Goal: Feedback & Contribution: Contribute content

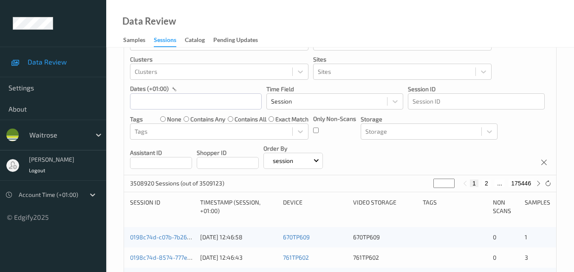
scroll to position [85, 0]
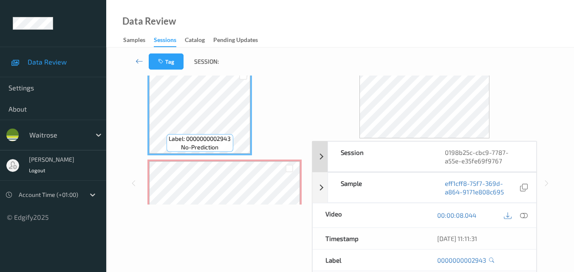
scroll to position [42, 0]
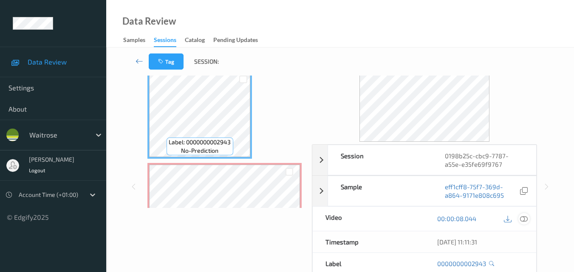
click at [524, 217] on icon at bounding box center [524, 219] width 8 height 8
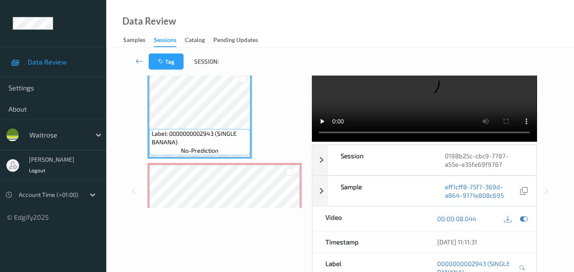
scroll to position [0, 0]
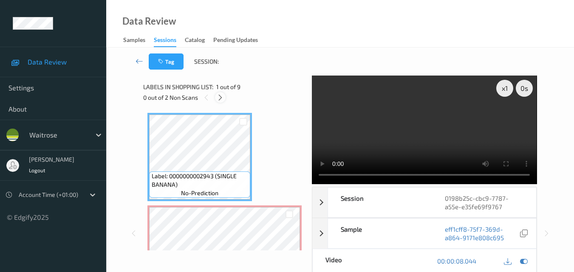
click at [220, 98] on icon at bounding box center [220, 98] width 7 height 8
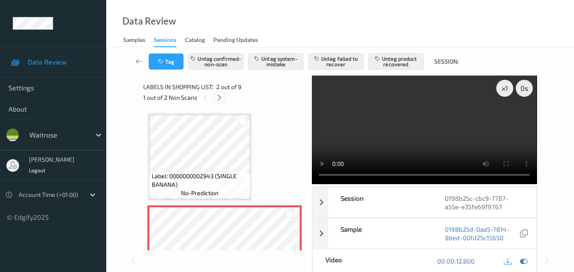
scroll to position [4, 0]
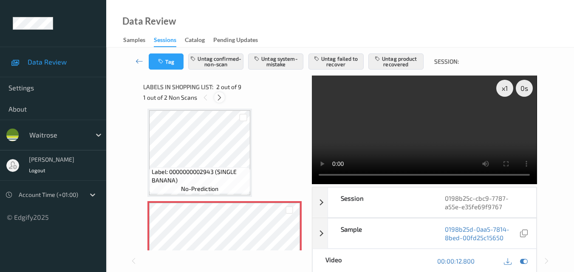
click at [221, 98] on icon at bounding box center [219, 98] width 7 height 8
click at [208, 97] on icon at bounding box center [206, 98] width 7 height 8
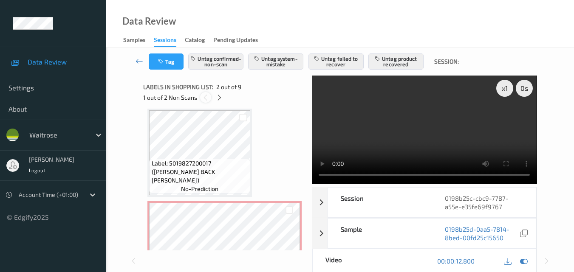
scroll to position [4, 0]
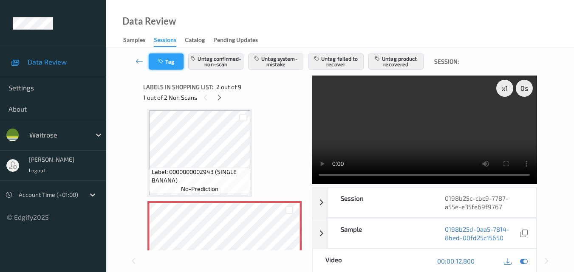
click at [163, 57] on button "Tag" at bounding box center [166, 62] width 35 height 16
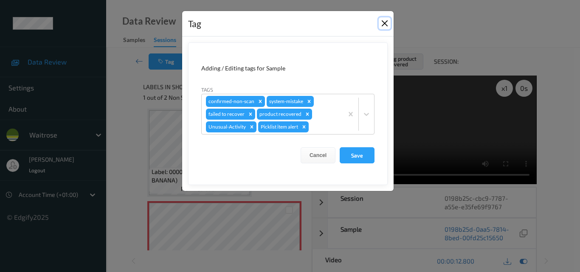
click at [383, 21] on button "Close" at bounding box center [385, 23] width 12 height 12
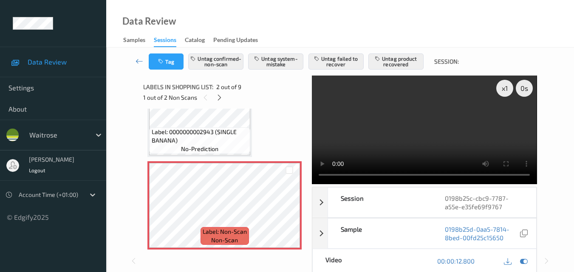
scroll to position [89, 0]
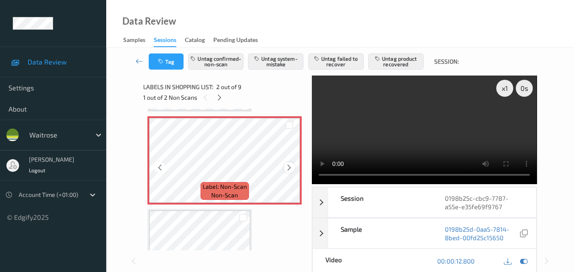
click at [288, 169] on icon at bounding box center [288, 168] width 7 height 8
click at [166, 65] on button "Tag" at bounding box center [166, 62] width 35 height 16
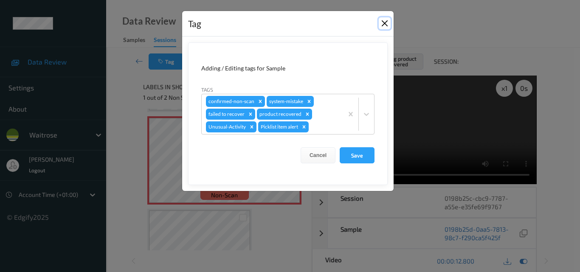
click at [381, 26] on button "Close" at bounding box center [385, 23] width 12 height 12
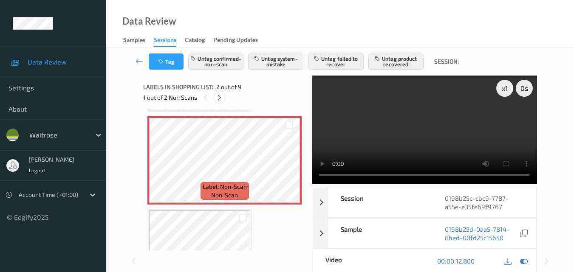
click at [219, 94] on icon at bounding box center [219, 98] width 7 height 8
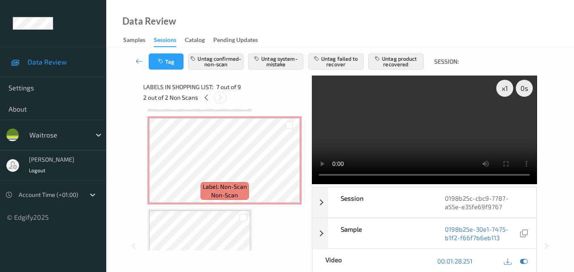
scroll to position [467, 0]
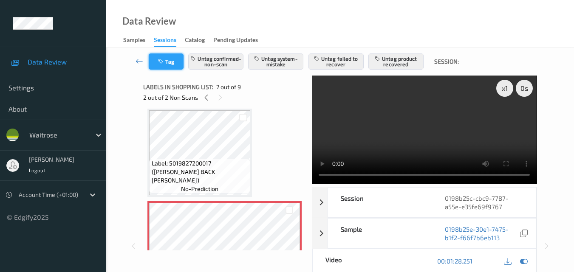
click at [169, 62] on button "Tag" at bounding box center [166, 62] width 35 height 16
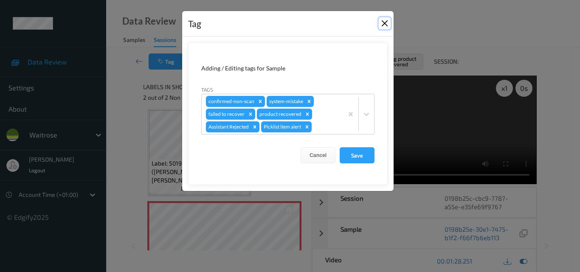
click at [382, 22] on button "Close" at bounding box center [385, 23] width 12 height 12
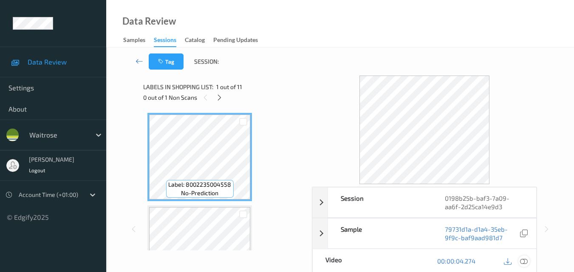
click at [526, 262] on icon at bounding box center [524, 261] width 8 height 8
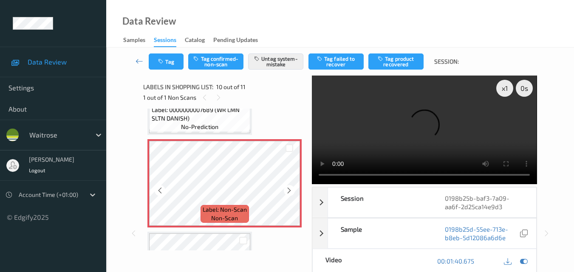
scroll to position [798, 0]
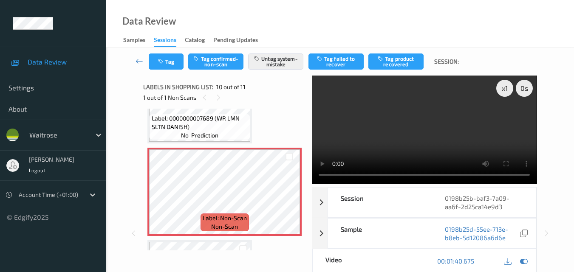
click at [412, 143] on video at bounding box center [424, 130] width 225 height 109
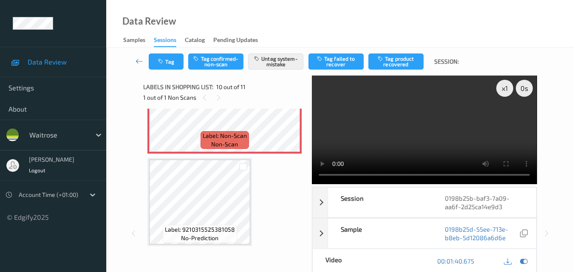
scroll to position [827, 0]
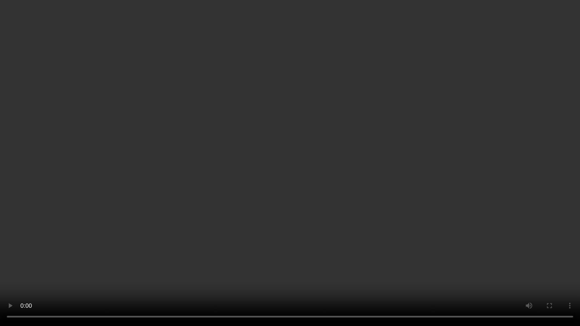
click at [314, 208] on video at bounding box center [290, 163] width 580 height 326
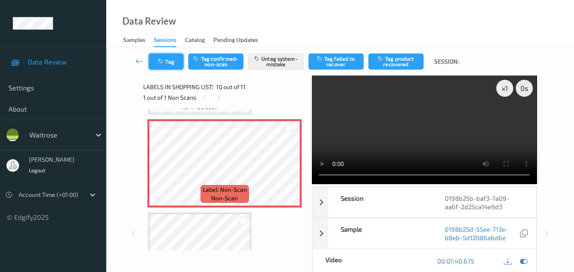
click at [171, 66] on button "Tag" at bounding box center [166, 62] width 35 height 16
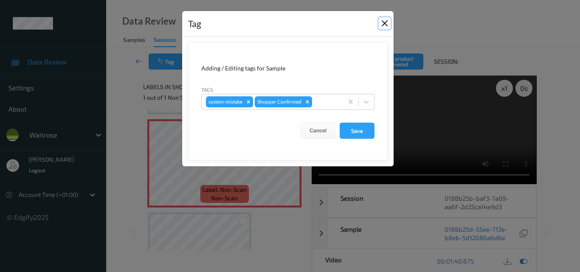
click at [383, 24] on button "Close" at bounding box center [385, 23] width 12 height 12
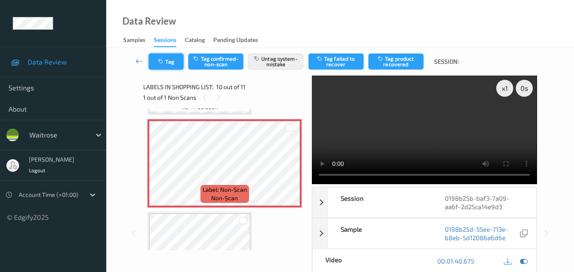
click at [166, 63] on button "Tag" at bounding box center [166, 62] width 35 height 16
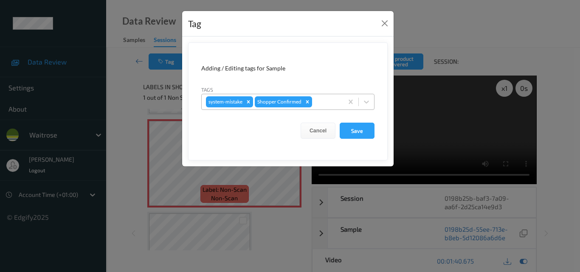
click at [320, 103] on div at bounding box center [326, 102] width 25 height 10
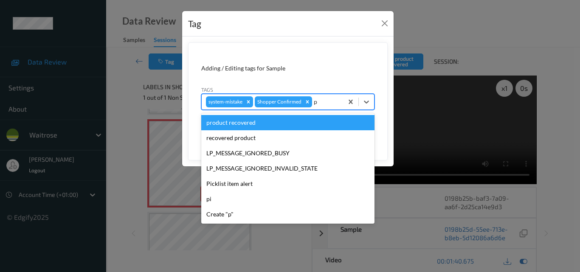
type input "pi"
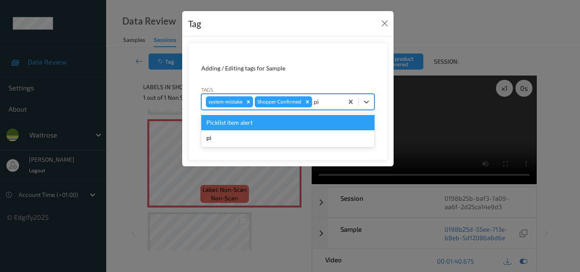
click at [293, 125] on div "Picklist item alert" at bounding box center [287, 122] width 173 height 15
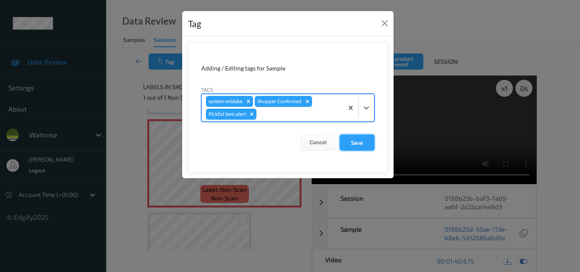
click at [359, 142] on button "Save" at bounding box center [357, 143] width 35 height 16
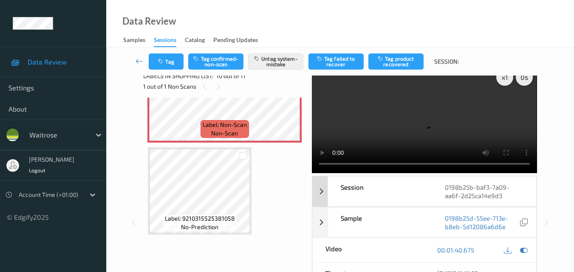
scroll to position [0, 0]
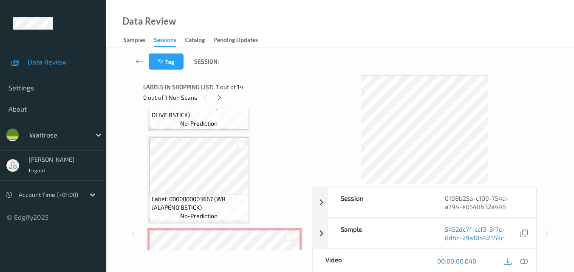
scroll to position [297, 0]
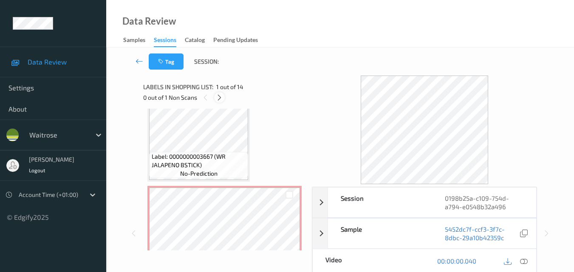
click at [222, 98] on icon at bounding box center [219, 98] width 7 height 8
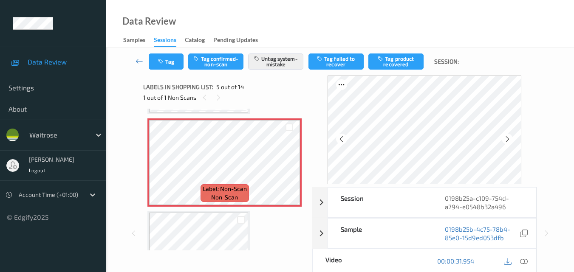
scroll to position [367, 0]
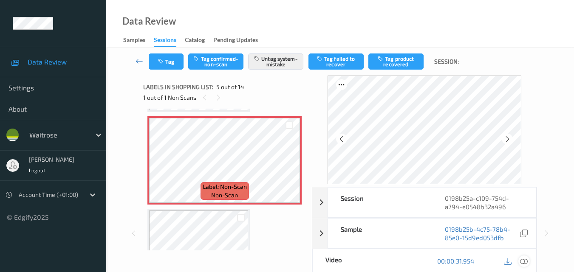
click at [527, 260] on icon at bounding box center [524, 261] width 8 height 8
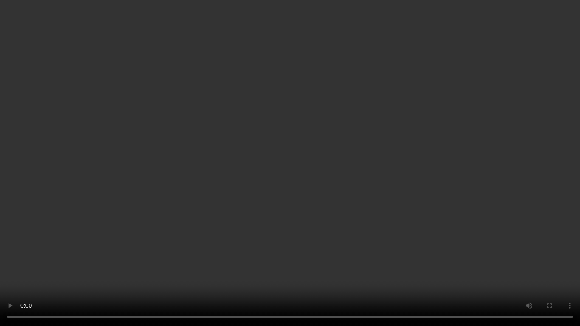
click at [307, 222] on video at bounding box center [290, 163] width 580 height 326
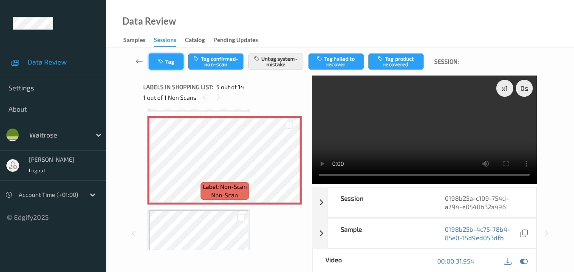
click at [172, 62] on button "Tag" at bounding box center [166, 62] width 35 height 16
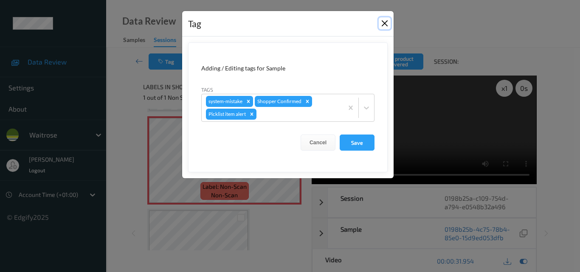
click at [381, 20] on button "Close" at bounding box center [385, 23] width 12 height 12
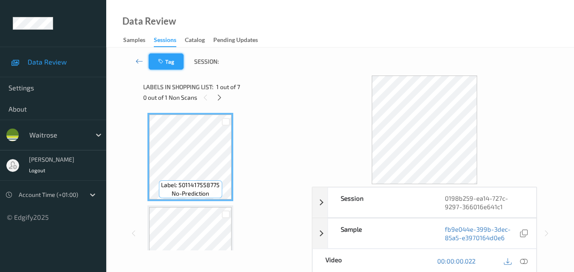
click at [172, 60] on button "Tag" at bounding box center [166, 62] width 35 height 16
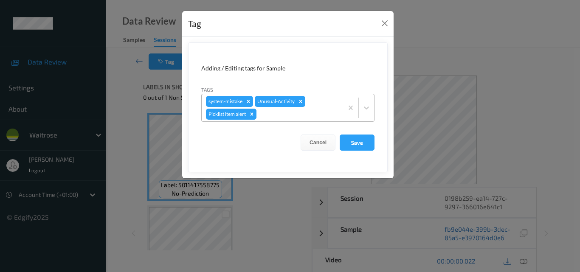
click at [253, 113] on icon "Remove Picklist item alert" at bounding box center [252, 114] width 6 height 6
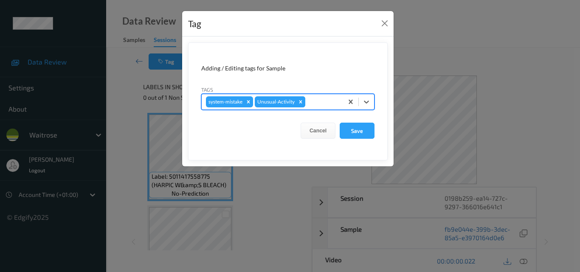
click at [298, 101] on icon "Remove Unusual-Activity" at bounding box center [301, 102] width 6 height 6
click at [248, 102] on icon "Remove system-mistake" at bounding box center [248, 102] width 6 height 6
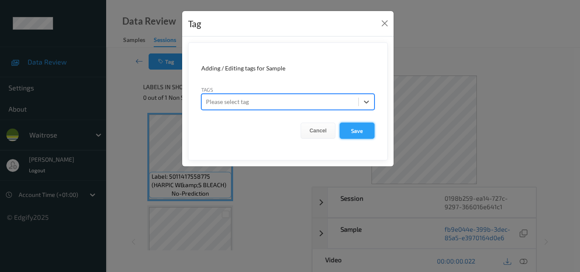
click at [363, 135] on button "Save" at bounding box center [357, 131] width 35 height 16
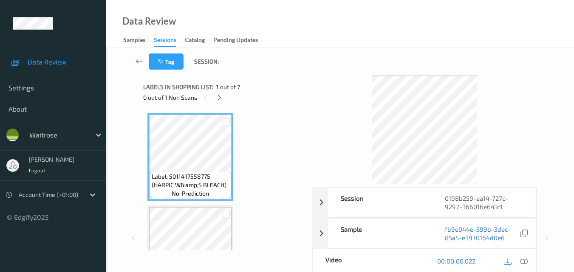
scroll to position [42, 0]
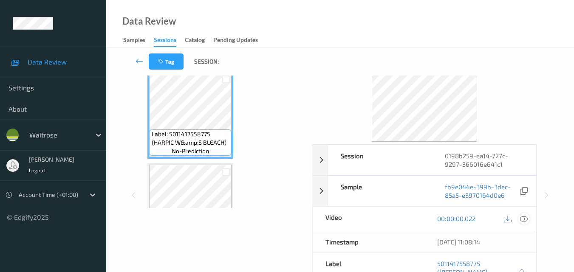
click at [525, 218] on icon at bounding box center [524, 219] width 8 height 8
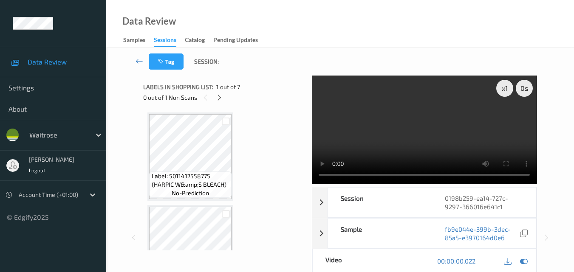
scroll to position [170, 0]
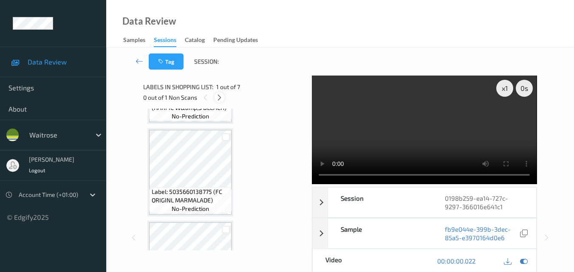
click at [220, 95] on icon at bounding box center [219, 98] width 7 height 8
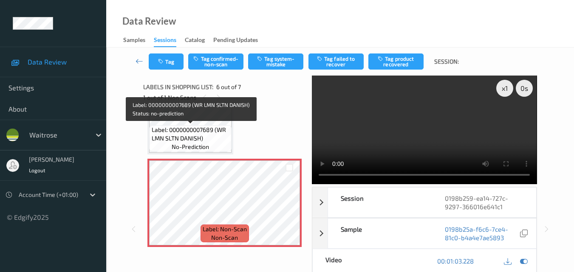
scroll to position [375, 0]
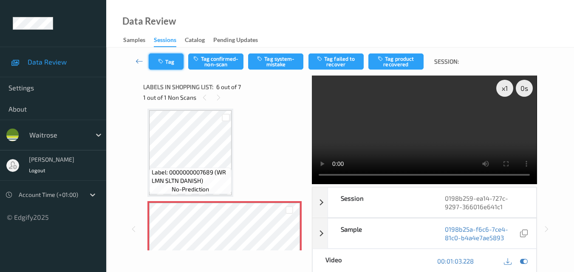
click at [169, 64] on button "Tag" at bounding box center [166, 62] width 35 height 16
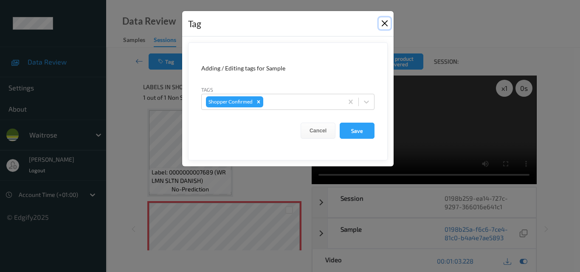
click at [384, 19] on button "Close" at bounding box center [385, 23] width 12 height 12
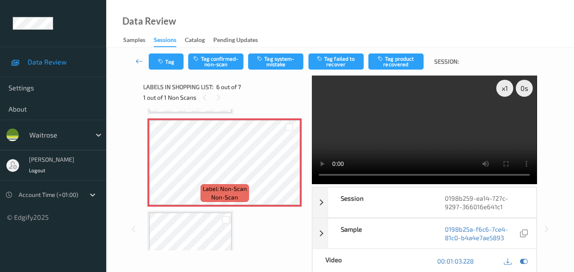
scroll to position [459, 0]
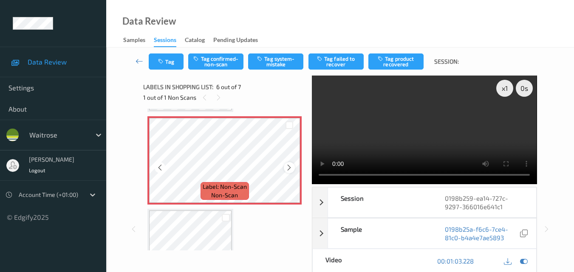
click at [287, 167] on icon at bounding box center [288, 168] width 7 height 8
click at [417, 128] on video at bounding box center [424, 130] width 225 height 109
click at [283, 62] on button "Tag system-mistake" at bounding box center [275, 62] width 55 height 16
click at [173, 56] on button "Tag" at bounding box center [166, 62] width 35 height 16
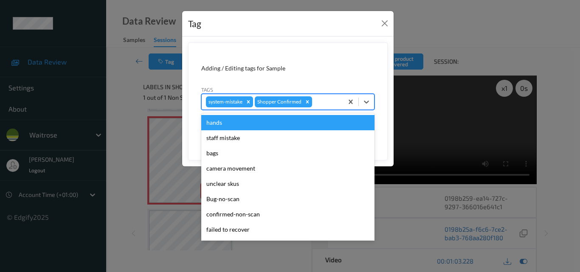
click at [325, 105] on div at bounding box center [326, 102] width 25 height 10
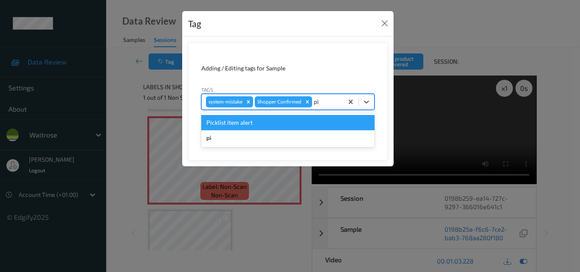
type input "pic"
click at [295, 121] on div "Picklist item alert" at bounding box center [287, 122] width 173 height 15
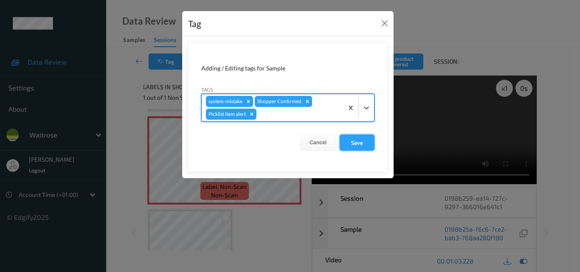
click at [349, 139] on button "Save" at bounding box center [357, 143] width 35 height 16
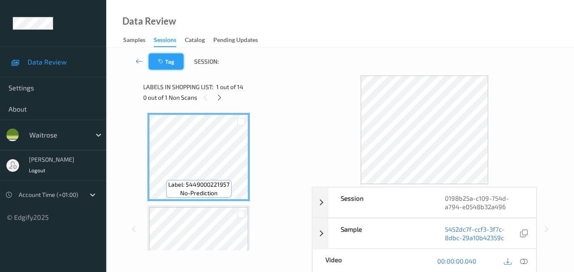
click at [177, 65] on button "Tag" at bounding box center [166, 62] width 35 height 16
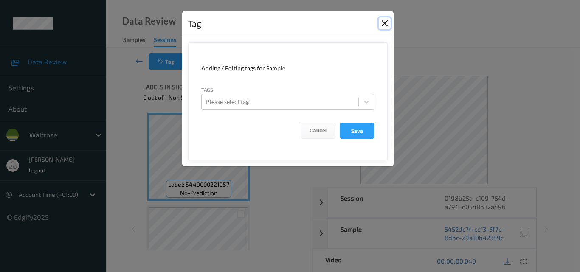
click at [386, 20] on button "Close" at bounding box center [385, 23] width 12 height 12
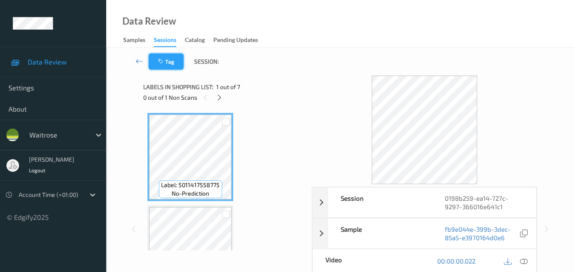
click at [167, 68] on button "Tag" at bounding box center [166, 62] width 35 height 16
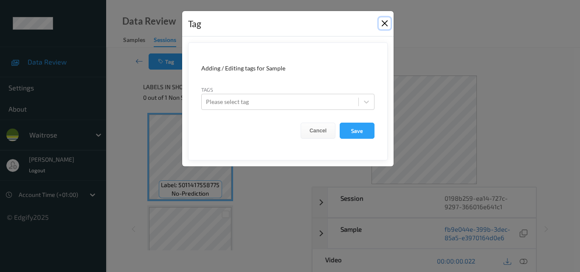
click at [389, 20] on button "Close" at bounding box center [385, 23] width 12 height 12
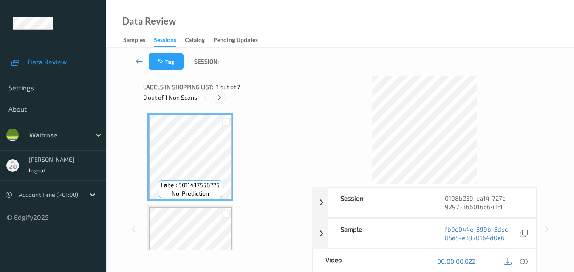
click at [218, 101] on icon at bounding box center [219, 98] width 7 height 8
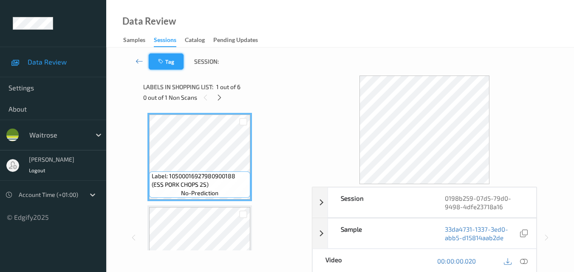
click at [163, 61] on icon "button" at bounding box center [161, 62] width 7 height 6
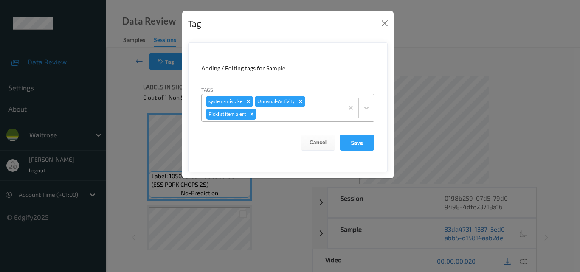
click at [251, 113] on icon "Remove Picklist item alert" at bounding box center [252, 114] width 6 height 6
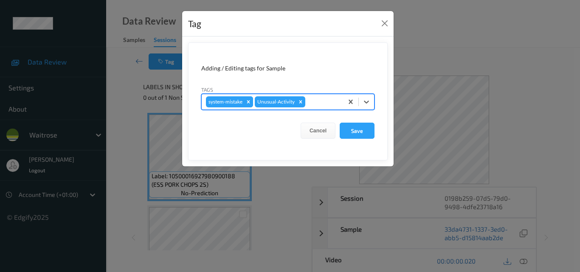
click at [247, 101] on icon "Remove system-mistake" at bounding box center [248, 102] width 6 height 6
click at [249, 103] on icon "Remove Unusual-Activity" at bounding box center [252, 102] width 6 height 6
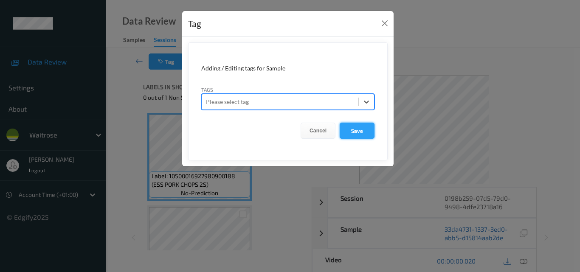
click at [362, 128] on button "Save" at bounding box center [357, 131] width 35 height 16
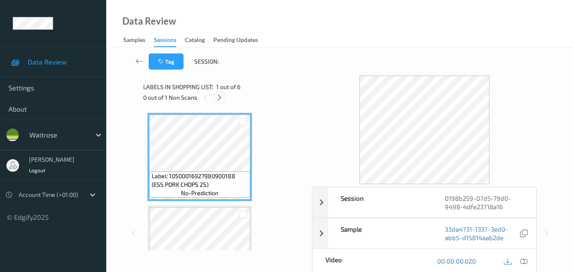
click at [217, 99] on icon at bounding box center [219, 98] width 7 height 8
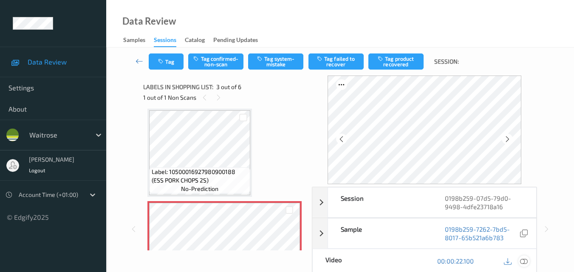
click at [526, 264] on icon at bounding box center [524, 261] width 8 height 8
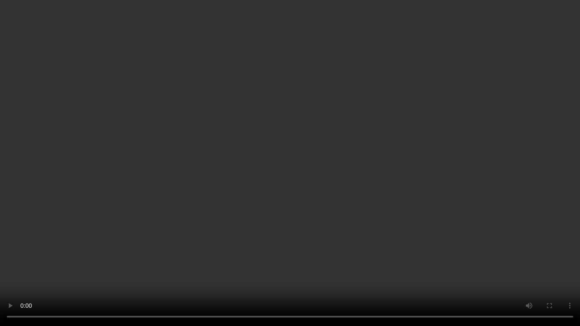
click at [179, 235] on video at bounding box center [290, 163] width 580 height 326
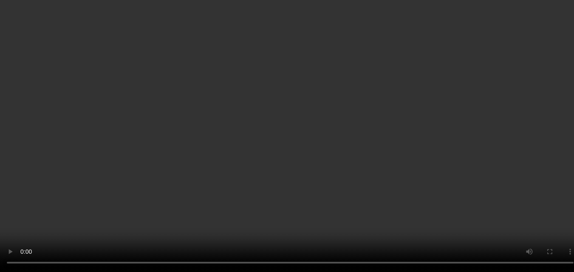
scroll to position [0, 0]
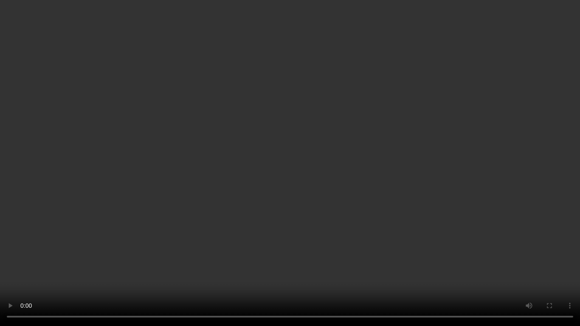
click at [349, 191] on video at bounding box center [290, 163] width 580 height 326
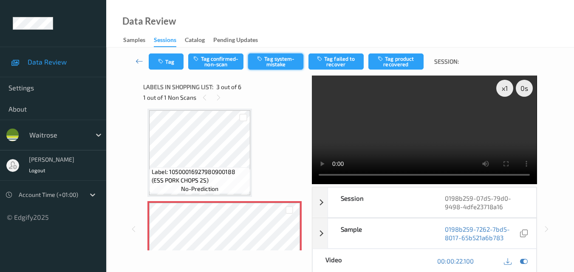
click at [281, 59] on button "Tag system-mistake" at bounding box center [275, 62] width 55 height 16
click at [160, 64] on icon "button" at bounding box center [161, 62] width 7 height 6
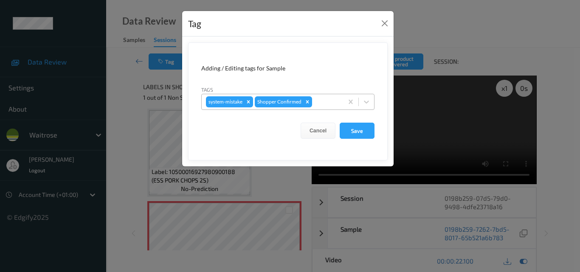
click at [318, 106] on div at bounding box center [326, 102] width 25 height 10
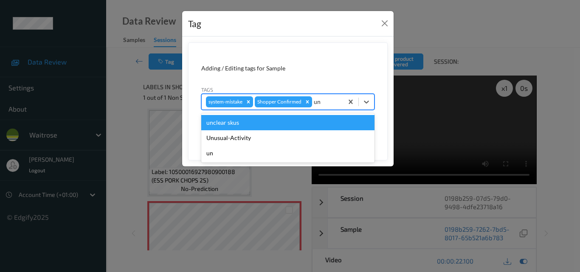
type input "unu"
click at [268, 123] on div "Unusual-Activity" at bounding box center [287, 122] width 173 height 15
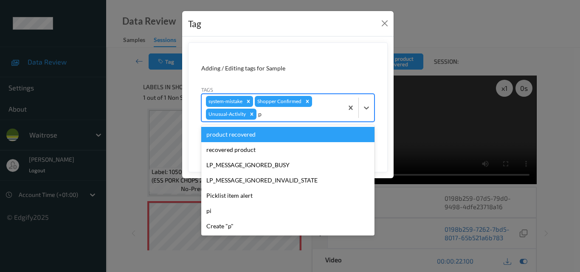
type input "pi"
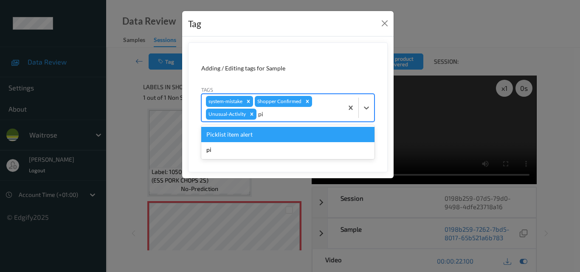
click at [259, 134] on div "Picklist item alert" at bounding box center [287, 134] width 173 height 15
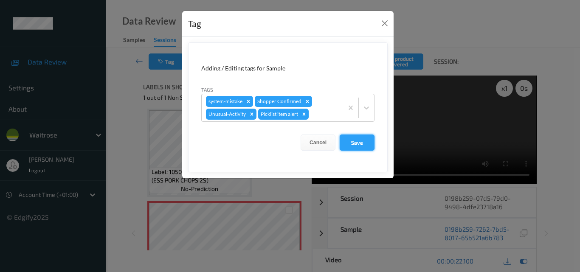
click at [353, 137] on button "Save" at bounding box center [357, 143] width 35 height 16
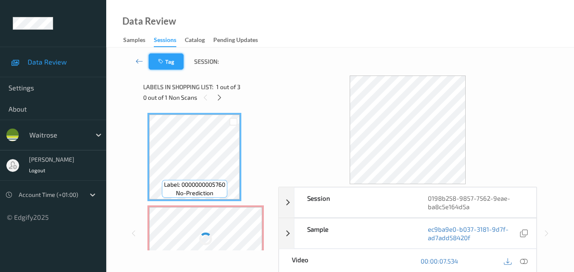
click at [163, 62] on icon "button" at bounding box center [161, 62] width 7 height 6
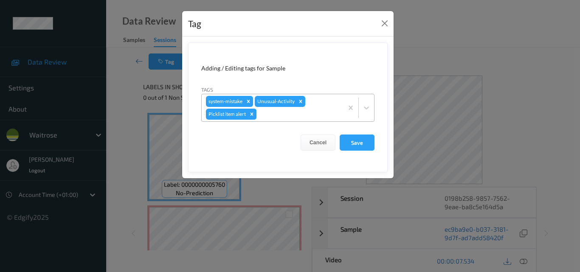
click at [255, 116] on icon "Remove Picklist item alert" at bounding box center [252, 114] width 6 height 6
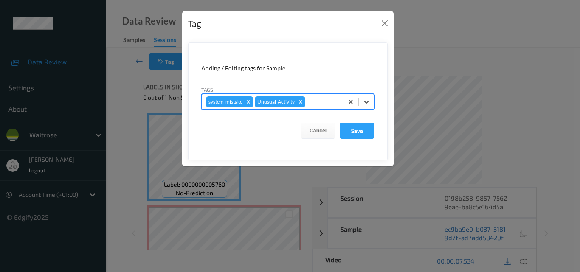
click at [248, 104] on icon "Remove system-mistake" at bounding box center [248, 102] width 6 height 6
click at [252, 103] on icon "Remove Unusual-Activity" at bounding box center [252, 101] width 3 height 3
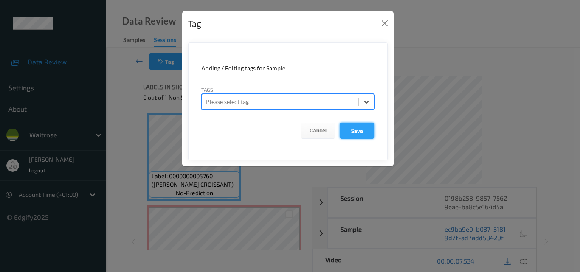
click at [358, 133] on button "Save" at bounding box center [357, 131] width 35 height 16
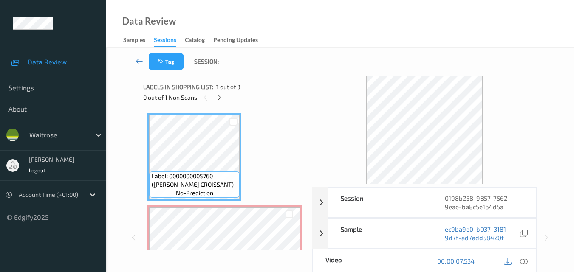
scroll to position [42, 0]
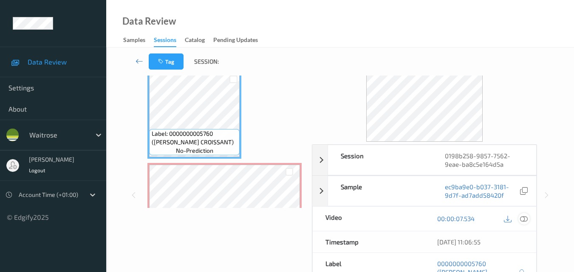
click at [525, 220] on icon at bounding box center [524, 219] width 8 height 8
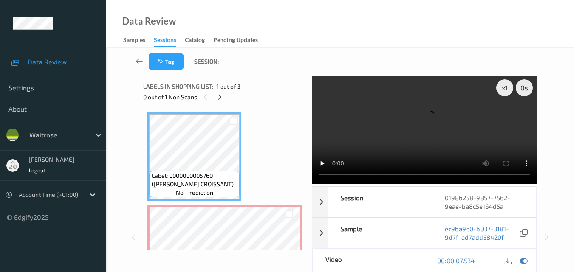
scroll to position [0, 0]
click at [220, 98] on icon at bounding box center [219, 98] width 7 height 8
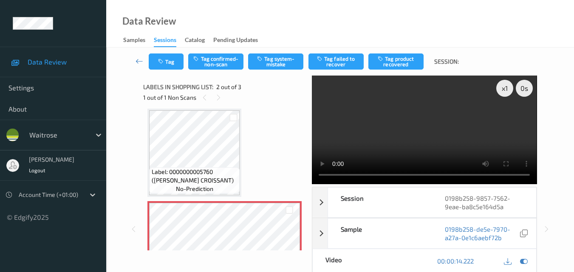
click at [422, 130] on video at bounding box center [424, 130] width 225 height 109
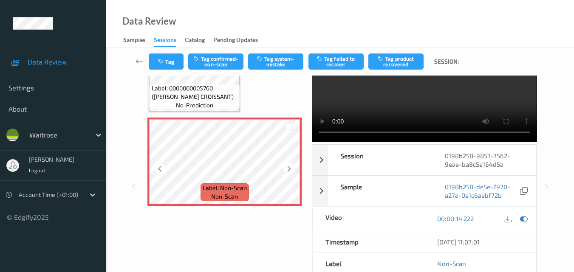
scroll to position [89, 0]
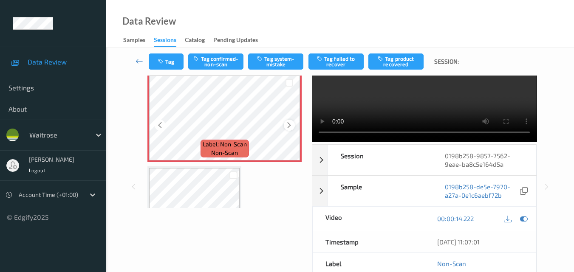
click at [287, 122] on icon at bounding box center [288, 125] width 7 height 8
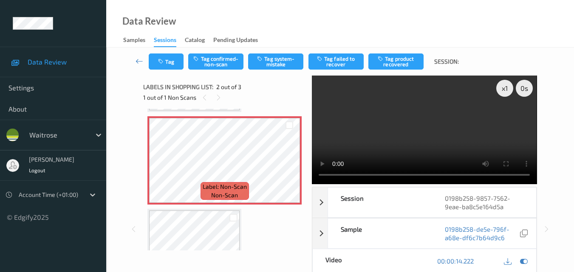
scroll to position [86, 0]
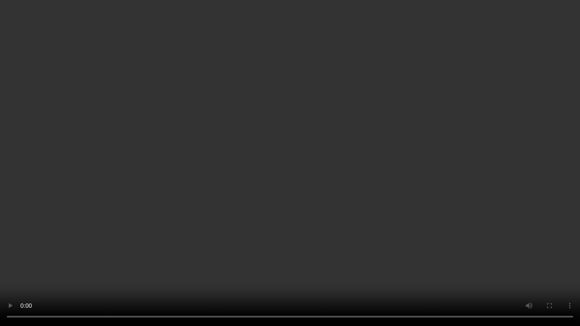
click at [376, 203] on video at bounding box center [290, 163] width 580 height 326
click at [300, 213] on video at bounding box center [290, 163] width 580 height 326
click at [299, 218] on video at bounding box center [290, 163] width 580 height 326
click at [401, 234] on video at bounding box center [290, 163] width 580 height 326
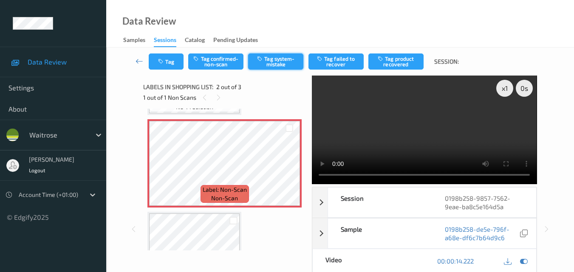
click at [269, 60] on button "Tag system-mistake" at bounding box center [275, 62] width 55 height 16
click at [168, 62] on button "Tag" at bounding box center [166, 62] width 35 height 16
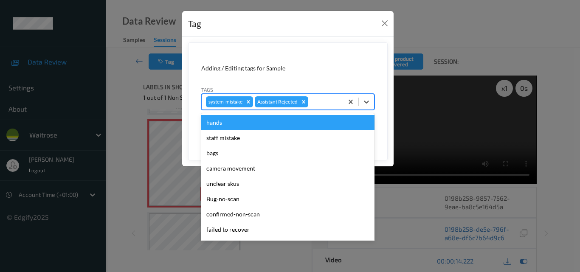
click at [322, 106] on div at bounding box center [324, 102] width 29 height 10
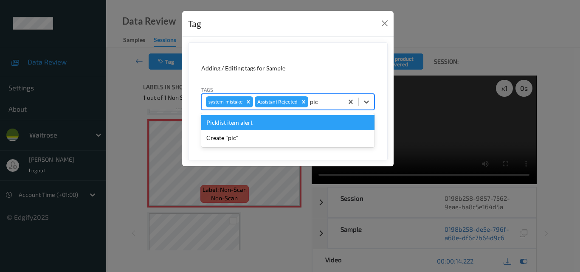
type input "pick"
click at [260, 119] on div "Picklist item alert" at bounding box center [287, 122] width 173 height 15
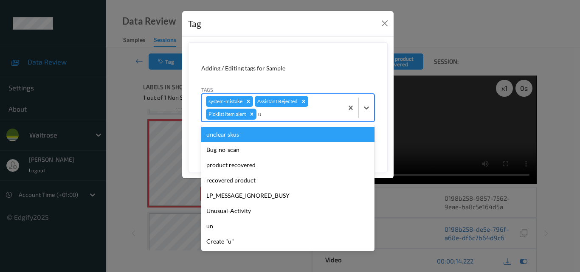
type input "un"
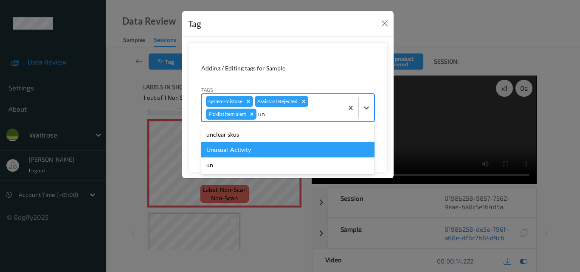
click at [253, 152] on div "Unusual-Activity" at bounding box center [287, 149] width 173 height 15
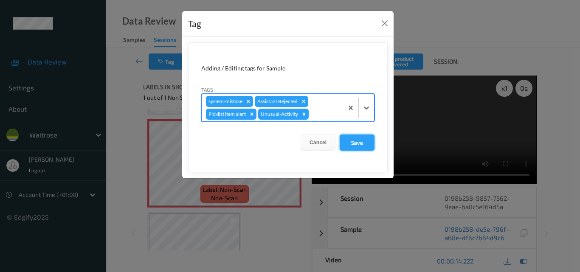
click at [358, 145] on button "Save" at bounding box center [357, 143] width 35 height 16
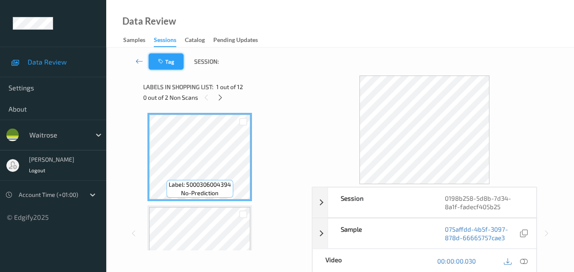
click at [180, 62] on button "Tag" at bounding box center [166, 62] width 35 height 16
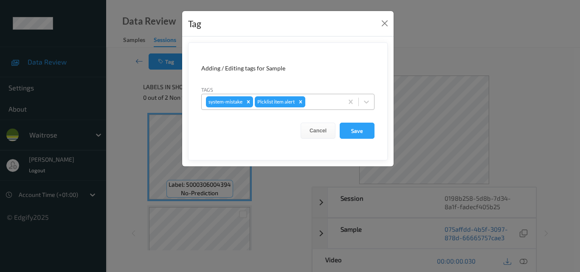
click at [303, 99] on icon "Remove Picklist item alert" at bounding box center [301, 102] width 6 height 6
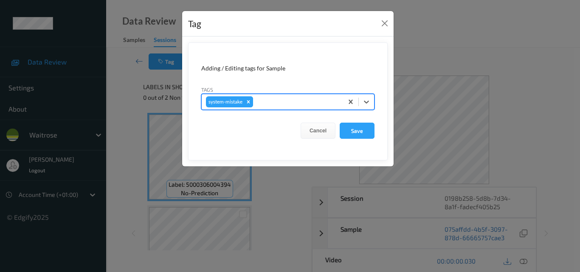
click at [247, 104] on icon "Remove system-mistake" at bounding box center [248, 102] width 6 height 6
click at [355, 126] on button "Save" at bounding box center [357, 131] width 35 height 16
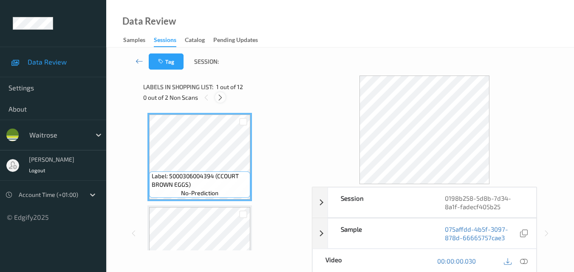
click at [222, 99] on icon at bounding box center [220, 98] width 7 height 8
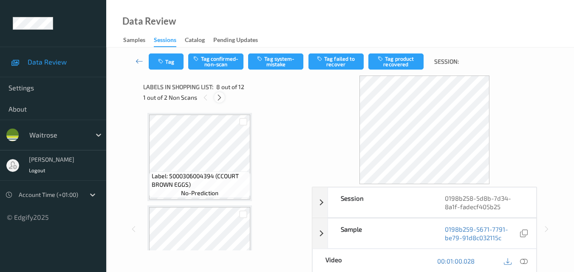
scroll to position [560, 0]
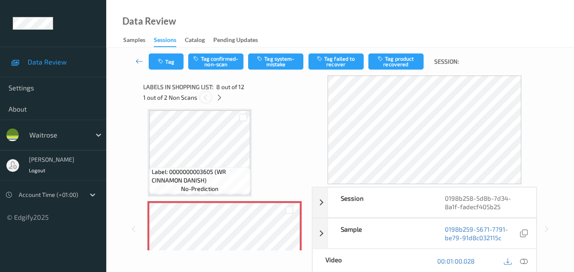
click at [207, 99] on icon at bounding box center [205, 98] width 7 height 8
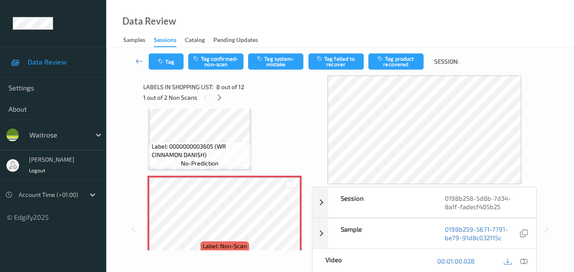
scroll to position [602, 0]
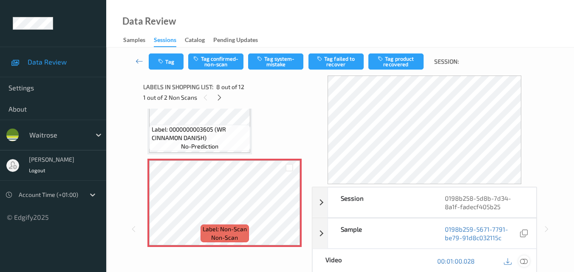
click at [524, 258] on icon at bounding box center [524, 261] width 8 height 8
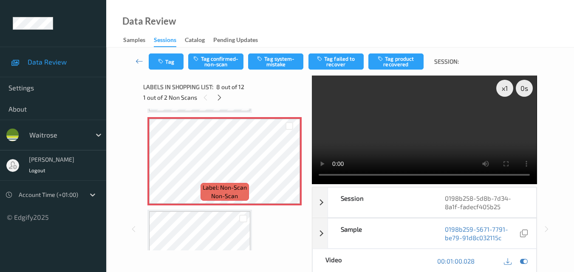
scroll to position [645, 0]
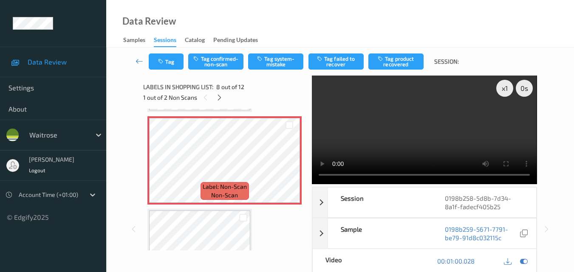
click at [405, 139] on video at bounding box center [424, 130] width 225 height 109
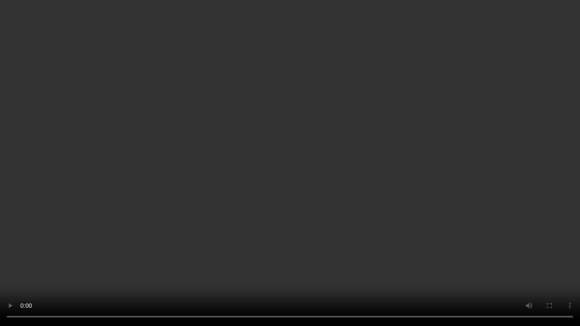
click at [348, 232] on video at bounding box center [290, 163] width 580 height 326
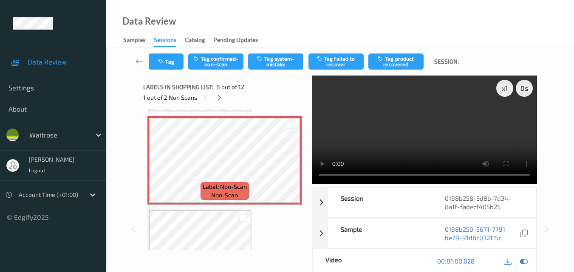
click at [403, 128] on video at bounding box center [424, 130] width 225 height 109
click at [277, 57] on button "Tag system-mistake" at bounding box center [275, 62] width 55 height 16
click at [168, 58] on button "Tag" at bounding box center [166, 62] width 35 height 16
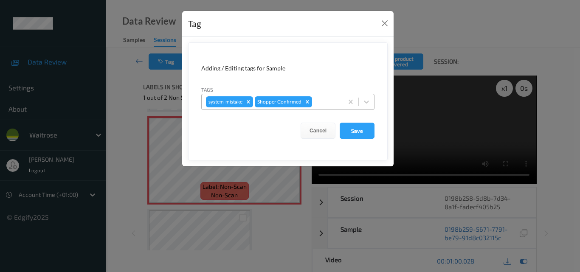
click at [322, 103] on div at bounding box center [326, 102] width 25 height 10
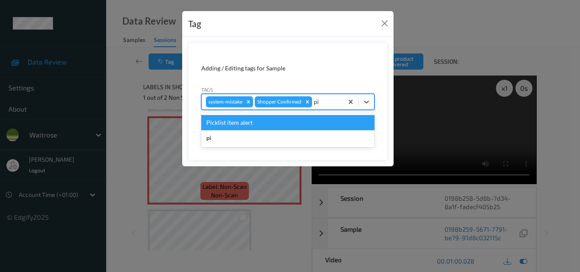
type input "pic"
click at [275, 122] on div "Picklist item alert" at bounding box center [287, 122] width 173 height 15
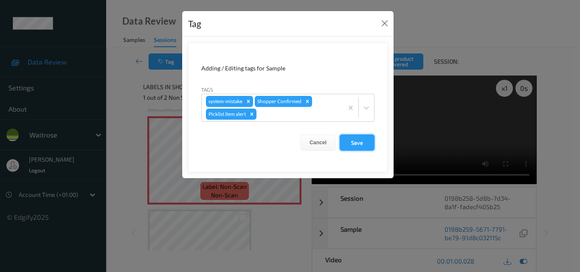
click at [368, 144] on button "Save" at bounding box center [357, 143] width 35 height 16
click at [362, 145] on button "Save" at bounding box center [357, 143] width 35 height 16
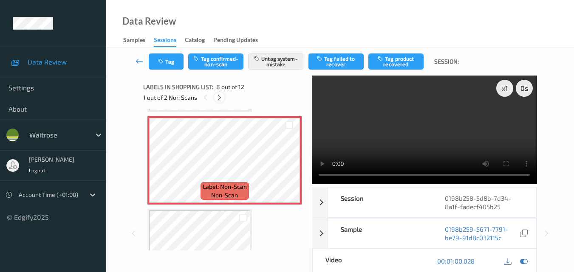
click at [222, 100] on icon at bounding box center [219, 98] width 7 height 8
click at [291, 169] on icon at bounding box center [288, 168] width 7 height 8
click at [272, 66] on button "Tag system-mistake" at bounding box center [275, 62] width 55 height 16
click at [163, 66] on button "Tag" at bounding box center [166, 62] width 35 height 16
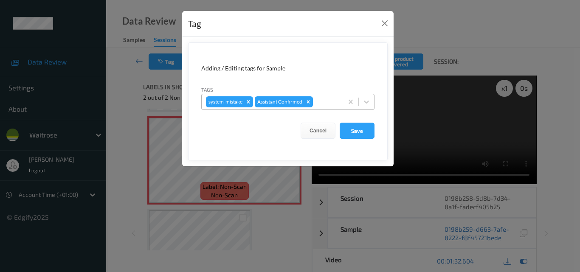
click at [328, 103] on div at bounding box center [327, 102] width 24 height 10
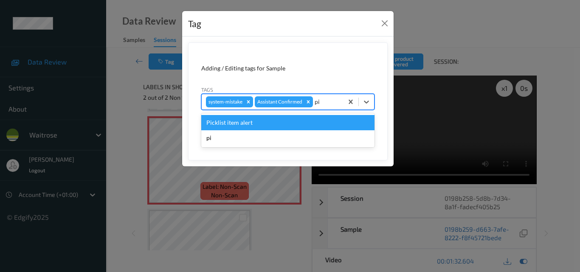
type input "pic"
click at [308, 121] on div "Picklist item alert" at bounding box center [287, 122] width 173 height 15
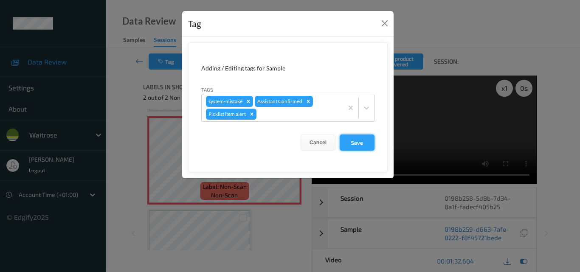
click at [357, 141] on button "Save" at bounding box center [357, 143] width 35 height 16
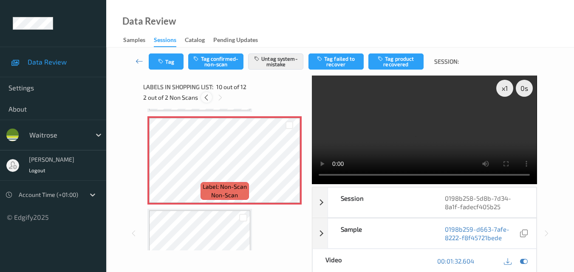
click at [206, 101] on icon at bounding box center [206, 98] width 7 height 8
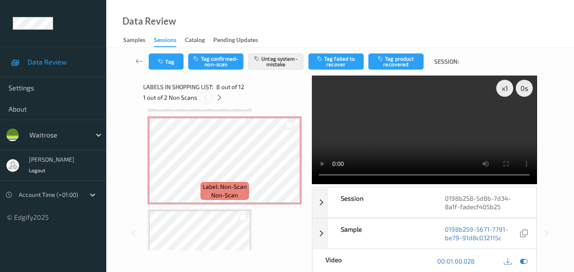
scroll to position [560, 0]
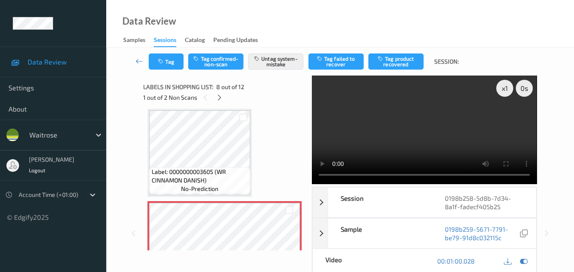
click at [172, 70] on div "Tag Tag confirmed-non-scan Untag system-mistake Tag failed to recover Tag produ…" at bounding box center [340, 62] width 433 height 28
click at [168, 64] on button "Tag" at bounding box center [166, 62] width 35 height 16
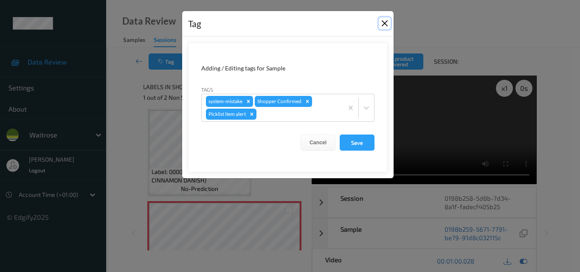
click at [379, 23] on button "Close" at bounding box center [385, 23] width 12 height 12
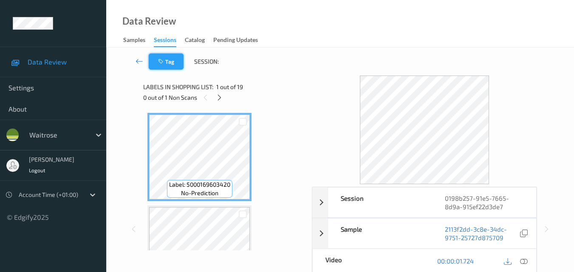
click at [171, 63] on button "Tag" at bounding box center [166, 62] width 35 height 16
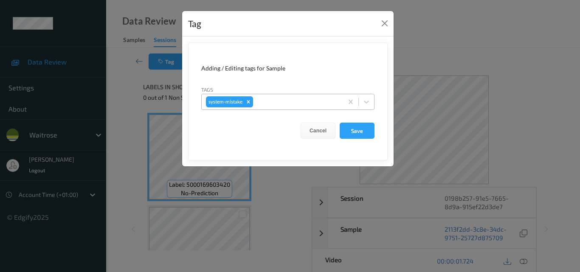
click at [248, 104] on icon "Remove system-mistake" at bounding box center [248, 102] width 6 height 6
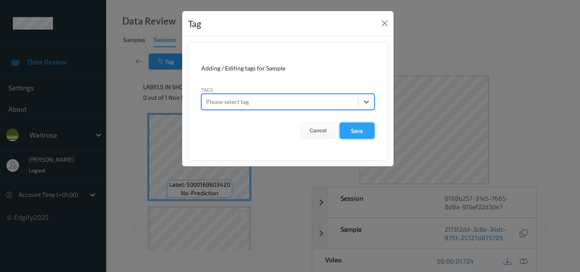
click at [357, 130] on button "Save" at bounding box center [357, 131] width 35 height 16
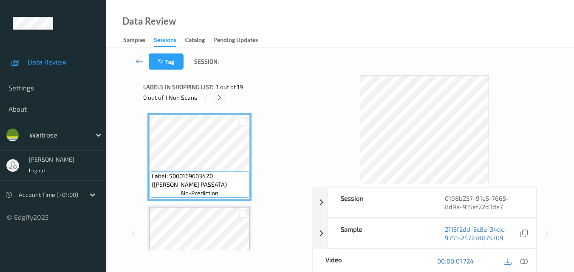
click at [217, 97] on icon at bounding box center [219, 98] width 7 height 8
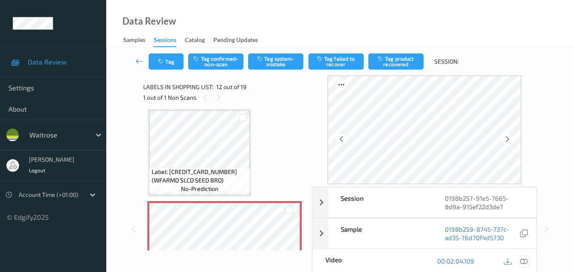
click at [528, 262] on div at bounding box center [523, 261] width 11 height 11
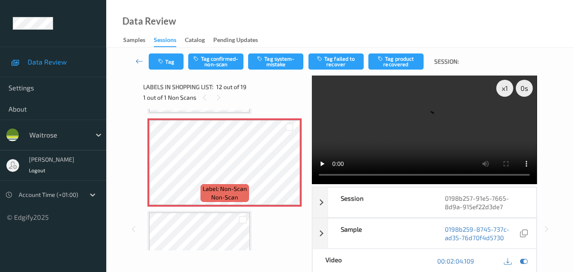
scroll to position [1015, 0]
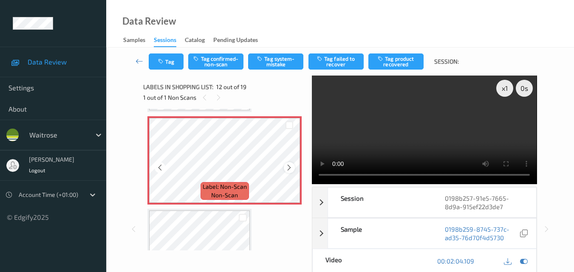
click at [285, 166] on div at bounding box center [289, 167] width 11 height 11
click at [326, 119] on video at bounding box center [424, 130] width 225 height 109
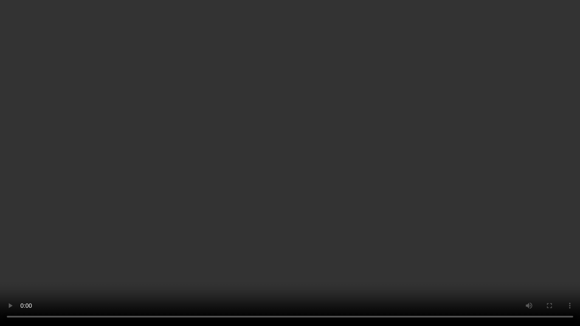
click at [310, 142] on video at bounding box center [290, 163] width 580 height 326
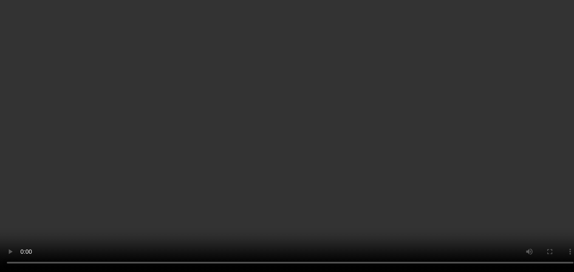
scroll to position [972, 0]
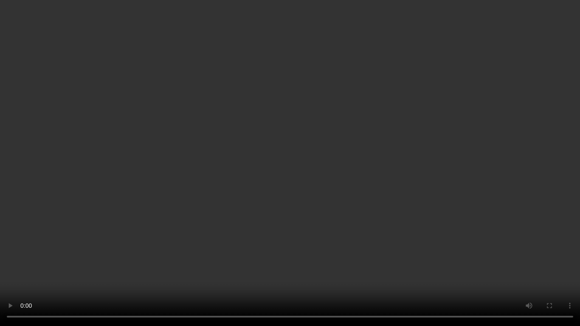
click at [267, 255] on video at bounding box center [290, 163] width 580 height 326
click at [217, 189] on video at bounding box center [290, 163] width 580 height 326
click at [296, 253] on video at bounding box center [290, 163] width 580 height 326
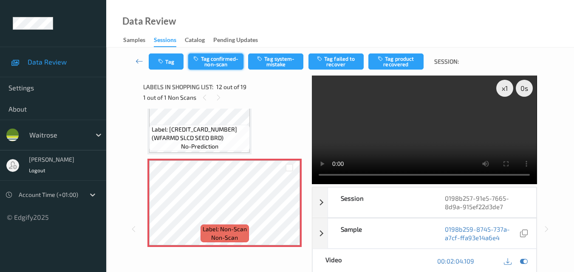
click at [206, 62] on button "Tag confirmed-non-scan" at bounding box center [215, 62] width 55 height 16
click at [206, 62] on div "Tag Tag confirmed-non-scan Tag system-mistake Tag failed to recover Tag product…" at bounding box center [340, 62] width 433 height 28
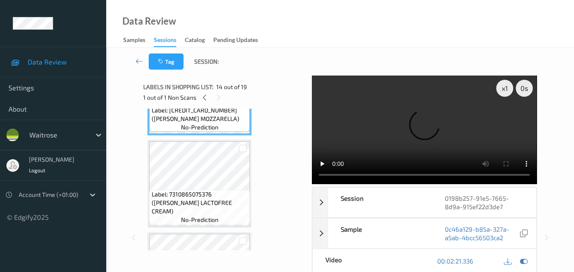
scroll to position [1270, 0]
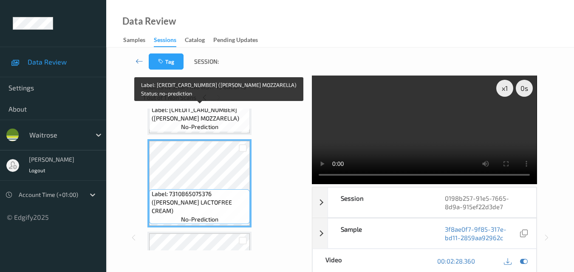
click at [215, 126] on span "no-prediction" at bounding box center [199, 127] width 37 height 8
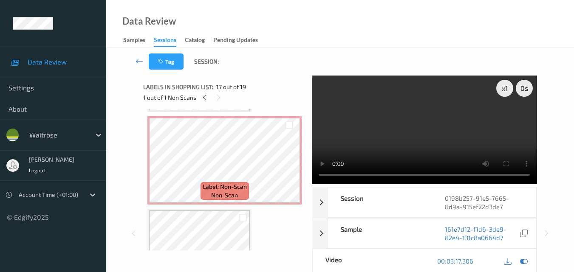
scroll to position [1057, 0]
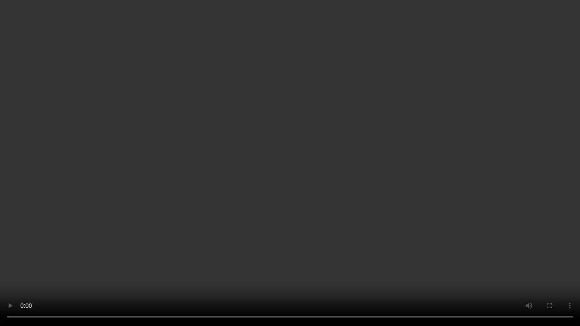
click at [372, 200] on video at bounding box center [290, 163] width 580 height 326
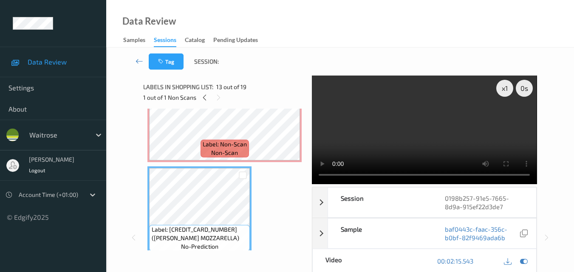
click at [420, 137] on video at bounding box center [424, 130] width 225 height 109
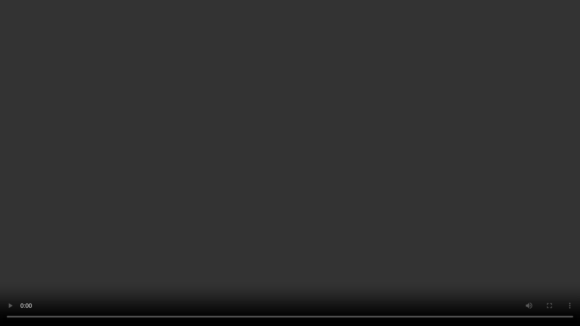
click at [376, 176] on video at bounding box center [290, 163] width 580 height 326
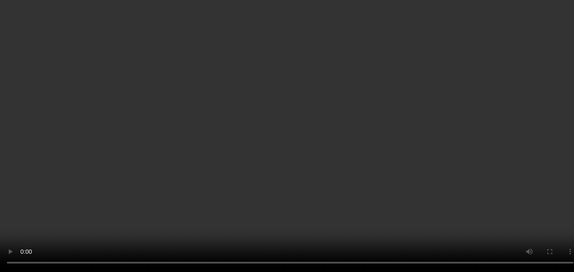
scroll to position [1015, 0]
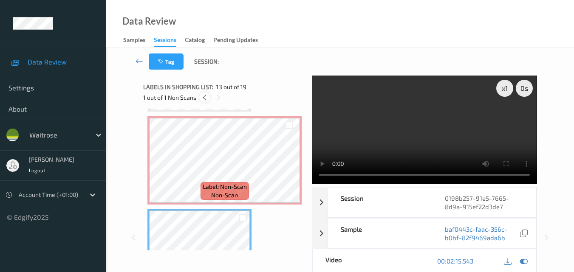
click at [204, 97] on icon at bounding box center [204, 98] width 7 height 8
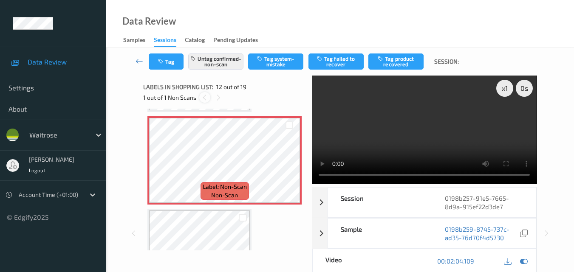
scroll to position [930, 0]
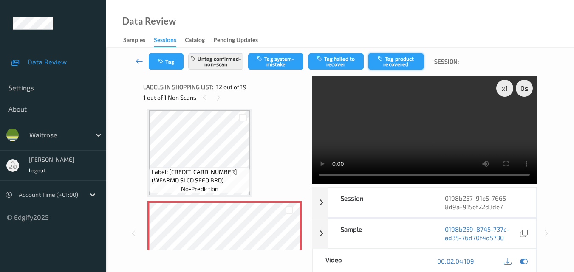
click at [394, 58] on button "Tag product recovered" at bounding box center [395, 62] width 55 height 16
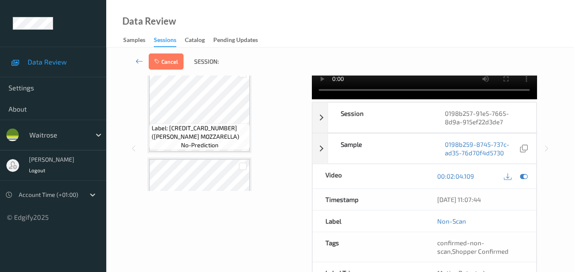
scroll to position [1100, 0]
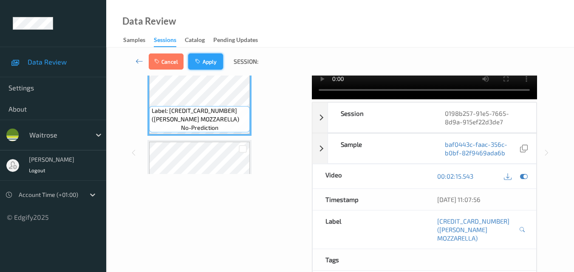
click at [213, 63] on button "Apply" at bounding box center [205, 62] width 35 height 16
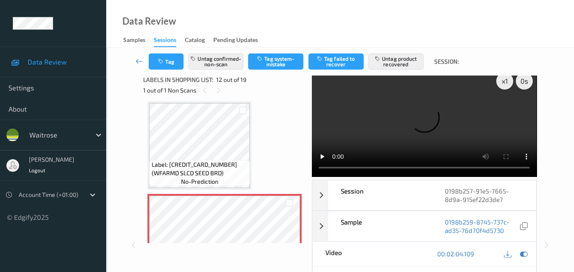
scroll to position [0, 0]
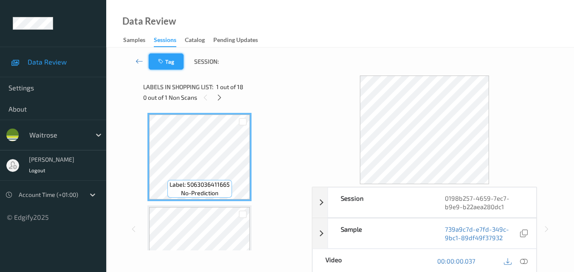
click at [173, 62] on button "Tag" at bounding box center [166, 62] width 35 height 16
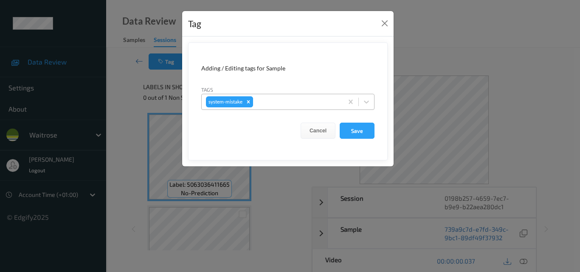
click at [249, 103] on icon "Remove system-mistake" at bounding box center [248, 102] width 6 height 6
click at [353, 132] on button "Save" at bounding box center [357, 131] width 35 height 16
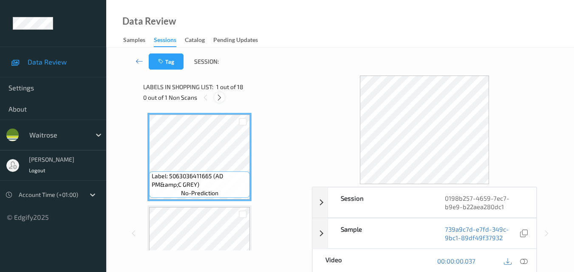
click at [219, 97] on icon at bounding box center [219, 98] width 7 height 8
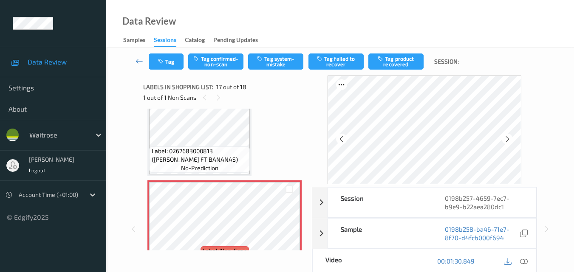
scroll to position [1435, 0]
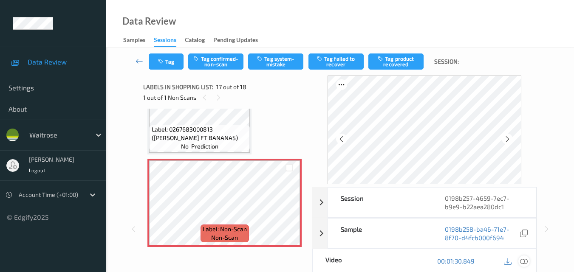
click at [526, 261] on icon at bounding box center [524, 261] width 8 height 8
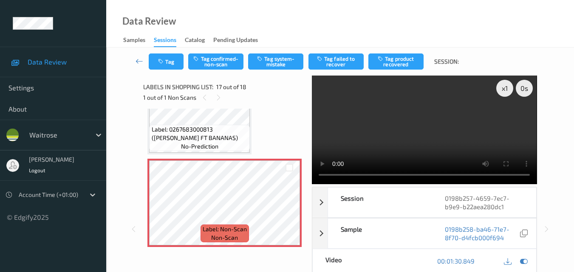
click at [384, 143] on video at bounding box center [424, 130] width 225 height 109
click at [425, 126] on video at bounding box center [424, 130] width 225 height 109
click at [282, 62] on button "Tag system-mistake" at bounding box center [275, 62] width 55 height 16
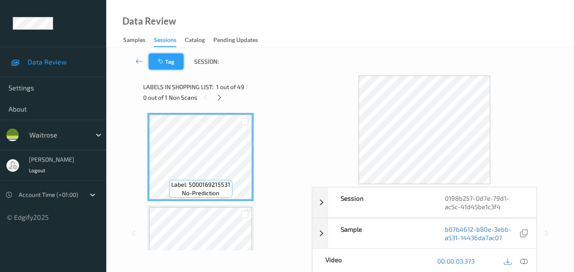
click at [164, 59] on icon "button" at bounding box center [161, 62] width 7 height 6
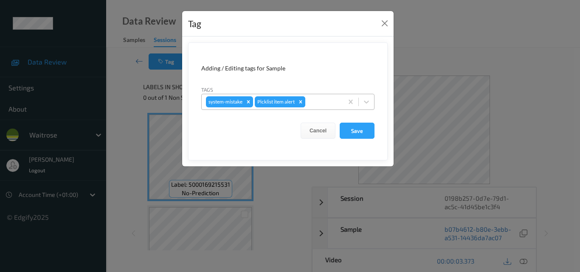
click at [301, 101] on icon "Remove Picklist item alert" at bounding box center [300, 101] width 3 height 3
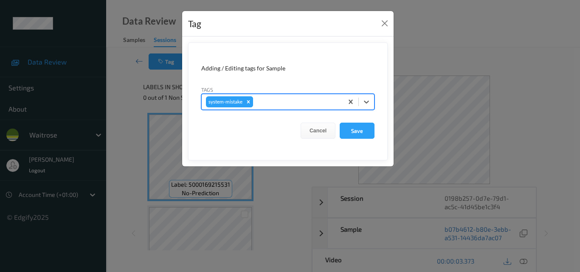
click at [251, 100] on icon "Remove system-mistake" at bounding box center [248, 102] width 6 height 6
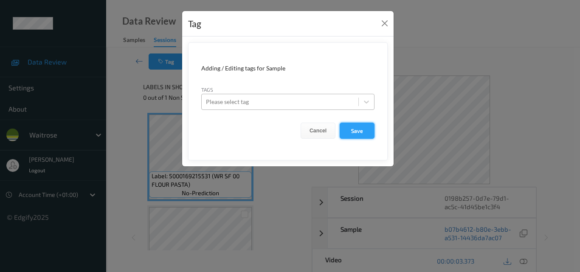
click at [357, 135] on button "Save" at bounding box center [357, 131] width 35 height 16
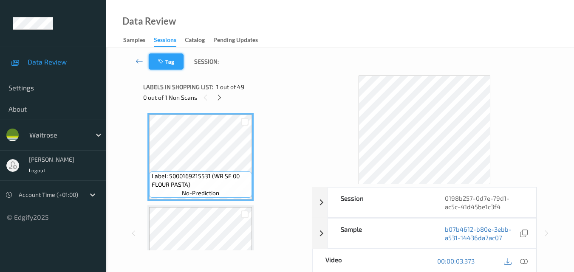
click at [174, 60] on button "Tag" at bounding box center [166, 62] width 35 height 16
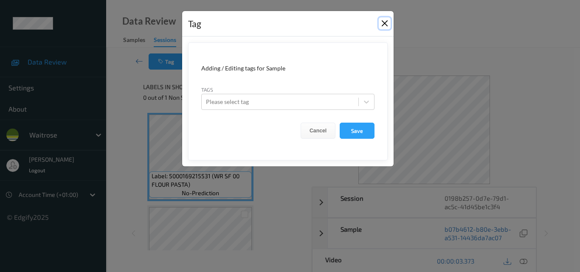
click at [385, 20] on button "Close" at bounding box center [385, 23] width 12 height 12
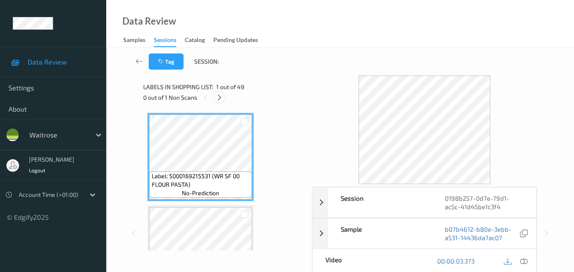
click at [220, 99] on icon at bounding box center [219, 98] width 7 height 8
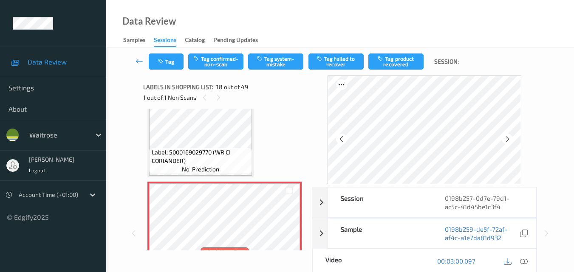
scroll to position [1528, 0]
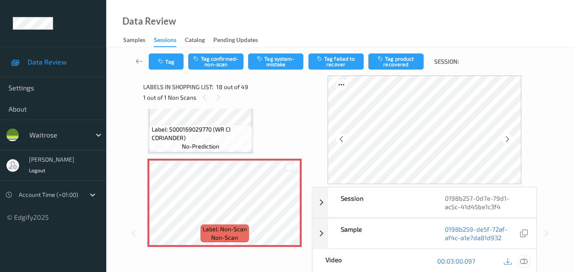
click at [525, 262] on icon at bounding box center [524, 261] width 8 height 8
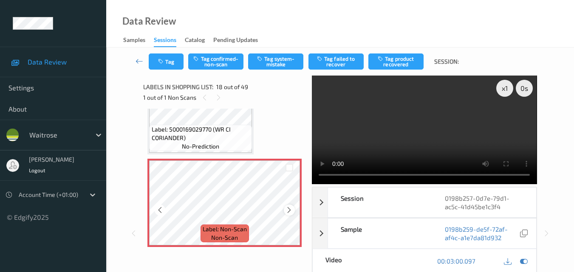
click at [288, 211] on icon at bounding box center [288, 210] width 7 height 8
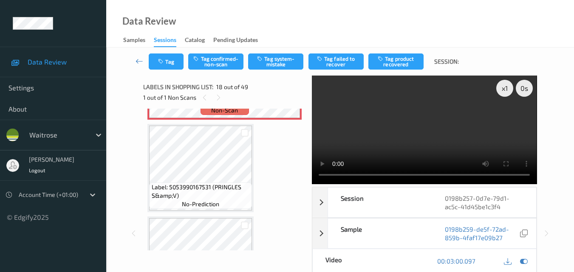
scroll to position [1613, 0]
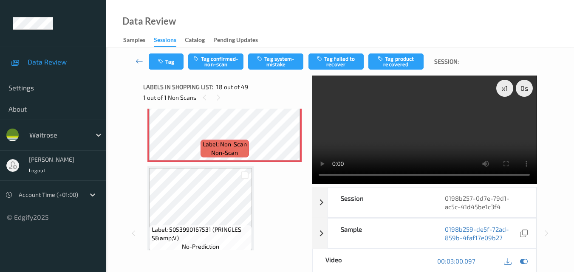
click at [392, 127] on video at bounding box center [424, 130] width 225 height 109
click at [270, 63] on button "Tag system-mistake" at bounding box center [275, 62] width 55 height 16
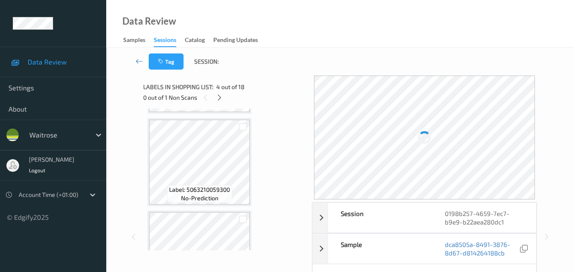
scroll to position [637, 0]
click at [221, 92] on div "Labels in shopping list: 4 out of 18" at bounding box center [224, 87] width 163 height 11
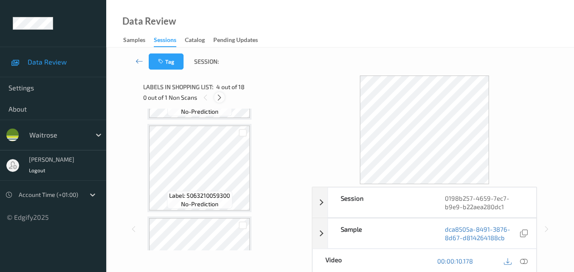
click at [220, 97] on icon at bounding box center [219, 98] width 7 height 8
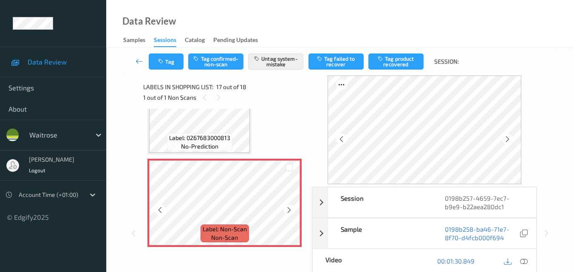
scroll to position [1478, 0]
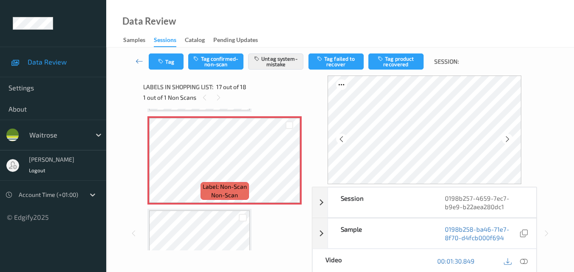
click at [526, 259] on icon at bounding box center [524, 261] width 8 height 8
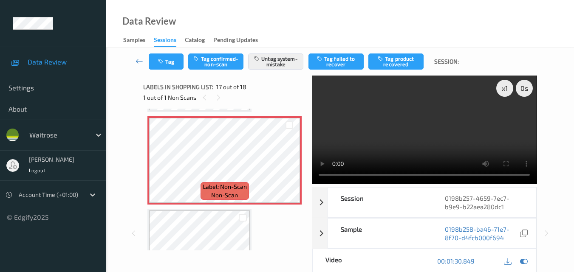
click at [325, 117] on video at bounding box center [424, 130] width 225 height 109
click at [432, 127] on video at bounding box center [424, 130] width 225 height 109
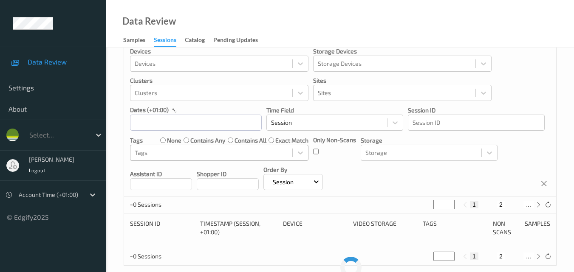
scroll to position [26, 0]
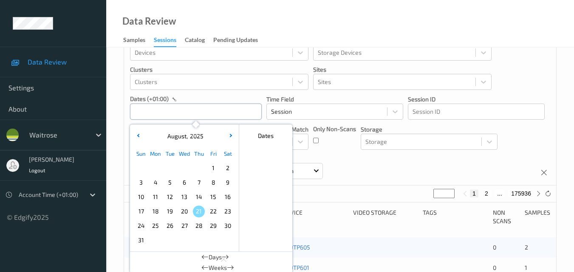
click at [178, 114] on input "text" at bounding box center [196, 112] width 132 height 16
click at [158, 208] on span "18" at bounding box center [155, 212] width 12 height 12
click at [157, 210] on span "18" at bounding box center [155, 212] width 12 height 12
type input "18/08/2025 00:00 -> 18/08/2025 23:59"
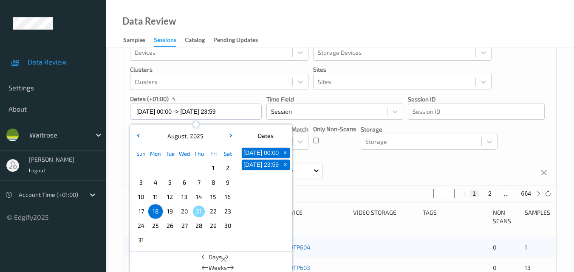
click at [418, 160] on div "Devices Devices Storage Devices Storage Devices Clusters Clusters Sites Sites d…" at bounding box center [340, 107] width 432 height 155
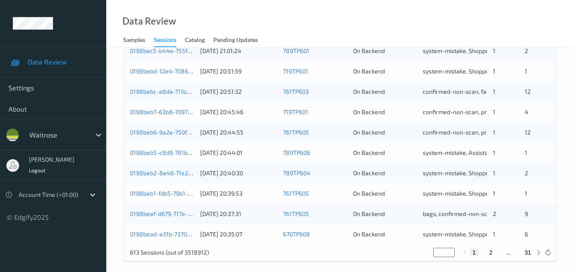
scroll to position [434, 0]
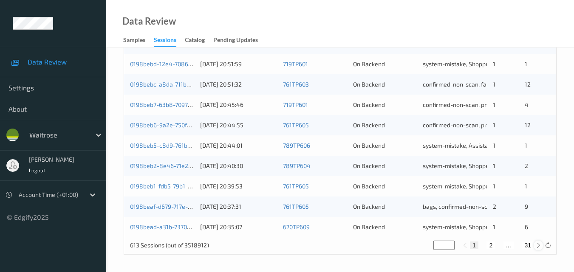
click at [538, 245] on icon at bounding box center [538, 245] width 6 height 6
type input "*"
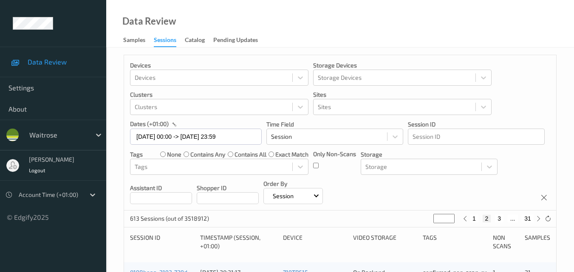
scroll to position [0, 0]
click at [535, 220] on icon at bounding box center [538, 220] width 6 height 6
type input "*"
click at [535, 220] on icon at bounding box center [538, 220] width 6 height 6
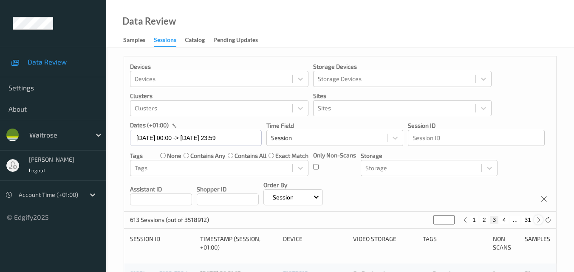
type input "*"
click at [535, 220] on icon at bounding box center [538, 220] width 6 height 6
type input "*"
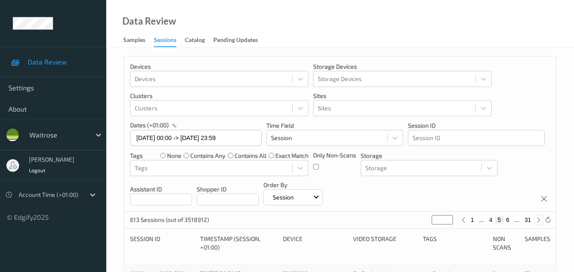
click at [535, 220] on icon at bounding box center [538, 220] width 6 height 6
type input "*"
click at [535, 220] on icon at bounding box center [538, 220] width 6 height 6
type input "*"
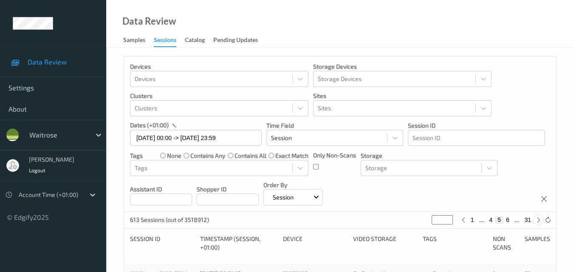
type input "*"
click at [535, 220] on icon at bounding box center [538, 220] width 6 height 6
type input "*"
click at [535, 220] on icon at bounding box center [538, 220] width 6 height 6
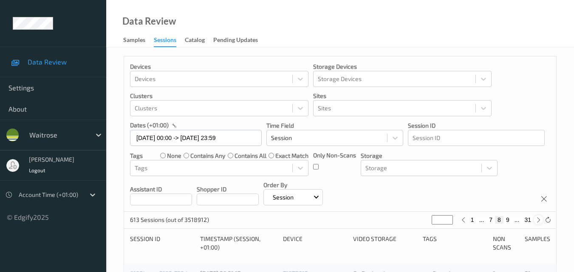
type input "*"
click at [535, 220] on icon at bounding box center [538, 220] width 6 height 6
type input "**"
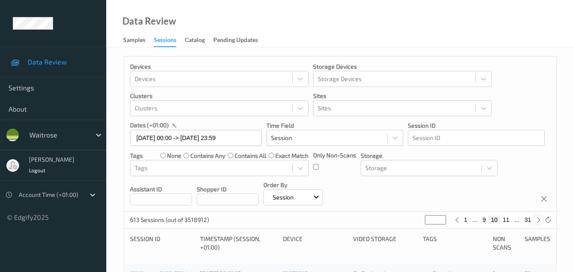
click at [535, 220] on icon at bounding box center [538, 220] width 6 height 6
type input "**"
click at [535, 220] on icon at bounding box center [538, 220] width 6 height 6
type input "**"
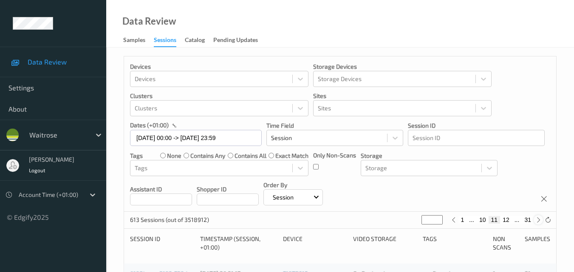
type input "**"
click at [535, 220] on icon at bounding box center [538, 220] width 6 height 6
type input "**"
click at [535, 220] on icon at bounding box center [538, 220] width 6 height 6
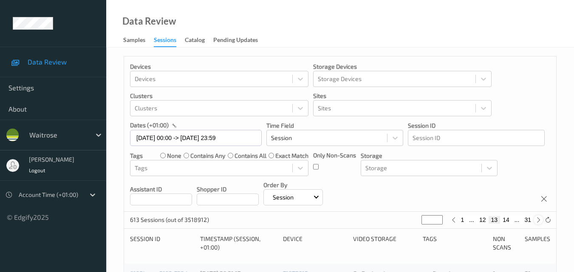
type input "**"
click at [535, 220] on icon at bounding box center [538, 220] width 6 height 6
type input "**"
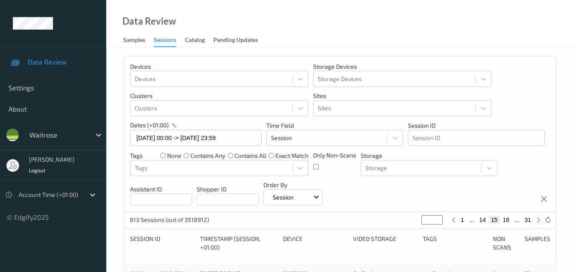
click at [535, 220] on icon at bounding box center [538, 220] width 6 height 6
type input "**"
click at [535, 220] on icon at bounding box center [538, 220] width 6 height 6
type input "**"
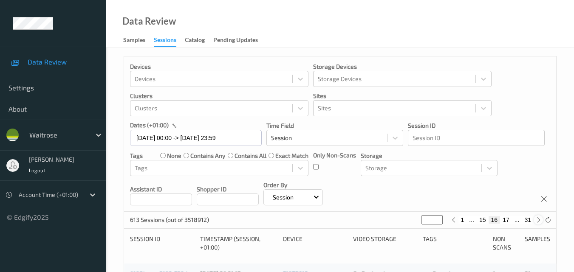
type input "**"
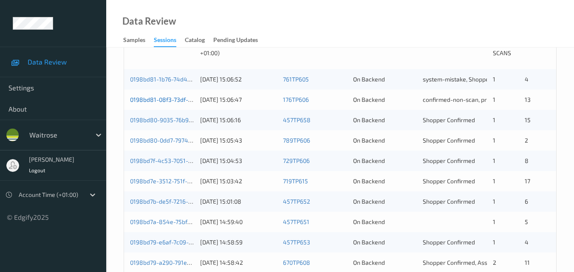
scroll to position [212, 0]
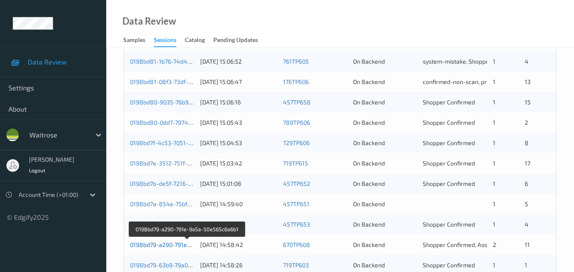
click at [170, 245] on link "0198bd79-a290-791e-9a5a-50e565c6a6b1" at bounding box center [187, 244] width 115 height 7
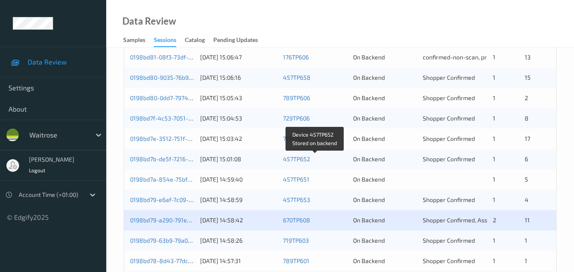
scroll to position [255, 0]
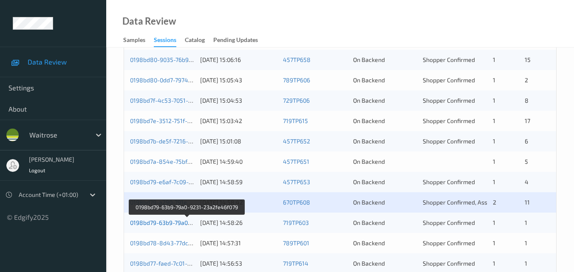
click at [153, 222] on link "0198bd79-63b9-79a0-9231-23a2fe46f079" at bounding box center [187, 222] width 114 height 7
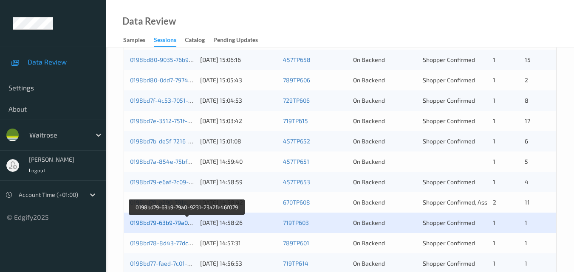
click at [161, 222] on link "0198bd79-63b9-79a0-9231-23a2fe46f079" at bounding box center [187, 222] width 114 height 7
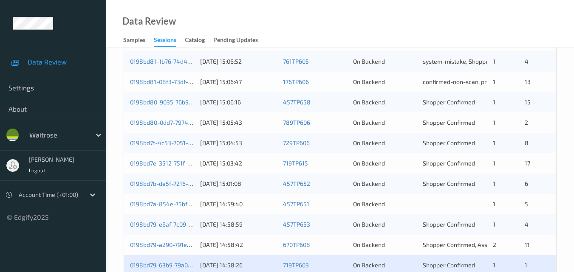
scroll to position [297, 0]
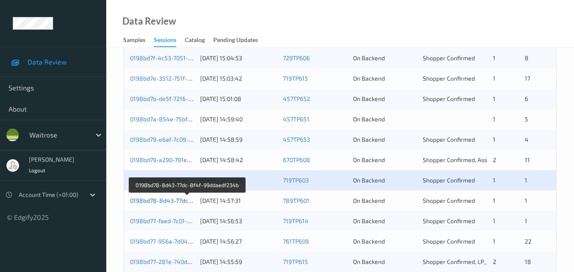
click at [164, 198] on link "0198bd78-8d43-77dc-8f4f-99ddaedf234b" at bounding box center [187, 200] width 115 height 7
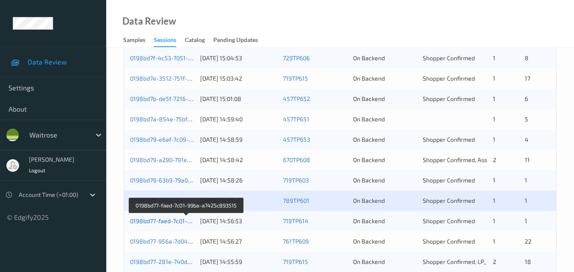
click at [161, 220] on link "0198bd77-faed-7c01-99ba-a7425c893515" at bounding box center [186, 220] width 113 height 7
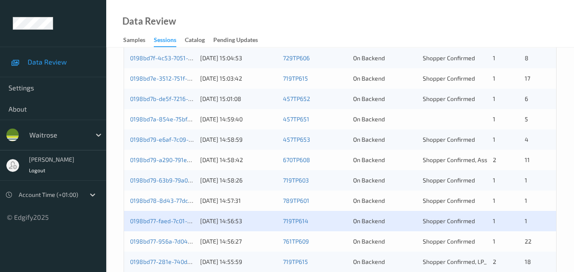
scroll to position [340, 0]
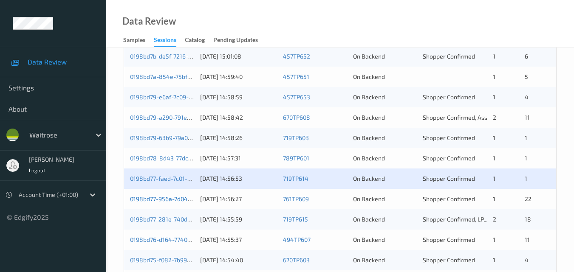
click at [166, 199] on link "0198bd77-956a-7d04-be78-7419b3a00dfb" at bounding box center [187, 198] width 115 height 7
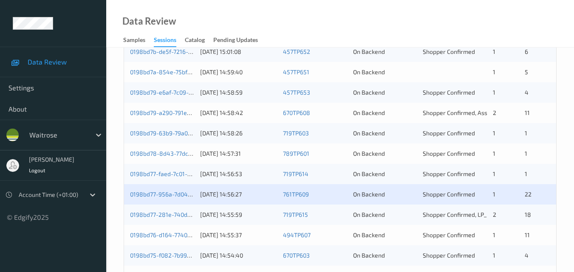
scroll to position [382, 0]
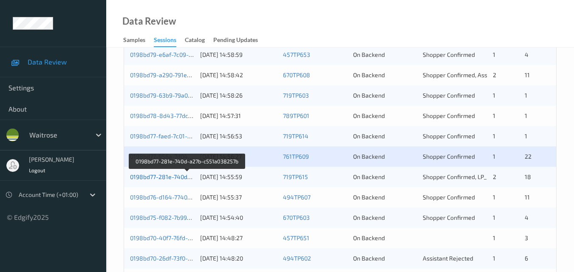
click at [155, 176] on link "0198bd77-281e-740d-a27b-c551a038257b" at bounding box center [187, 176] width 115 height 7
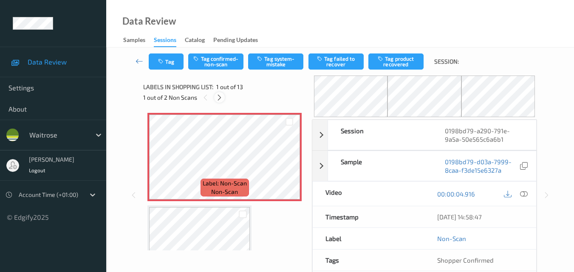
click at [220, 97] on icon at bounding box center [219, 98] width 7 height 8
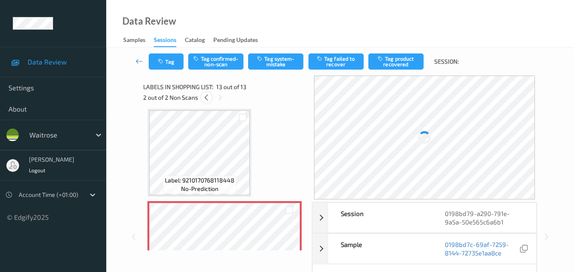
click at [208, 99] on icon at bounding box center [206, 98] width 7 height 8
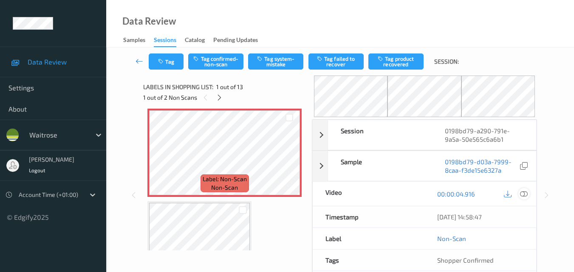
click at [529, 194] on div at bounding box center [523, 193] width 11 height 11
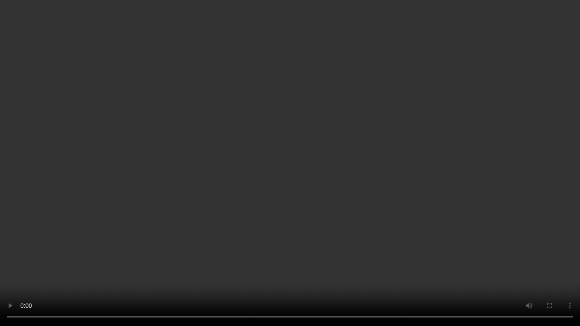
click at [354, 166] on video at bounding box center [290, 163] width 580 height 326
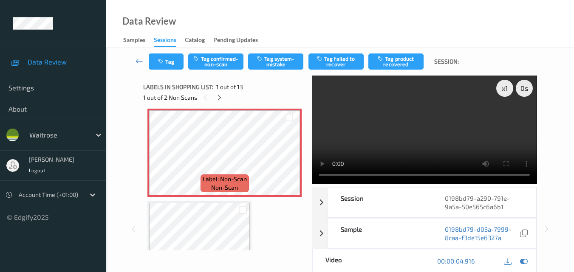
click at [411, 125] on video at bounding box center [424, 130] width 225 height 109
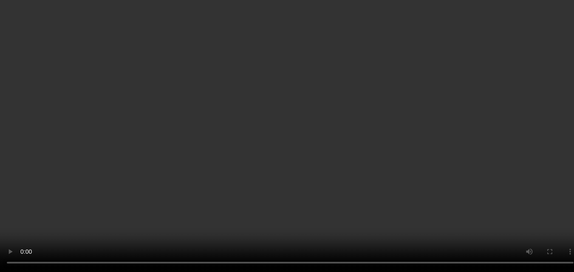
scroll to position [0, 0]
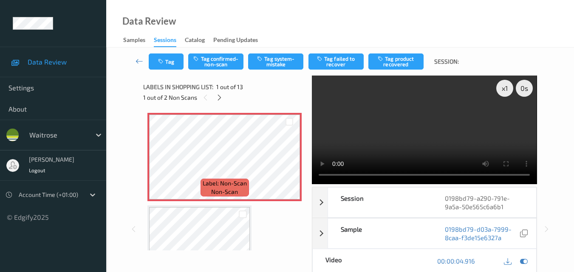
click at [317, 174] on video at bounding box center [424, 130] width 225 height 109
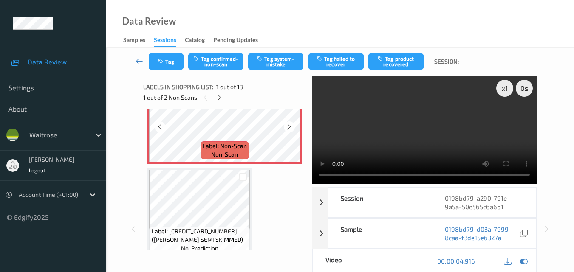
scroll to position [85, 0]
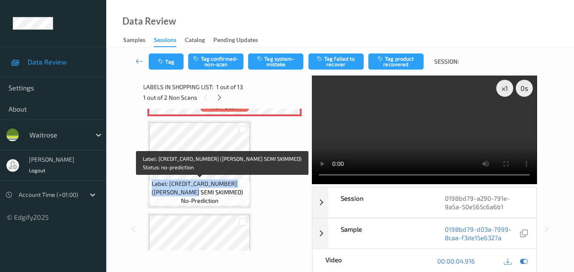
drag, startPoint x: 151, startPoint y: 182, endPoint x: 194, endPoint y: 195, distance: 44.7
click at [194, 195] on span "Label: 5000169015315 (WR ESS SEMI SKIMMED)" at bounding box center [200, 188] width 96 height 17
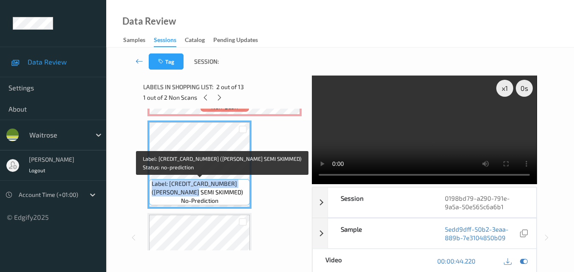
copy span "Label: 5000169015315 (WR ESS SEMI SKIMMED)"
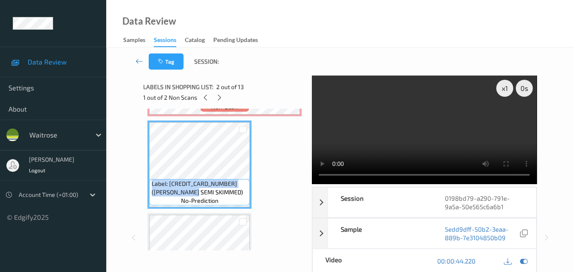
click at [315, 178] on div "x 1 0 s Session 0198bd79-a290-791e-9a5a-50e565c6a6b1 Session ID 0198bd79-a290-7…" at bounding box center [339, 238] width 393 height 324
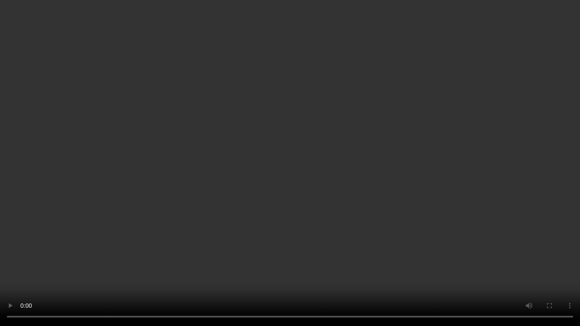
click at [332, 184] on video at bounding box center [290, 163] width 580 height 326
click at [344, 189] on video at bounding box center [290, 163] width 580 height 326
click at [326, 217] on video at bounding box center [290, 163] width 580 height 326
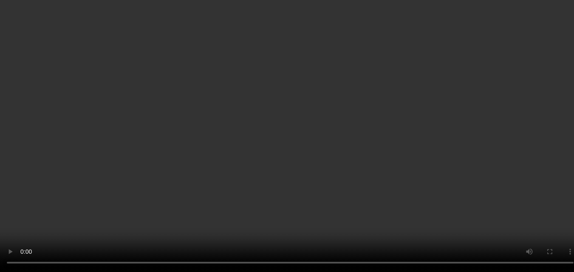
scroll to position [0, 0]
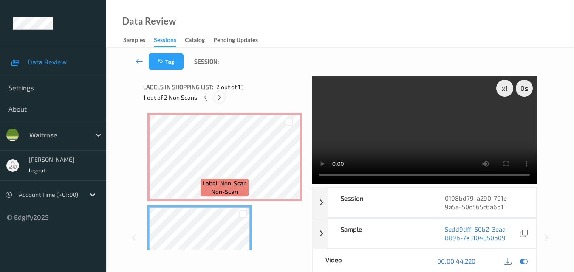
click at [216, 101] on icon at bounding box center [219, 98] width 7 height 8
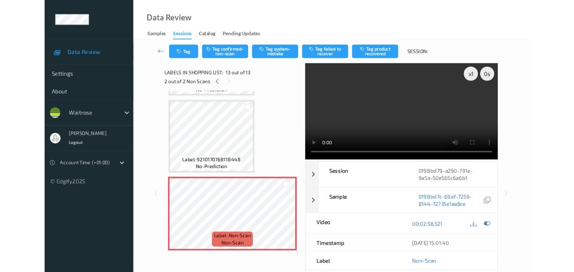
scroll to position [1012, 0]
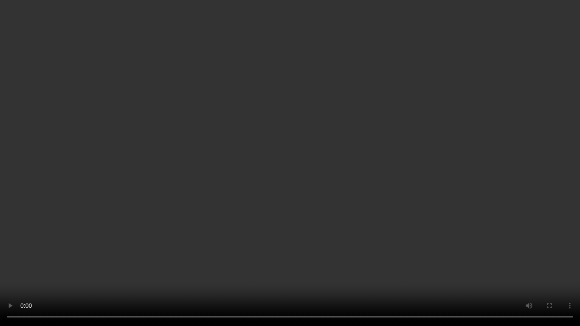
click at [335, 213] on video at bounding box center [290, 163] width 580 height 326
click at [371, 241] on video at bounding box center [290, 163] width 580 height 326
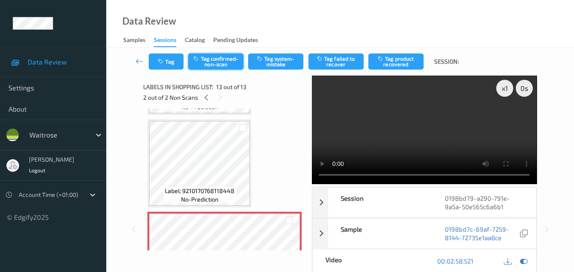
click at [223, 62] on button "Tag confirmed-non-scan" at bounding box center [215, 62] width 55 height 16
click at [206, 99] on icon at bounding box center [206, 98] width 7 height 8
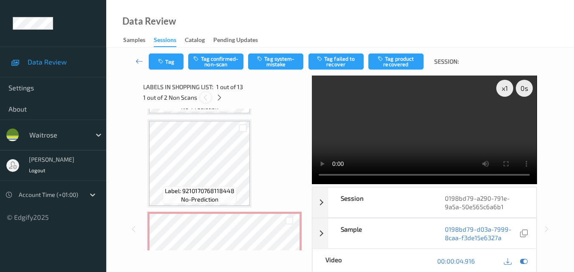
scroll to position [4, 0]
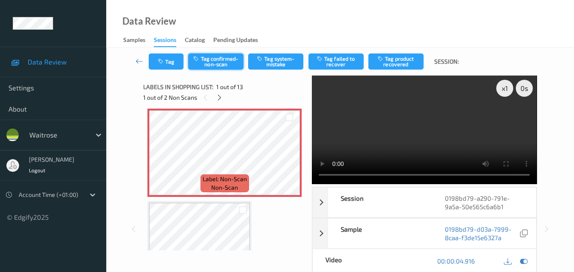
click at [216, 62] on button "Tag confirmed-non-scan" at bounding box center [215, 62] width 55 height 16
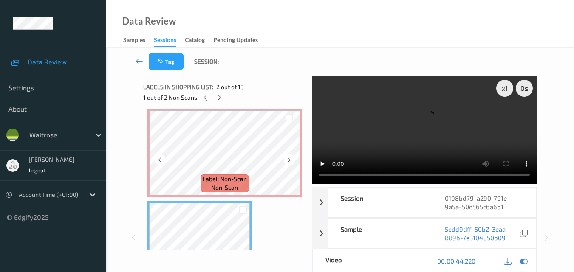
scroll to position [0, 0]
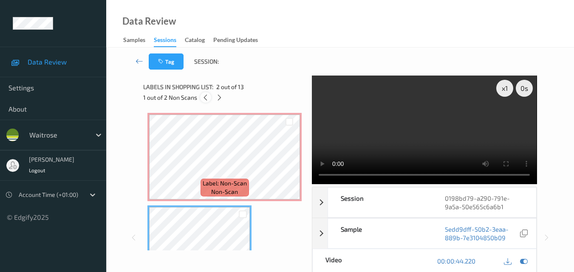
click at [202, 96] on icon at bounding box center [205, 98] width 7 height 8
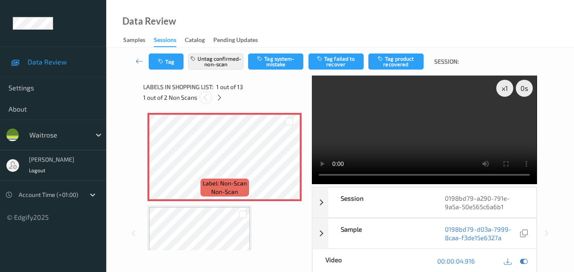
scroll to position [4, 0]
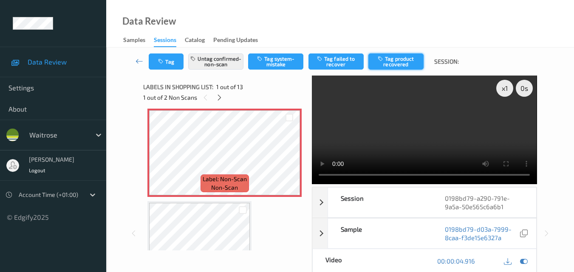
click at [399, 65] on button "Tag product recovered" at bounding box center [395, 62] width 55 height 16
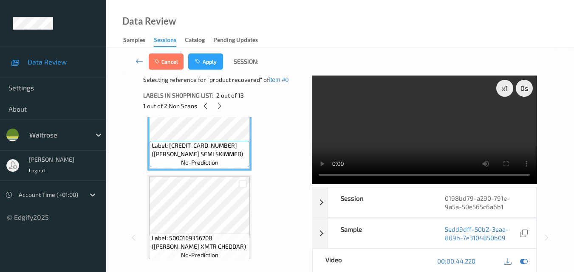
scroll to position [47, 0]
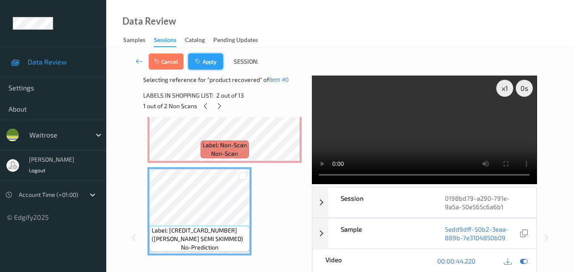
click at [208, 65] on button "Apply" at bounding box center [205, 62] width 35 height 16
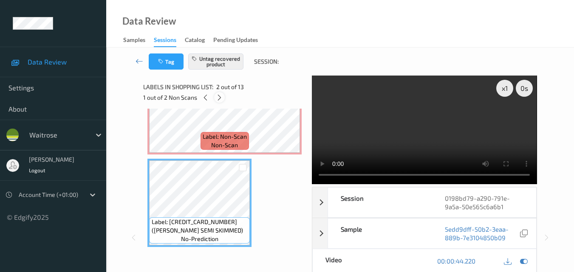
click at [219, 98] on icon at bounding box center [219, 98] width 7 height 8
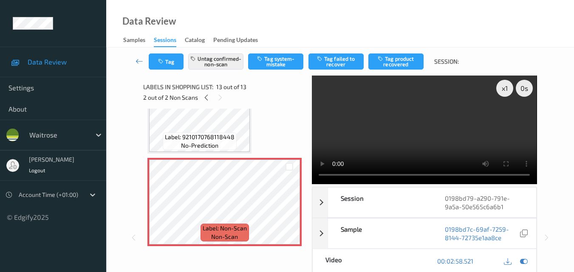
scroll to position [1012, 0]
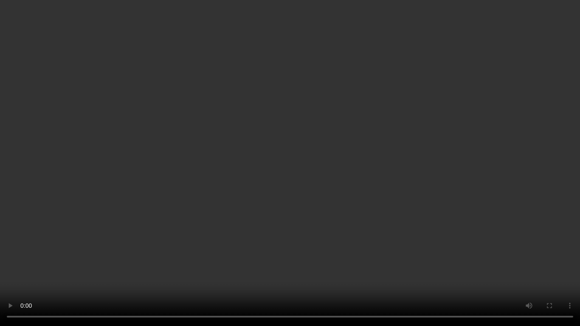
click at [376, 107] on video at bounding box center [290, 163] width 580 height 326
click at [369, 248] on video at bounding box center [290, 163] width 580 height 326
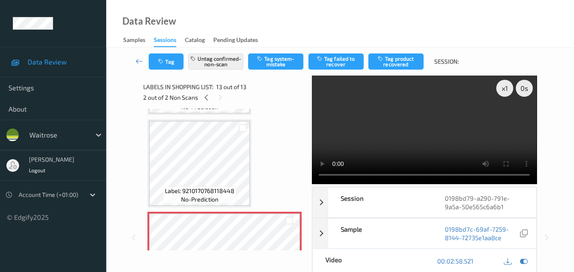
click at [470, 117] on video at bounding box center [424, 130] width 225 height 109
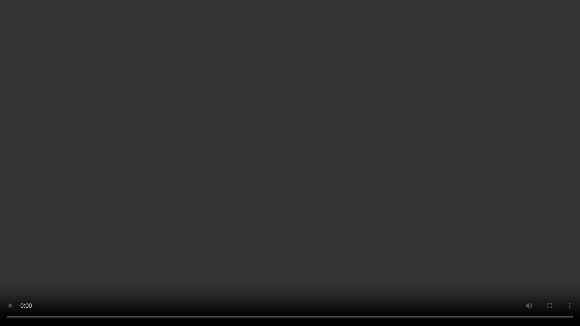
click at [451, 207] on video at bounding box center [290, 163] width 580 height 326
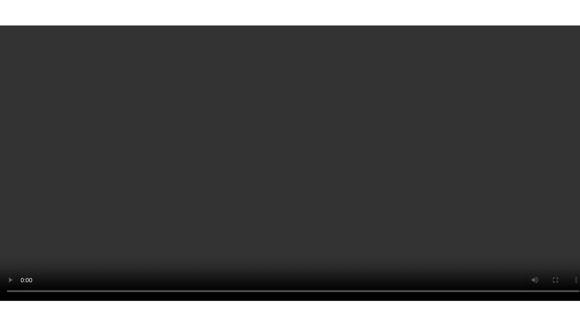
scroll to position [1066, 0]
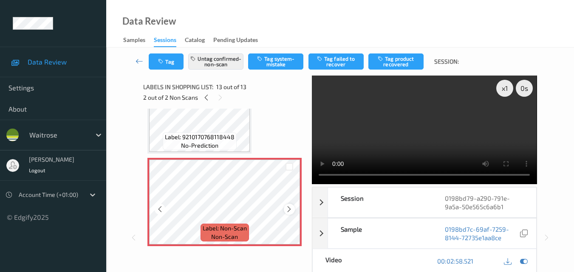
click at [288, 210] on icon at bounding box center [288, 210] width 7 height 8
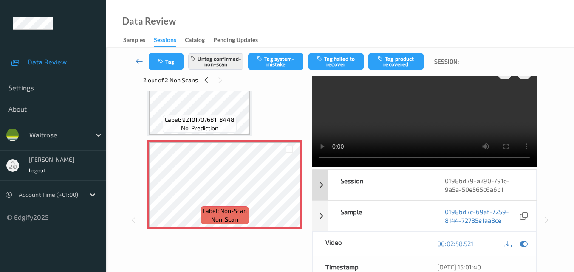
scroll to position [0, 0]
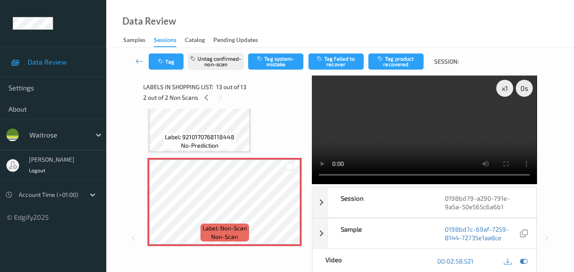
click at [386, 122] on video at bounding box center [424, 130] width 225 height 109
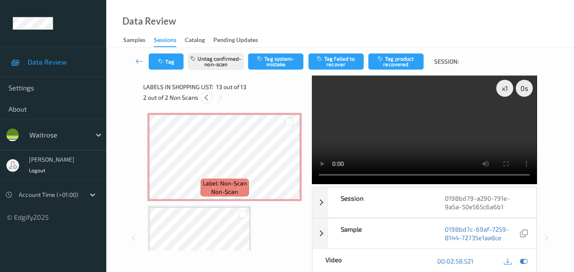
click at [205, 98] on icon at bounding box center [206, 98] width 7 height 8
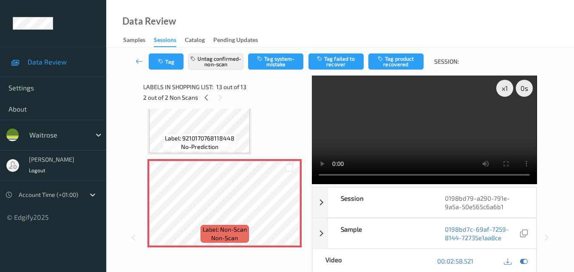
scroll to position [1066, 0]
click at [207, 95] on icon at bounding box center [206, 98] width 7 height 8
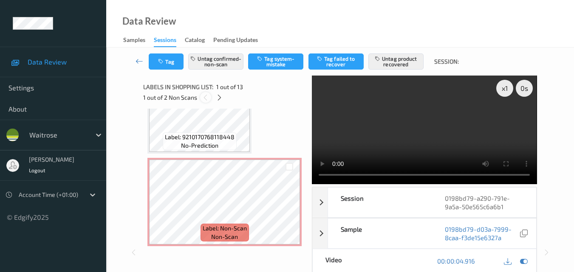
scroll to position [4, 0]
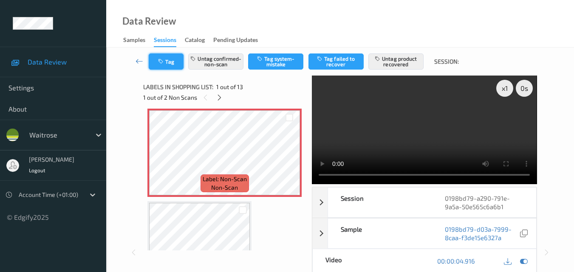
click at [162, 65] on button "Tag" at bounding box center [166, 62] width 35 height 16
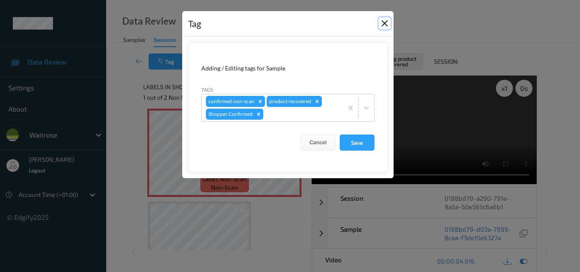
click at [386, 24] on button "Close" at bounding box center [385, 23] width 12 height 12
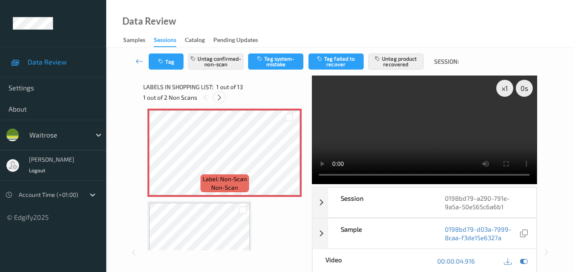
click at [217, 98] on icon at bounding box center [219, 98] width 7 height 8
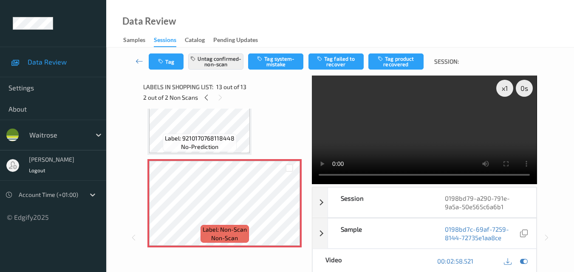
scroll to position [1066, 0]
click at [450, 132] on video at bounding box center [424, 130] width 225 height 109
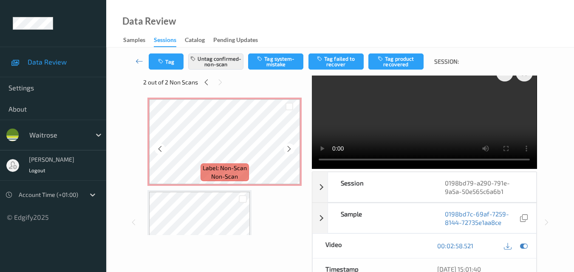
scroll to position [0, 0]
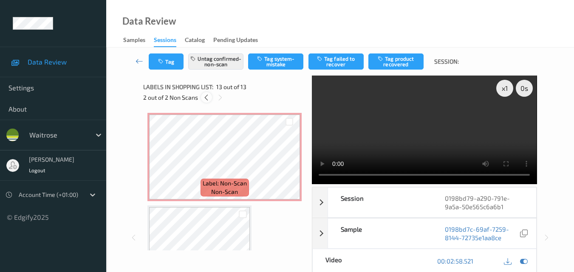
click at [206, 98] on icon at bounding box center [206, 98] width 7 height 8
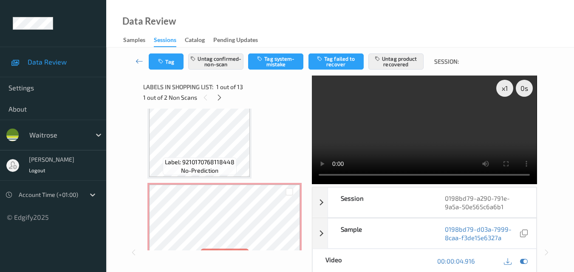
scroll to position [1066, 0]
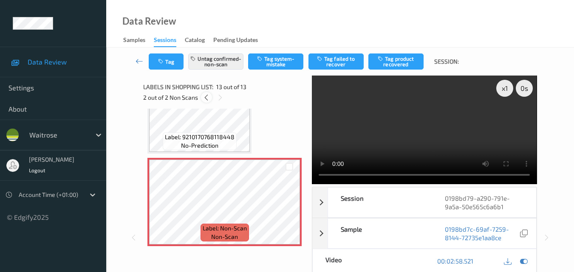
click at [206, 100] on icon at bounding box center [206, 98] width 7 height 8
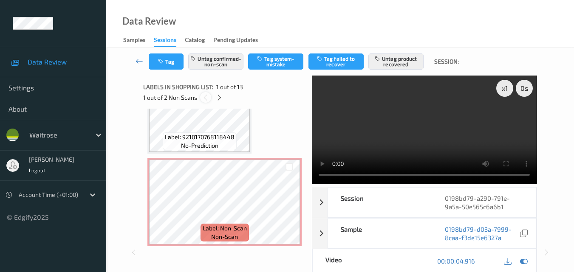
scroll to position [4, 0]
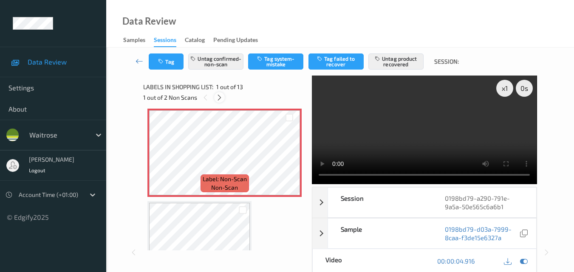
click at [217, 94] on icon at bounding box center [219, 98] width 7 height 8
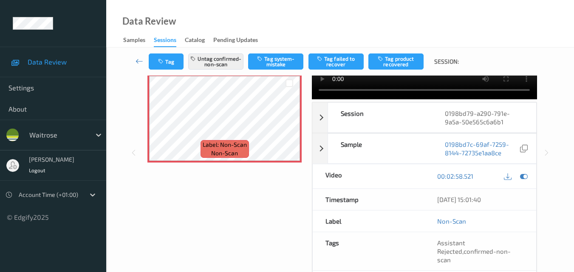
scroll to position [1065, 0]
click at [274, 62] on button "Tag system-mistake" at bounding box center [275, 62] width 55 height 16
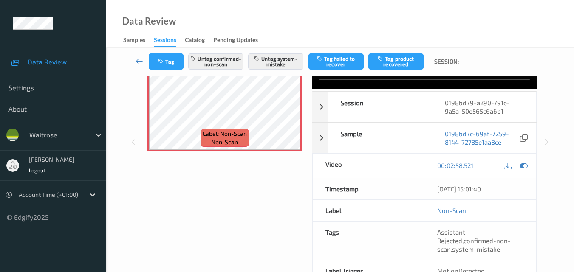
scroll to position [100, 0]
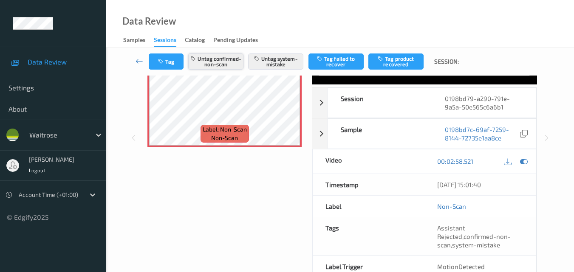
click at [225, 62] on button "Untag confirmed-non-scan" at bounding box center [215, 62] width 55 height 16
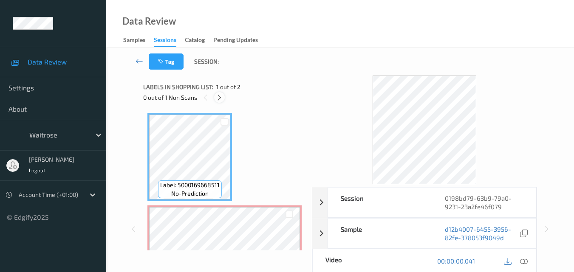
click at [222, 99] on icon at bounding box center [219, 98] width 7 height 8
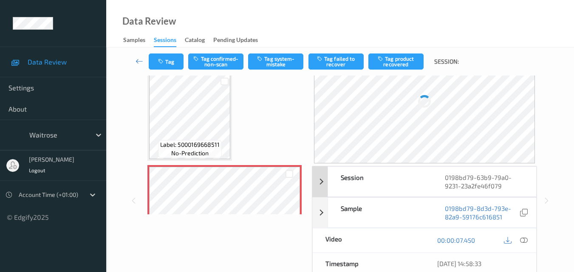
scroll to position [85, 0]
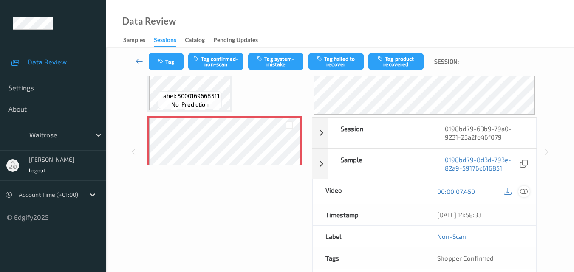
click at [525, 192] on icon at bounding box center [524, 192] width 8 height 8
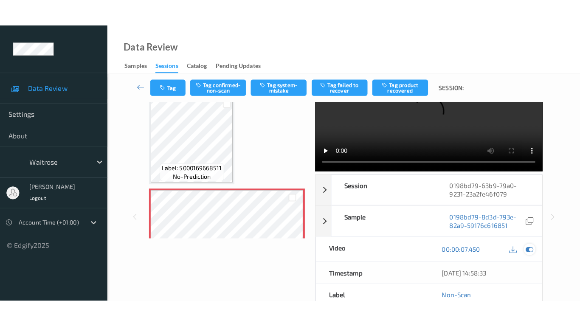
scroll to position [0, 0]
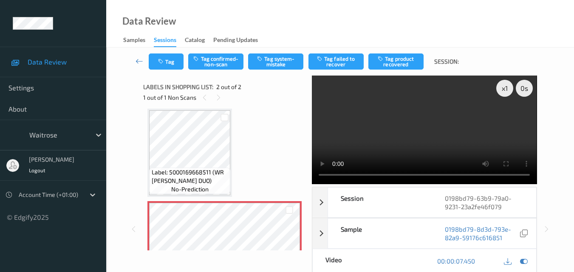
click at [320, 175] on video at bounding box center [424, 130] width 225 height 109
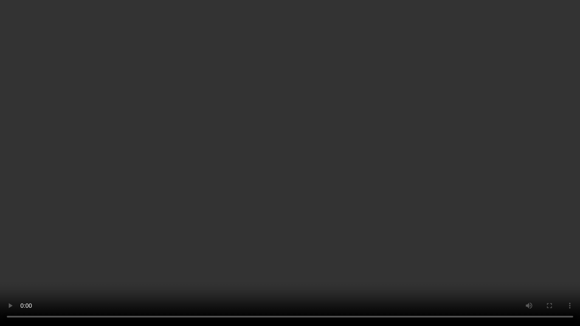
click at [300, 193] on video at bounding box center [290, 163] width 580 height 326
click at [0, 272] on video at bounding box center [290, 163] width 580 height 326
click at [169, 176] on video at bounding box center [290, 163] width 580 height 326
click at [245, 116] on video at bounding box center [290, 163] width 580 height 326
click at [386, 234] on video at bounding box center [290, 163] width 580 height 326
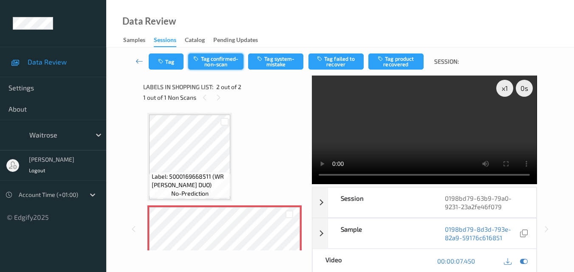
click at [217, 66] on button "Tag confirmed-non-scan" at bounding box center [215, 62] width 55 height 16
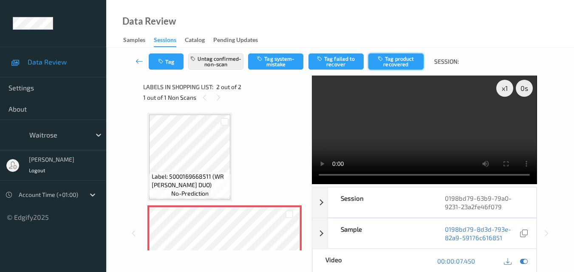
click at [399, 62] on button "Tag product recovered" at bounding box center [395, 62] width 55 height 16
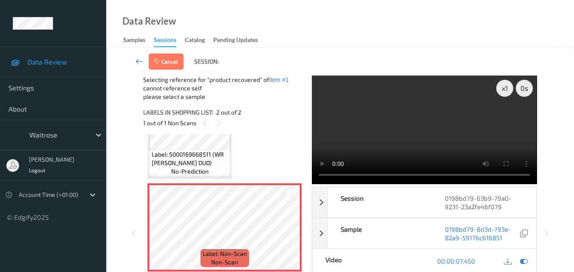
click at [139, 64] on icon at bounding box center [139, 61] width 8 height 8
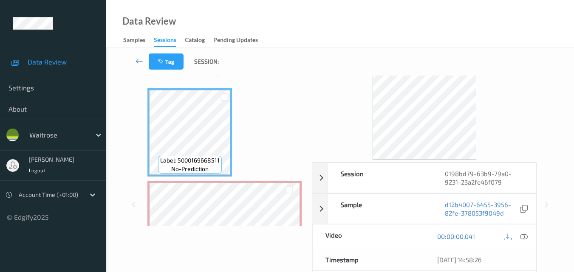
scroll to position [42, 0]
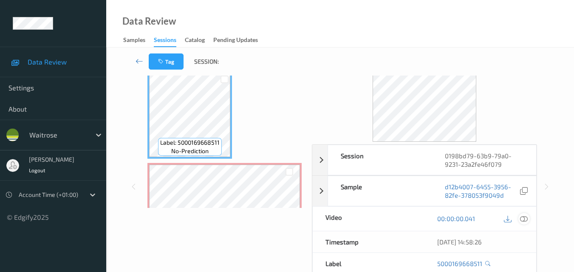
click at [524, 218] on icon at bounding box center [524, 219] width 8 height 8
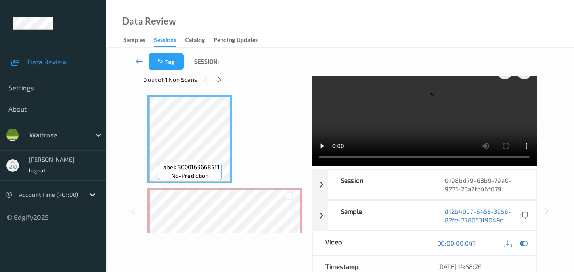
scroll to position [0, 0]
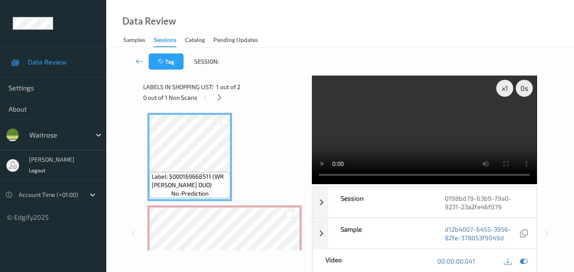
click at [456, 125] on video at bounding box center [424, 130] width 225 height 109
click at [221, 96] on icon at bounding box center [219, 98] width 7 height 8
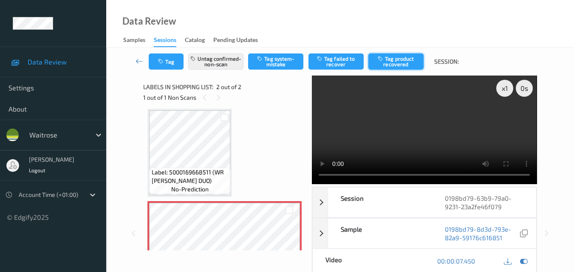
click at [395, 60] on button "Tag product recovered" at bounding box center [395, 62] width 55 height 16
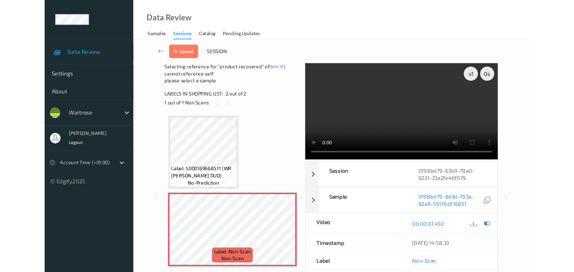
scroll to position [0, 0]
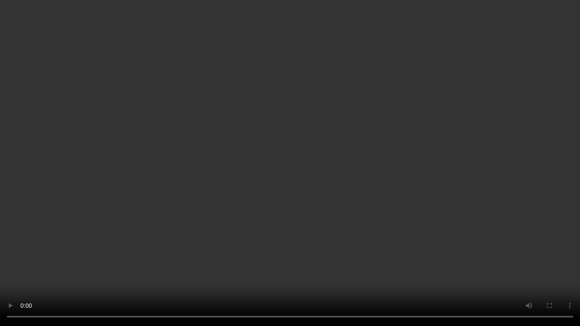
click at [0, 272] on video at bounding box center [290, 163] width 580 height 326
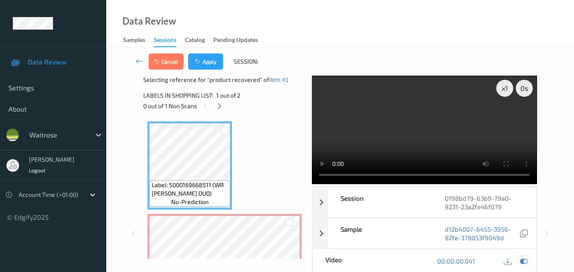
click at [523, 262] on icon at bounding box center [524, 261] width 8 height 8
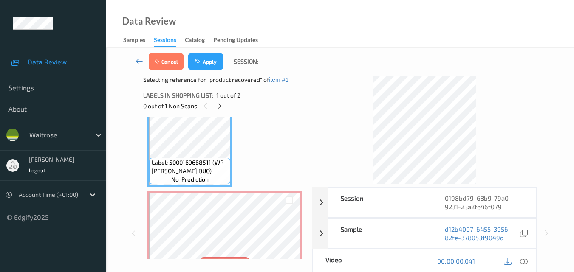
scroll to position [48, 0]
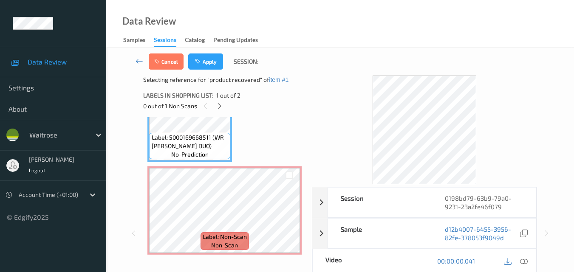
click at [296, 175] on div at bounding box center [290, 175] width 22 height 14
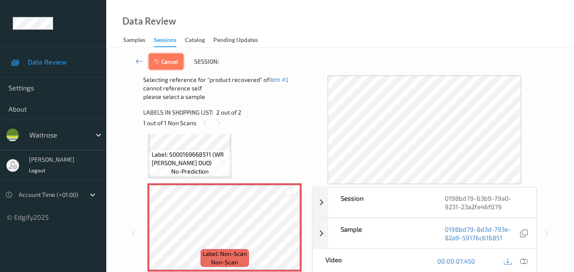
click at [176, 64] on button "Cancel" at bounding box center [166, 62] width 35 height 16
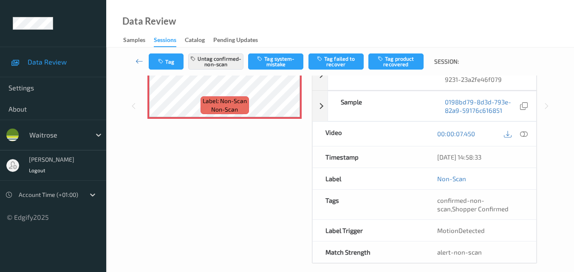
scroll to position [0, 0]
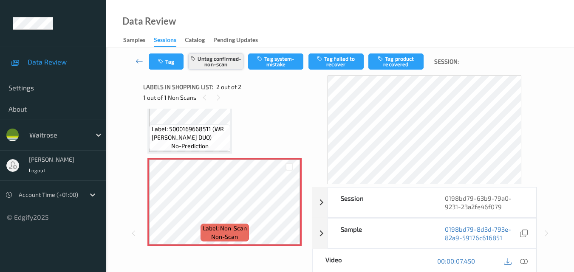
click at [214, 64] on button "Untag confirmed-non-scan" at bounding box center [215, 62] width 55 height 16
click at [276, 57] on button "Tag system-mistake" at bounding box center [275, 62] width 55 height 16
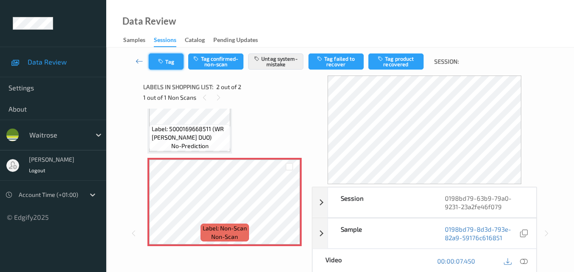
click at [159, 63] on icon "button" at bounding box center [161, 62] width 7 height 6
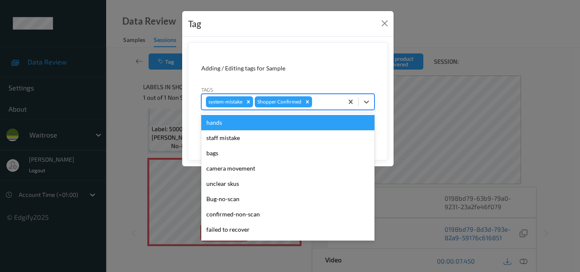
click at [316, 98] on div at bounding box center [326, 102] width 25 height 10
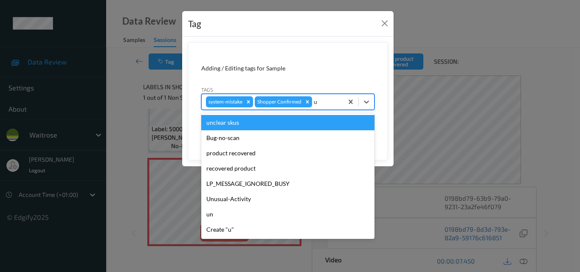
type input "un"
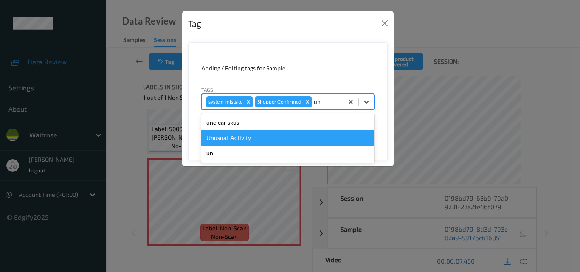
click at [280, 141] on div "Unusual-Activity" at bounding box center [287, 137] width 173 height 15
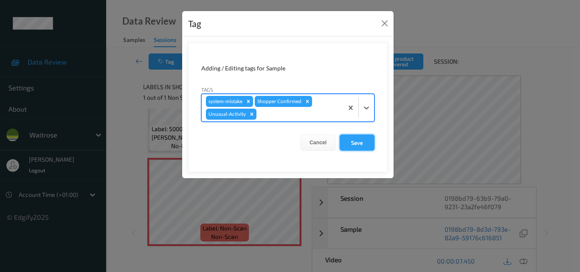
click at [354, 140] on button "Save" at bounding box center [357, 143] width 35 height 16
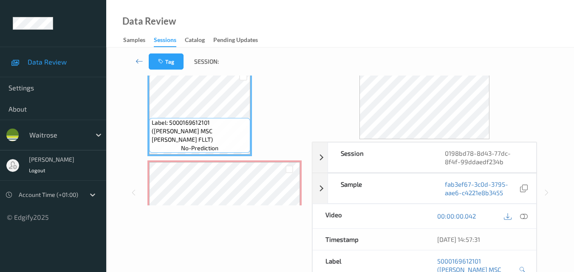
scroll to position [43, 0]
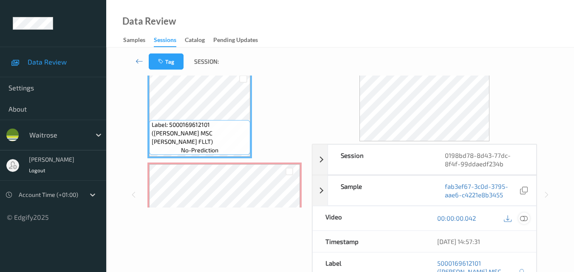
click at [525, 218] on icon at bounding box center [524, 218] width 8 height 8
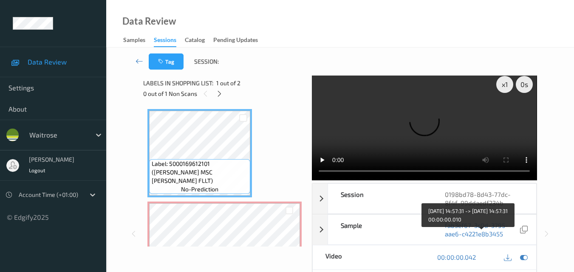
scroll to position [0, 0]
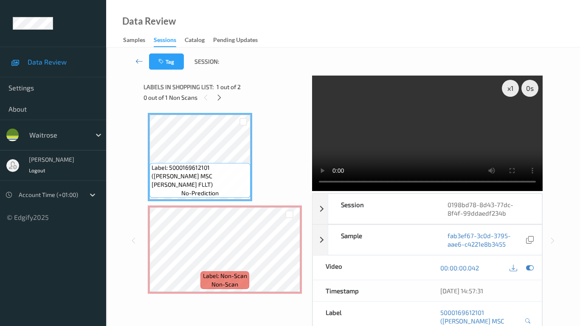
click at [312, 191] on video at bounding box center [427, 133] width 231 height 115
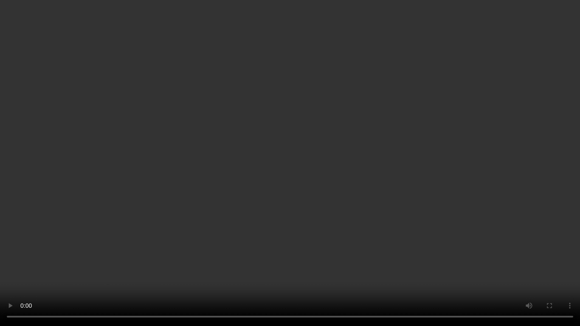
click at [203, 193] on video at bounding box center [290, 163] width 580 height 326
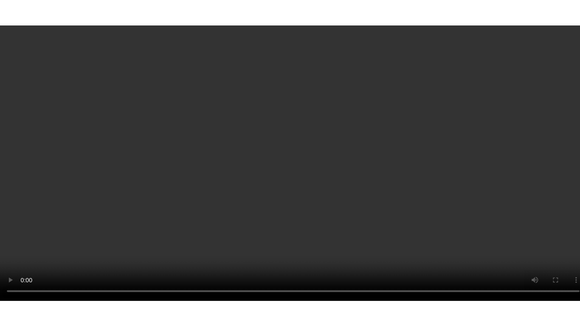
scroll to position [48, 0]
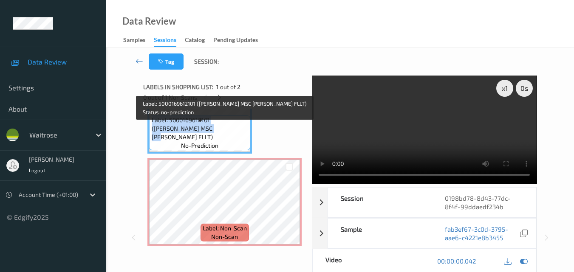
drag, startPoint x: 182, startPoint y: 134, endPoint x: 150, endPoint y: 130, distance: 32.1
click at [150, 130] on div "Label: 5000169612101 ([PERSON_NAME] MSC [PERSON_NAME] FLLT) no-prediction" at bounding box center [199, 132] width 101 height 35
copy span "Label: 5000169612101 ([PERSON_NAME] MSC [PERSON_NAME] FLLT)"
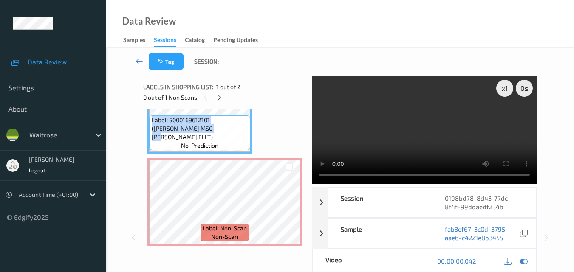
scroll to position [0, 0]
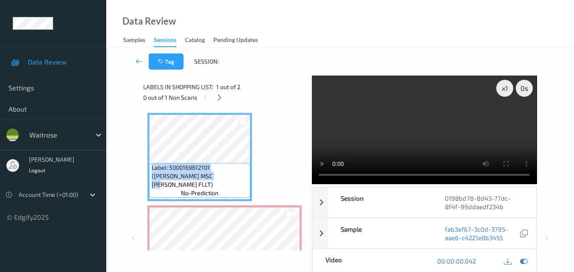
click at [435, 127] on video at bounding box center [424, 130] width 225 height 109
click at [224, 96] on div at bounding box center [219, 97] width 11 height 11
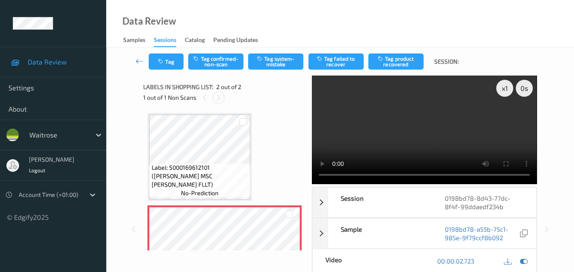
scroll to position [4, 0]
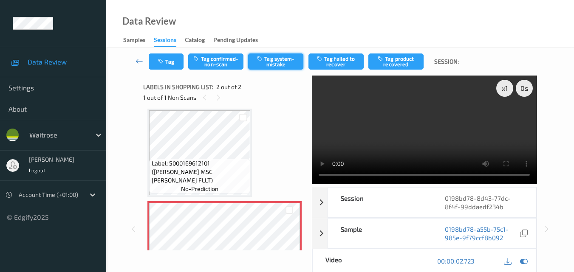
click at [270, 62] on button "Tag system-mistake" at bounding box center [275, 62] width 55 height 16
click at [166, 60] on button "Tag" at bounding box center [166, 62] width 35 height 16
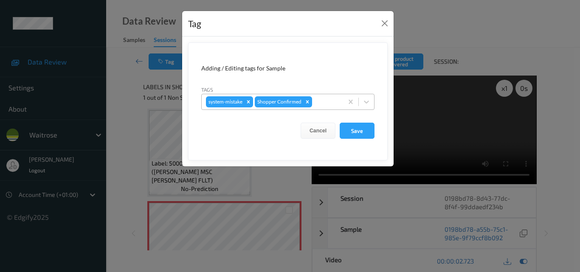
click at [320, 106] on div at bounding box center [326, 102] width 25 height 10
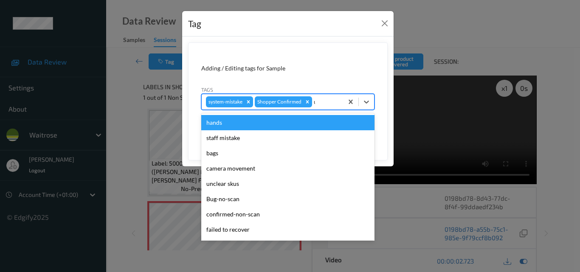
type input "un"
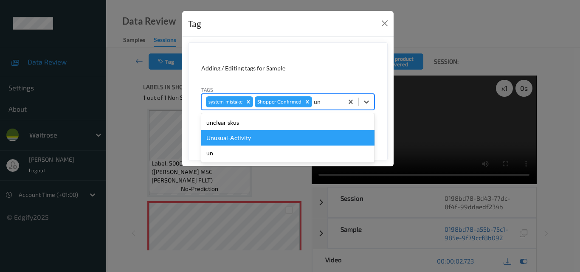
click at [308, 135] on div "Unusual-Activity" at bounding box center [287, 137] width 173 height 15
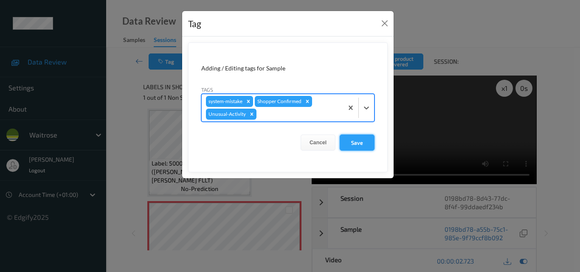
click at [358, 140] on button "Save" at bounding box center [357, 143] width 35 height 16
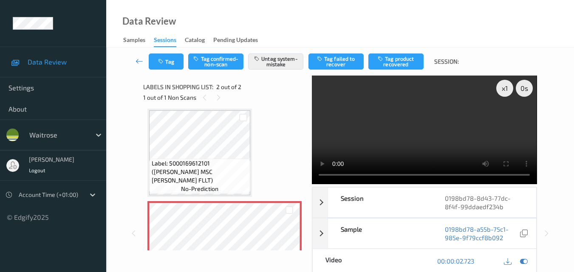
click at [296, 7] on div "Data Review Samples Sessions Catalog Pending Updates" at bounding box center [339, 24] width 467 height 48
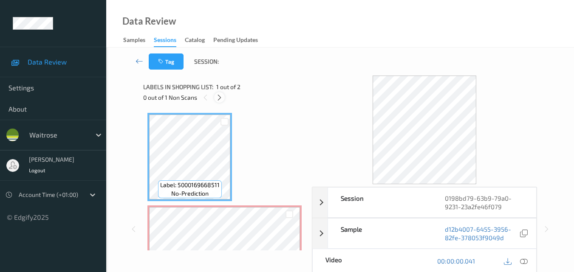
click at [221, 95] on icon at bounding box center [219, 98] width 7 height 8
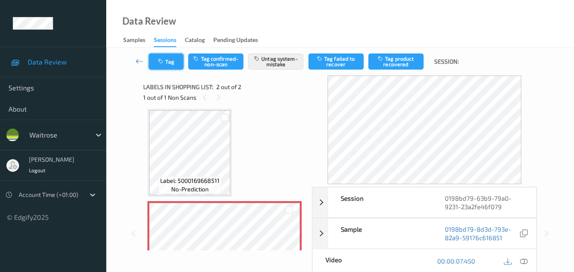
click at [161, 66] on button "Tag" at bounding box center [166, 62] width 35 height 16
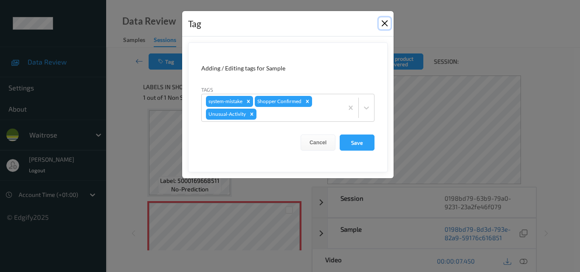
click at [385, 21] on button "Close" at bounding box center [385, 23] width 12 height 12
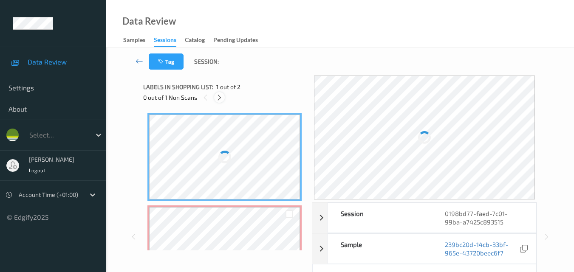
click at [220, 99] on icon at bounding box center [219, 98] width 7 height 8
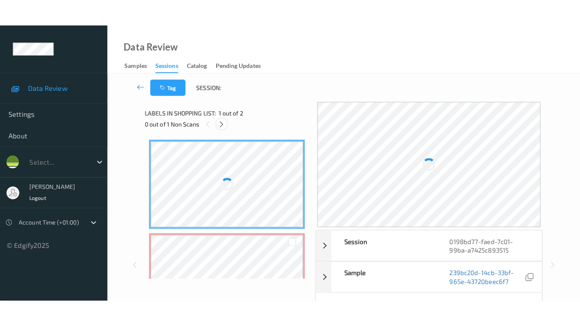
scroll to position [4, 0]
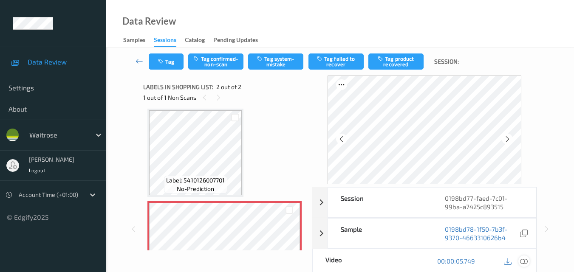
click at [527, 261] on icon at bounding box center [524, 261] width 8 height 8
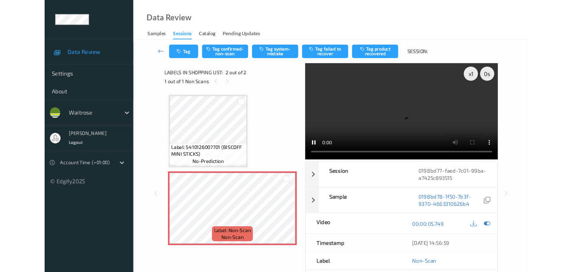
scroll to position [0, 0]
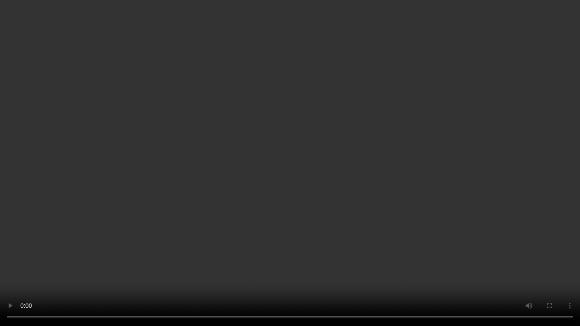
click at [286, 246] on video at bounding box center [290, 163] width 580 height 326
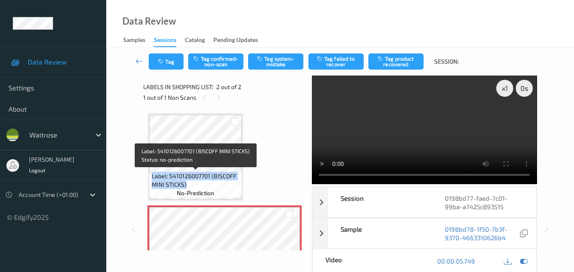
drag, startPoint x: 192, startPoint y: 187, endPoint x: 149, endPoint y: 174, distance: 44.5
click at [149, 174] on div "Label: 5410126007701 (BISCOFF MINI STICKS) no-prediction" at bounding box center [195, 185] width 93 height 26
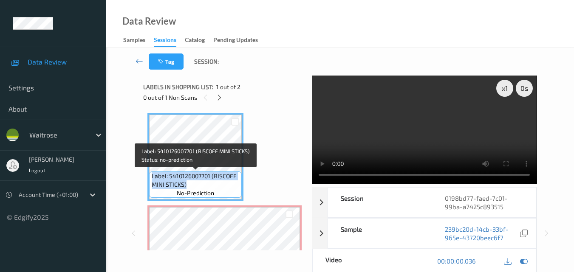
copy span "Label: 5410126007701 (BISCOFF MINI STICKS)"
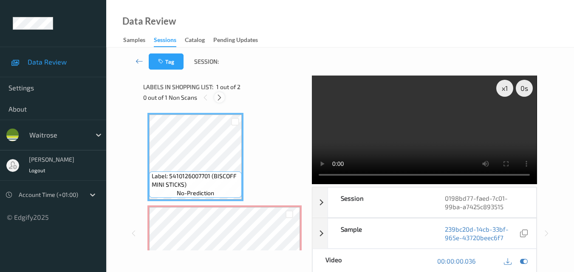
click at [219, 95] on icon at bounding box center [219, 98] width 7 height 8
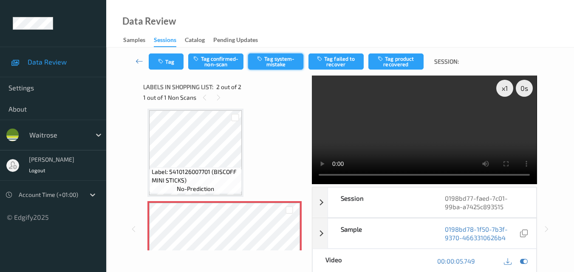
click at [269, 59] on button "Tag system-mistake" at bounding box center [275, 62] width 55 height 16
click at [163, 64] on icon "button" at bounding box center [161, 62] width 7 height 6
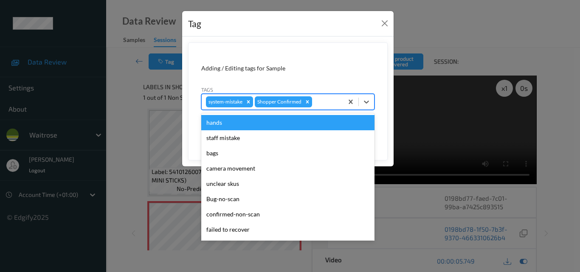
click at [320, 104] on div at bounding box center [326, 102] width 25 height 10
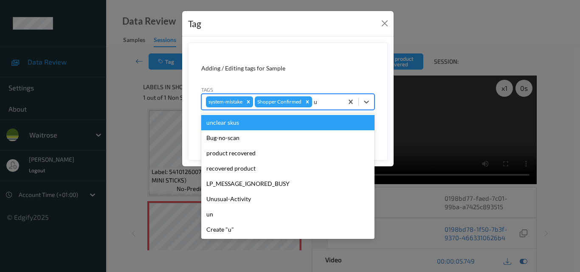
type input "un"
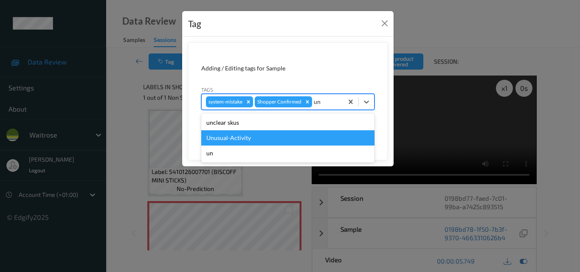
click at [297, 144] on div "Unusual-Activity" at bounding box center [287, 137] width 173 height 15
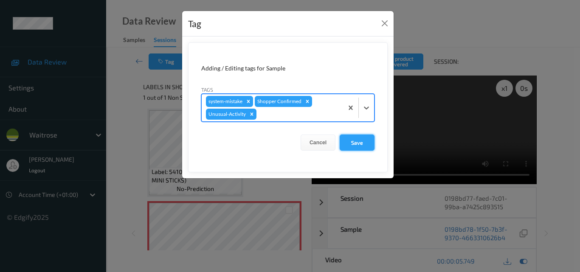
click at [356, 144] on button "Save" at bounding box center [357, 143] width 35 height 16
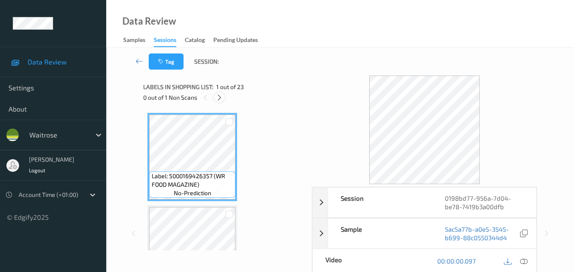
click at [223, 95] on div at bounding box center [219, 97] width 11 height 11
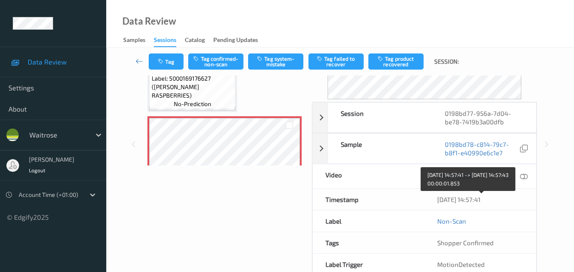
scroll to position [43, 0]
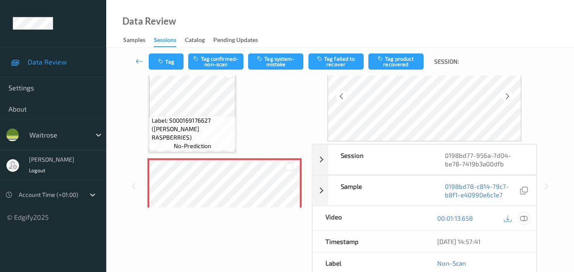
click at [525, 217] on icon at bounding box center [524, 218] width 8 height 8
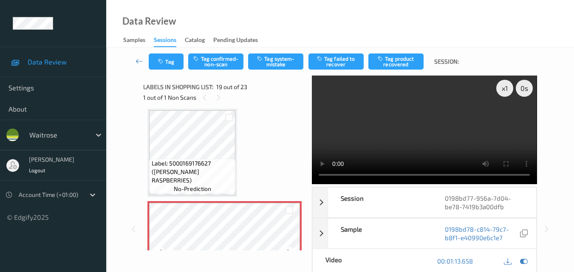
scroll to position [1663, 0]
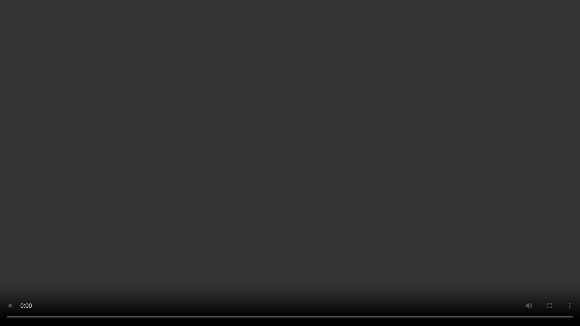
click at [311, 178] on video at bounding box center [290, 163] width 580 height 326
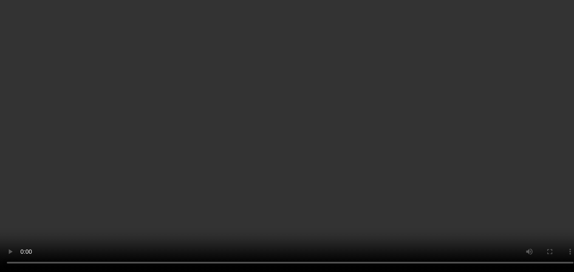
scroll to position [0, 0]
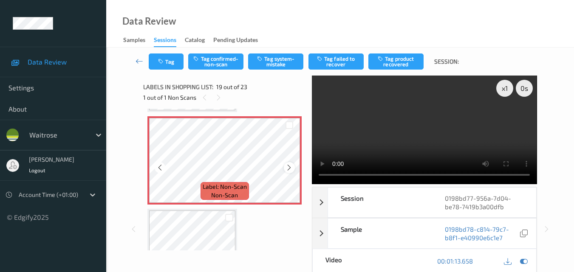
click at [288, 171] on icon at bounding box center [288, 168] width 7 height 8
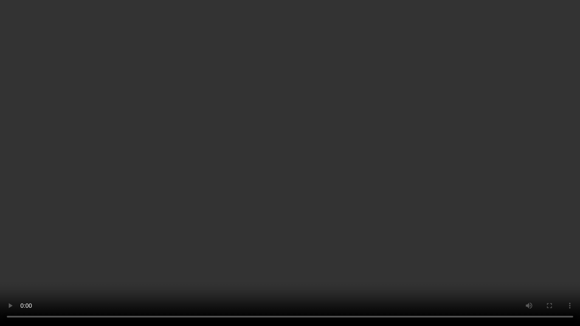
click at [325, 190] on video at bounding box center [290, 163] width 580 height 326
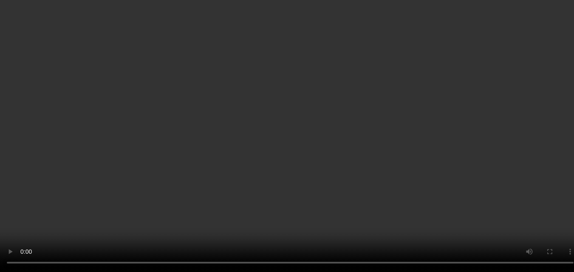
scroll to position [1578, 0]
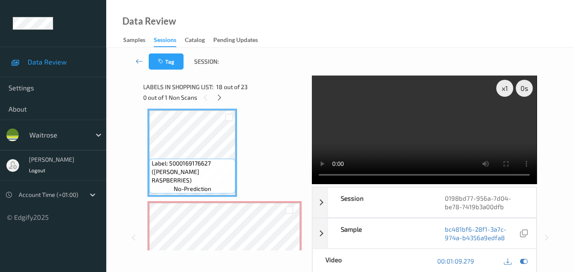
click at [427, 143] on video at bounding box center [424, 130] width 225 height 109
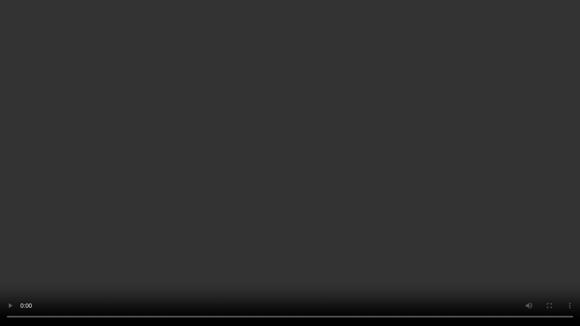
click at [319, 179] on video at bounding box center [290, 163] width 580 height 326
click at [292, 166] on video at bounding box center [290, 163] width 580 height 326
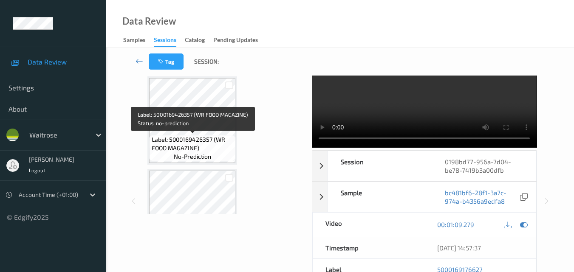
scroll to position [0, 0]
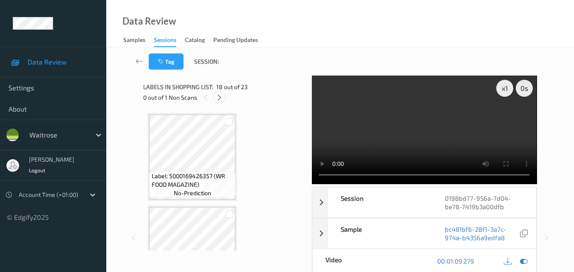
click at [219, 96] on icon at bounding box center [219, 98] width 7 height 8
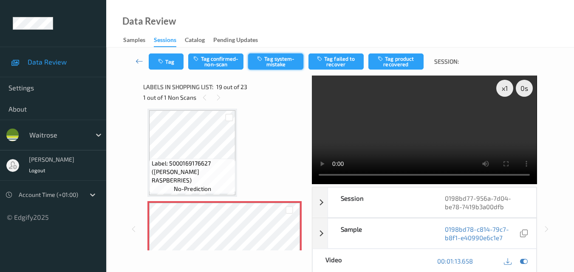
click at [278, 61] on button "Tag system-mistake" at bounding box center [275, 62] width 55 height 16
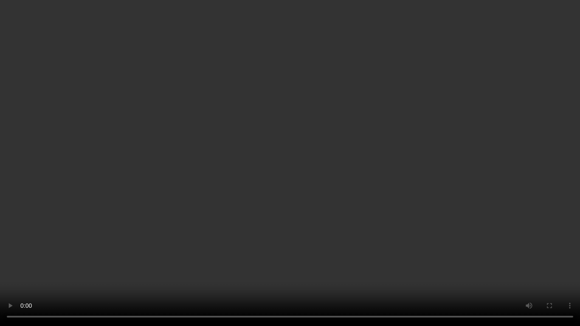
click at [407, 200] on video at bounding box center [290, 163] width 580 height 326
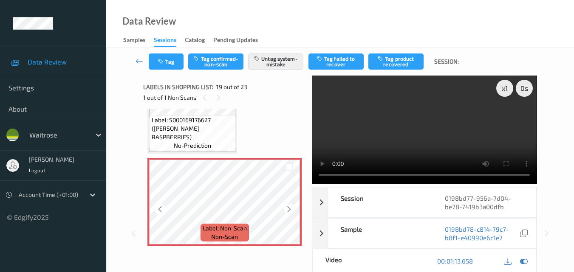
scroll to position [1620, 0]
click at [290, 209] on icon at bounding box center [288, 210] width 7 height 8
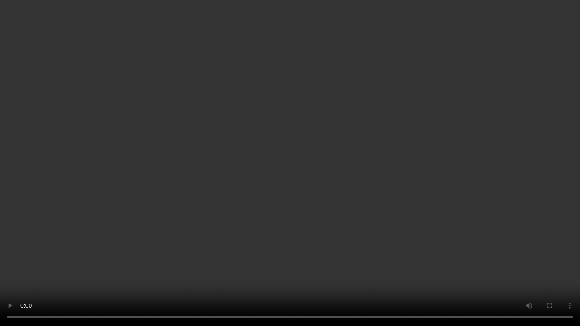
click at [364, 182] on video at bounding box center [290, 163] width 580 height 326
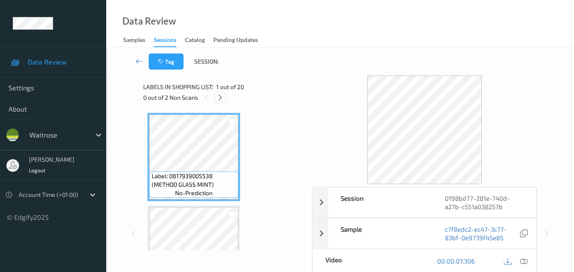
click at [220, 99] on icon at bounding box center [220, 98] width 7 height 8
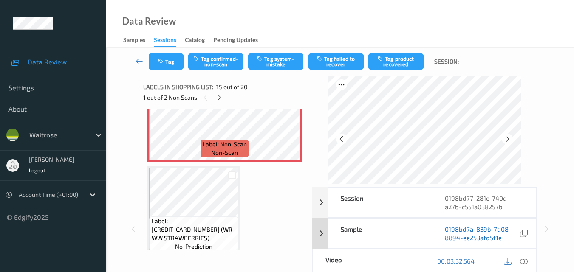
scroll to position [127, 0]
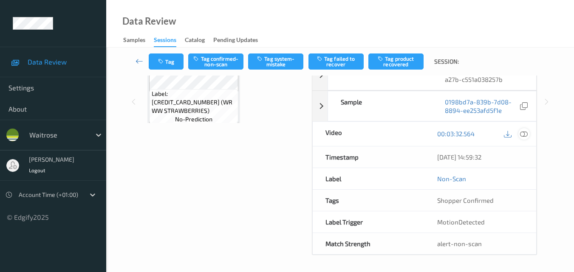
click at [527, 135] on icon at bounding box center [524, 134] width 8 height 8
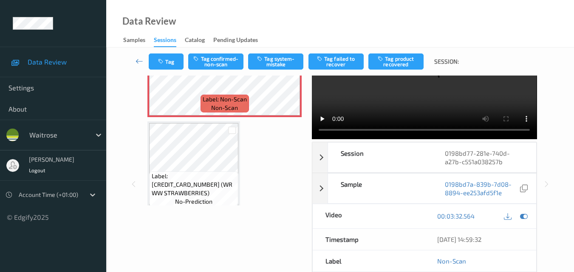
scroll to position [0, 0]
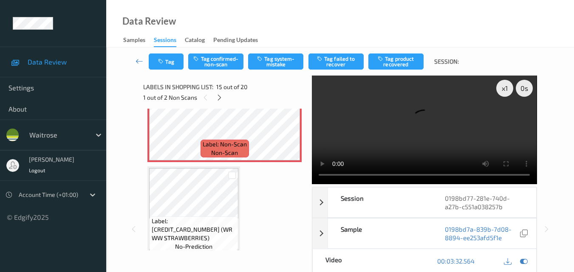
click at [395, 123] on video at bounding box center [424, 130] width 225 height 109
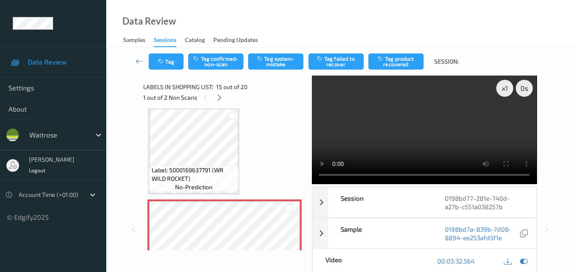
scroll to position [1274, 0]
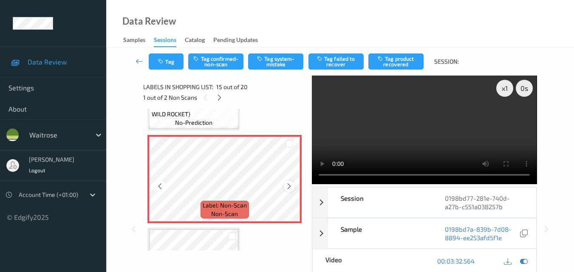
click at [292, 186] on icon at bounding box center [288, 187] width 7 height 8
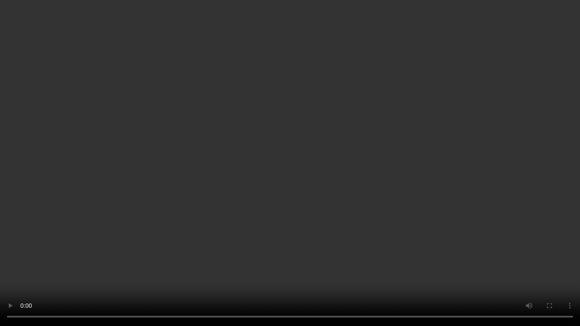
click at [264, 115] on video at bounding box center [290, 163] width 580 height 326
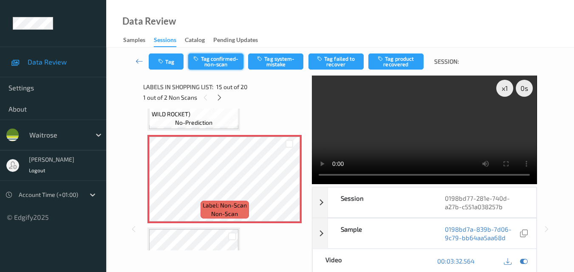
click at [222, 62] on button "Tag confirmed-non-scan" at bounding box center [215, 62] width 55 height 16
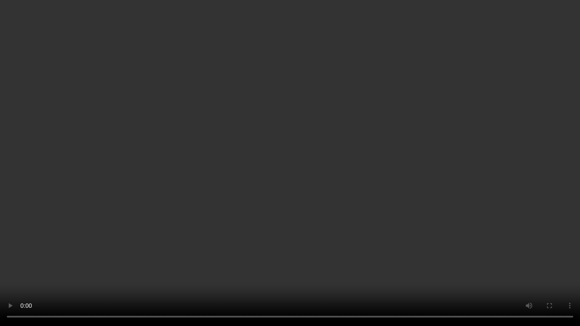
click at [321, 159] on video at bounding box center [290, 163] width 580 height 326
click at [380, 239] on video at bounding box center [290, 163] width 580 height 326
click at [377, 272] on video at bounding box center [290, 163] width 580 height 326
click at [355, 233] on video at bounding box center [290, 163] width 580 height 326
click at [403, 262] on video at bounding box center [290, 163] width 580 height 326
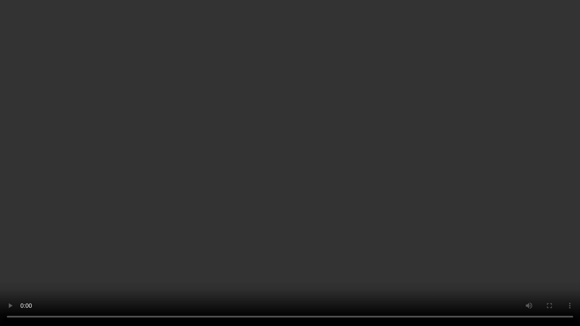
click at [353, 189] on video at bounding box center [290, 163] width 580 height 326
click at [279, 256] on video at bounding box center [290, 163] width 580 height 326
click at [329, 257] on video at bounding box center [290, 163] width 580 height 326
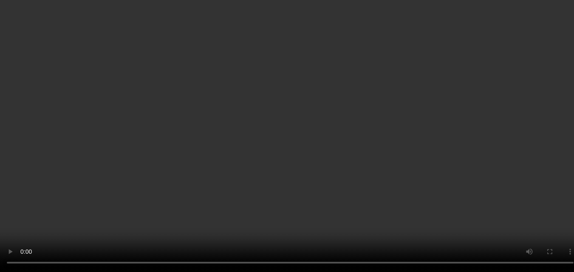
scroll to position [1444, 0]
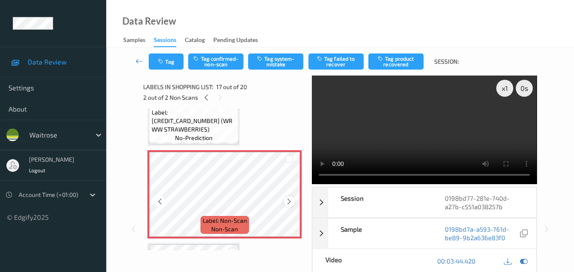
click at [286, 199] on icon at bounding box center [288, 202] width 7 height 8
click at [423, 138] on video at bounding box center [424, 130] width 225 height 109
click at [431, 132] on video at bounding box center [424, 130] width 225 height 109
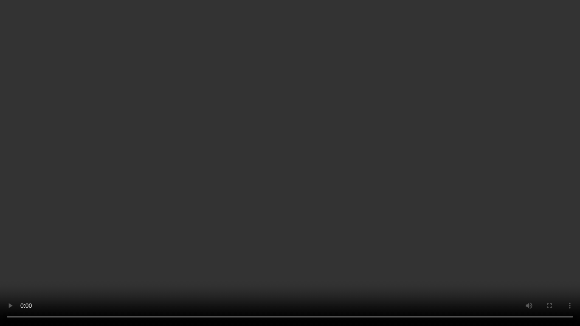
click at [301, 257] on video at bounding box center [290, 163] width 580 height 326
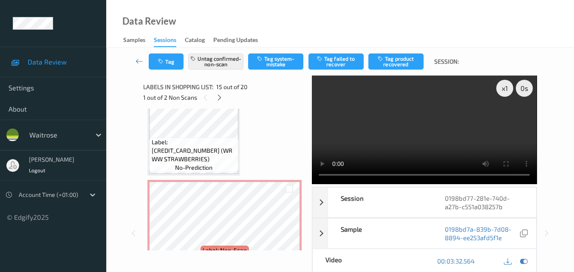
scroll to position [1486, 0]
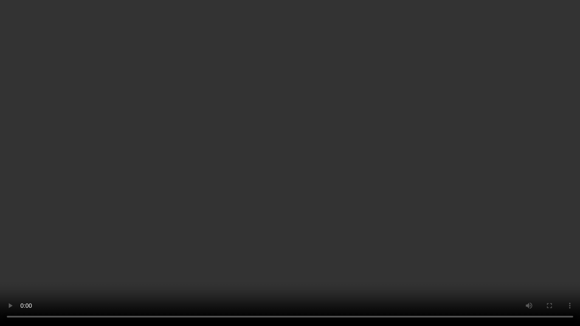
click at [324, 158] on video at bounding box center [290, 163] width 580 height 326
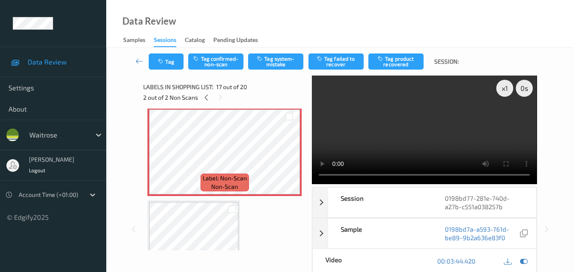
click at [386, 131] on video at bounding box center [424, 130] width 225 height 109
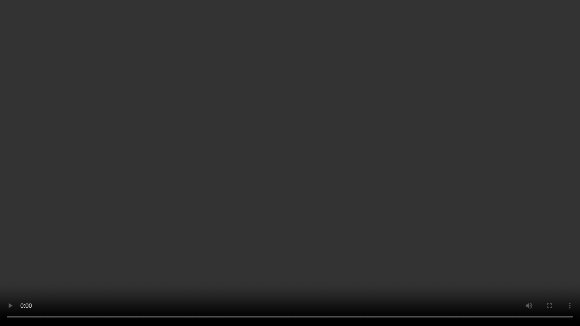
click at [390, 175] on video at bounding box center [290, 163] width 580 height 326
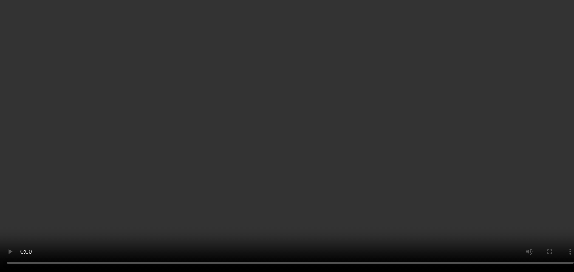
scroll to position [1656, 0]
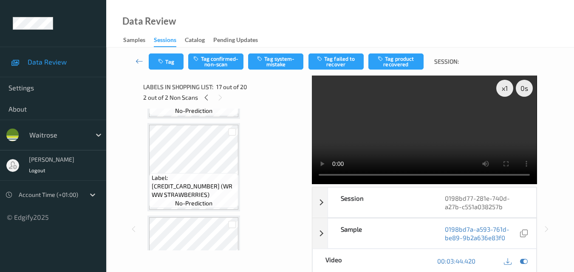
click at [358, 19] on div "Data Review Samples Sessions Catalog Pending Updates" at bounding box center [339, 24] width 467 height 48
click at [394, 136] on video at bounding box center [424, 130] width 225 height 109
click at [396, 136] on video at bounding box center [424, 130] width 225 height 109
click at [347, 129] on video at bounding box center [424, 130] width 225 height 109
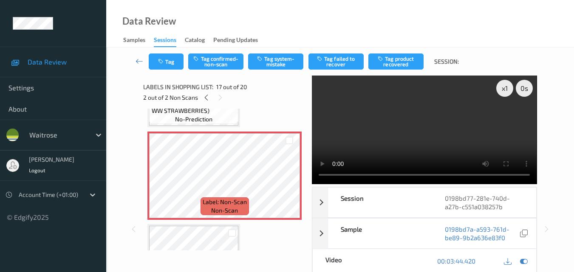
scroll to position [1459, 0]
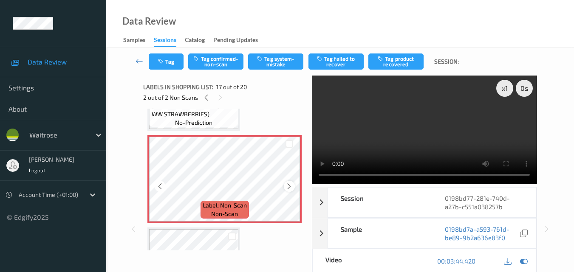
click at [291, 182] on div at bounding box center [289, 186] width 11 height 11
click at [425, 150] on video at bounding box center [424, 130] width 225 height 109
click at [414, 120] on video at bounding box center [424, 130] width 225 height 109
click at [226, 65] on button "Tag confirmed-non-scan" at bounding box center [215, 62] width 55 height 16
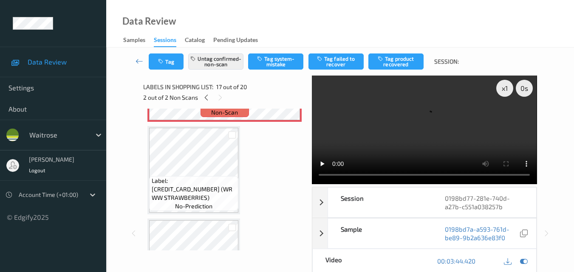
scroll to position [1544, 0]
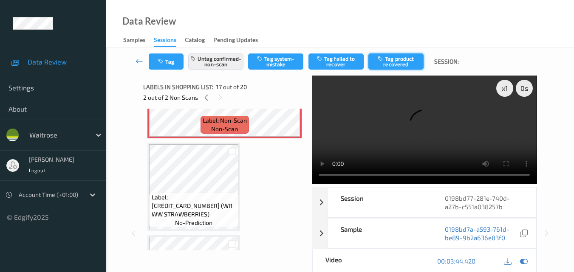
click at [397, 64] on button "Tag product recovered" at bounding box center [395, 62] width 55 height 16
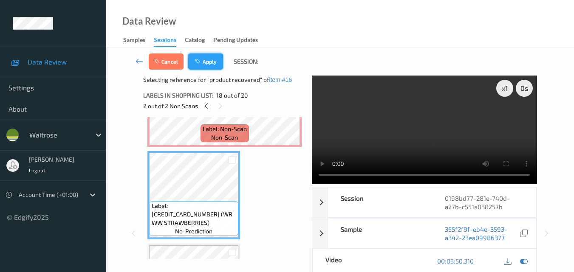
click at [208, 57] on button "Apply" at bounding box center [205, 62] width 35 height 16
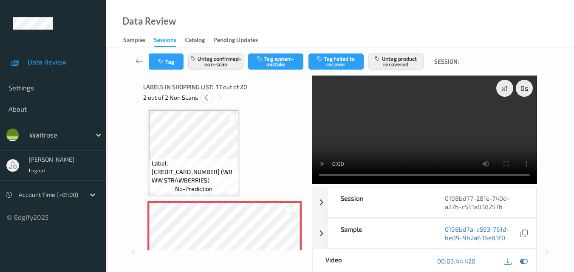
click at [208, 101] on icon at bounding box center [206, 98] width 7 height 8
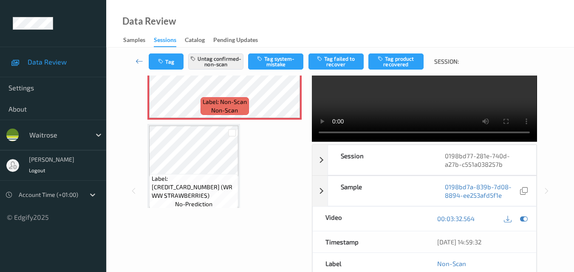
scroll to position [1293, 0]
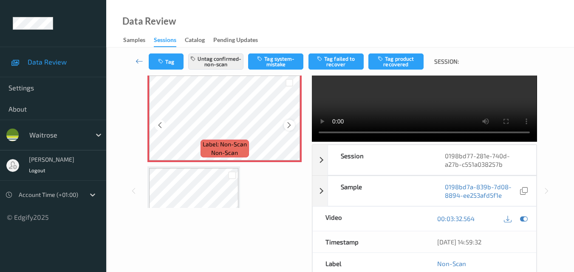
click at [285, 126] on icon at bounding box center [288, 125] width 7 height 8
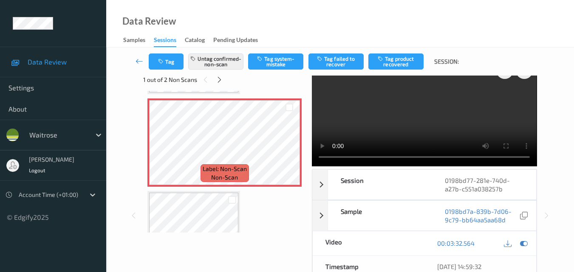
scroll to position [0, 0]
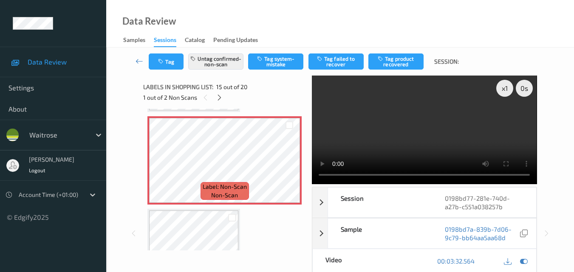
click at [414, 132] on video at bounding box center [424, 130] width 225 height 109
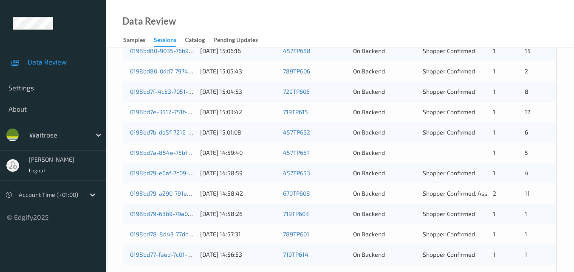
scroll to position [264, 0]
click at [169, 217] on div "0198bd79-63b9-79a0-9231-23a2fe46f079" at bounding box center [162, 213] width 64 height 8
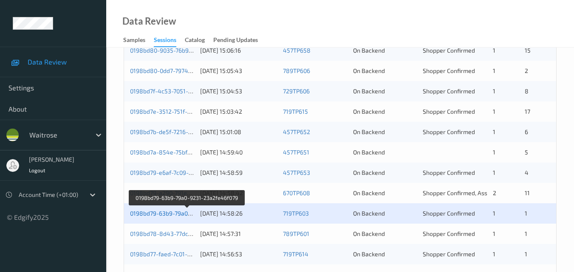
click at [171, 215] on link "0198bd79-63b9-79a0-9231-23a2fe46f079" at bounding box center [187, 213] width 114 height 7
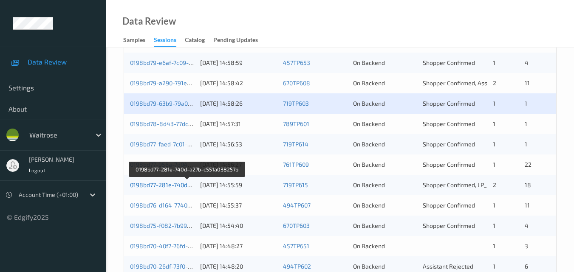
scroll to position [391, 0]
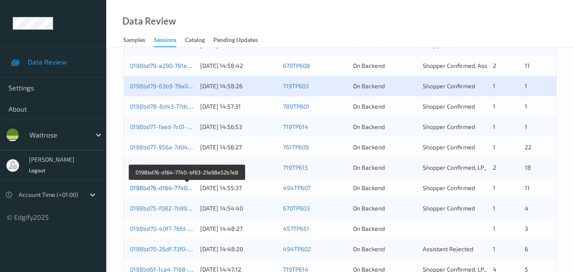
click at [169, 186] on link "0198bd76-d164-7740-bf63-21e98e52b7e8" at bounding box center [187, 187] width 115 height 7
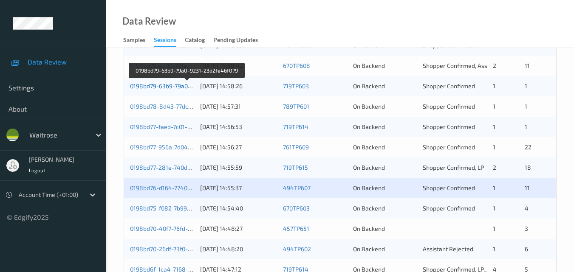
click at [180, 84] on link "0198bd79-63b9-79a0-9231-23a2fe46f079" at bounding box center [187, 85] width 114 height 7
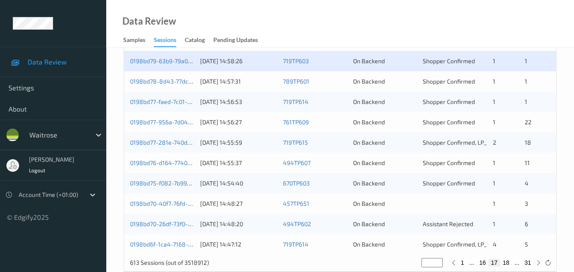
scroll to position [434, 0]
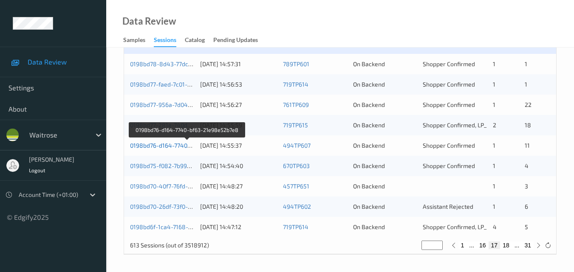
click at [161, 147] on link "0198bd76-d164-7740-bf63-21e98e52b7e8" at bounding box center [187, 145] width 115 height 7
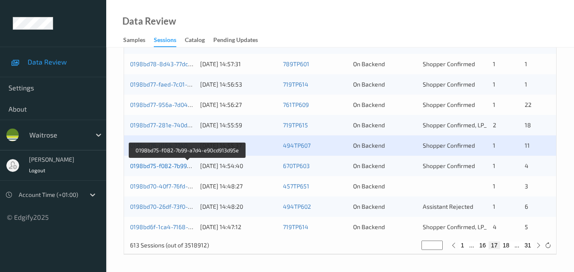
click at [169, 165] on link "0198bd75-f082-7b99-a7d4-e90cd913d95e" at bounding box center [187, 165] width 115 height 7
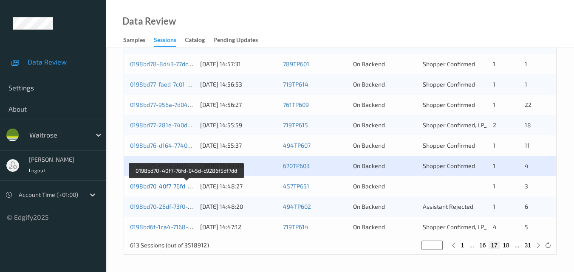
click at [167, 189] on link "0198bd70-40f7-76fd-945d-c9286f5df7dd" at bounding box center [186, 186] width 112 height 7
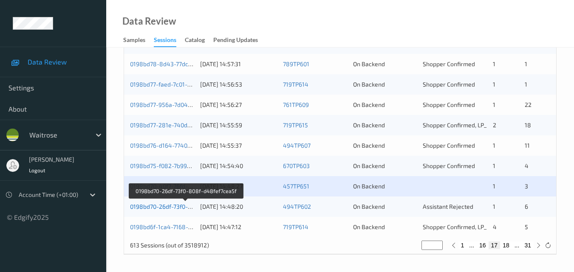
click at [162, 208] on link "0198bd70-26df-73f0-808f-d48fef7cea5f" at bounding box center [185, 206] width 110 height 7
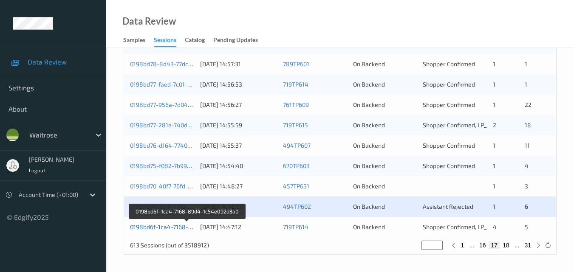
click at [166, 225] on link "0198bd6f-1ca4-7168-89d4-1c54e092d3a0" at bounding box center [187, 226] width 115 height 7
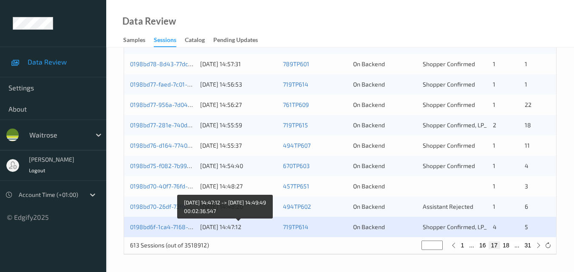
click at [229, 228] on div "18/08/2025 14:47:12" at bounding box center [238, 227] width 77 height 8
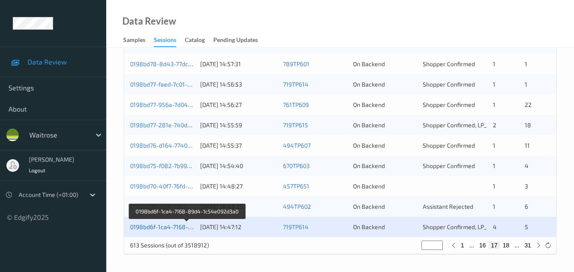
click at [165, 228] on link "0198bd6f-1ca4-7168-89d4-1c54e092d3a0" at bounding box center [187, 226] width 115 height 7
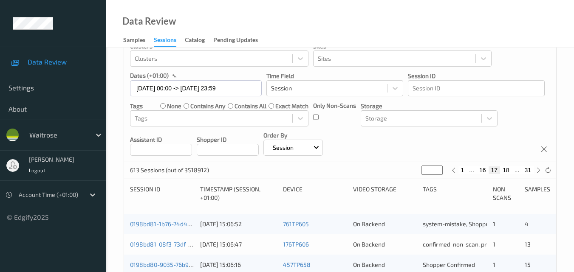
scroll to position [0, 0]
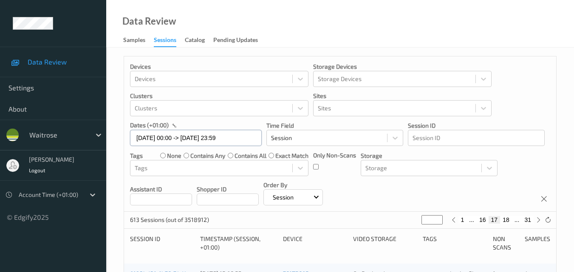
click at [240, 138] on input "18/08/2025 00:00 -> 18/08/2025 23:59" at bounding box center [196, 138] width 132 height 16
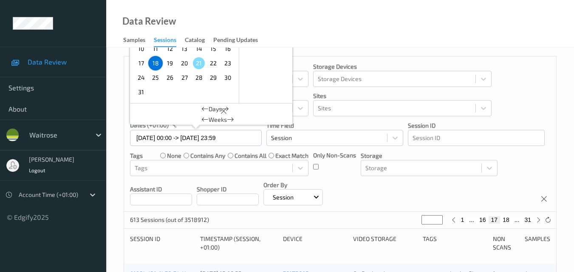
click at [169, 64] on span "19" at bounding box center [170, 63] width 12 height 12
type input "19/08/2025 00:00"
type input "*"
click at [169, 64] on span "19" at bounding box center [170, 63] width 12 height 12
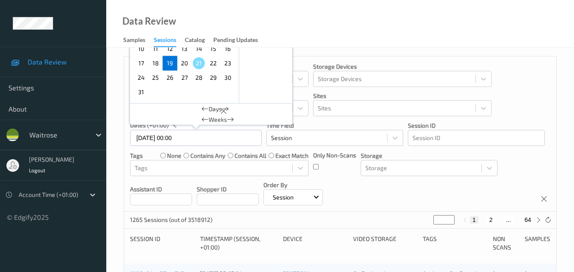
type input "19/08/2025 00:00 -> 19/08/2025 23:59"
click at [372, 189] on div "Devices Devices Storage Devices Storage Devices Clusters Clusters Sites Sites d…" at bounding box center [340, 133] width 432 height 155
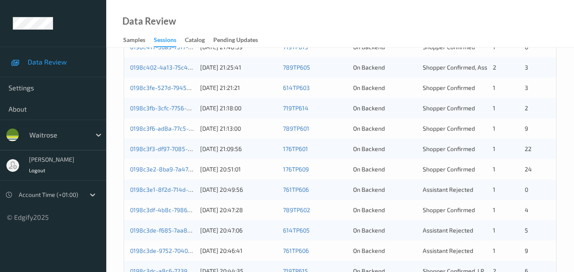
scroll to position [434, 0]
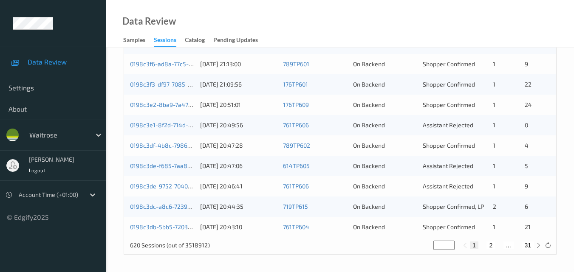
click at [491, 247] on button "2" at bounding box center [490, 246] width 8 height 8
type input "*"
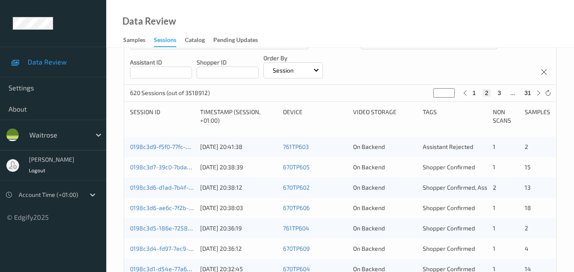
scroll to position [127, 0]
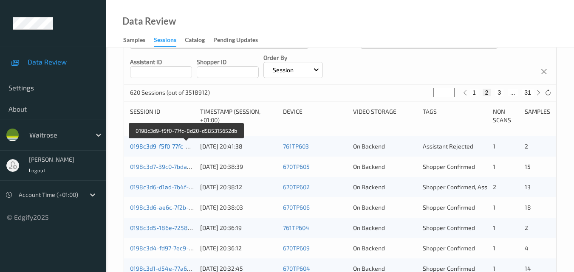
click at [159, 148] on link "0198c3d9-f5f0-77fc-8d20-d585315652db" at bounding box center [186, 146] width 113 height 7
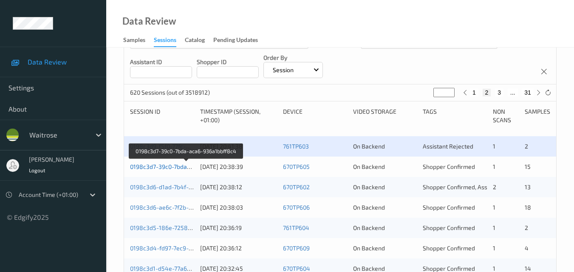
click at [162, 163] on link "0198c3d7-39c0-7bda-aca6-936a1bbff8c4" at bounding box center [186, 166] width 113 height 7
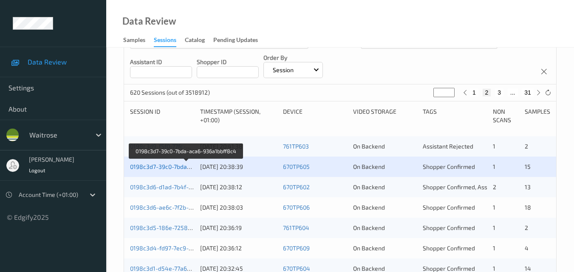
click at [164, 169] on link "0198c3d7-39c0-7bda-aca6-936a1bbff8c4" at bounding box center [186, 166] width 113 height 7
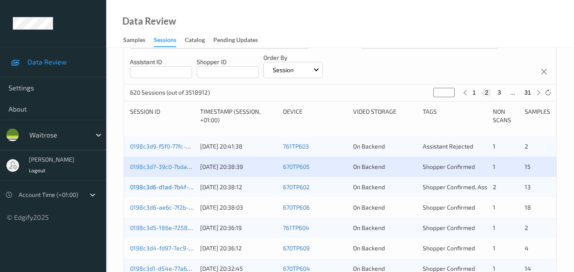
click at [170, 187] on link "0198c3d6-d1ad-7b4f-b782-4e0f036842e2" at bounding box center [187, 186] width 115 height 7
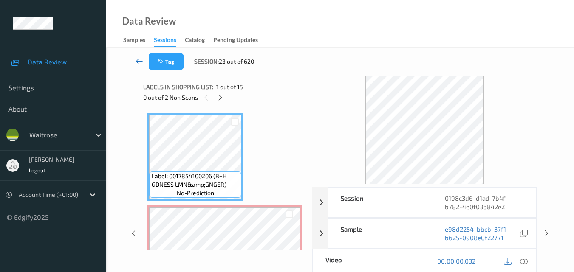
click at [138, 63] on icon at bounding box center [139, 61] width 8 height 8
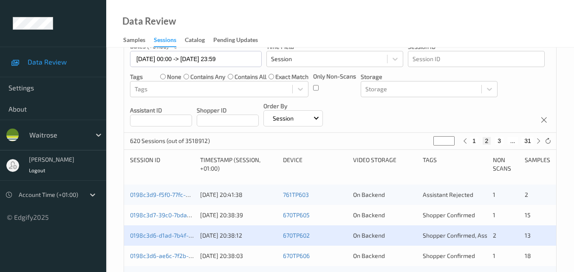
scroll to position [127, 0]
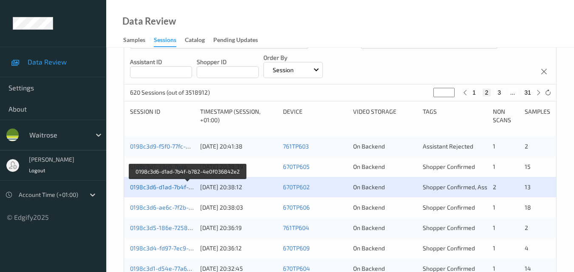
click at [164, 184] on link "0198c3d6-d1ad-7b4f-b782-4e0f036842e2" at bounding box center [187, 186] width 115 height 7
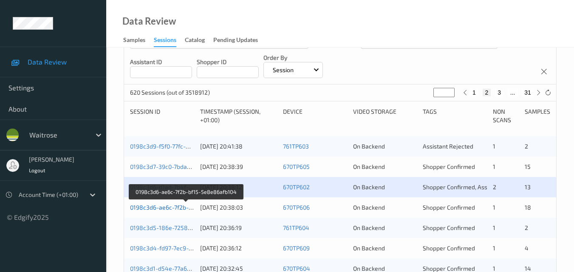
click at [161, 207] on link "0198c3d6-ae6c-7f2b-bf15-5e8e86afb104" at bounding box center [186, 207] width 113 height 7
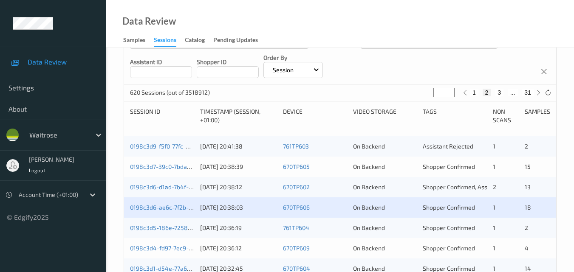
scroll to position [170, 0]
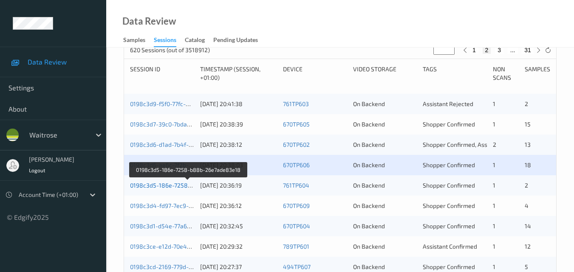
click at [166, 188] on link "0198c3d5-186e-7258-b88b-26e7ade83e18" at bounding box center [189, 185] width 118 height 7
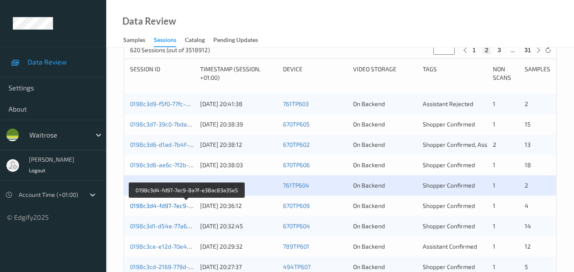
click at [163, 207] on link "0198c3d4-fd97-7ec9-8a7f-e38ac83a35e5" at bounding box center [187, 205] width 115 height 7
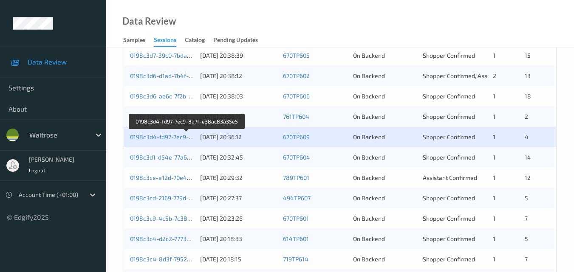
scroll to position [255, 0]
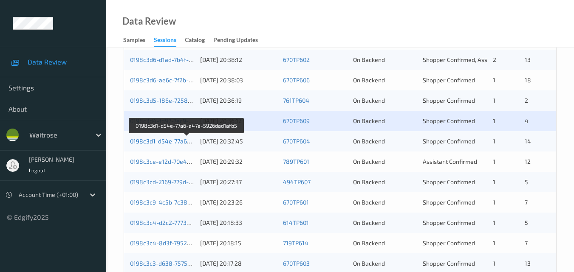
click at [159, 139] on link "0198c3d1-d54e-77a6-a47e-5926dad1afb5" at bounding box center [187, 141] width 114 height 7
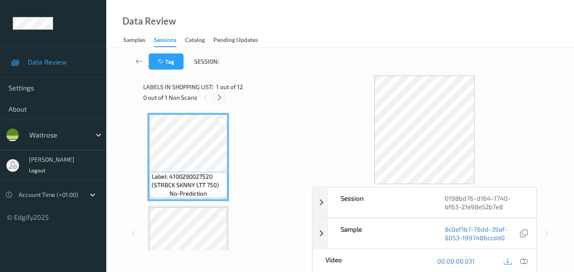
click at [217, 99] on icon at bounding box center [219, 98] width 7 height 8
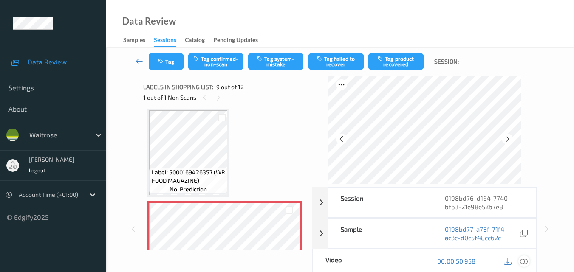
click at [525, 259] on icon at bounding box center [524, 261] width 8 height 8
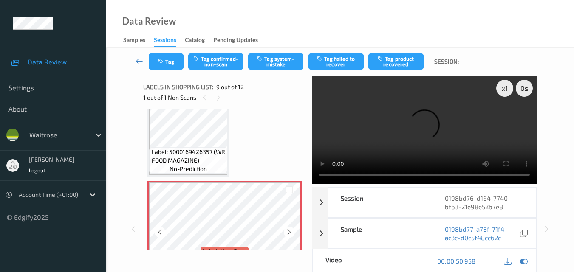
scroll to position [695, 0]
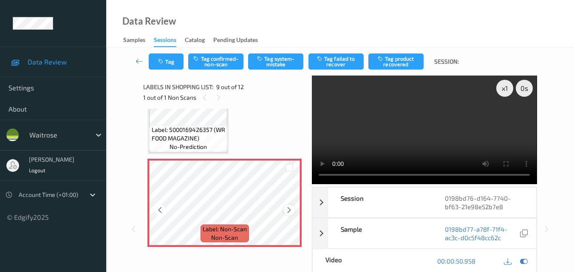
click at [290, 210] on icon at bounding box center [288, 210] width 7 height 8
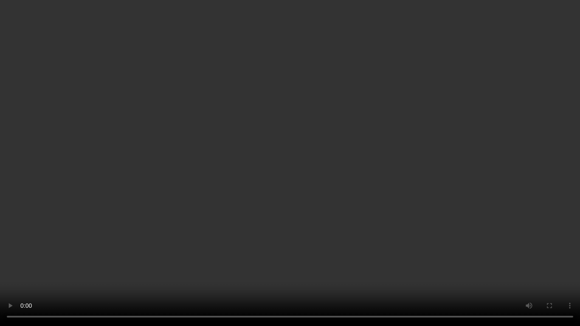
click at [233, 207] on video at bounding box center [290, 163] width 580 height 326
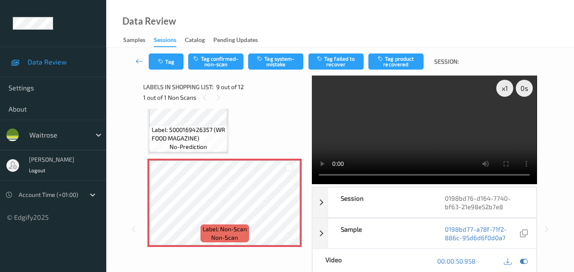
click at [434, 113] on video at bounding box center [424, 130] width 225 height 109
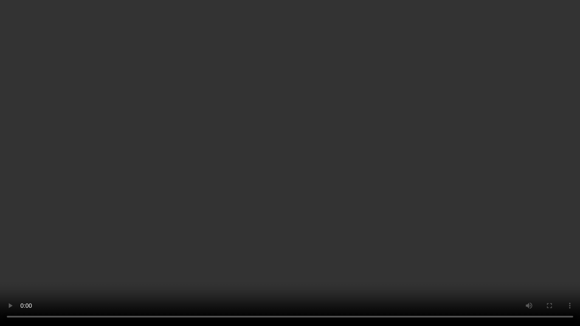
click at [341, 182] on video at bounding box center [290, 163] width 580 height 326
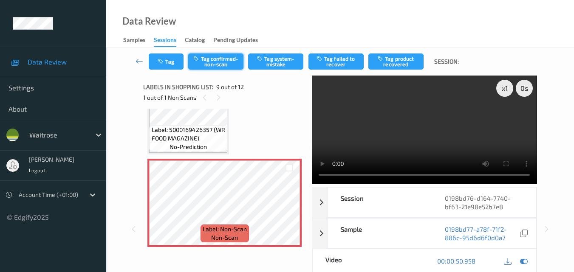
click at [228, 67] on button "Tag confirmed-non-scan" at bounding box center [215, 62] width 55 height 16
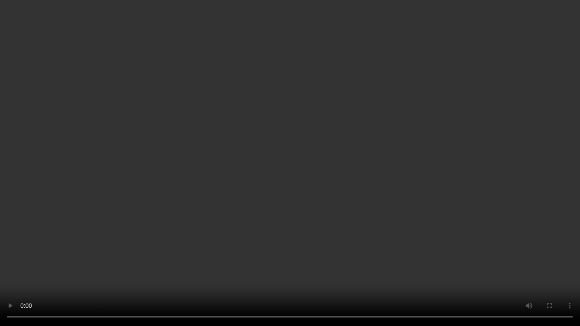
click at [274, 224] on video at bounding box center [290, 163] width 580 height 326
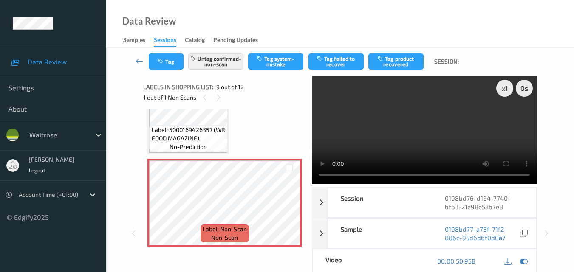
click at [400, 120] on video at bounding box center [424, 130] width 225 height 109
click at [288, 209] on icon at bounding box center [288, 210] width 7 height 8
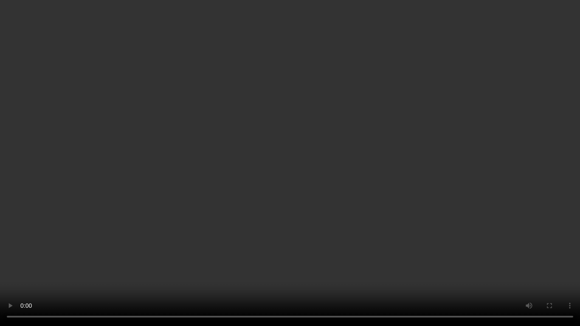
click at [281, 210] on video at bounding box center [290, 163] width 580 height 326
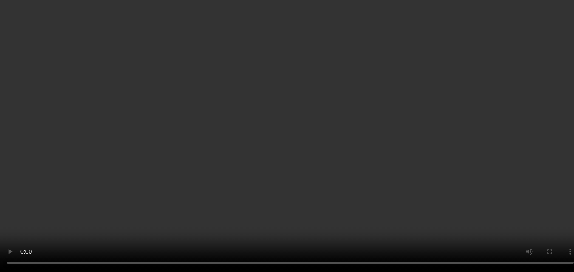
scroll to position [737, 0]
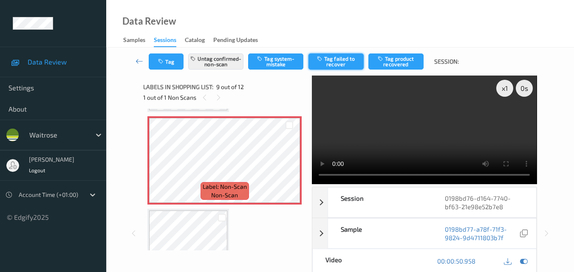
click at [337, 64] on button "Tag failed to recover" at bounding box center [335, 62] width 55 height 16
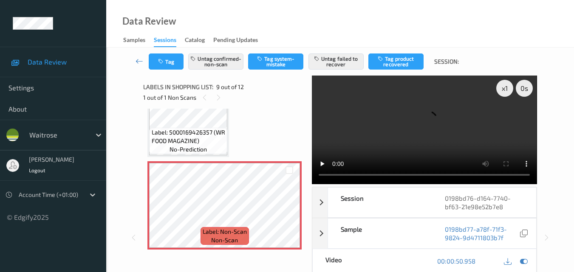
scroll to position [695, 0]
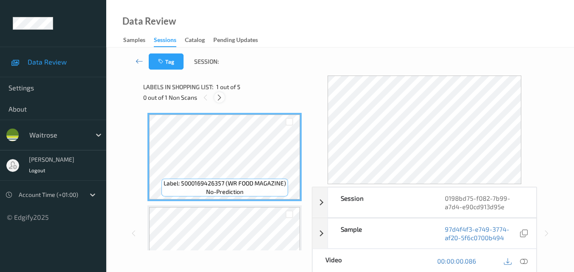
click at [220, 96] on icon at bounding box center [219, 98] width 7 height 8
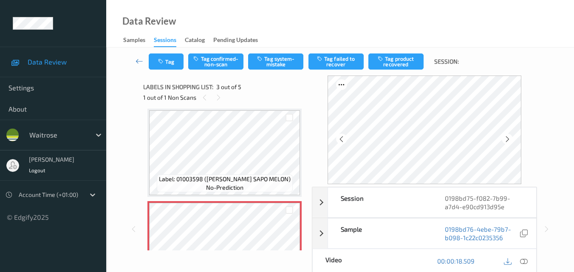
scroll to position [182, 0]
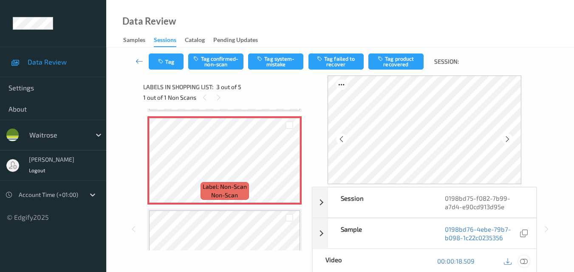
click at [522, 264] on icon at bounding box center [524, 261] width 8 height 8
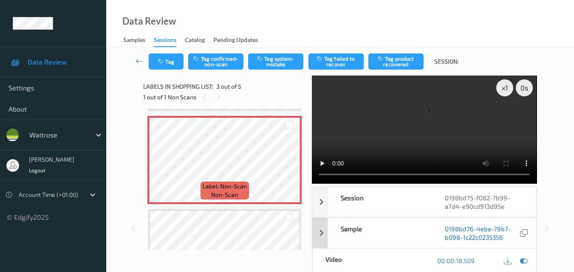
scroll to position [0, 0]
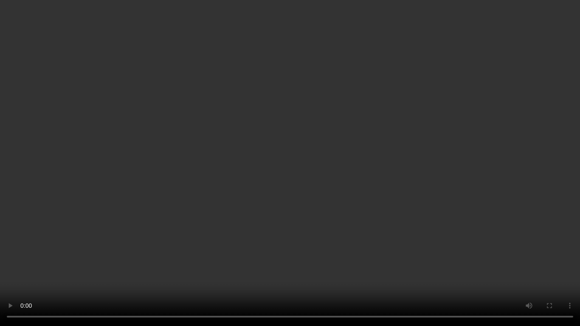
click at [390, 201] on video at bounding box center [290, 163] width 580 height 326
click at [298, 193] on video at bounding box center [290, 163] width 580 height 326
click at [347, 199] on video at bounding box center [290, 163] width 580 height 326
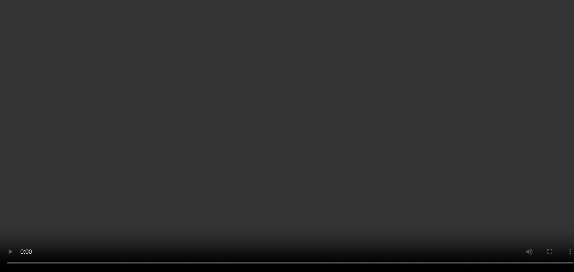
scroll to position [155, 0]
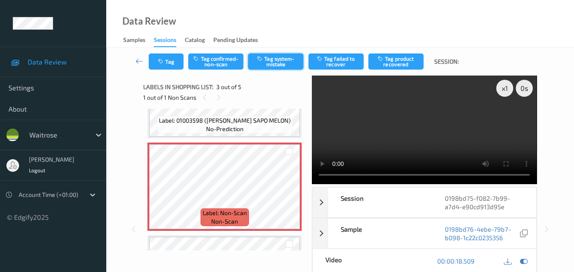
click at [276, 63] on button "Tag system-mistake" at bounding box center [275, 62] width 55 height 16
click at [172, 67] on button "Tag" at bounding box center [166, 62] width 35 height 16
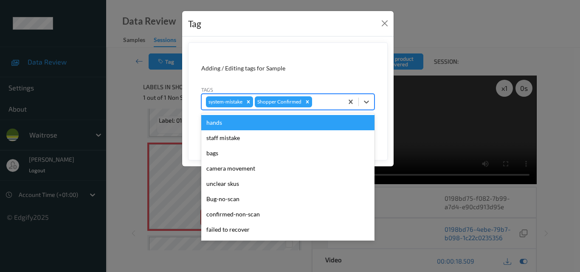
click at [332, 104] on div at bounding box center [326, 102] width 25 height 10
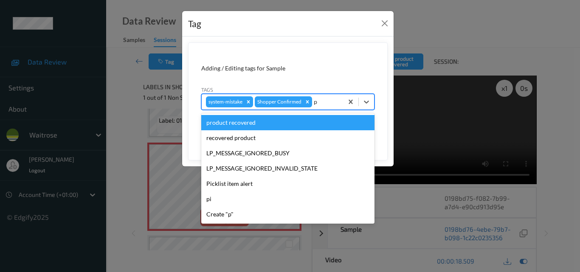
type input "pi"
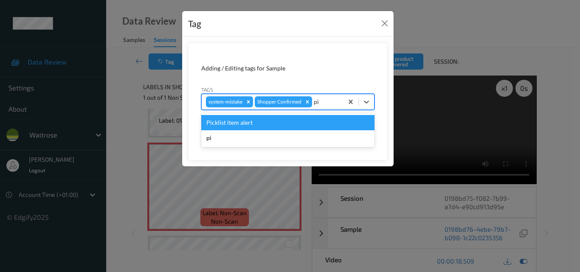
click at [287, 124] on div "Picklist item alert" at bounding box center [287, 122] width 173 height 15
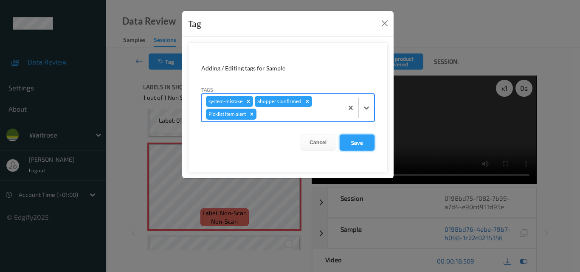
click at [352, 141] on button "Save" at bounding box center [357, 143] width 35 height 16
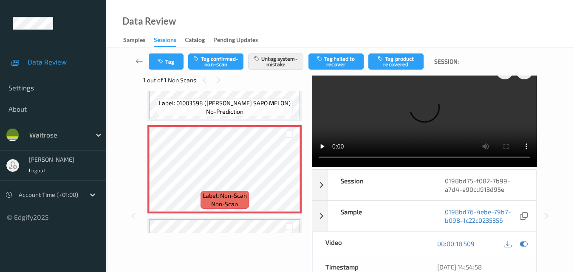
scroll to position [0, 0]
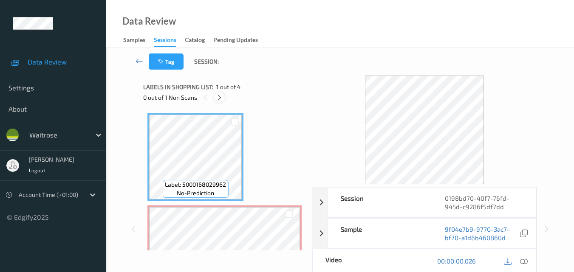
click at [219, 96] on icon at bounding box center [219, 98] width 7 height 8
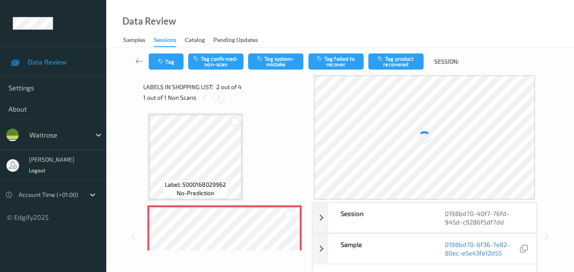
scroll to position [4, 0]
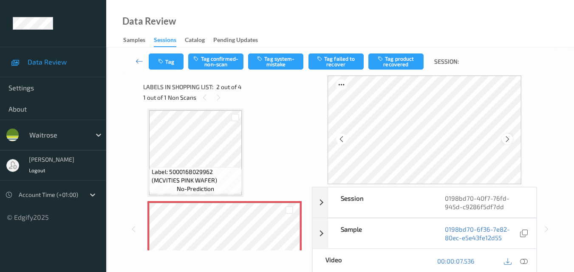
click at [510, 140] on icon at bounding box center [507, 139] width 7 height 8
click at [338, 138] on div at bounding box center [341, 139] width 11 height 11
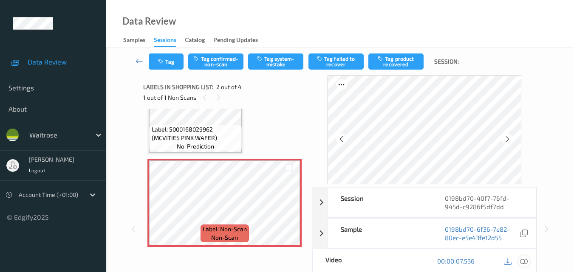
click at [526, 261] on icon at bounding box center [524, 261] width 8 height 8
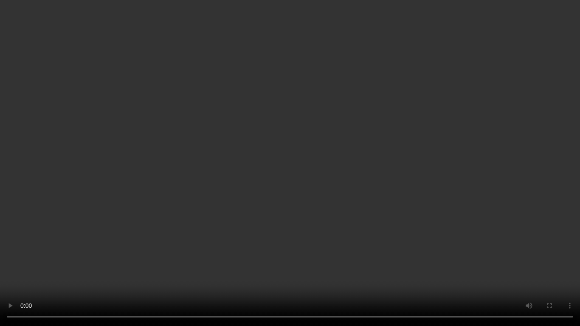
click at [336, 179] on video at bounding box center [290, 163] width 580 height 326
click at [264, 196] on video at bounding box center [290, 163] width 580 height 326
click at [210, 214] on video at bounding box center [290, 163] width 580 height 326
click at [309, 180] on video at bounding box center [290, 163] width 580 height 326
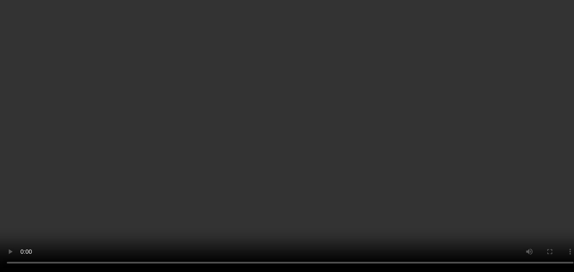
scroll to position [0, 0]
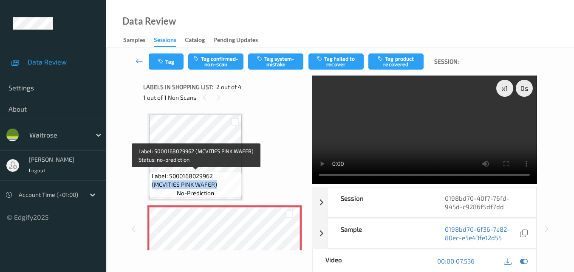
drag, startPoint x: 217, startPoint y: 183, endPoint x: 150, endPoint y: 185, distance: 67.1
click at [150, 185] on div "Label: 5000168029962 (MCVITIES PINK WAFER) no-prediction" at bounding box center [195, 185] width 93 height 26
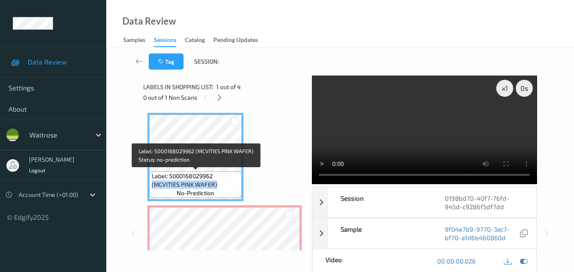
copy span "(MCVITIES PINK WAFER)"
click at [221, 187] on span "Label: 5000168029962 (MCVITIES PINK WAFER)" at bounding box center [196, 180] width 88 height 17
drag, startPoint x: 221, startPoint y: 186, endPoint x: 150, endPoint y: 175, distance: 71.2
click at [150, 175] on div "Label: 5000168029962 (MCVITIES PINK WAFER) no-prediction" at bounding box center [195, 185] width 93 height 26
copy span "Label: 5000168029962 (MCVITIES PINK WAFER)"
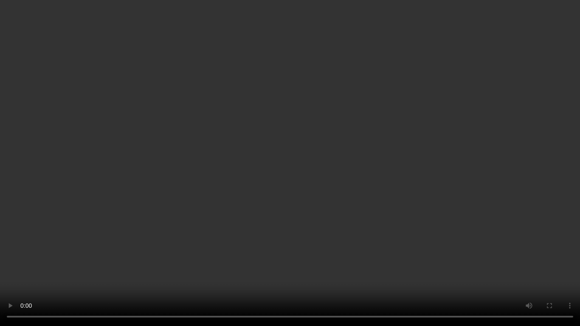
click at [296, 179] on video at bounding box center [290, 163] width 580 height 326
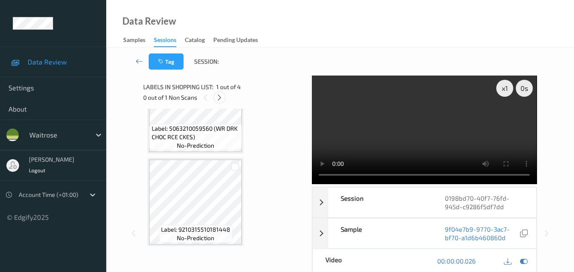
click at [219, 98] on icon at bounding box center [219, 98] width 7 height 8
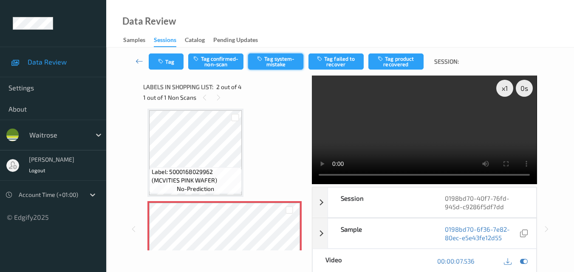
click at [282, 63] on button "Tag system-mistake" at bounding box center [275, 62] width 55 height 16
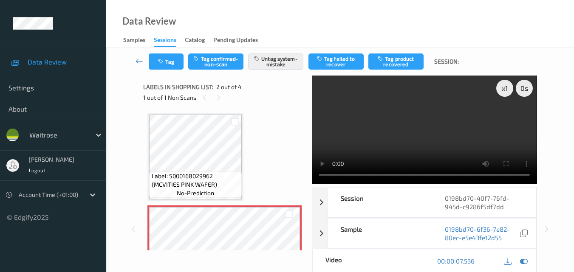
click at [170, 70] on div "Tag Tag confirmed-non-scan Untag system-mistake Tag failed to recover Tag produ…" at bounding box center [340, 62] width 433 height 28
click at [170, 65] on button "Tag" at bounding box center [166, 62] width 35 height 16
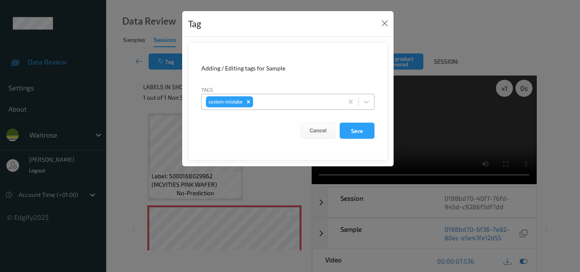
click at [278, 102] on div at bounding box center [297, 102] width 84 height 10
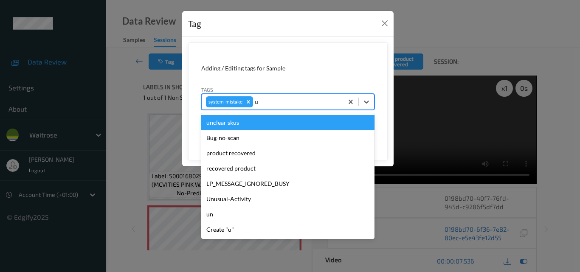
type input "un"
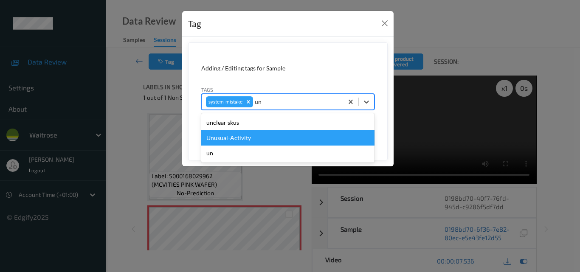
click at [265, 132] on div "Unusual-Activity" at bounding box center [287, 137] width 173 height 15
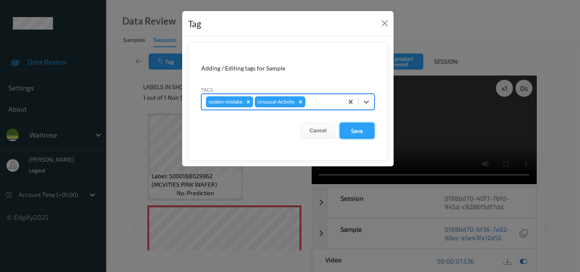
click at [355, 130] on button "Save" at bounding box center [357, 131] width 35 height 16
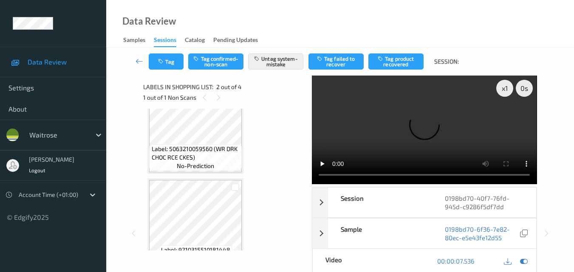
scroll to position [233, 0]
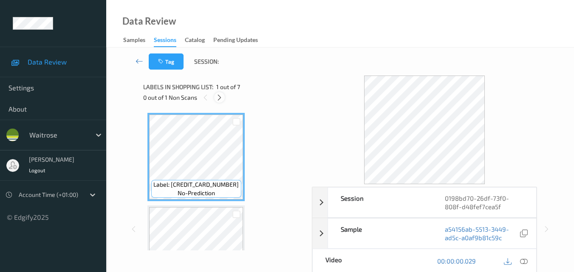
click at [220, 98] on icon at bounding box center [219, 98] width 7 height 8
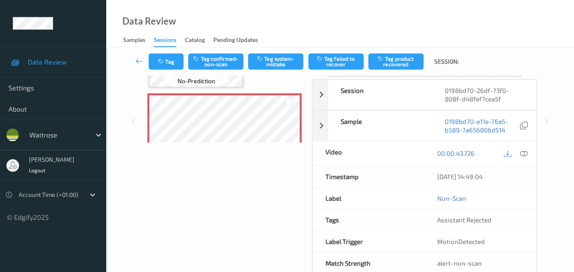
scroll to position [85, 0]
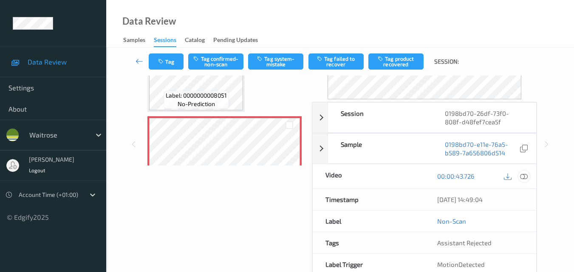
click at [524, 176] on icon at bounding box center [524, 176] width 8 height 8
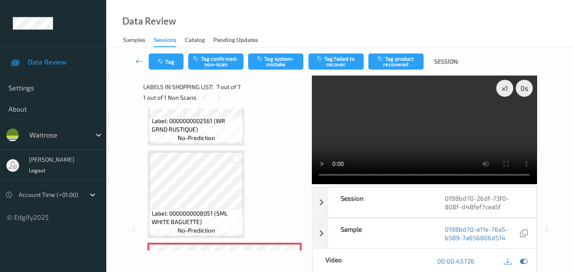
scroll to position [425, 0]
click at [318, 175] on video at bounding box center [424, 130] width 225 height 109
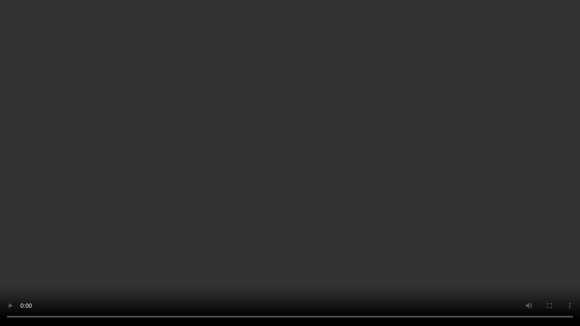
click at [410, 242] on video at bounding box center [290, 163] width 580 height 326
click at [311, 228] on video at bounding box center [290, 163] width 580 height 326
click at [365, 202] on video at bounding box center [290, 163] width 580 height 326
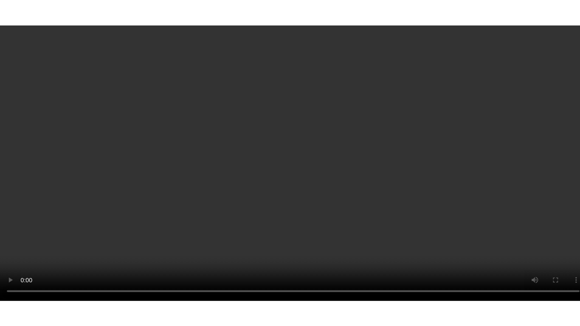
scroll to position [510, 0]
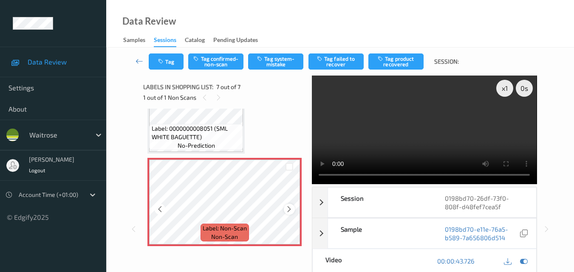
click at [289, 208] on icon at bounding box center [288, 210] width 7 height 8
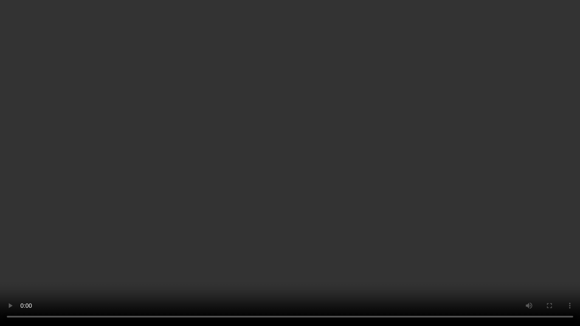
click at [336, 205] on video at bounding box center [290, 163] width 580 height 326
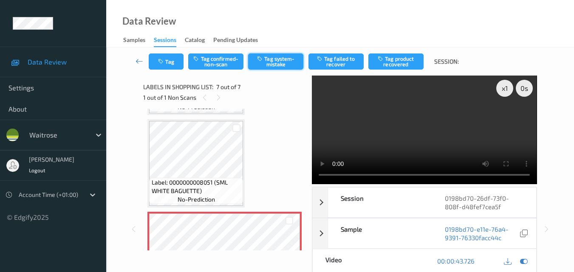
click at [276, 61] on button "Tag system-mistake" at bounding box center [275, 62] width 55 height 16
click at [164, 62] on icon "button" at bounding box center [161, 62] width 7 height 6
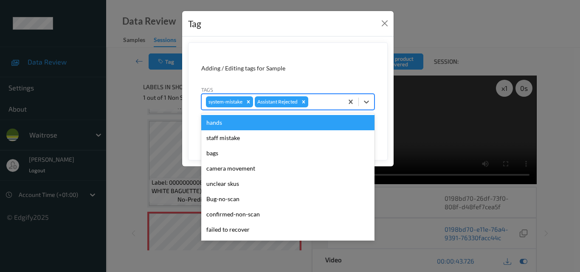
click at [329, 102] on div at bounding box center [324, 102] width 29 height 10
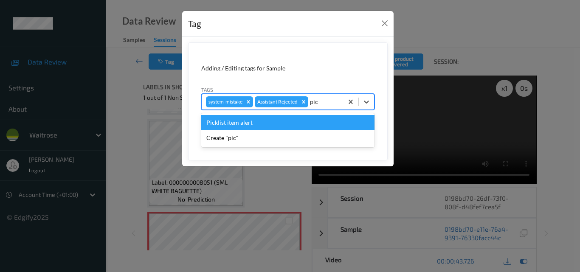
type input "pick"
click at [307, 123] on div "Picklist item alert" at bounding box center [287, 122] width 173 height 15
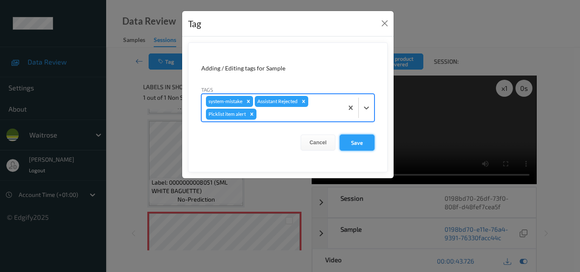
click at [347, 144] on button "Save" at bounding box center [357, 143] width 35 height 16
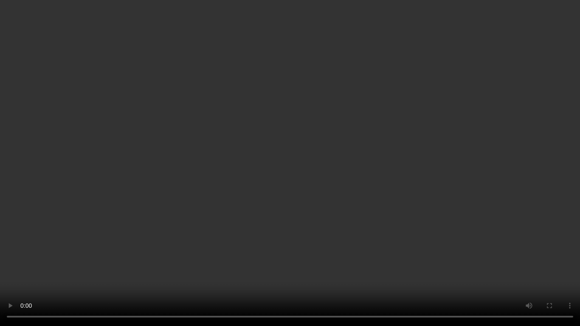
click at [265, 161] on video at bounding box center [290, 163] width 580 height 326
click at [261, 184] on video at bounding box center [290, 163] width 580 height 326
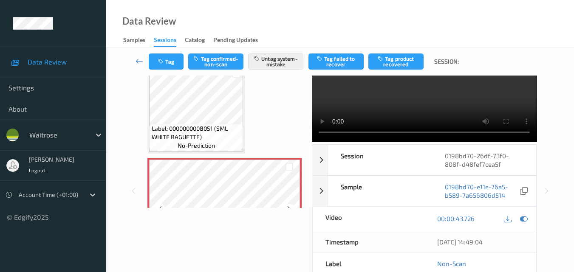
scroll to position [510, 0]
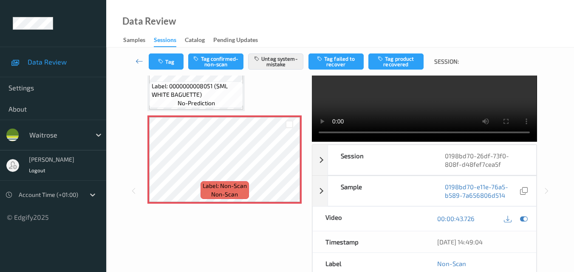
click at [448, 98] on video at bounding box center [424, 87] width 225 height 109
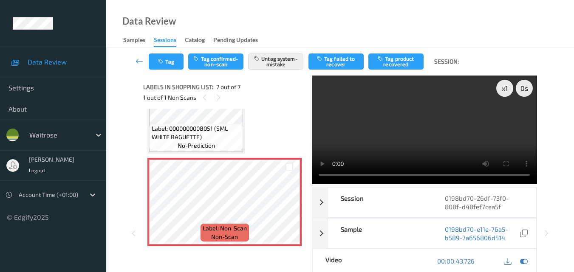
click at [437, 125] on video at bounding box center [424, 130] width 225 height 109
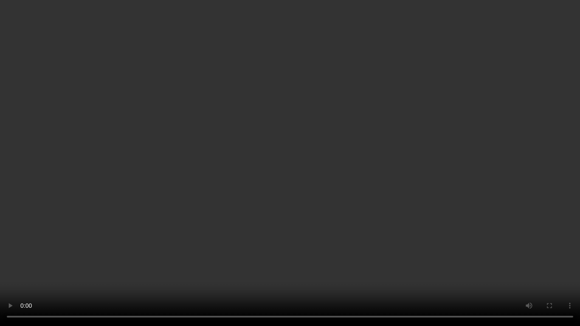
click at [272, 209] on video at bounding box center [290, 163] width 580 height 326
click at [207, 230] on video at bounding box center [290, 163] width 580 height 326
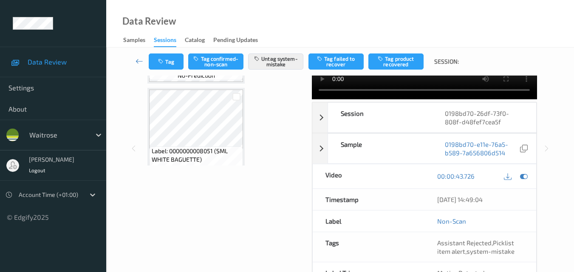
scroll to position [425, 0]
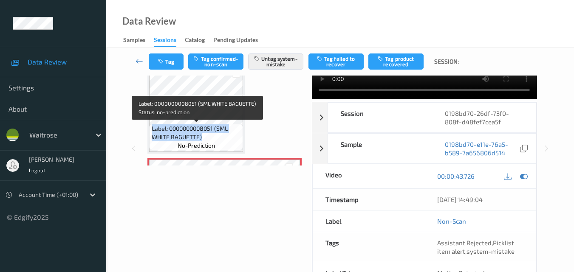
drag, startPoint x: 208, startPoint y: 140, endPoint x: 151, endPoint y: 127, distance: 57.8
click at [152, 127] on span "Label: 0000000008051 (SML WHITE BAGUETTE)" at bounding box center [197, 132] width 90 height 17
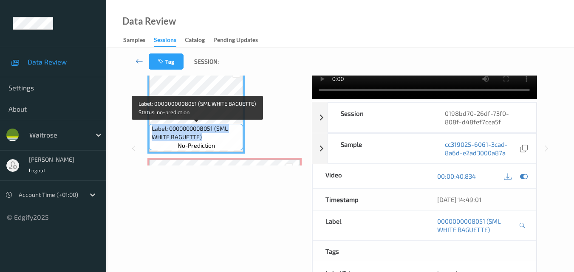
copy span "Label: 0000000008051 (SML WHITE BAGUETTE)"
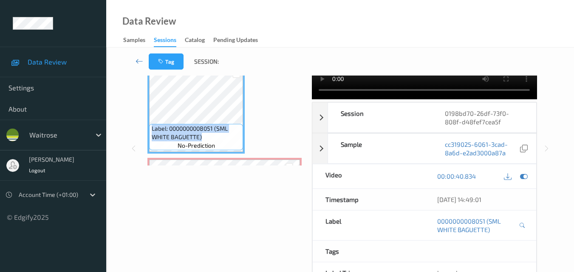
scroll to position [510, 0]
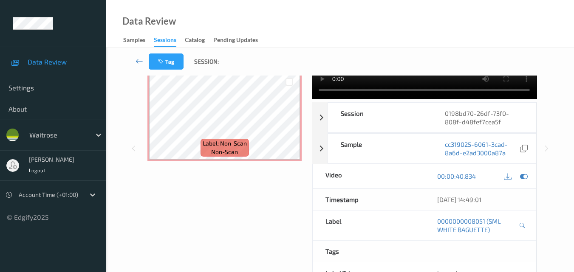
click at [244, 183] on div "Labels in shopping list: 6 out of 7 0 out of 1 Non Scans Label: 5010102101791 (…" at bounding box center [224, 148] width 163 height 315
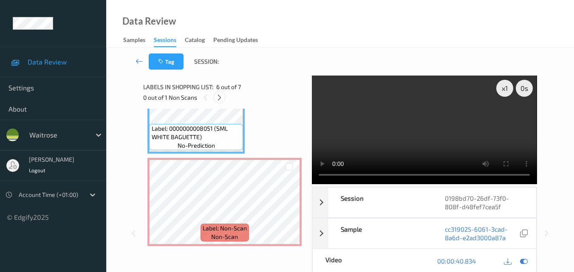
click at [220, 97] on icon at bounding box center [219, 98] width 7 height 8
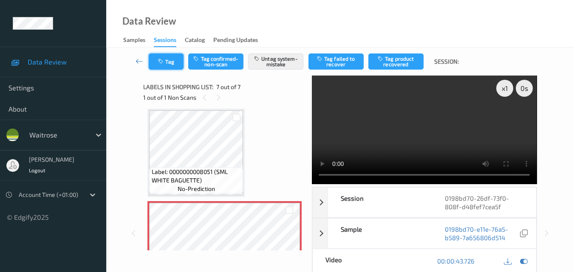
click at [169, 64] on button "Tag" at bounding box center [166, 62] width 35 height 16
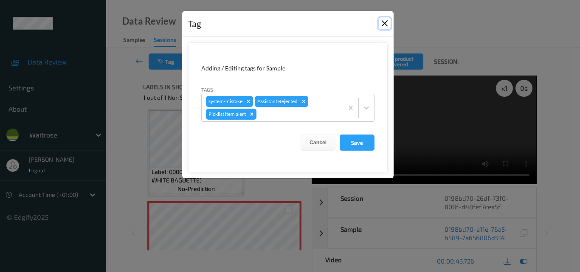
click at [383, 22] on button "Close" at bounding box center [385, 23] width 12 height 12
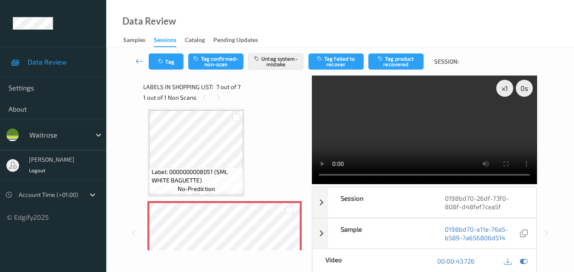
click at [440, 149] on video at bounding box center [424, 130] width 225 height 109
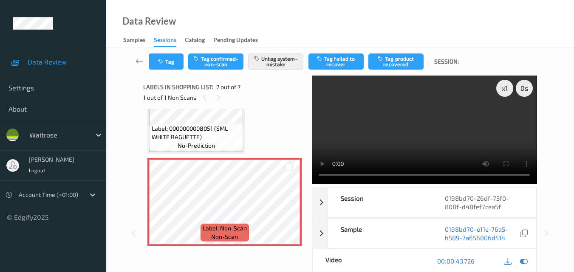
click at [451, 127] on video at bounding box center [424, 130] width 225 height 109
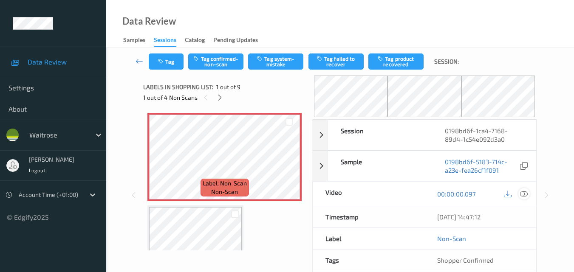
click at [526, 196] on icon at bounding box center [524, 194] width 8 height 8
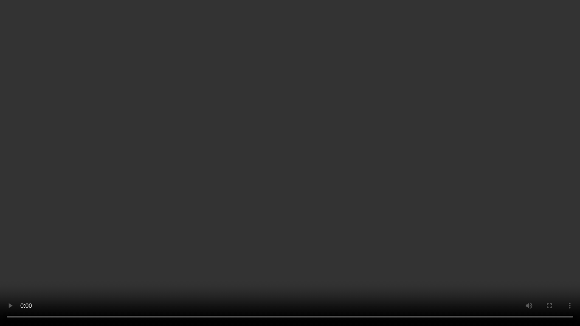
click at [335, 168] on video at bounding box center [290, 163] width 580 height 326
click at [305, 175] on video at bounding box center [290, 163] width 580 height 326
click at [347, 195] on video at bounding box center [290, 163] width 580 height 326
click at [131, 225] on video at bounding box center [290, 163] width 580 height 326
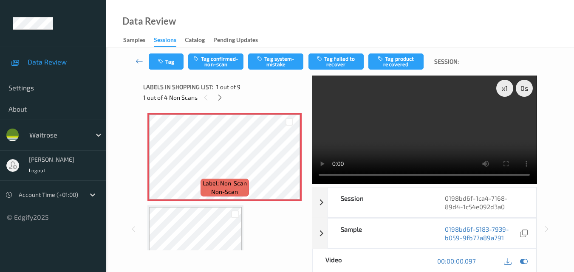
click at [445, 139] on video at bounding box center [424, 130] width 225 height 109
click at [220, 98] on icon at bounding box center [219, 98] width 7 height 8
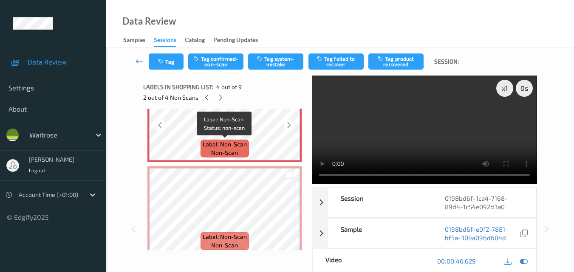
scroll to position [359, 0]
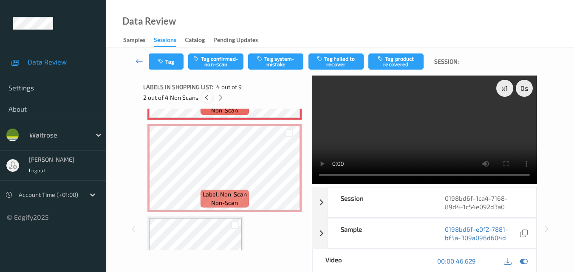
click at [209, 97] on icon at bounding box center [206, 98] width 7 height 8
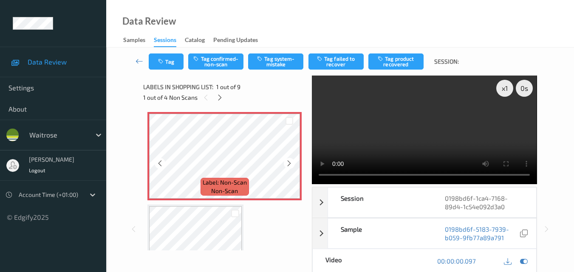
scroll to position [0, 0]
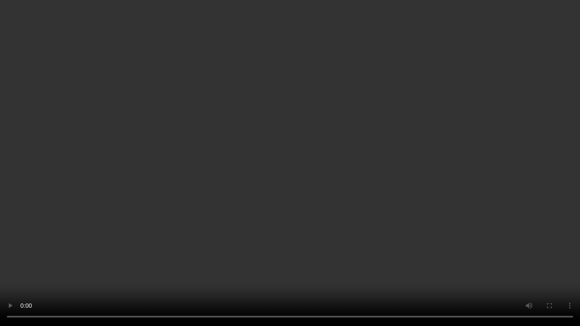
click at [384, 187] on video at bounding box center [290, 163] width 580 height 326
click at [389, 146] on video at bounding box center [290, 163] width 580 height 326
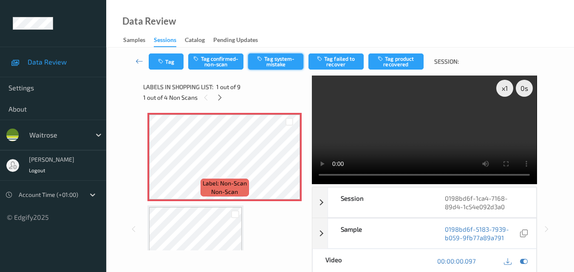
click at [265, 59] on button "Tag system-mistake" at bounding box center [275, 62] width 55 height 16
click at [167, 68] on button "Tag" at bounding box center [166, 62] width 35 height 16
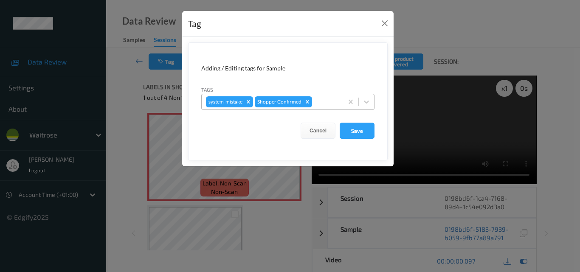
click at [321, 103] on div at bounding box center [326, 102] width 25 height 10
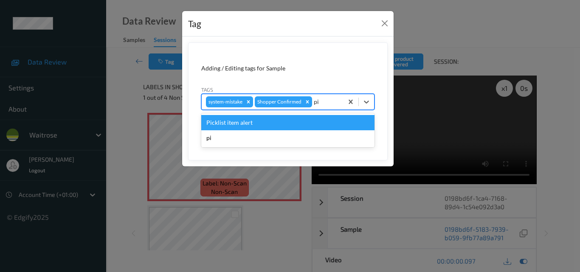
type input "pic"
click at [237, 122] on div "Picklist item alert" at bounding box center [287, 122] width 173 height 15
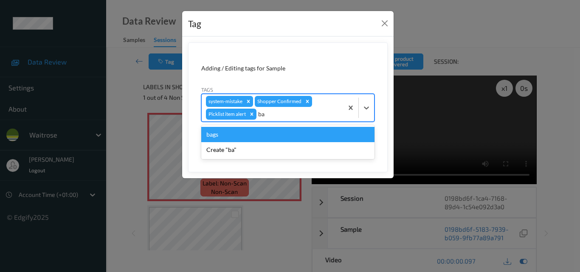
type input "bag"
click at [237, 137] on div "bags" at bounding box center [287, 134] width 173 height 15
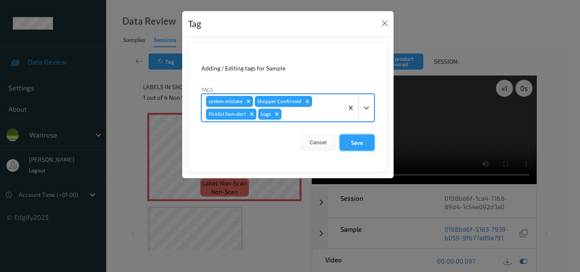
click at [360, 144] on button "Save" at bounding box center [357, 143] width 35 height 16
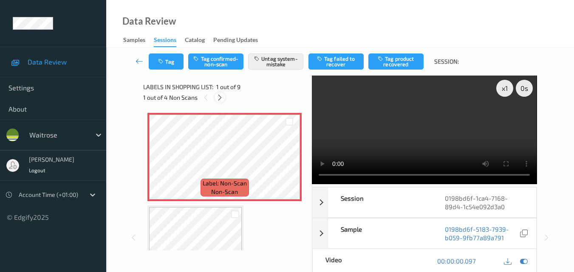
click at [222, 98] on icon at bounding box center [219, 98] width 7 height 8
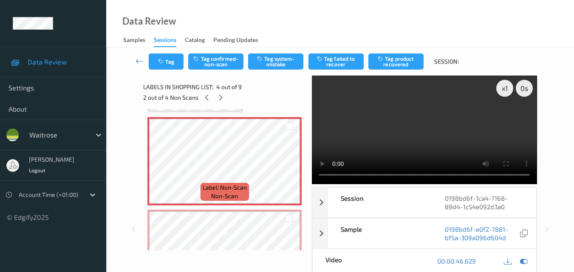
scroll to position [274, 0]
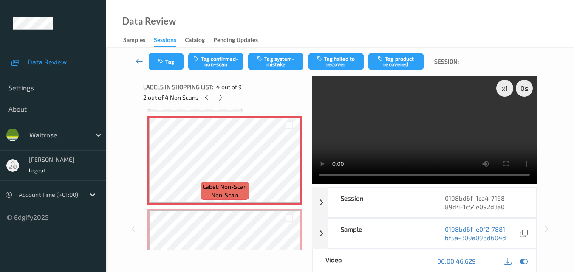
click at [419, 118] on video at bounding box center [424, 130] width 225 height 109
click at [409, 139] on video at bounding box center [424, 130] width 225 height 109
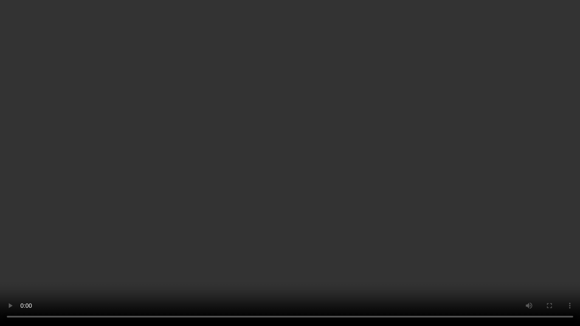
click at [393, 183] on video at bounding box center [290, 163] width 580 height 326
click at [436, 183] on video at bounding box center [290, 163] width 580 height 326
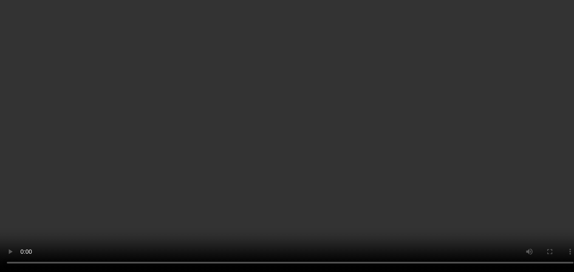
scroll to position [232, 0]
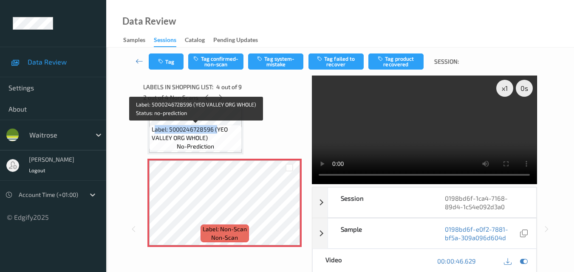
drag, startPoint x: 217, startPoint y: 134, endPoint x: 153, endPoint y: 130, distance: 63.4
click at [153, 130] on span "Label: 5000246728596 (YEO VALLEY ORG WHOLE)" at bounding box center [196, 133] width 88 height 17
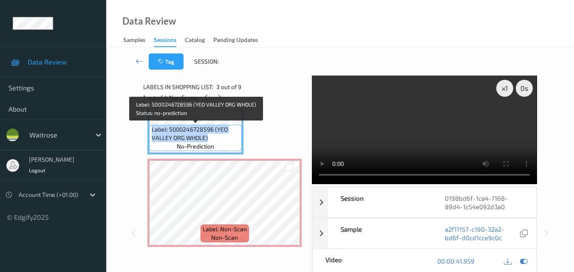
drag, startPoint x: 209, startPoint y: 137, endPoint x: 150, endPoint y: 130, distance: 59.4
click at [150, 130] on div "Label: 5000246728596 (YEO VALLEY ORG WHOLE) no-prediction" at bounding box center [195, 138] width 93 height 26
copy span "Label: 5000246728596 (YEO VALLEY ORG WHOLE)"
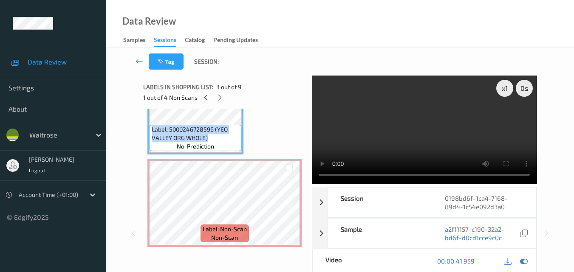
click at [422, 136] on video at bounding box center [424, 130] width 225 height 109
click at [426, 133] on video at bounding box center [424, 130] width 225 height 109
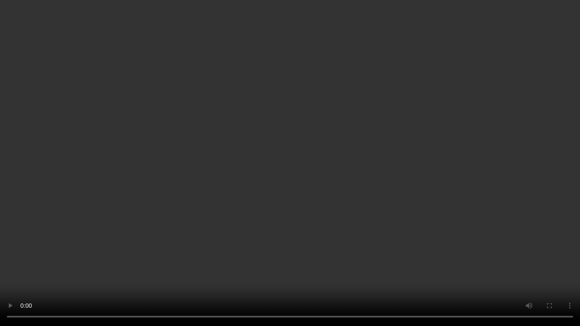
click at [412, 162] on video at bounding box center [290, 163] width 580 height 326
click at [358, 189] on video at bounding box center [290, 163] width 580 height 326
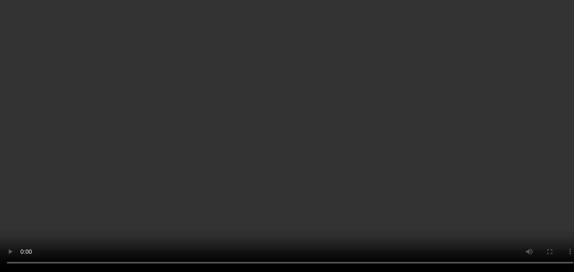
scroll to position [274, 0]
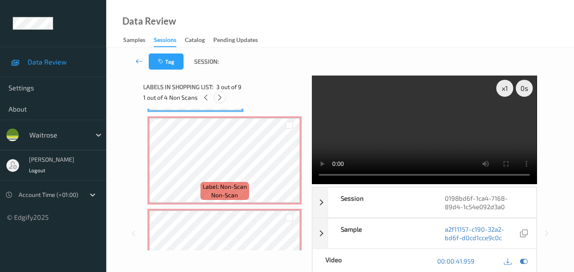
click at [220, 98] on icon at bounding box center [219, 98] width 7 height 8
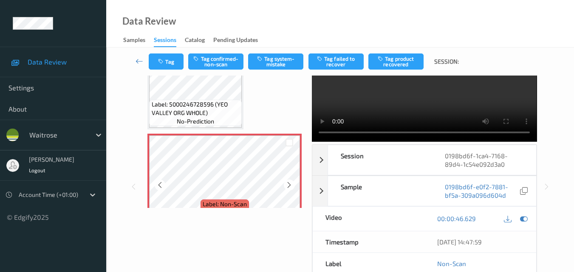
scroll to position [232, 0]
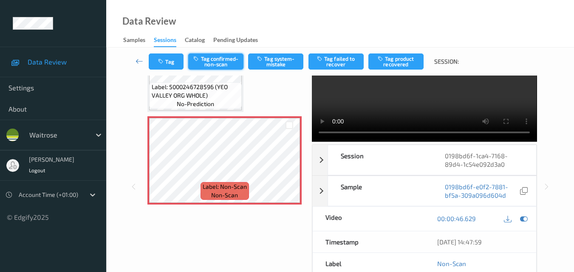
click at [225, 60] on button "Tag confirmed-non-scan" at bounding box center [215, 62] width 55 height 16
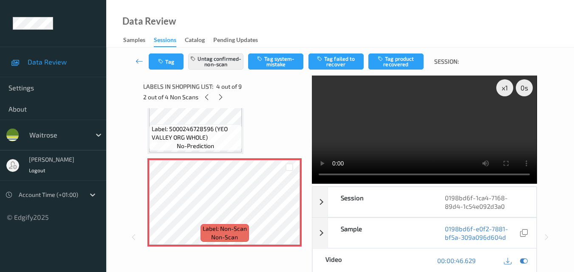
scroll to position [0, 0]
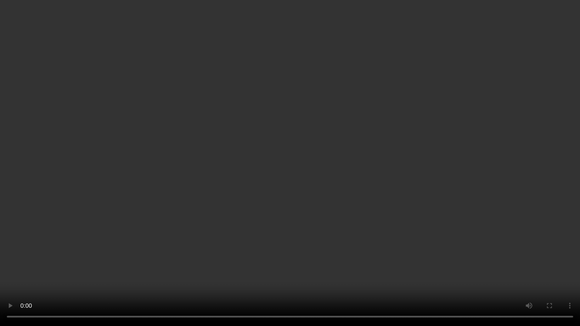
click at [271, 178] on video at bounding box center [290, 163] width 580 height 326
click at [356, 194] on video at bounding box center [290, 163] width 580 height 326
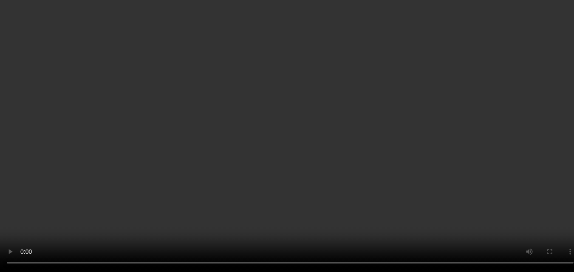
scroll to position [359, 0]
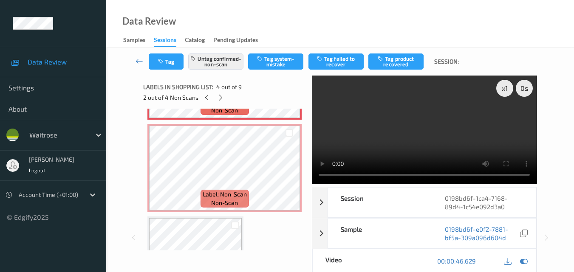
click at [433, 130] on video at bounding box center [424, 130] width 225 height 109
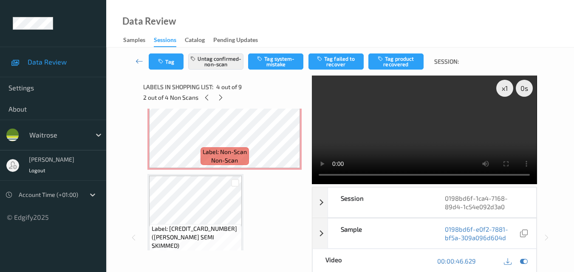
scroll to position [444, 0]
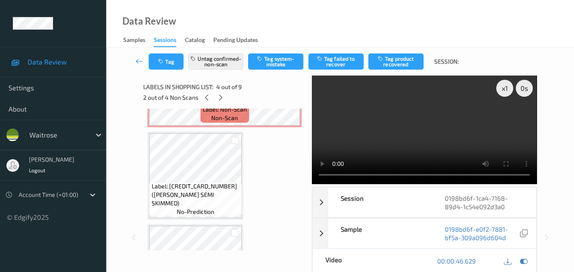
click at [456, 131] on video at bounding box center [424, 130] width 225 height 109
click at [397, 132] on video at bounding box center [424, 130] width 225 height 109
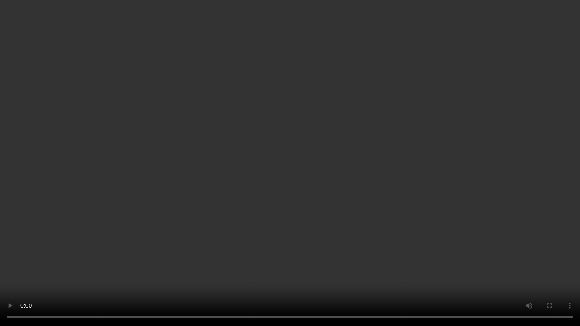
click at [341, 184] on video at bounding box center [290, 163] width 580 height 326
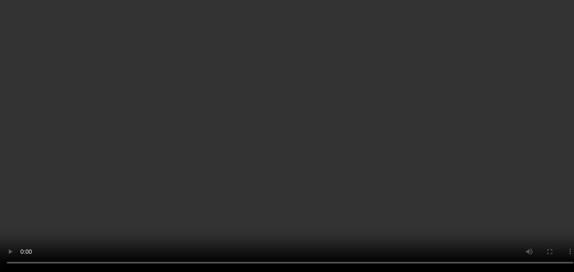
scroll to position [274, 0]
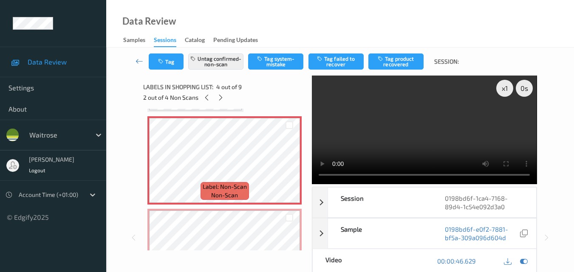
click at [421, 125] on video at bounding box center [424, 130] width 225 height 109
click at [206, 96] on icon at bounding box center [206, 98] width 7 height 8
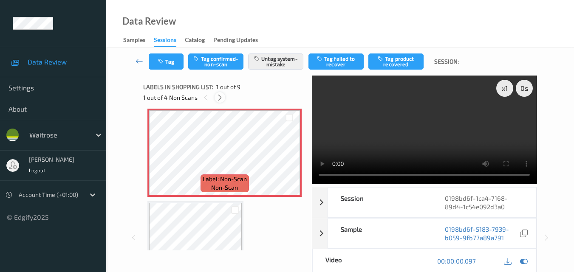
click at [220, 97] on icon at bounding box center [219, 98] width 7 height 8
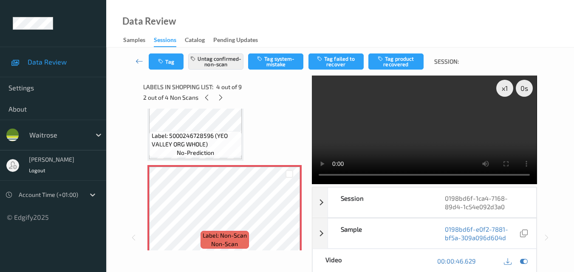
scroll to position [274, 0]
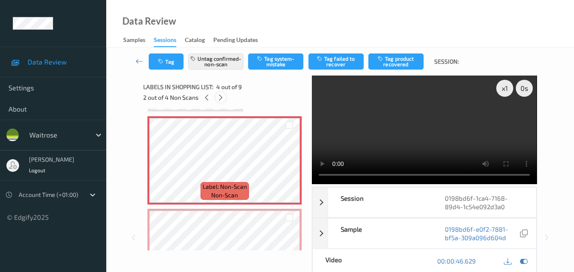
click at [219, 97] on icon at bounding box center [220, 98] width 7 height 8
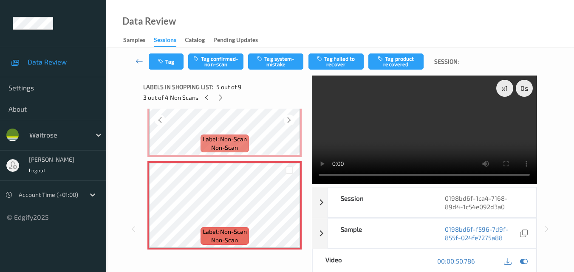
scroll to position [367, 0]
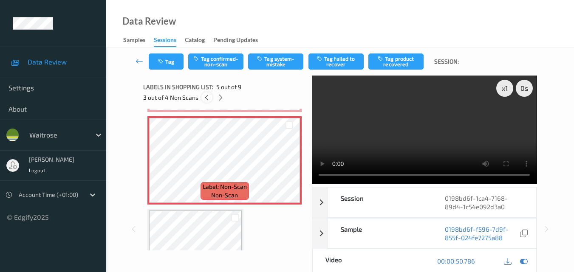
click at [205, 94] on icon at bounding box center [206, 98] width 7 height 8
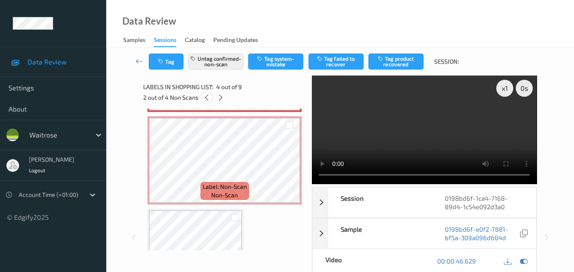
scroll to position [189, 0]
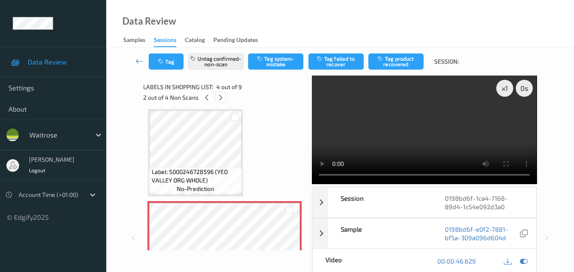
click at [220, 98] on icon at bounding box center [220, 98] width 7 height 8
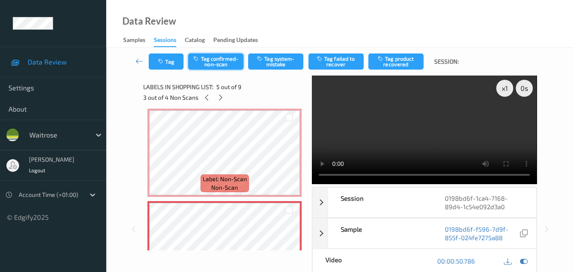
click at [222, 58] on button "Tag confirmed-non-scan" at bounding box center [215, 62] width 55 height 16
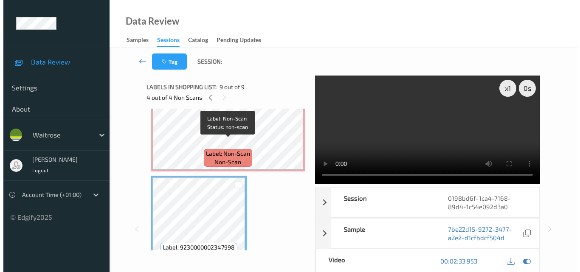
scroll to position [696, 0]
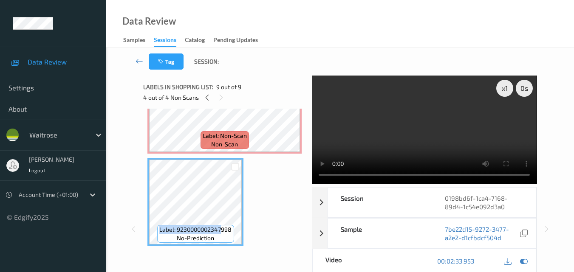
click at [153, 229] on div "Label: 9230000002347998 no-prediction" at bounding box center [195, 202] width 96 height 88
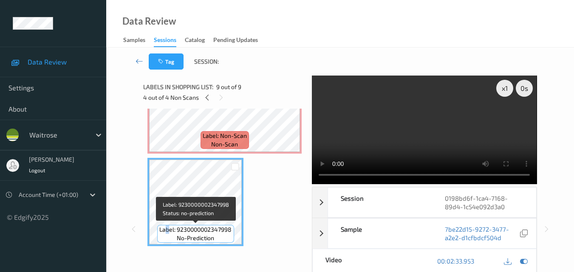
drag, startPoint x: 164, startPoint y: 231, endPoint x: 169, endPoint y: 233, distance: 5.5
click at [169, 233] on span "Label: 9230000002347998" at bounding box center [195, 229] width 72 height 8
drag, startPoint x: 160, startPoint y: 228, endPoint x: 225, endPoint y: 238, distance: 66.1
click at [225, 238] on div "Label: 9230000002347998 no-prediction" at bounding box center [195, 234] width 76 height 18
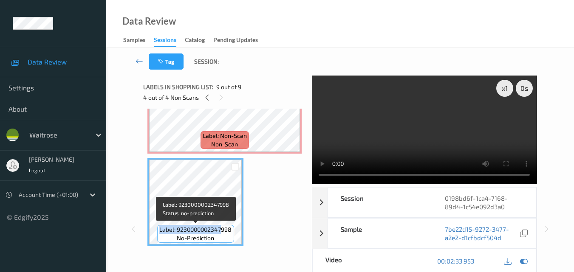
drag, startPoint x: 223, startPoint y: 238, endPoint x: 161, endPoint y: 228, distance: 63.2
click at [161, 228] on div "Label: 9230000002347998 no-prediction" at bounding box center [195, 234] width 76 height 18
click at [219, 237] on div "Label: 9230000002347998 no-prediction" at bounding box center [195, 234] width 76 height 18
drag, startPoint x: 219, startPoint y: 237, endPoint x: 159, endPoint y: 233, distance: 59.6
click at [177, 228] on div "Label: 9230000002347998 no-prediction" at bounding box center [195, 234] width 76 height 18
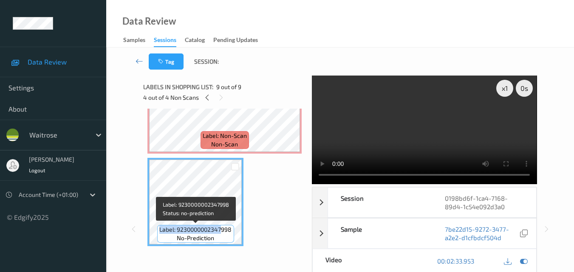
drag, startPoint x: 159, startPoint y: 227, endPoint x: 220, endPoint y: 238, distance: 61.7
click at [220, 238] on div "Label: 9230000002347998 no-prediction" at bounding box center [195, 234] width 76 height 18
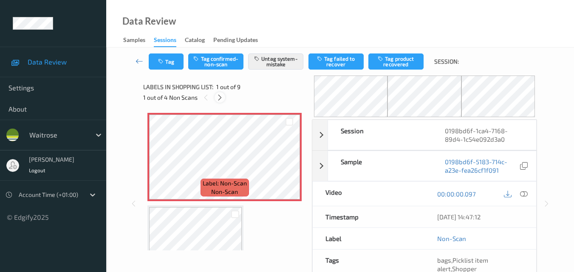
click at [218, 98] on icon at bounding box center [219, 98] width 7 height 8
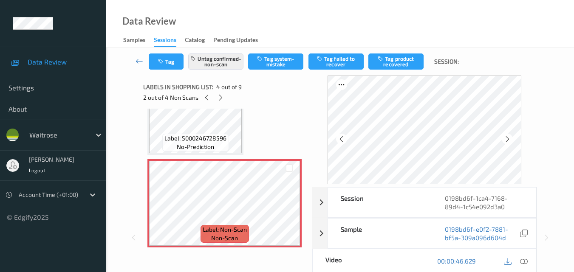
scroll to position [232, 0]
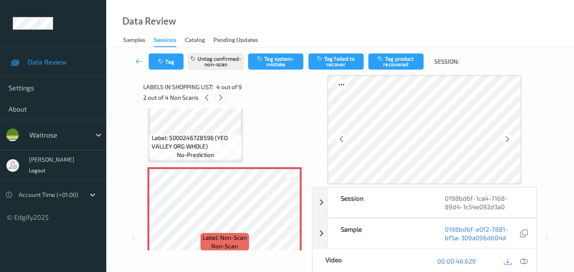
click at [220, 97] on icon at bounding box center [220, 98] width 7 height 8
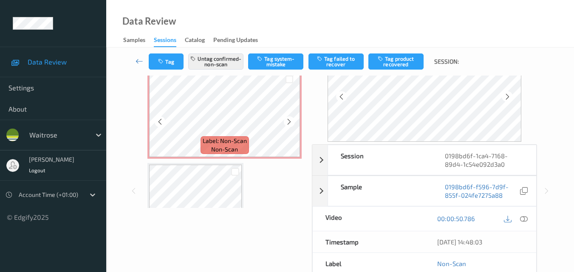
scroll to position [0, 0]
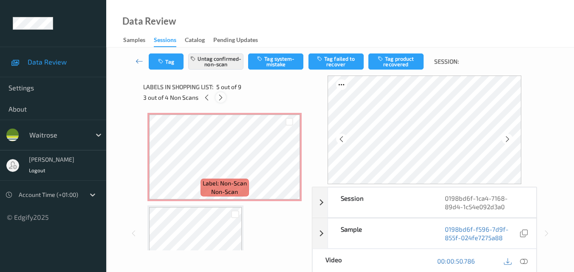
click at [222, 98] on icon at bounding box center [220, 98] width 7 height 8
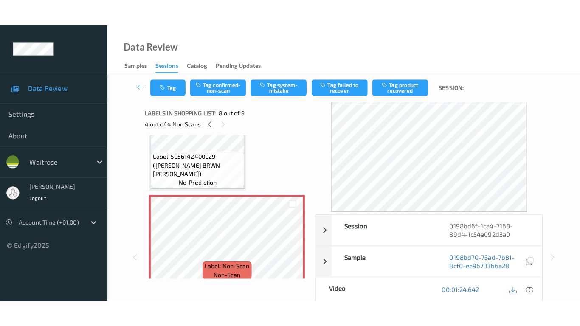
scroll to position [645, 0]
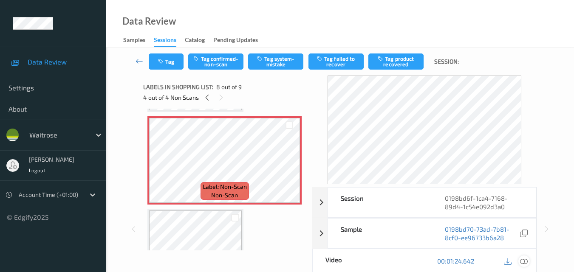
click at [527, 261] on icon at bounding box center [524, 261] width 8 height 8
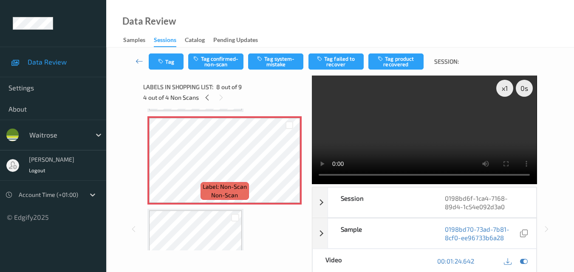
click at [443, 128] on video at bounding box center [424, 130] width 225 height 109
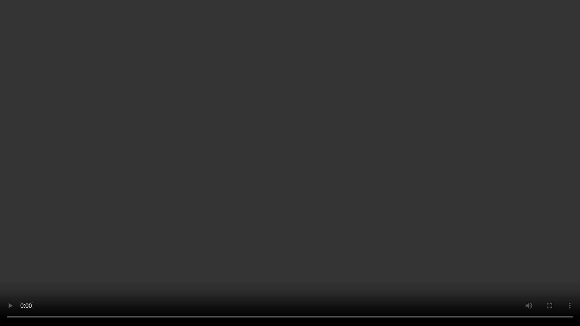
click at [324, 219] on video at bounding box center [290, 163] width 580 height 326
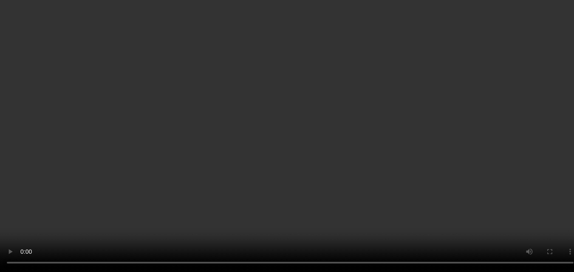
scroll to position [599, 0]
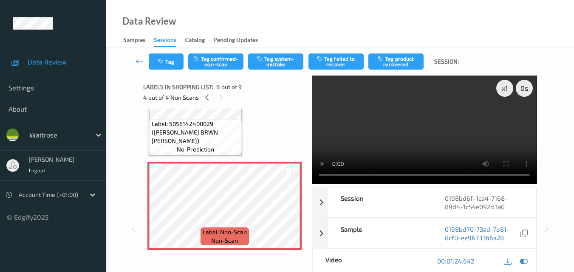
click at [435, 149] on video at bounding box center [424, 130] width 225 height 109
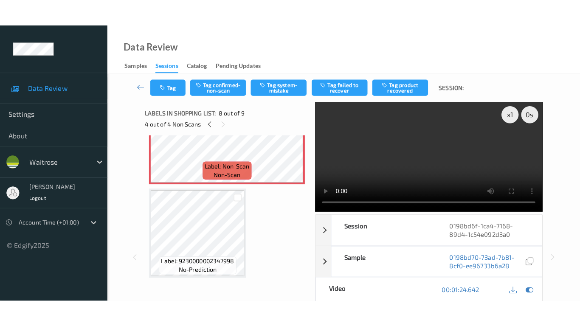
scroll to position [696, 0]
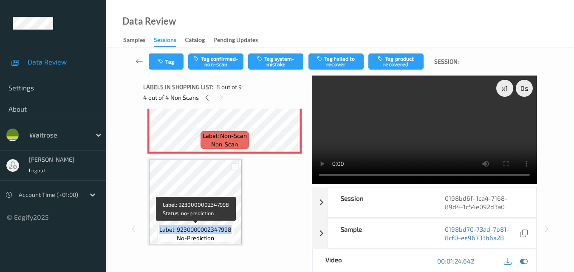
drag, startPoint x: 233, startPoint y: 228, endPoint x: 158, endPoint y: 231, distance: 74.8
click at [158, 231] on div "Label: 9230000002347998 no-prediction" at bounding box center [195, 234] width 76 height 18
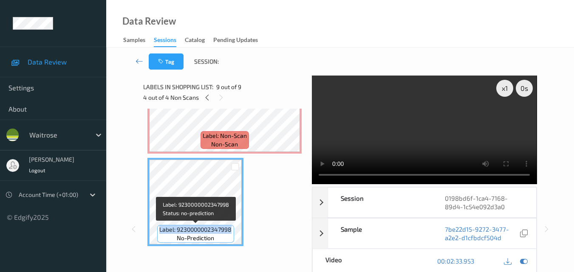
copy span "Label: 9230000002347998"
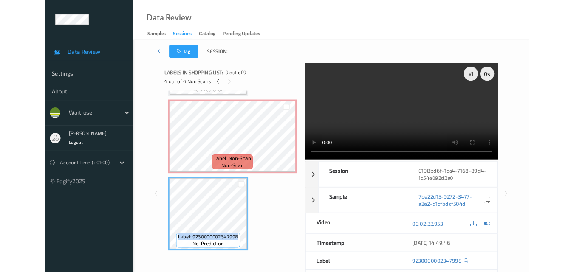
scroll to position [642, 0]
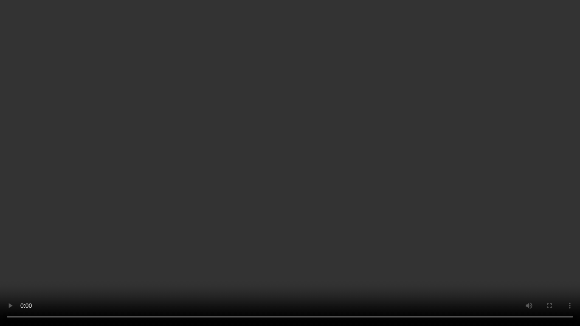
click at [186, 173] on video at bounding box center [290, 163] width 580 height 326
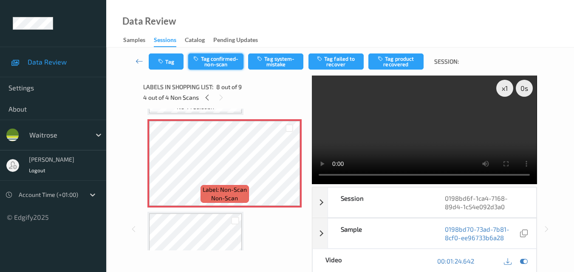
click at [216, 63] on button "Tag confirmed-non-scan" at bounding box center [215, 62] width 55 height 16
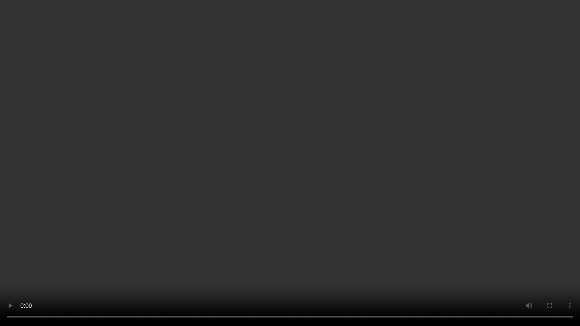
click at [313, 152] on video at bounding box center [290, 163] width 580 height 326
click at [362, 181] on video at bounding box center [290, 163] width 580 height 326
click at [377, 157] on video at bounding box center [290, 163] width 580 height 326
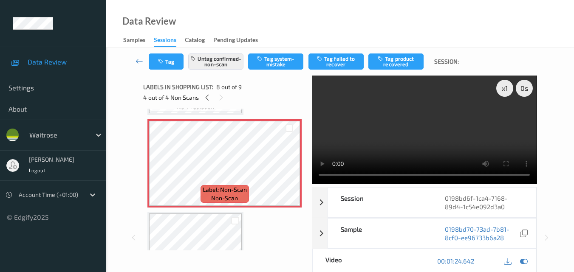
click at [402, 144] on video at bounding box center [424, 130] width 225 height 109
click at [210, 97] on icon at bounding box center [206, 98] width 7 height 8
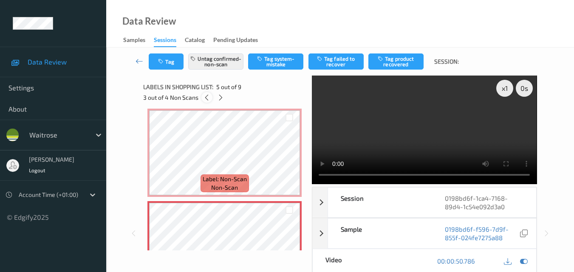
click at [210, 97] on icon at bounding box center [206, 98] width 7 height 8
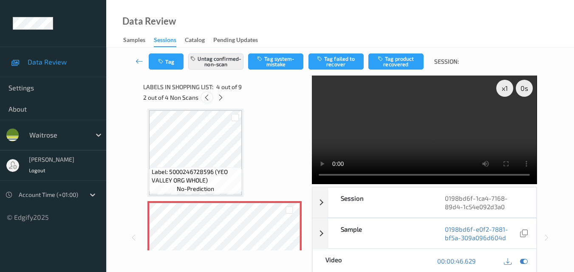
click at [210, 97] on icon at bounding box center [206, 98] width 7 height 8
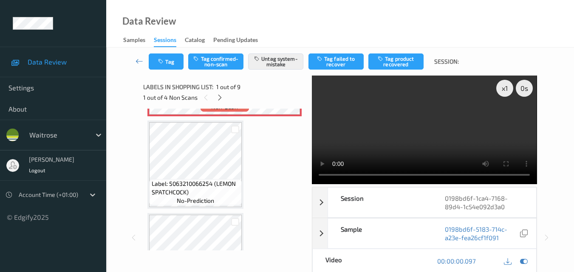
scroll to position [0, 0]
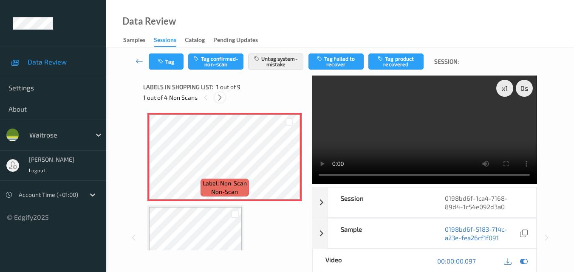
click at [220, 99] on icon at bounding box center [219, 98] width 7 height 8
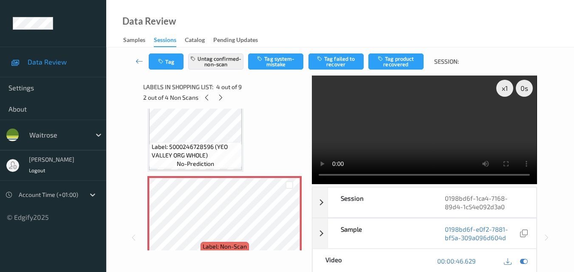
scroll to position [232, 0]
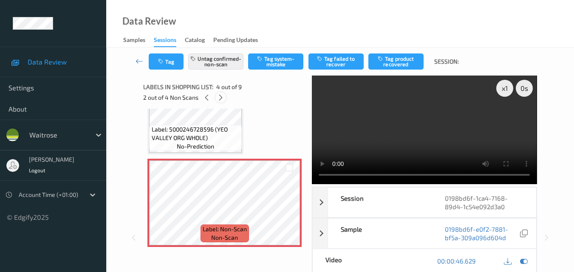
click at [219, 101] on icon at bounding box center [220, 98] width 7 height 8
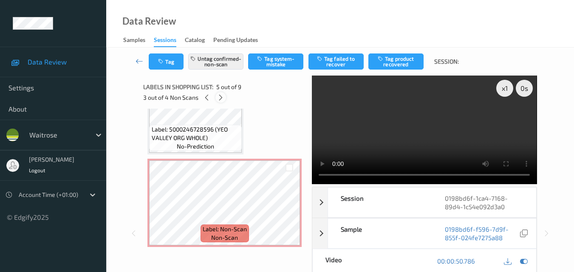
scroll to position [282, 0]
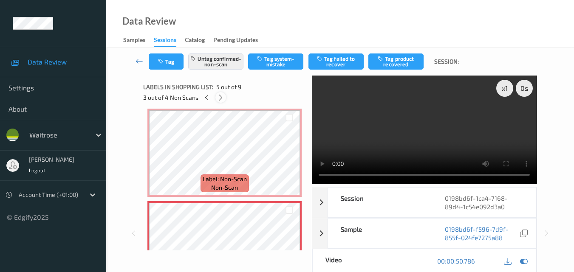
click at [219, 101] on icon at bounding box center [220, 98] width 7 height 8
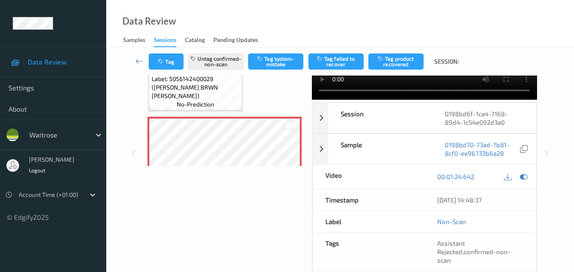
scroll to position [0, 0]
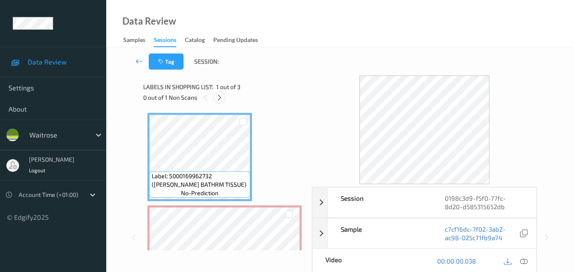
click at [221, 98] on icon at bounding box center [219, 98] width 7 height 8
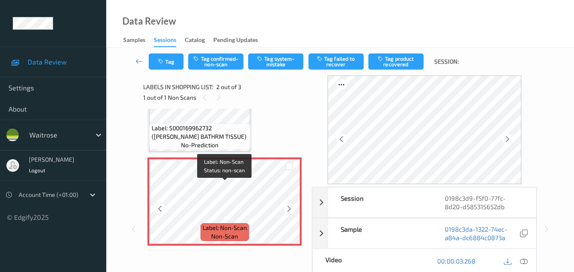
scroll to position [4, 0]
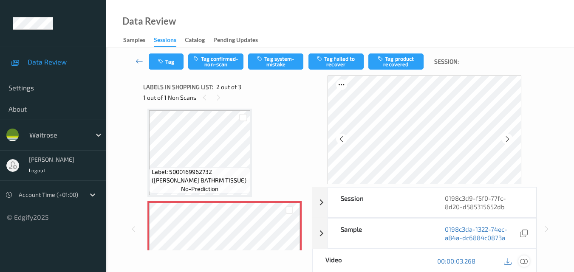
click at [524, 262] on icon at bounding box center [524, 261] width 8 height 8
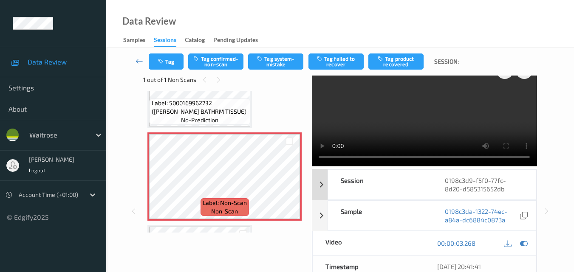
scroll to position [0, 0]
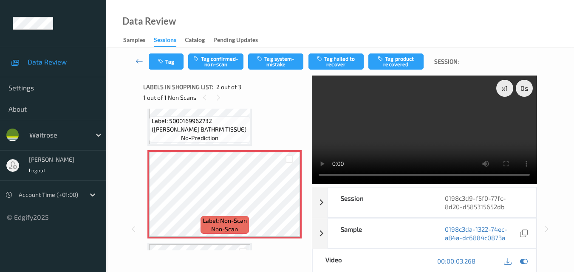
click at [417, 111] on video at bounding box center [424, 130] width 225 height 109
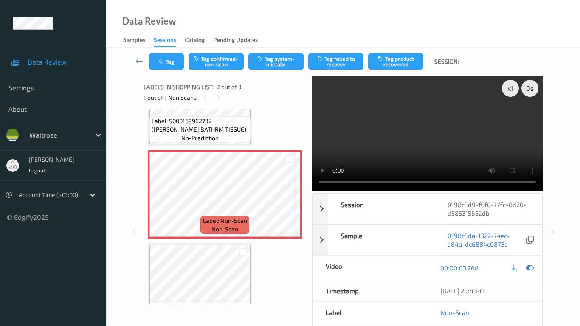
click at [312, 191] on video at bounding box center [427, 133] width 231 height 115
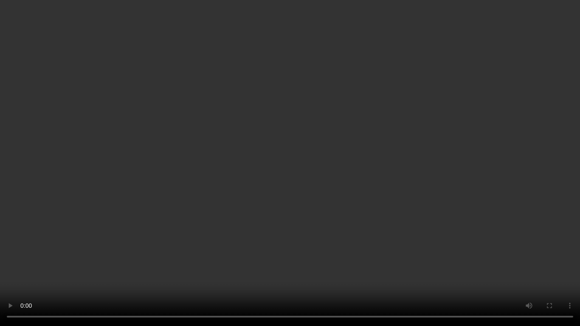
click at [341, 206] on video at bounding box center [290, 163] width 580 height 326
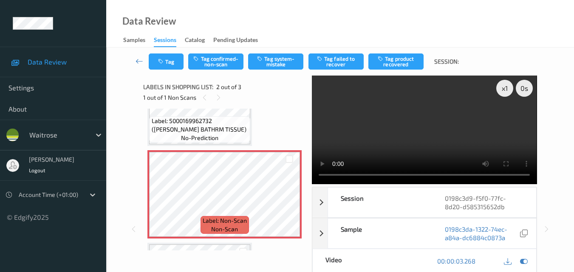
click at [398, 141] on video at bounding box center [424, 130] width 225 height 109
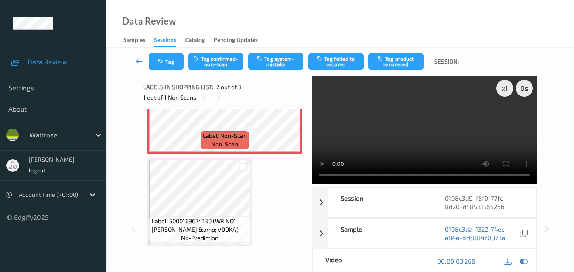
scroll to position [86, 0]
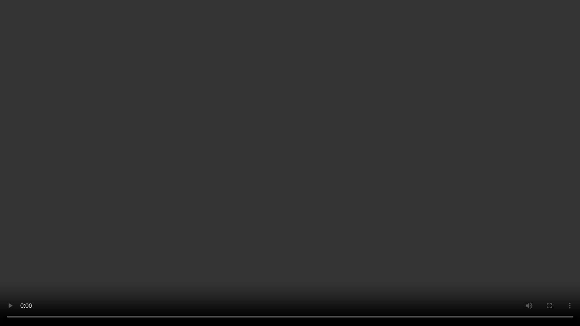
click at [397, 172] on video at bounding box center [290, 163] width 580 height 326
click at [457, 260] on video at bounding box center [290, 163] width 580 height 326
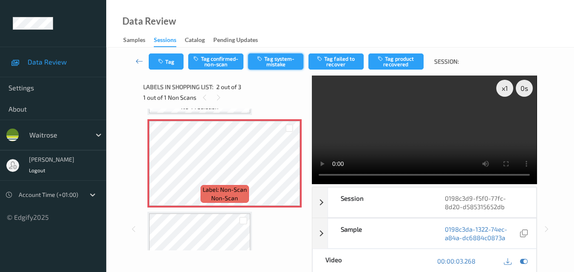
click at [273, 60] on button "Tag system-mistake" at bounding box center [275, 62] width 55 height 16
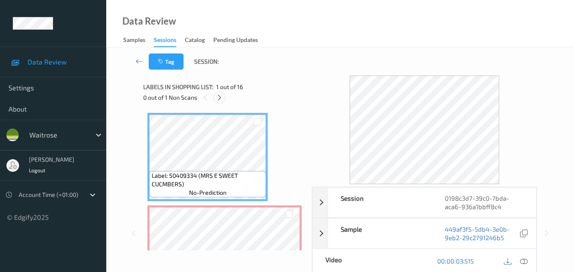
click at [220, 97] on icon at bounding box center [219, 98] width 7 height 8
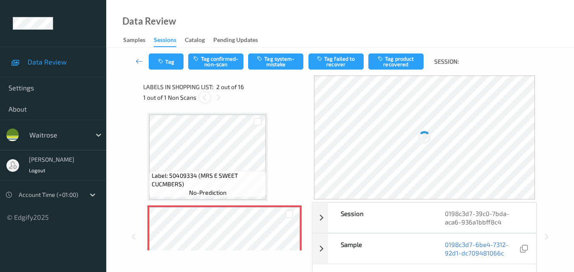
click at [203, 99] on icon at bounding box center [204, 98] width 7 height 8
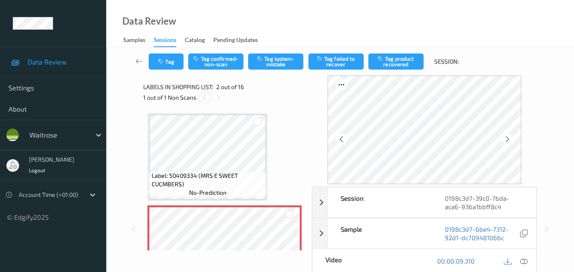
click at [203, 99] on icon at bounding box center [204, 98] width 7 height 8
click at [526, 264] on icon at bounding box center [524, 261] width 8 height 8
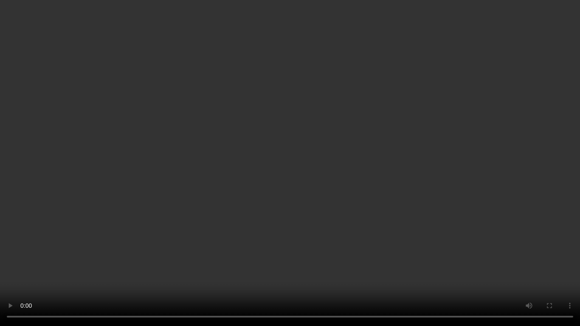
click at [410, 208] on video at bounding box center [290, 163] width 580 height 326
click at [328, 189] on video at bounding box center [290, 163] width 580 height 326
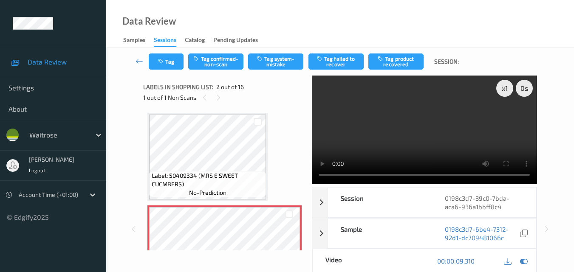
click at [422, 119] on video at bounding box center [424, 130] width 225 height 109
click at [414, 122] on video at bounding box center [424, 130] width 225 height 109
click at [461, 139] on video at bounding box center [424, 130] width 225 height 109
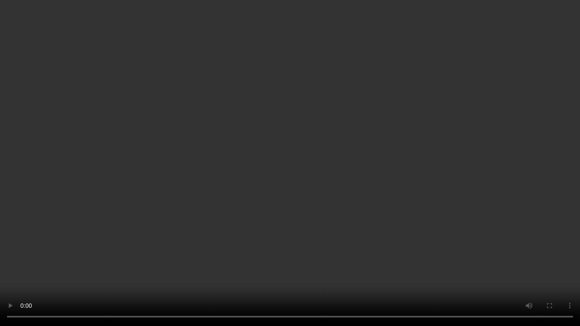
click at [397, 187] on video at bounding box center [290, 163] width 580 height 326
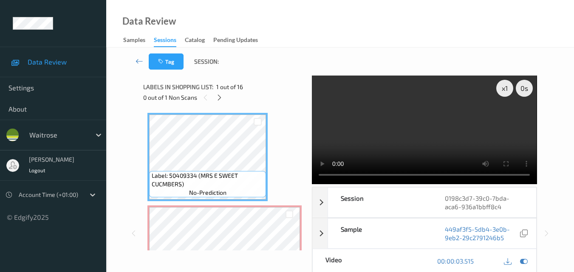
click at [412, 123] on video at bounding box center [424, 130] width 225 height 109
click at [242, 14] on div "Data Review Samples Sessions Catalog Pending Updates" at bounding box center [339, 24] width 467 height 48
click at [381, 135] on video at bounding box center [424, 130] width 225 height 109
click at [399, 140] on video at bounding box center [424, 130] width 225 height 109
click at [321, 175] on video at bounding box center [424, 130] width 225 height 109
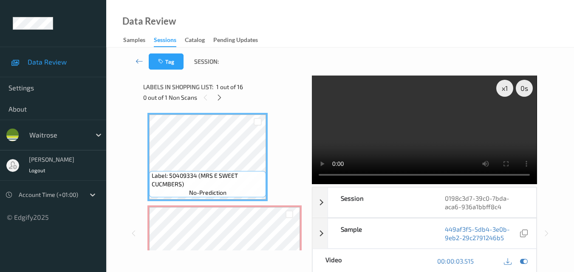
click at [416, 126] on video at bounding box center [424, 130] width 225 height 109
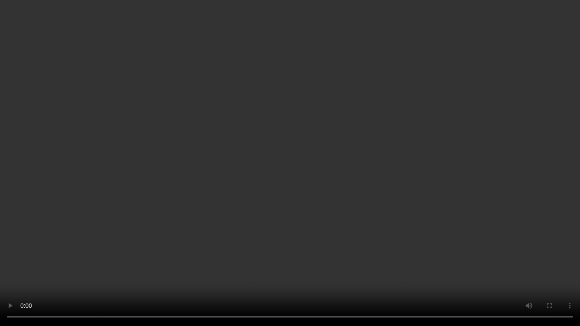
click at [296, 177] on video at bounding box center [290, 163] width 580 height 326
click at [296, 200] on video at bounding box center [290, 163] width 580 height 326
click at [389, 174] on video at bounding box center [290, 163] width 580 height 326
click at [366, 207] on video at bounding box center [290, 163] width 580 height 326
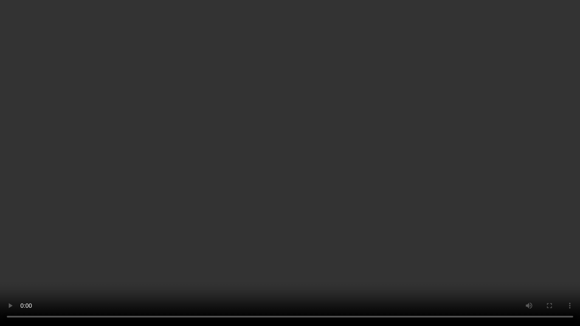
click at [0, 272] on video at bounding box center [290, 163] width 580 height 326
click at [155, 241] on video at bounding box center [290, 163] width 580 height 326
click at [216, 238] on video at bounding box center [290, 163] width 580 height 326
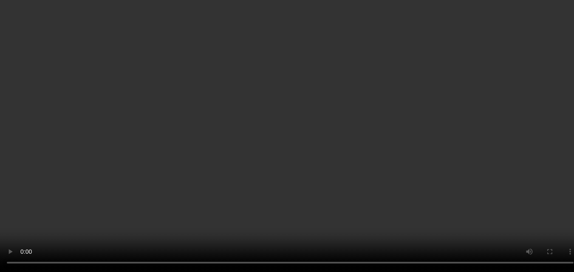
scroll to position [42, 0]
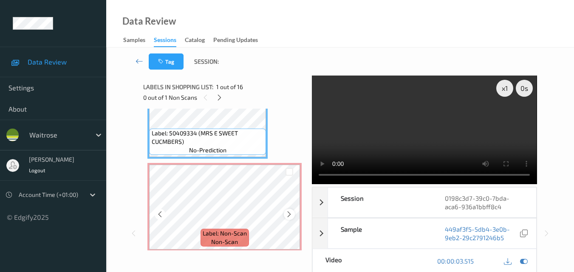
click at [288, 214] on icon at bounding box center [288, 215] width 7 height 8
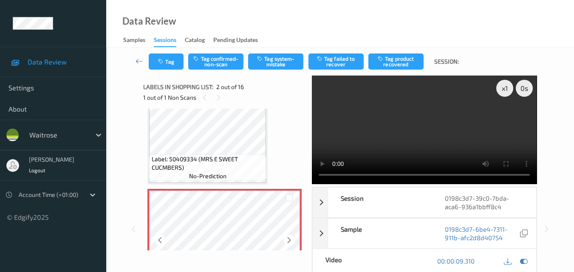
scroll to position [0, 0]
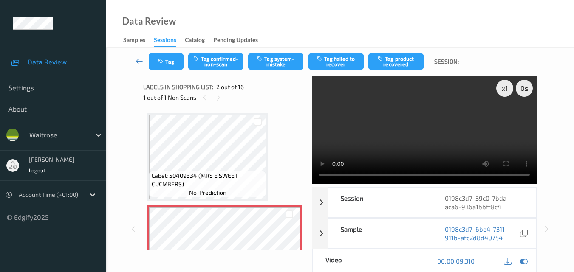
click at [392, 128] on video at bounding box center [424, 130] width 225 height 109
click at [391, 132] on video at bounding box center [424, 130] width 225 height 109
click at [416, 139] on video at bounding box center [424, 130] width 225 height 109
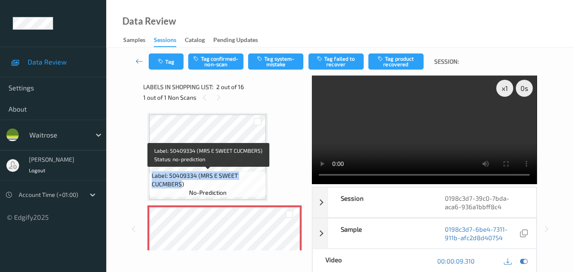
drag, startPoint x: 182, startPoint y: 183, endPoint x: 153, endPoint y: 173, distance: 31.0
click at [153, 173] on span "Label: 50409334 (MRS E SWEET CUCMBERS)" at bounding box center [208, 180] width 113 height 17
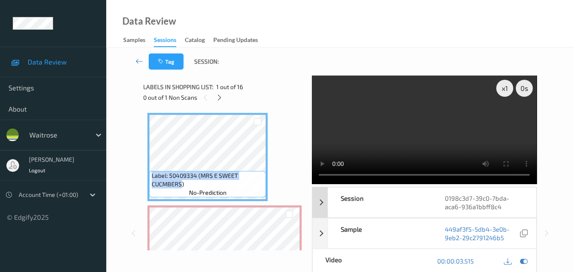
copy span "Label: 50409334 (MRS E SWEET CUCMBERS"
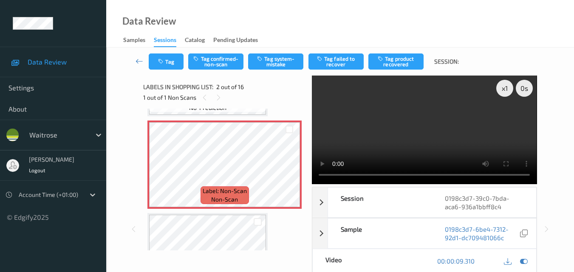
click at [406, 140] on video at bounding box center [424, 130] width 225 height 109
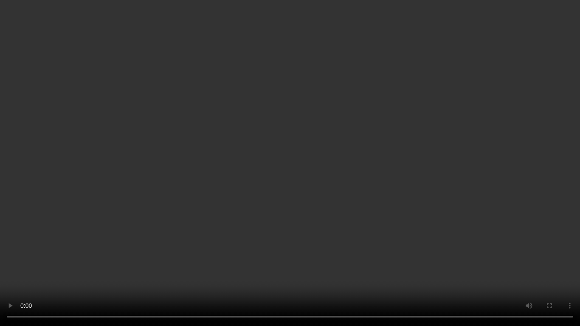
click at [290, 232] on video at bounding box center [290, 163] width 580 height 326
click at [372, 173] on video at bounding box center [290, 163] width 580 height 326
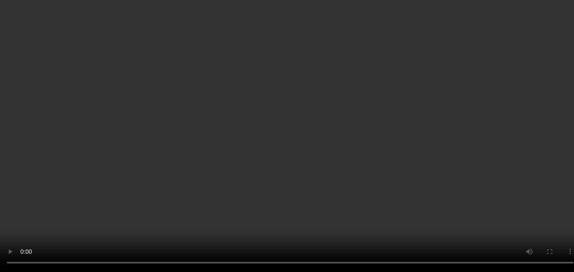
click at [320, 179] on video at bounding box center [287, 136] width 574 height 272
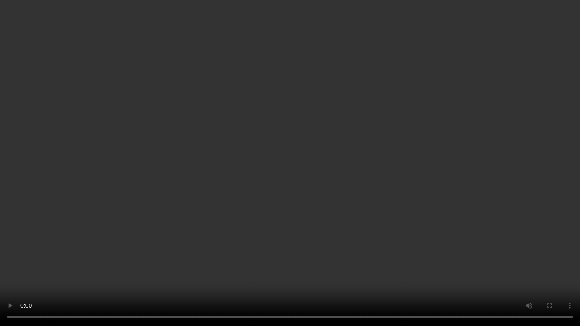
click at [259, 234] on video at bounding box center [290, 163] width 580 height 326
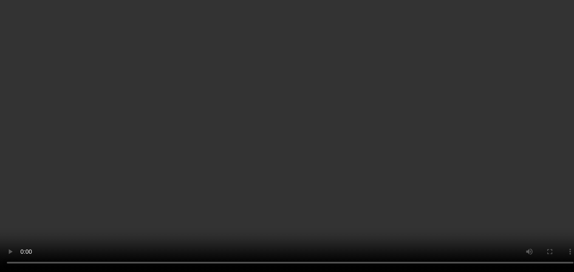
scroll to position [85, 0]
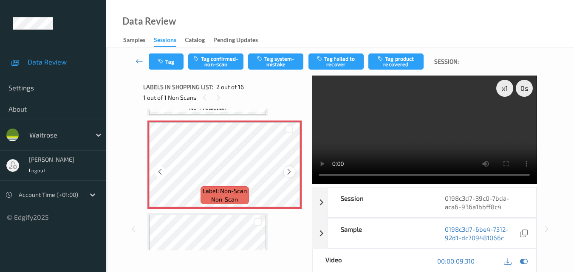
click at [290, 175] on icon at bounding box center [288, 172] width 7 height 8
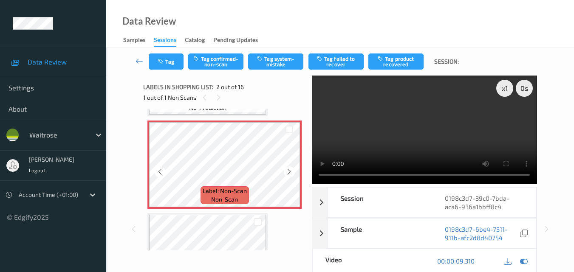
click at [290, 175] on icon at bounding box center [288, 172] width 7 height 8
click at [520, 263] on icon at bounding box center [524, 261] width 8 height 8
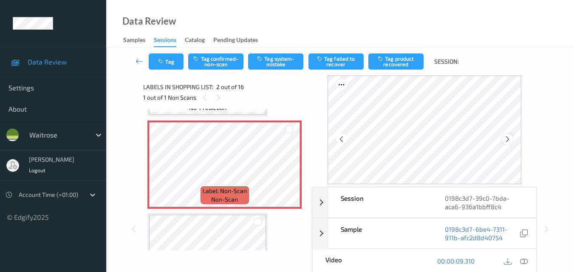
click at [512, 138] on div at bounding box center [506, 139] width 11 height 11
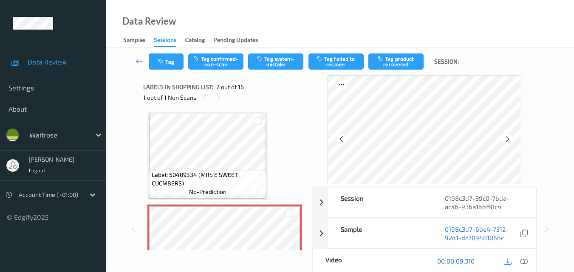
scroll to position [0, 0]
click at [528, 261] on div at bounding box center [523, 261] width 11 height 11
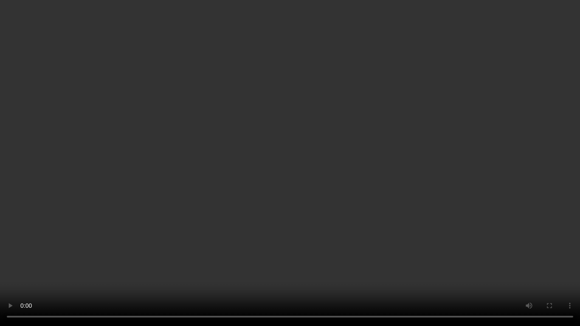
click at [296, 112] on video at bounding box center [290, 163] width 580 height 326
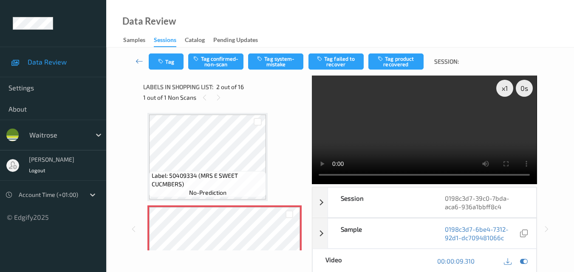
click at [460, 133] on video at bounding box center [424, 130] width 225 height 109
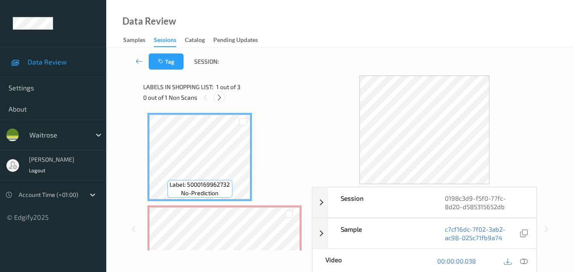
click at [222, 98] on icon at bounding box center [219, 98] width 7 height 8
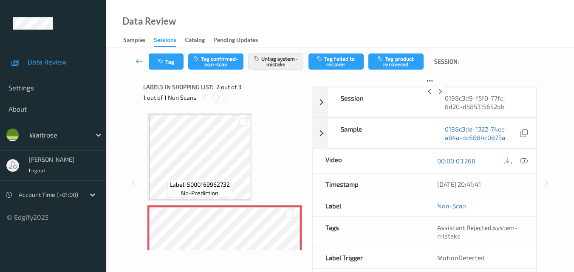
scroll to position [4, 0]
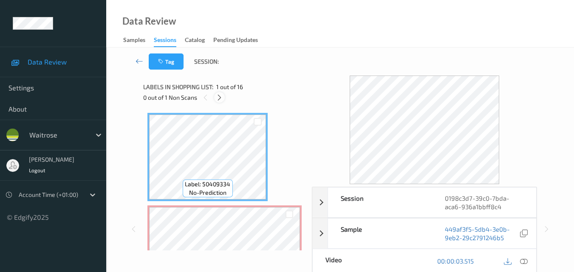
click at [221, 99] on icon at bounding box center [219, 98] width 7 height 8
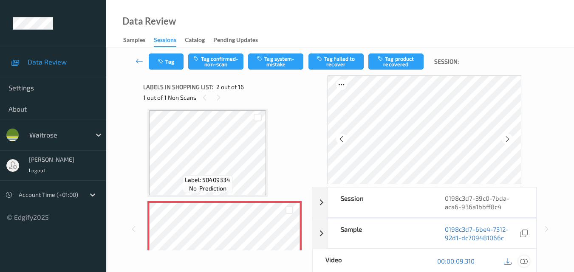
click at [523, 263] on icon at bounding box center [524, 261] width 8 height 8
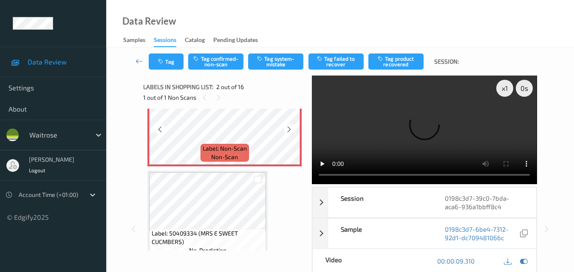
scroll to position [85, 0]
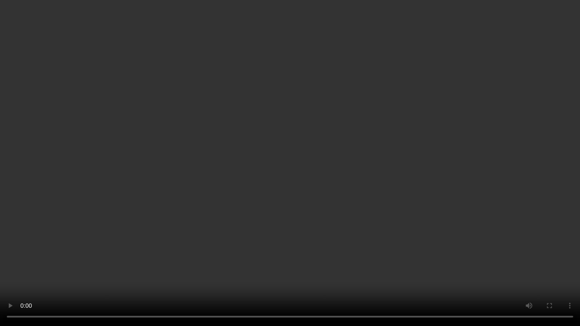
click at [420, 224] on video at bounding box center [290, 163] width 580 height 326
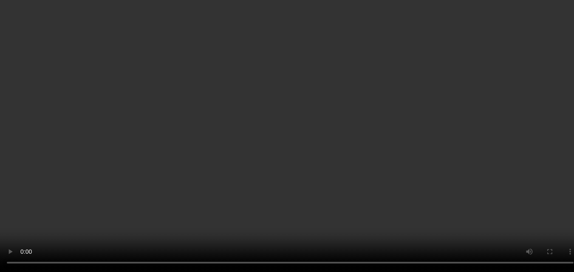
scroll to position [255, 0]
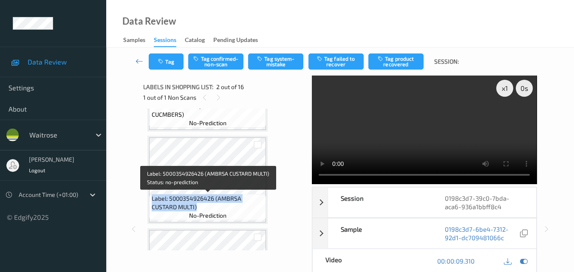
drag, startPoint x: 202, startPoint y: 207, endPoint x: 152, endPoint y: 196, distance: 51.2
click at [152, 196] on span "Label: 5000354926426 (AMBRSA CUSTARD MULTI)" at bounding box center [208, 202] width 113 height 17
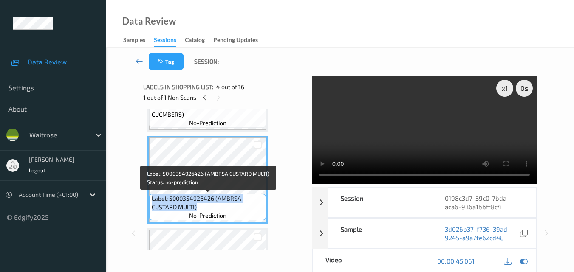
copy span "Label: 5000354926426 (AMBRSA CUSTARD MULTI)"
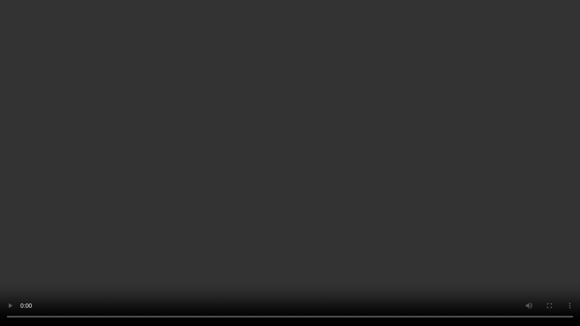
click at [297, 268] on video at bounding box center [290, 163] width 580 height 326
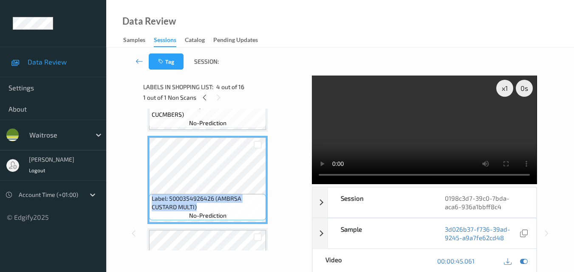
click at [444, 128] on video at bounding box center [424, 130] width 225 height 109
click at [217, 98] on icon at bounding box center [218, 98] width 7 height 8
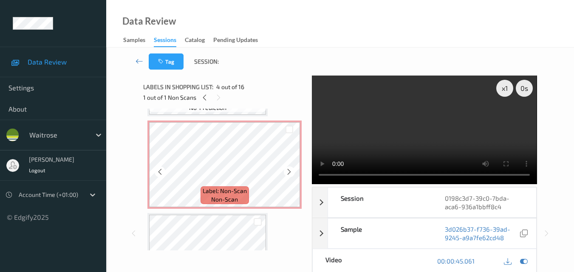
scroll to position [0, 0]
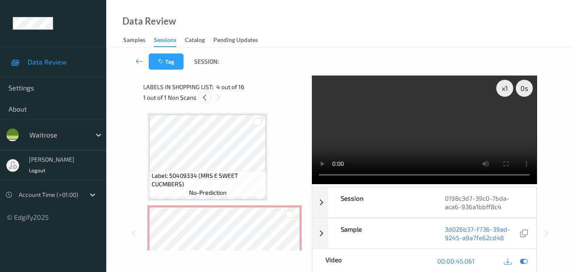
click at [206, 101] on icon at bounding box center [204, 98] width 7 height 8
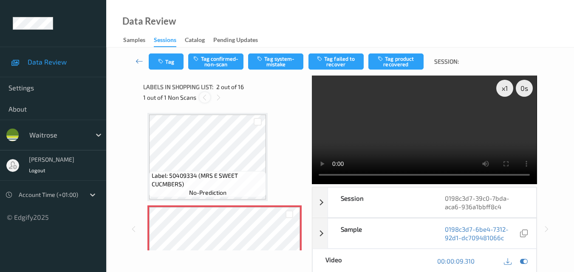
scroll to position [4, 0]
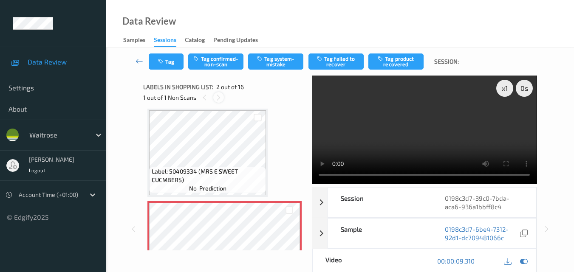
click at [220, 97] on icon at bounding box center [218, 98] width 7 height 8
click at [262, 202] on div "Label: Non-Scan non-scan" at bounding box center [224, 245] width 154 height 88
click at [278, 62] on button "Tag system-mistake" at bounding box center [275, 62] width 55 height 16
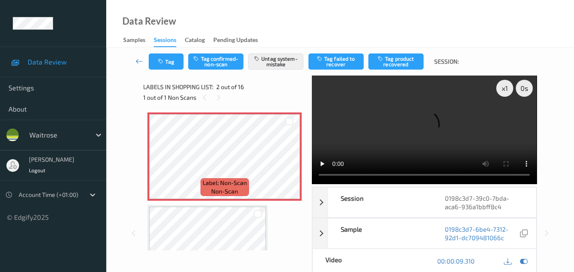
scroll to position [89, 0]
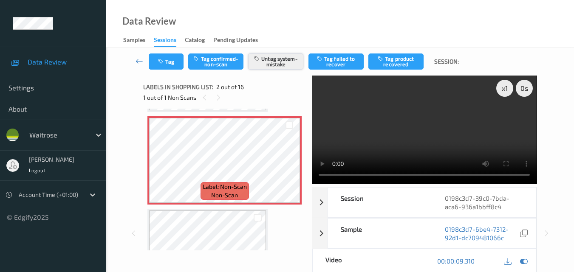
click at [281, 63] on button "Untag system-mistake" at bounding box center [275, 62] width 55 height 16
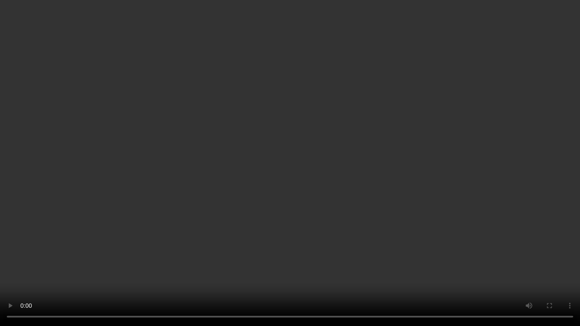
click at [411, 91] on video at bounding box center [290, 163] width 580 height 326
click at [184, 200] on video at bounding box center [290, 163] width 580 height 326
click at [288, 133] on video at bounding box center [290, 163] width 580 height 326
click at [479, 207] on video at bounding box center [290, 163] width 580 height 326
click at [209, 228] on video at bounding box center [290, 163] width 580 height 326
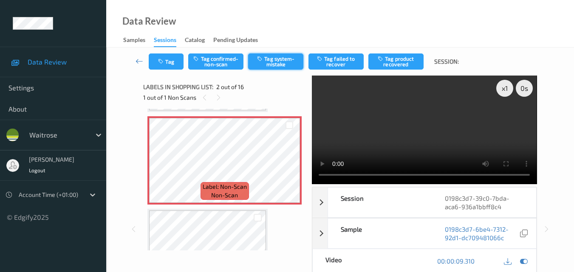
click at [270, 57] on button "Tag system-mistake" at bounding box center [275, 62] width 55 height 16
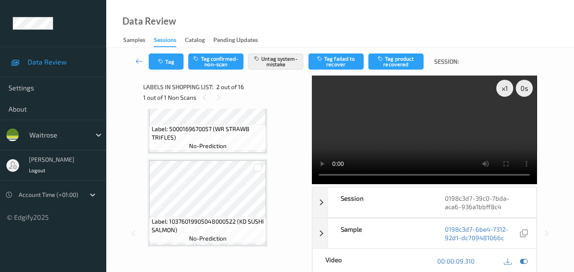
scroll to position [1343, 0]
click at [434, 130] on video at bounding box center [424, 130] width 225 height 109
click at [422, 118] on video at bounding box center [424, 130] width 225 height 109
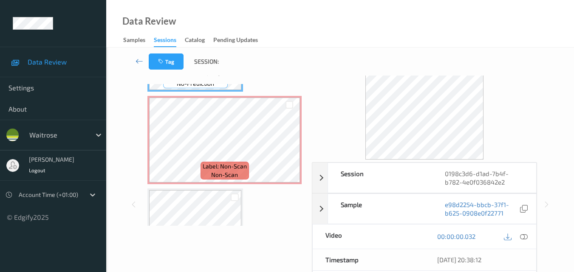
scroll to position [42, 0]
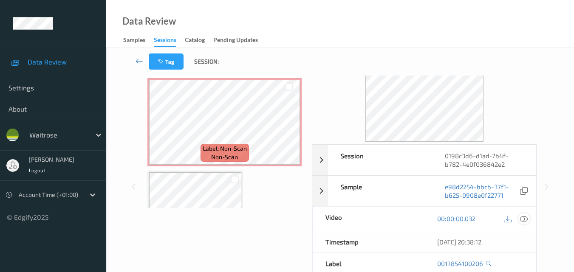
click at [525, 219] on icon at bounding box center [524, 219] width 8 height 8
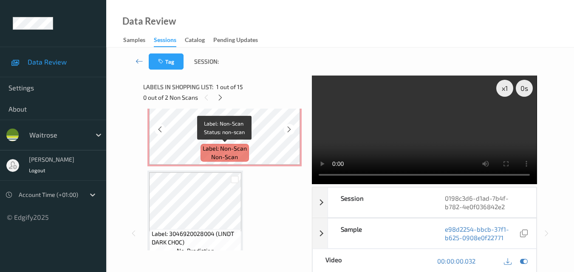
scroll to position [85, 0]
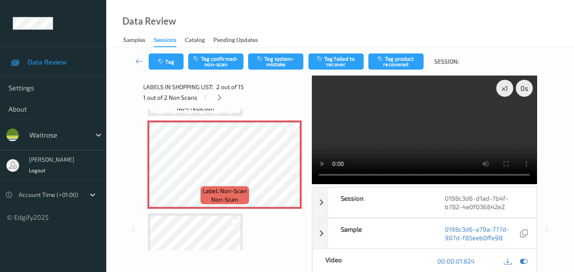
click at [416, 129] on video at bounding box center [424, 130] width 225 height 109
click at [524, 261] on icon at bounding box center [524, 261] width 8 height 8
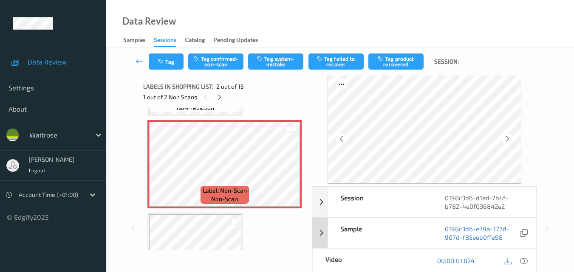
scroll to position [0, 0]
click at [526, 260] on icon at bounding box center [524, 261] width 8 height 8
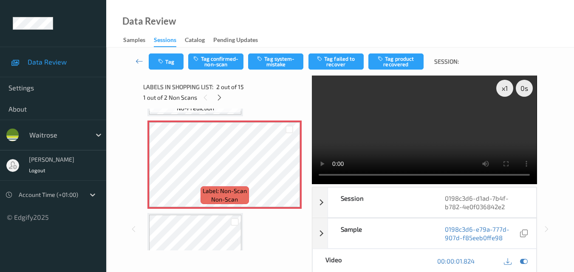
click at [403, 146] on video at bounding box center [424, 130] width 225 height 109
click at [214, 64] on button "Tag confirmed-non-scan" at bounding box center [215, 62] width 55 height 16
click at [172, 65] on button "Tag" at bounding box center [166, 62] width 35 height 16
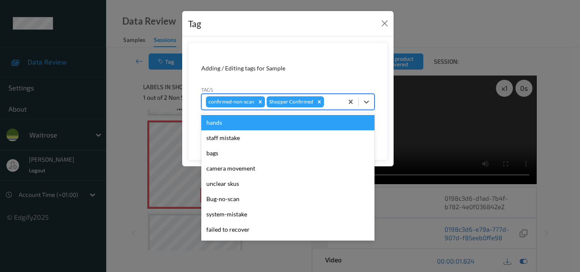
click at [326, 102] on div at bounding box center [332, 102] width 13 height 10
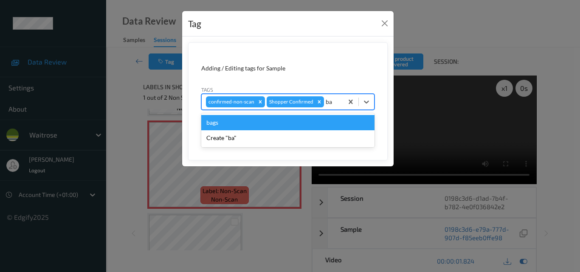
type input "bag"
click at [225, 128] on div "bags" at bounding box center [287, 122] width 173 height 15
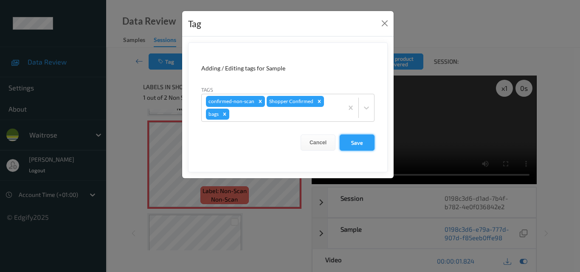
click at [367, 142] on button "Save" at bounding box center [357, 143] width 35 height 16
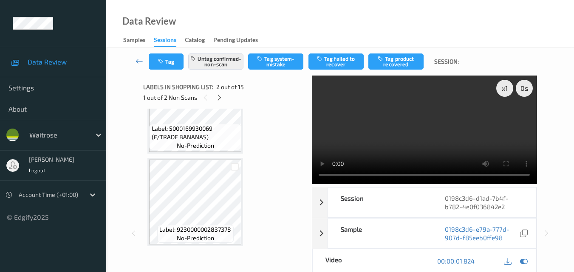
scroll to position [1197, 0]
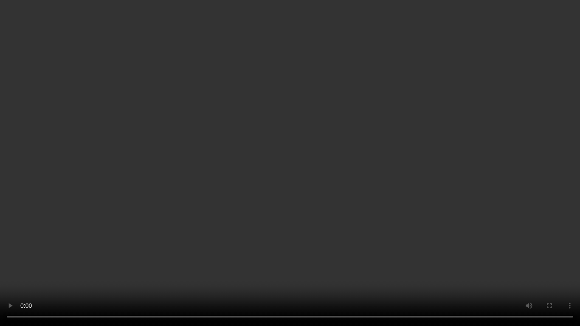
click at [332, 129] on video at bounding box center [290, 163] width 580 height 326
click at [262, 222] on video at bounding box center [290, 163] width 580 height 326
click at [273, 213] on video at bounding box center [290, 163] width 580 height 326
click at [324, 237] on video at bounding box center [290, 163] width 580 height 326
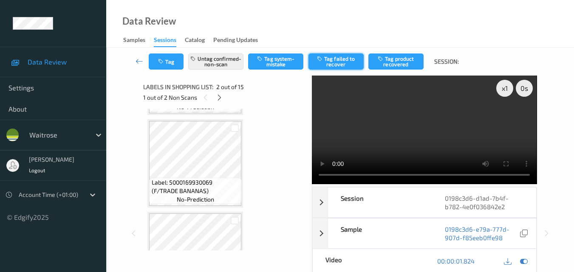
click at [328, 56] on button "Tag failed to recover" at bounding box center [335, 62] width 55 height 16
click at [220, 96] on icon at bounding box center [219, 98] width 7 height 8
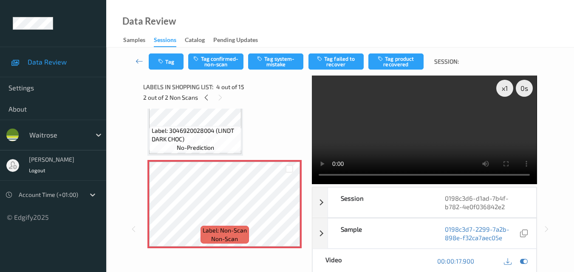
scroll to position [274, 0]
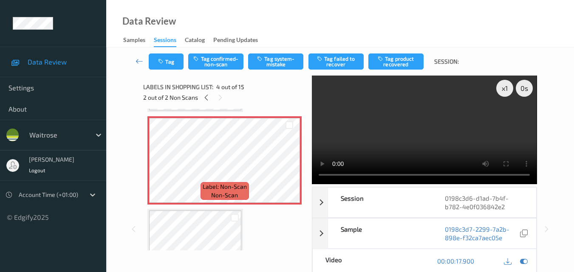
click at [392, 124] on video at bounding box center [424, 130] width 225 height 109
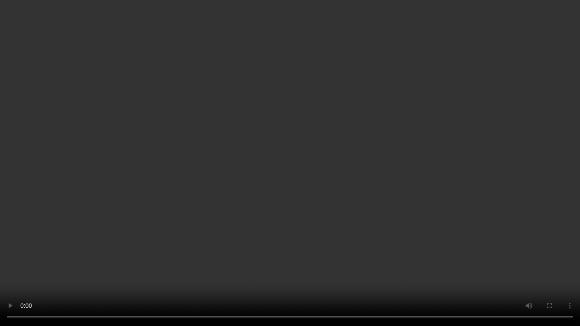
click at [297, 187] on video at bounding box center [290, 163] width 580 height 326
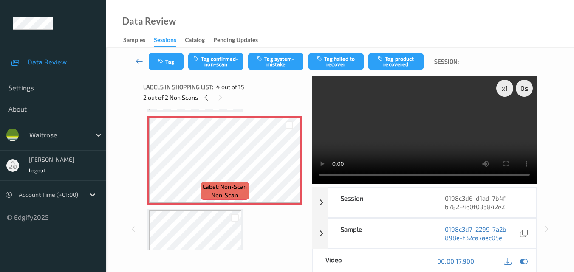
click at [466, 130] on video at bounding box center [424, 130] width 225 height 109
click at [410, 126] on video at bounding box center [424, 130] width 225 height 109
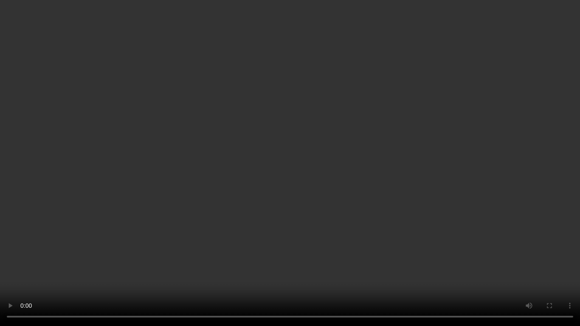
click at [170, 228] on video at bounding box center [290, 163] width 580 height 326
click at [248, 200] on video at bounding box center [290, 163] width 580 height 326
click at [306, 132] on video at bounding box center [290, 163] width 580 height 326
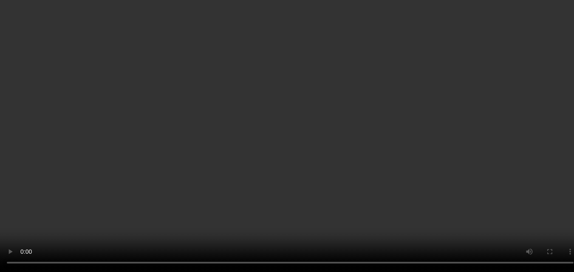
scroll to position [189, 0]
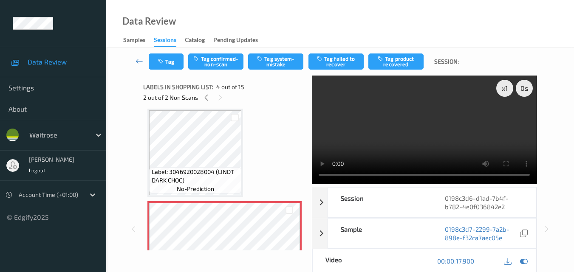
click at [451, 131] on video at bounding box center [424, 130] width 225 height 109
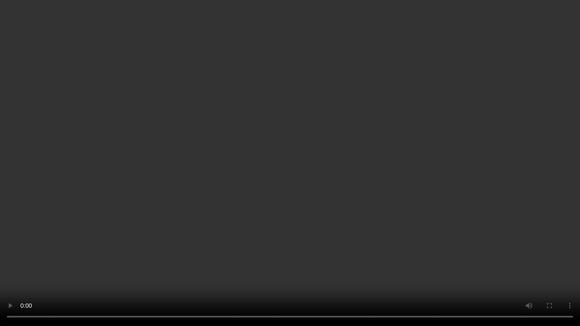
click at [355, 173] on video at bounding box center [290, 163] width 580 height 326
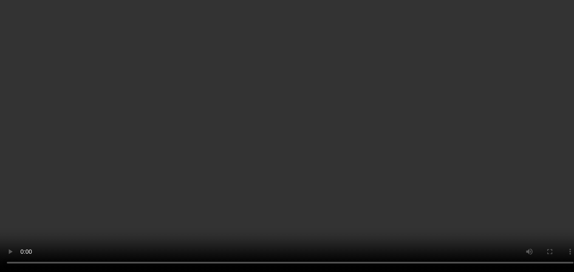
scroll to position [274, 0]
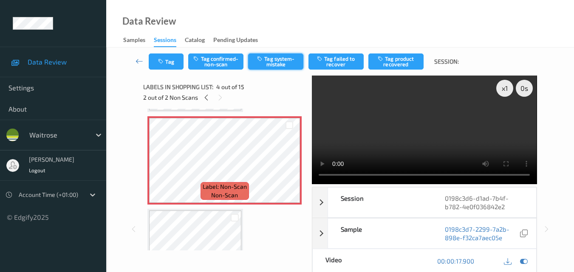
click at [273, 60] on button "Tag system-mistake" at bounding box center [275, 62] width 55 height 16
click at [207, 96] on icon at bounding box center [206, 98] width 7 height 8
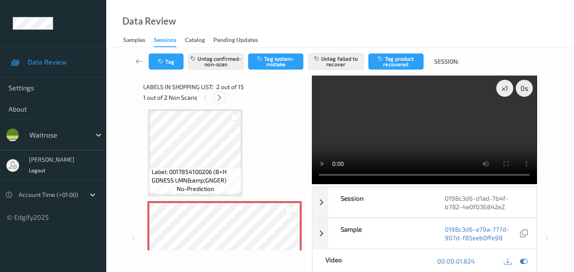
click at [219, 100] on icon at bounding box center [219, 98] width 7 height 8
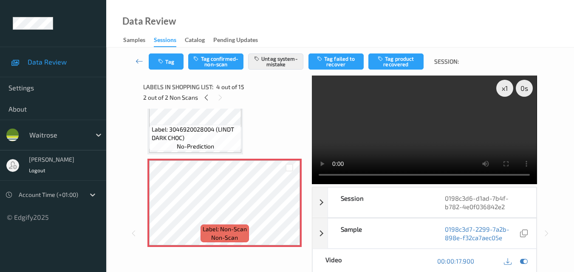
scroll to position [274, 0]
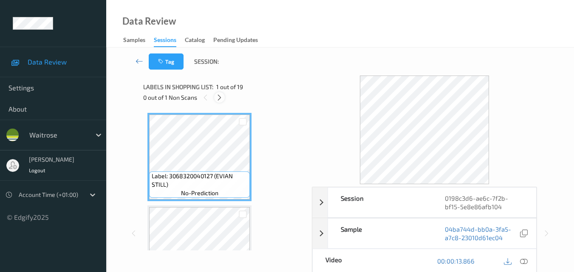
click at [220, 95] on icon at bounding box center [219, 98] width 7 height 8
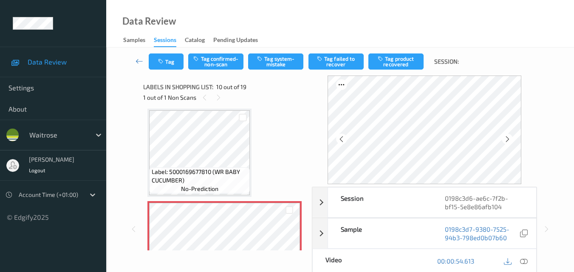
scroll to position [787, 0]
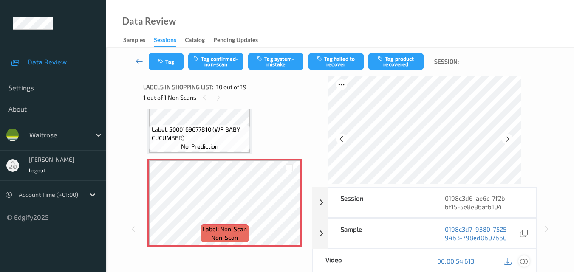
click at [524, 259] on icon at bounding box center [524, 261] width 8 height 8
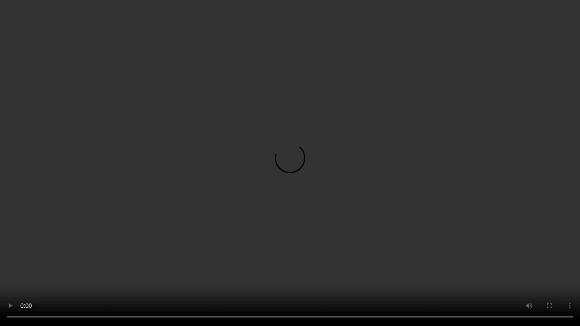
click at [446, 167] on video at bounding box center [290, 163] width 580 height 326
click at [220, 263] on video at bounding box center [290, 163] width 580 height 326
click at [292, 249] on video at bounding box center [290, 163] width 580 height 326
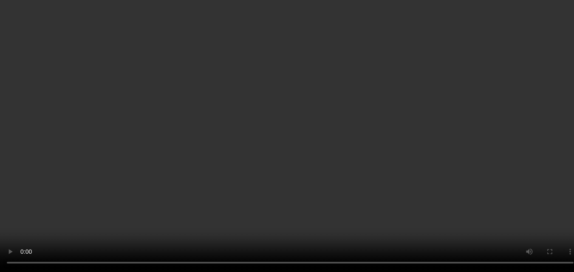
scroll to position [702, 0]
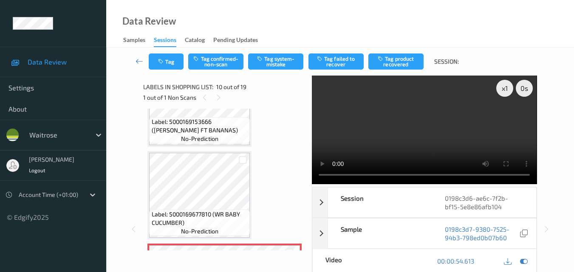
click at [374, 142] on video at bounding box center [424, 130] width 225 height 109
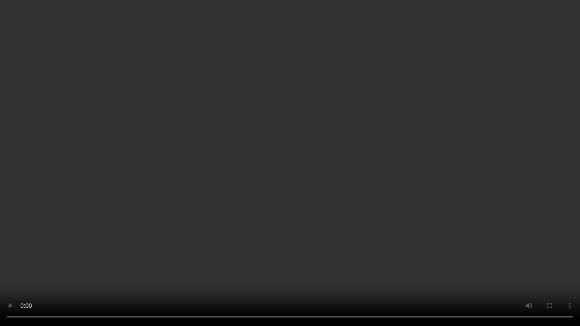
click at [376, 136] on video at bounding box center [290, 163] width 580 height 326
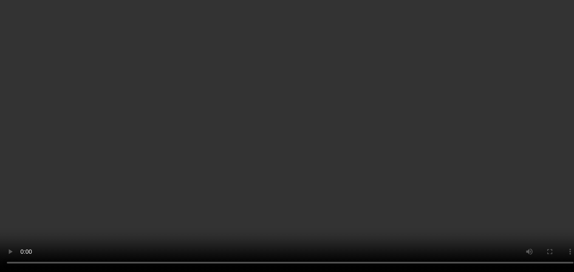
scroll to position [830, 0]
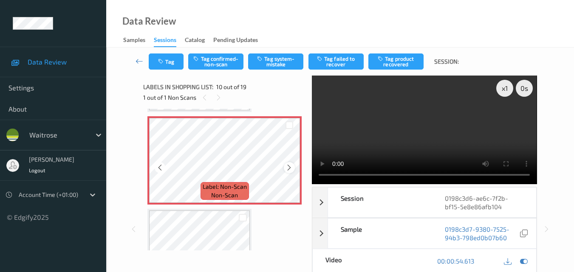
click at [291, 170] on icon at bounding box center [288, 168] width 7 height 8
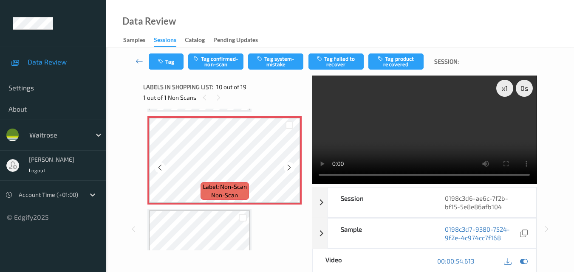
click at [291, 170] on icon at bounding box center [288, 168] width 7 height 8
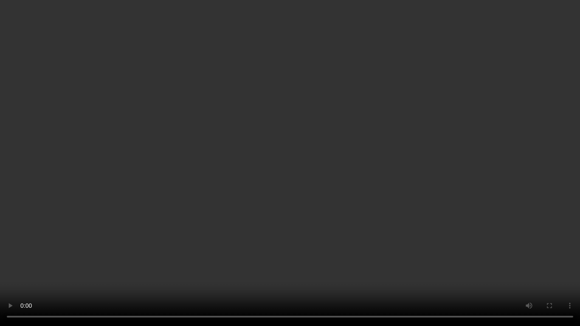
click at [451, 191] on video at bounding box center [290, 163] width 580 height 326
click at [406, 199] on video at bounding box center [290, 163] width 580 height 326
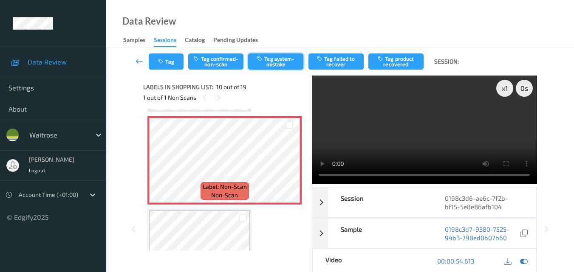
click at [282, 64] on button "Tag system-mistake" at bounding box center [275, 62] width 55 height 16
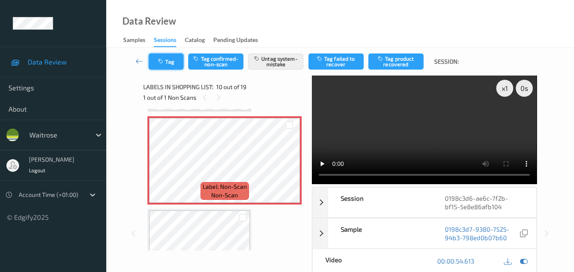
click at [170, 64] on button "Tag" at bounding box center [166, 62] width 35 height 16
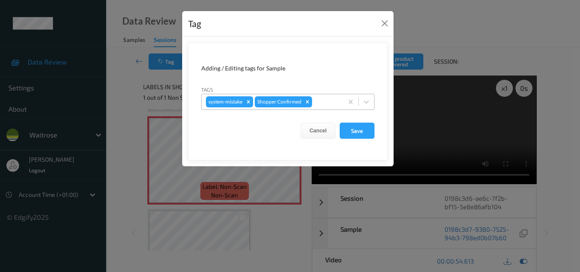
click at [325, 106] on div at bounding box center [326, 102] width 25 height 10
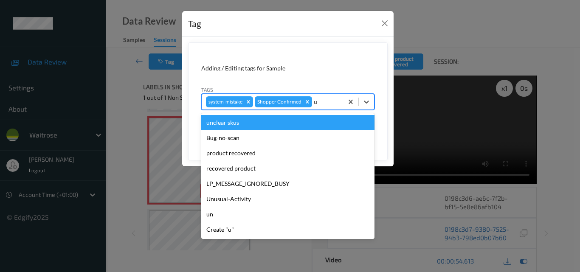
type input "un"
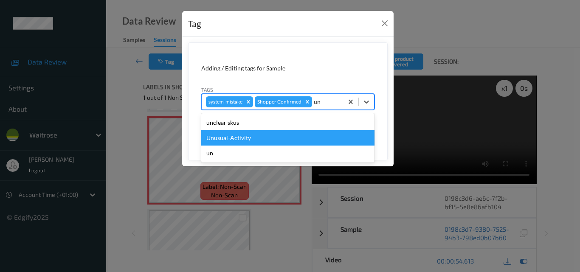
click at [300, 136] on div "Unusual-Activity" at bounding box center [287, 137] width 173 height 15
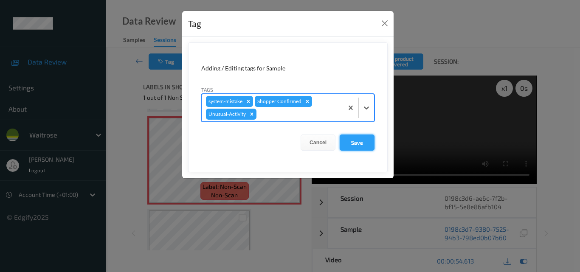
click at [357, 143] on button "Save" at bounding box center [357, 143] width 35 height 16
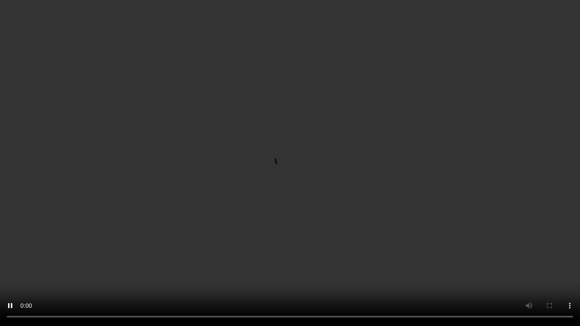
click at [420, 186] on video at bounding box center [290, 163] width 580 height 326
click at [327, 209] on video at bounding box center [290, 163] width 580 height 326
click at [487, 154] on video at bounding box center [290, 163] width 580 height 326
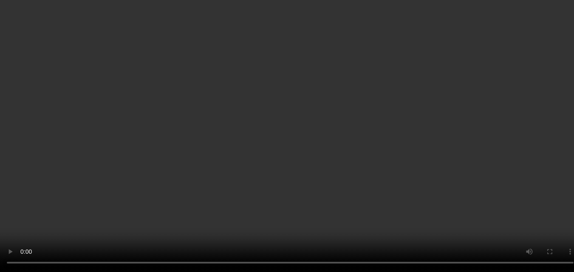
scroll to position [745, 0]
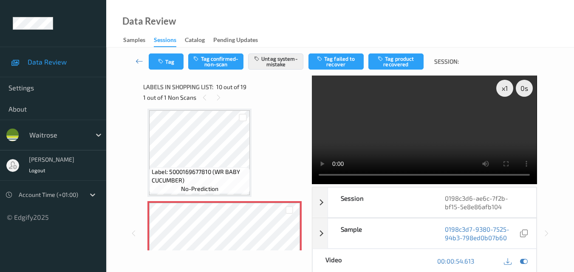
click at [396, 151] on video at bounding box center [424, 130] width 225 height 109
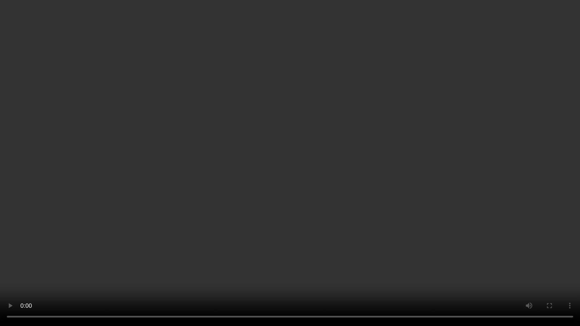
click at [324, 168] on video at bounding box center [290, 163] width 580 height 326
click at [395, 172] on video at bounding box center [290, 163] width 580 height 326
click at [391, 145] on video at bounding box center [290, 163] width 580 height 326
click at [324, 189] on video at bounding box center [290, 163] width 580 height 326
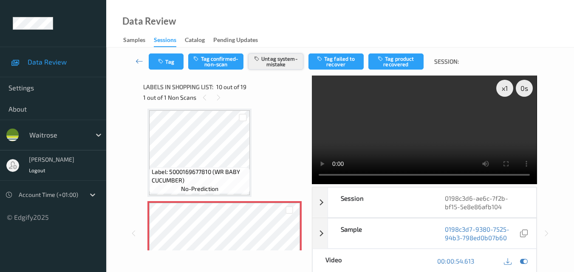
click at [272, 66] on button "Untag system-mistake" at bounding box center [275, 62] width 55 height 16
click at [217, 61] on button "Tag confirmed-non-scan" at bounding box center [215, 62] width 55 height 16
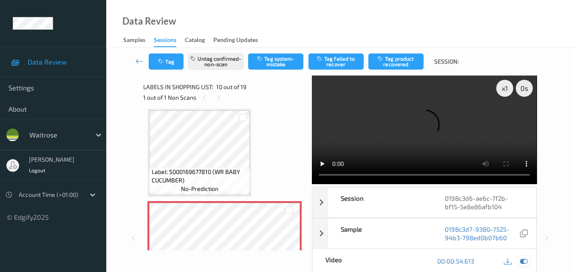
click at [522, 257] on icon at bounding box center [524, 261] width 8 height 8
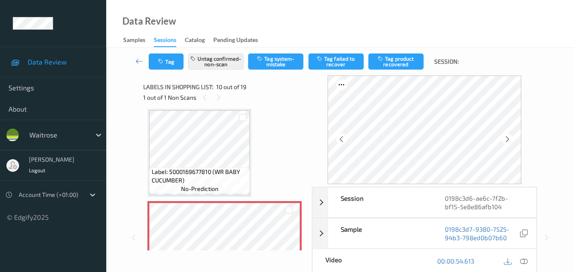
scroll to position [787, 0]
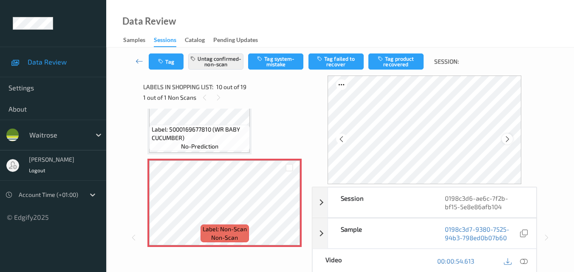
click at [510, 138] on icon at bounding box center [507, 139] width 7 height 8
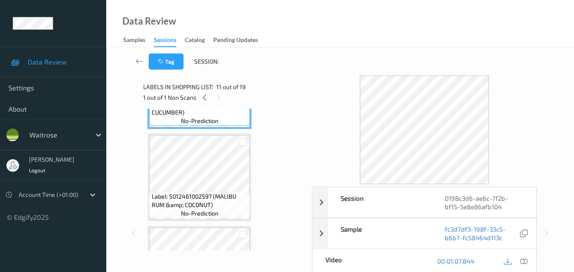
scroll to position [1000, 0]
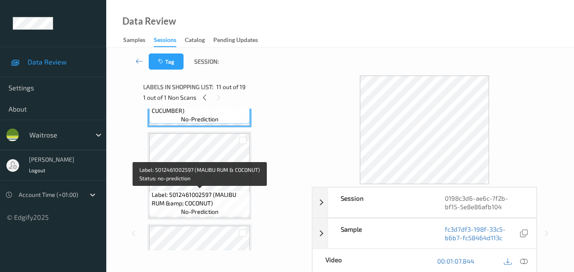
click at [233, 191] on span "Label: 5012461002597 (MALIBU RUM &amp; COCONUT)" at bounding box center [200, 199] width 96 height 17
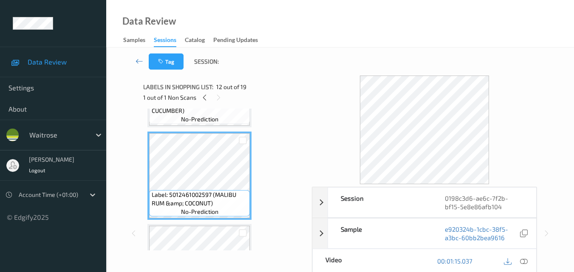
scroll to position [957, 0]
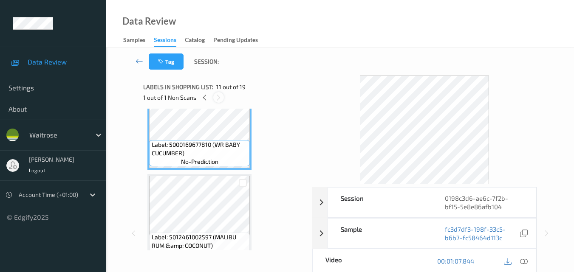
click at [220, 97] on icon at bounding box center [218, 98] width 7 height 8
click at [203, 101] on icon at bounding box center [204, 98] width 7 height 8
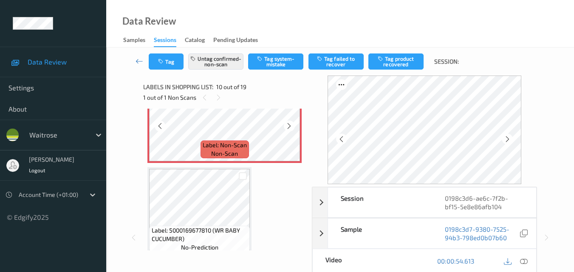
scroll to position [872, 0]
click at [389, 61] on button "Tag product recovered" at bounding box center [395, 62] width 55 height 16
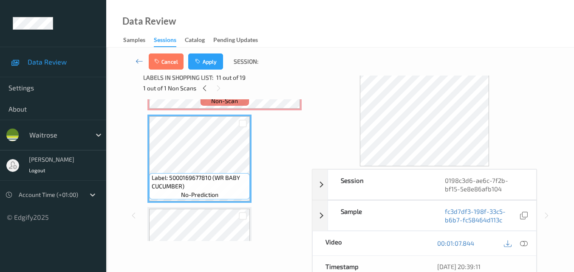
scroll to position [0, 0]
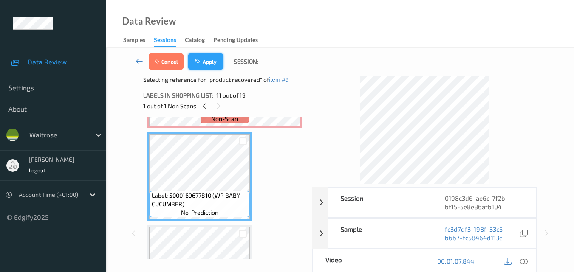
click at [206, 67] on button "Apply" at bounding box center [205, 62] width 35 height 16
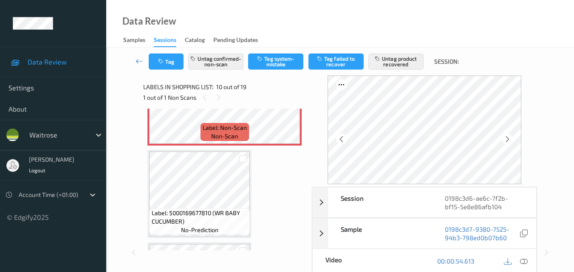
scroll to position [872, 0]
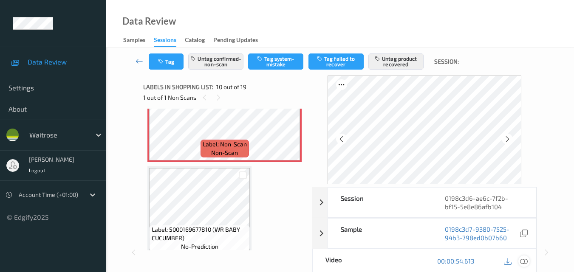
click at [527, 260] on icon at bounding box center [524, 261] width 8 height 8
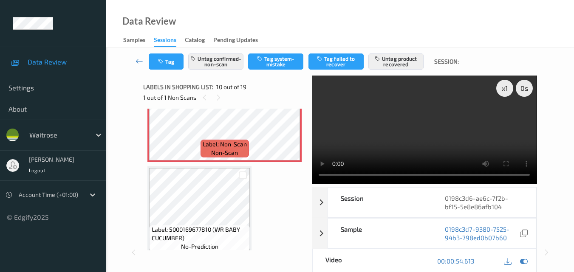
click at [414, 133] on video at bounding box center [424, 130] width 225 height 109
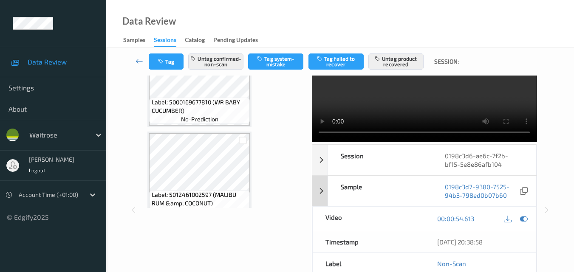
scroll to position [0, 0]
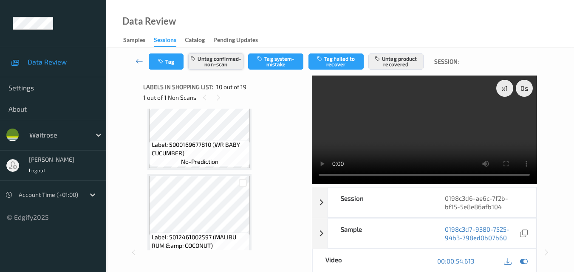
click at [210, 62] on button "Untag confirmed-non-scan" at bounding box center [215, 62] width 55 height 16
click at [211, 61] on button "Tag confirmed-non-scan" at bounding box center [215, 62] width 55 height 16
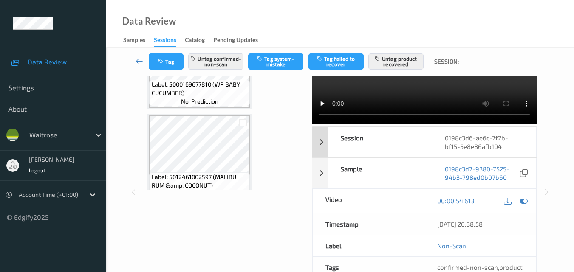
scroll to position [127, 0]
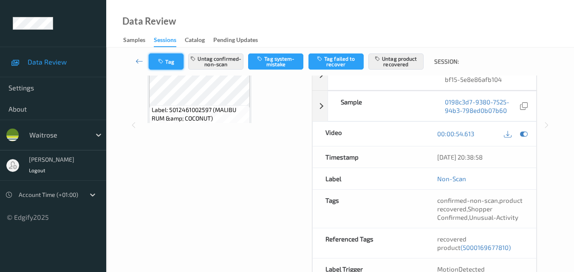
click at [171, 59] on button "Tag" at bounding box center [166, 62] width 35 height 16
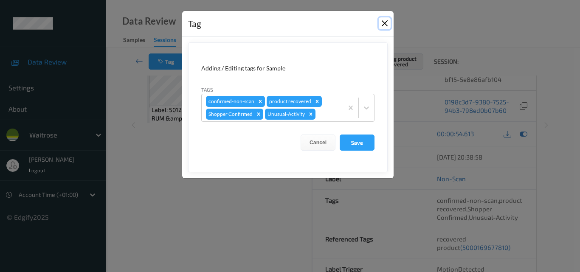
click at [384, 22] on button "Close" at bounding box center [385, 23] width 12 height 12
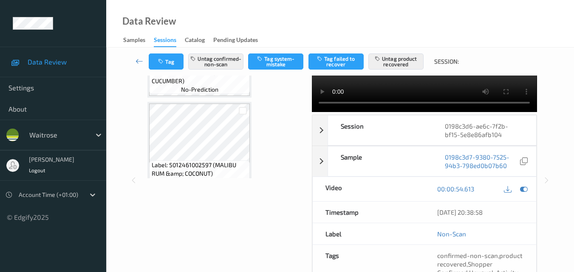
scroll to position [0, 0]
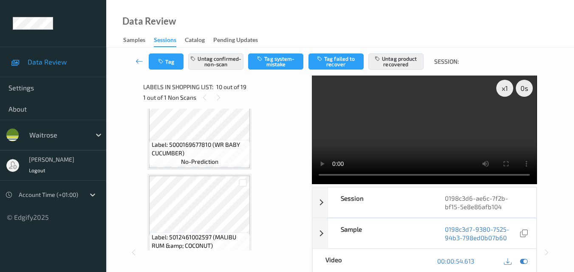
click at [405, 136] on video at bounding box center [424, 130] width 225 height 109
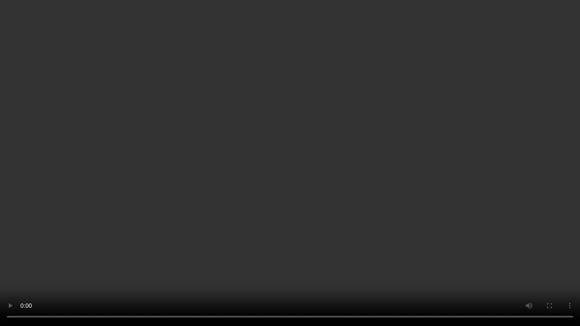
click at [327, 148] on video at bounding box center [290, 163] width 580 height 326
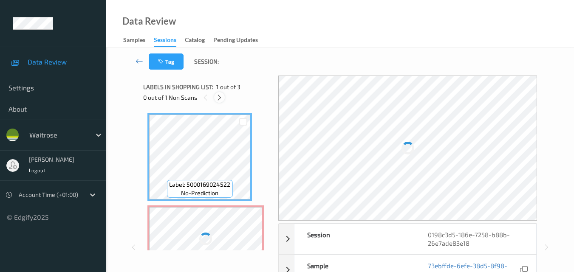
click at [220, 98] on icon at bounding box center [219, 98] width 7 height 8
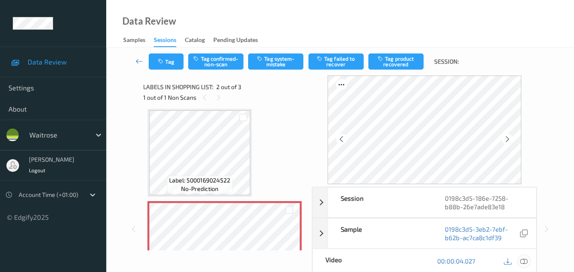
click at [527, 259] on icon at bounding box center [524, 261] width 8 height 8
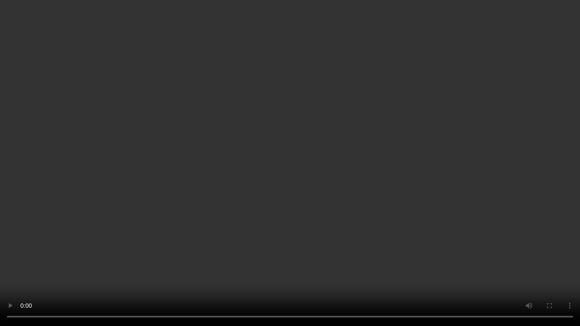
click at [304, 169] on video at bounding box center [290, 163] width 580 height 326
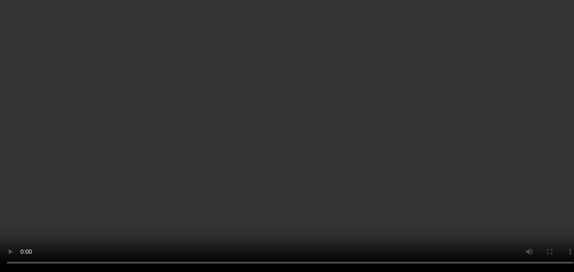
scroll to position [4, 0]
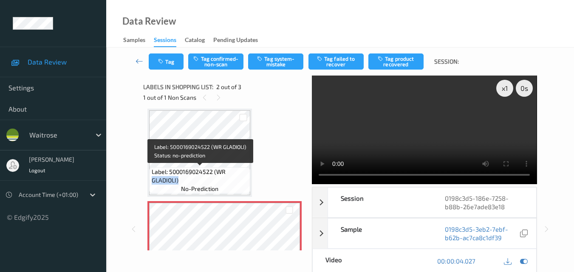
drag, startPoint x: 187, startPoint y: 182, endPoint x: 152, endPoint y: 177, distance: 35.5
click at [152, 177] on span "Label: 5000169024522 (WR GLADIOLI)" at bounding box center [200, 176] width 97 height 17
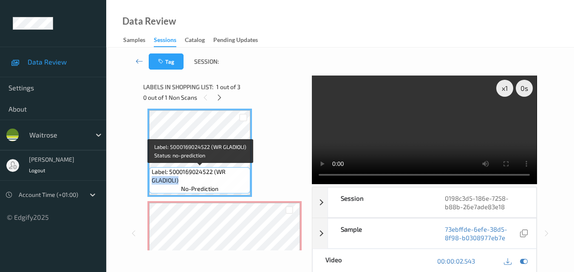
copy span "GLADIOLI)"
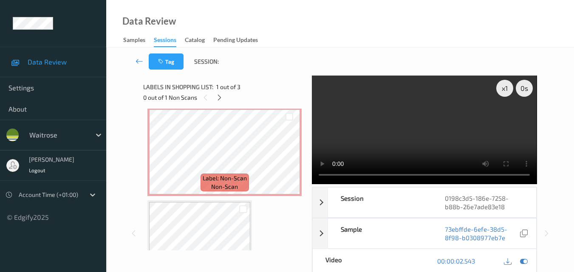
scroll to position [13, 0]
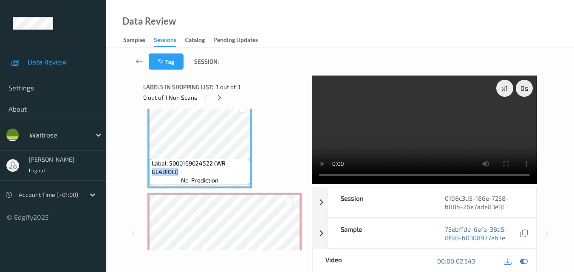
click at [385, 135] on video at bounding box center [424, 130] width 225 height 109
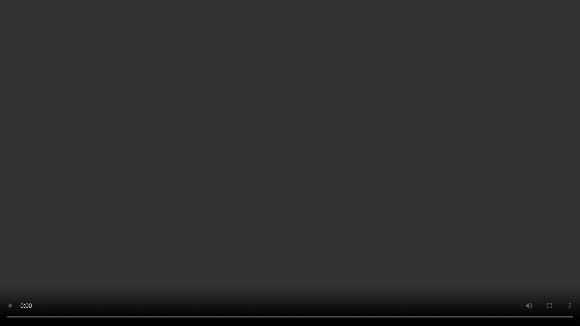
click at [352, 163] on video at bounding box center [290, 163] width 580 height 326
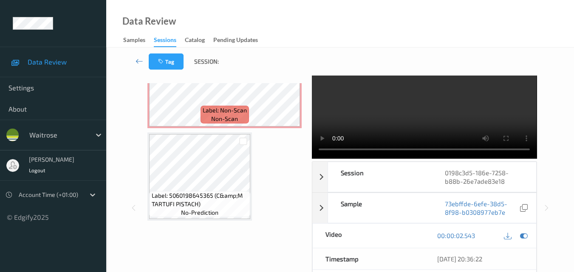
scroll to position [42, 0]
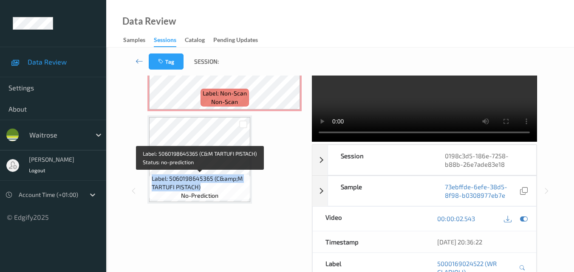
drag, startPoint x: 200, startPoint y: 187, endPoint x: 151, endPoint y: 178, distance: 50.4
click at [151, 178] on div "Label: 5060198645365 (C&amp;M TARTUFI PISTACH) no-prediction" at bounding box center [199, 187] width 101 height 26
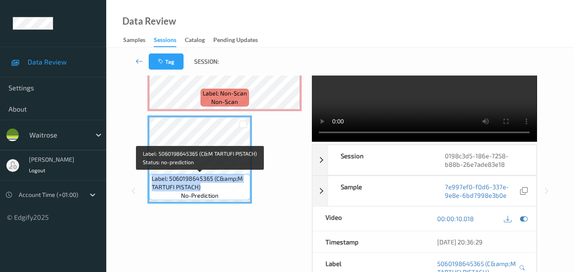
copy span "Label: 5060198645365 (C&amp;M TARTUFI PISTACH)"
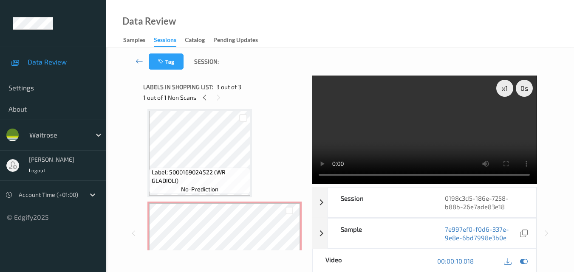
scroll to position [0, 0]
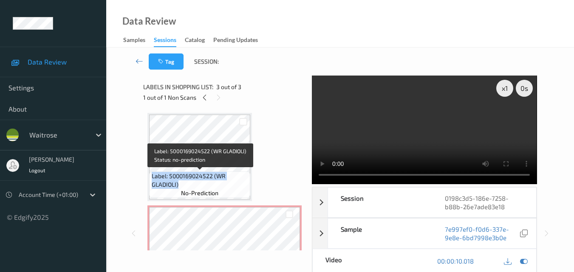
drag, startPoint x: 181, startPoint y: 187, endPoint x: 152, endPoint y: 179, distance: 29.6
click at [152, 179] on span "Label: 5000169024522 (WR GLADIOLI)" at bounding box center [200, 180] width 97 height 17
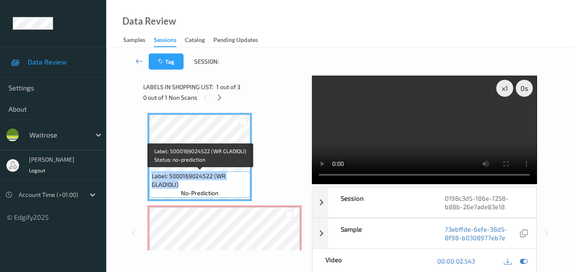
copy span "Label: 5000169024522 (WR GLADIOLI)"
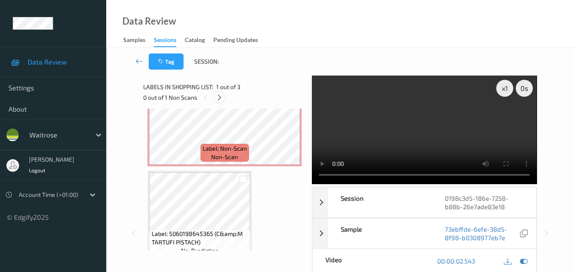
click at [223, 96] on div at bounding box center [219, 97] width 11 height 11
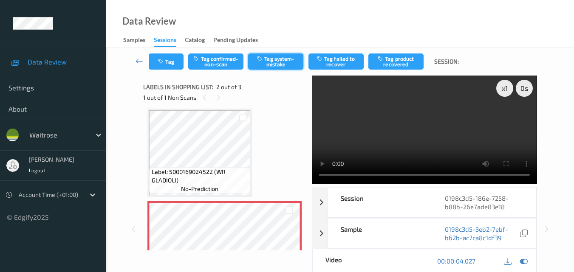
click at [292, 58] on button "Tag system-mistake" at bounding box center [275, 62] width 55 height 16
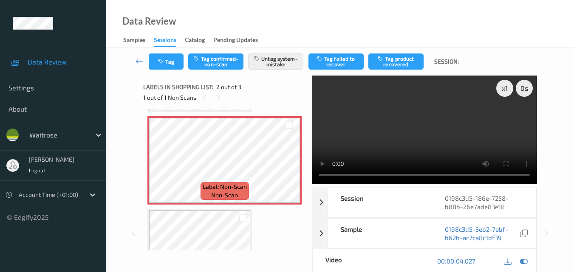
scroll to position [86, 0]
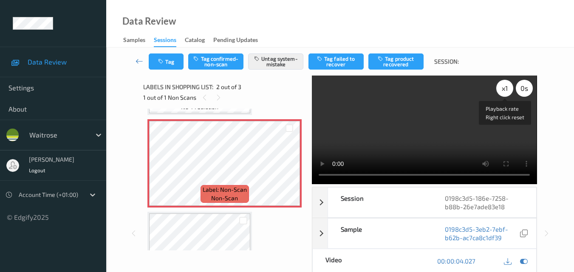
click at [504, 84] on div "x 1" at bounding box center [504, 88] width 17 height 17
click at [169, 61] on button "Tag" at bounding box center [166, 62] width 35 height 16
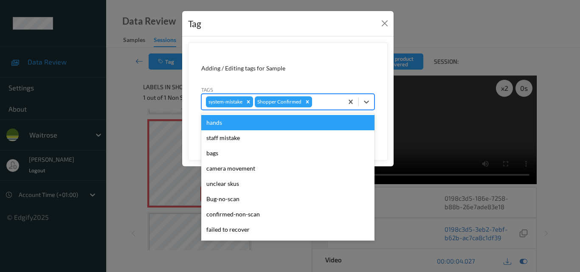
click at [325, 97] on div at bounding box center [326, 102] width 25 height 10
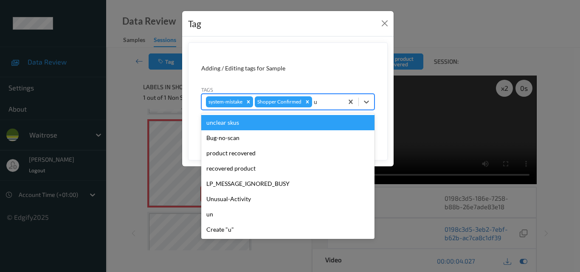
type input "un"
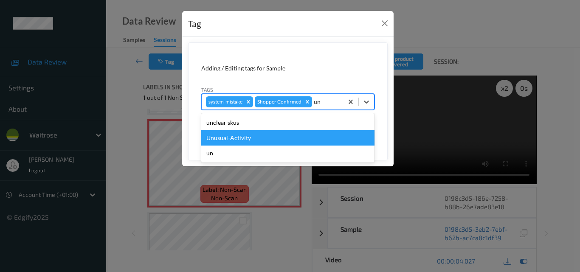
click at [275, 135] on div "Unusual-Activity" at bounding box center [287, 137] width 173 height 15
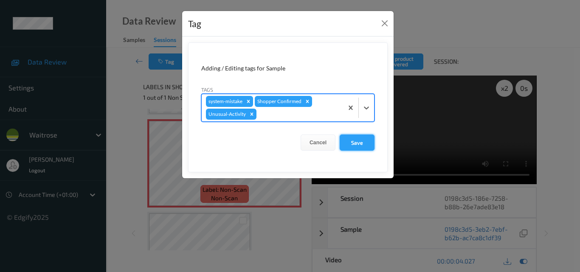
click at [358, 138] on button "Save" at bounding box center [357, 143] width 35 height 16
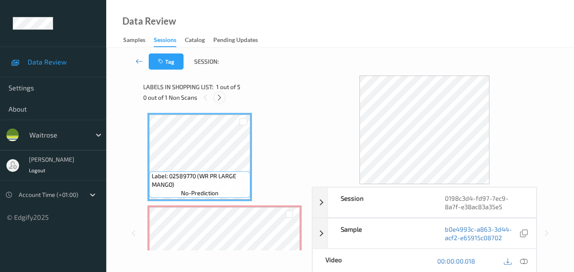
click at [221, 99] on icon at bounding box center [219, 98] width 7 height 8
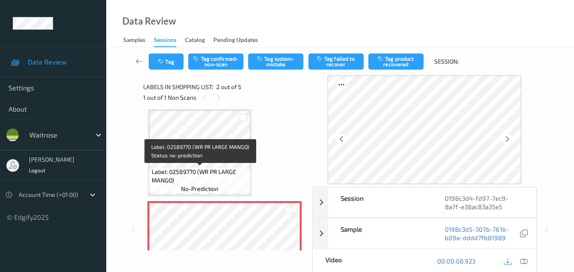
click at [217, 179] on span "Label: 02589770 (WR PR LARGE MANGO)" at bounding box center [200, 176] width 97 height 17
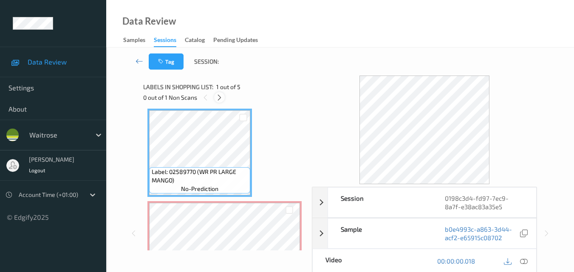
click at [222, 99] on icon at bounding box center [219, 98] width 7 height 8
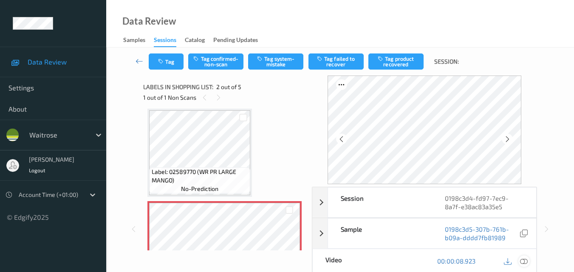
click at [524, 261] on icon at bounding box center [524, 261] width 8 height 8
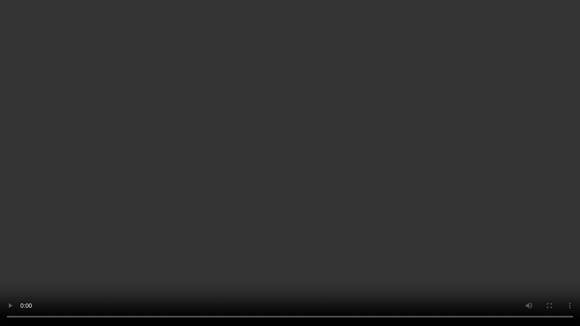
click at [380, 231] on video at bounding box center [290, 163] width 580 height 326
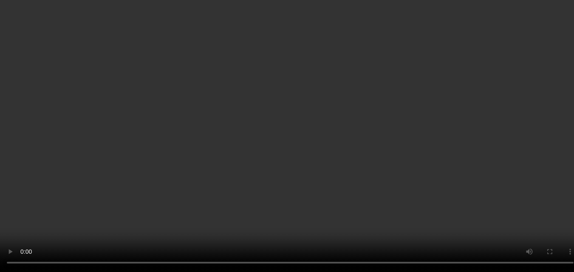
scroll to position [4, 0]
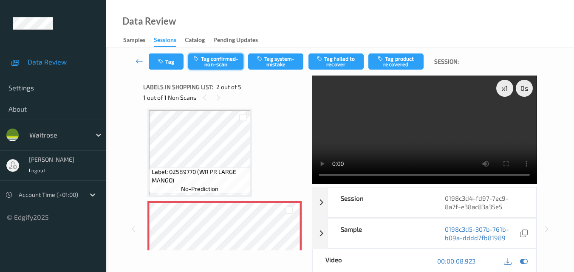
click at [228, 62] on button "Tag confirmed-non-scan" at bounding box center [215, 62] width 55 height 16
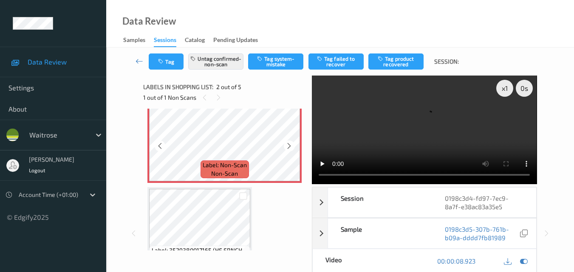
scroll to position [89, 0]
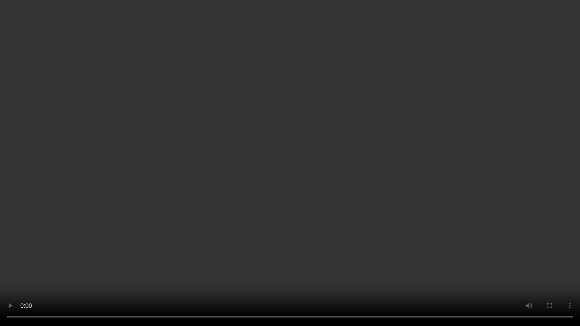
click at [446, 208] on video at bounding box center [290, 163] width 580 height 326
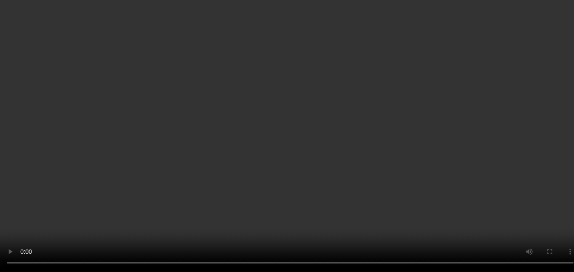
scroll to position [85, 0]
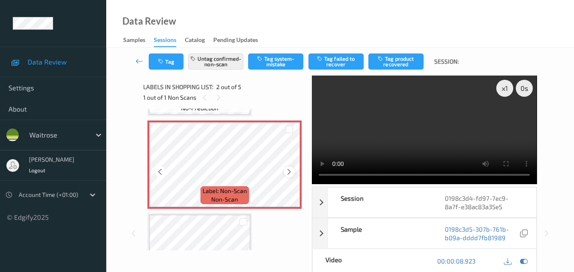
click at [290, 174] on icon at bounding box center [288, 172] width 7 height 8
click at [467, 117] on video at bounding box center [424, 130] width 225 height 109
click at [415, 137] on video at bounding box center [424, 130] width 225 height 109
click at [330, 60] on button "Tag failed to recover" at bounding box center [335, 62] width 55 height 16
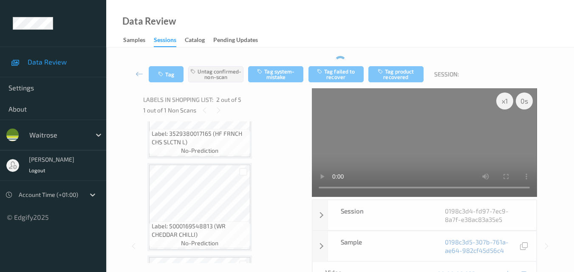
scroll to position [325, 0]
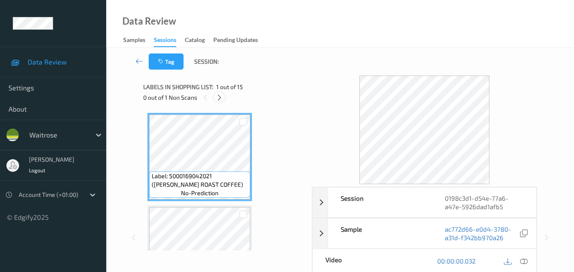
click at [221, 96] on icon at bounding box center [219, 98] width 7 height 8
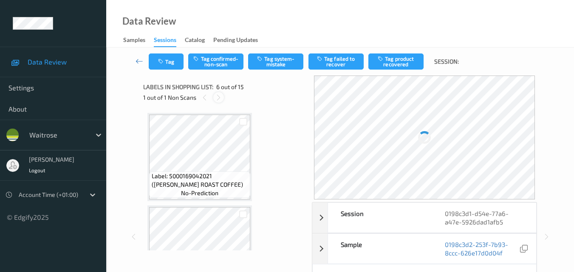
scroll to position [375, 0]
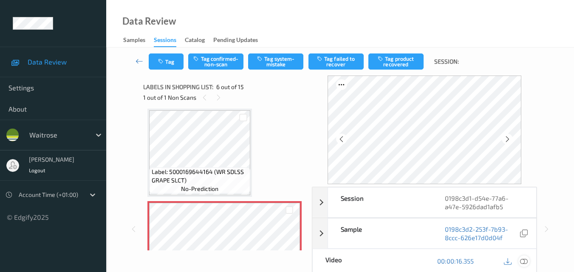
click at [526, 260] on icon at bounding box center [524, 261] width 8 height 8
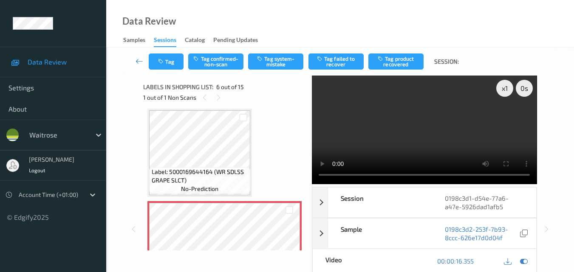
click at [421, 114] on video at bounding box center [424, 130] width 225 height 109
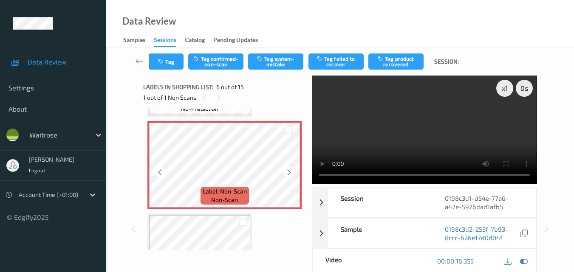
scroll to position [459, 0]
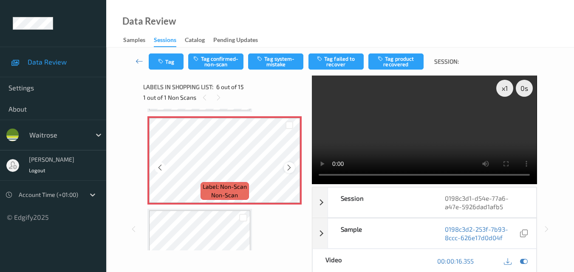
click at [287, 166] on icon at bounding box center [288, 168] width 7 height 8
click at [384, 137] on video at bounding box center [424, 130] width 225 height 109
click at [453, 132] on video at bounding box center [424, 130] width 225 height 109
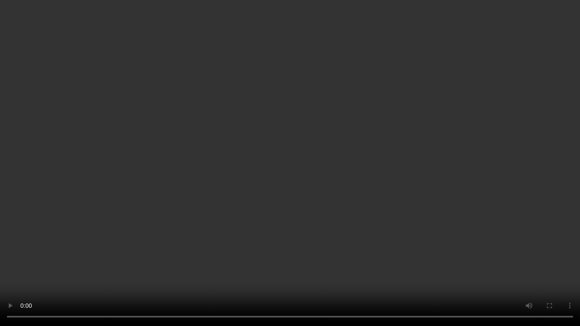
click at [259, 169] on video at bounding box center [290, 163] width 580 height 326
click at [326, 161] on video at bounding box center [290, 163] width 580 height 326
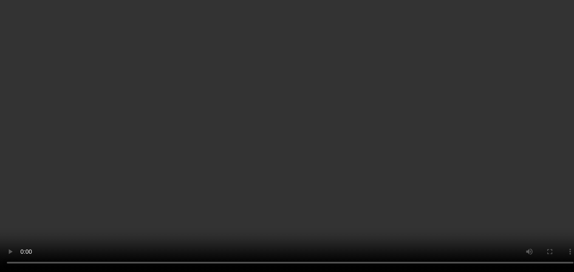
scroll to position [382, 0]
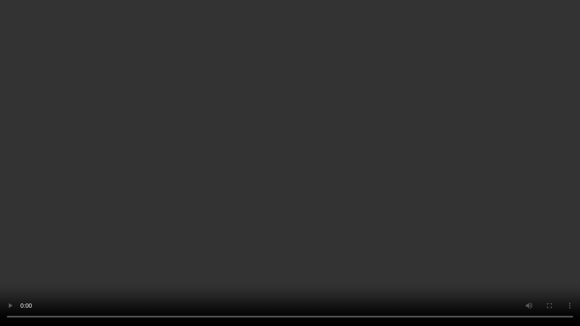
click at [295, 147] on video at bounding box center [290, 163] width 580 height 326
click at [321, 132] on video at bounding box center [290, 163] width 580 height 326
click at [340, 166] on video at bounding box center [290, 163] width 580 height 326
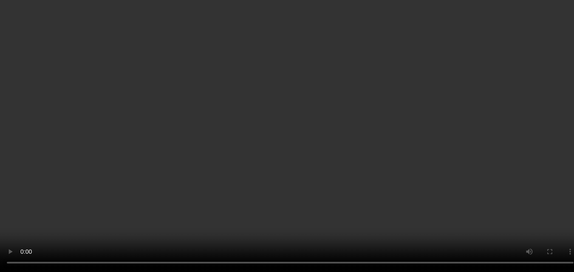
scroll to position [425, 0]
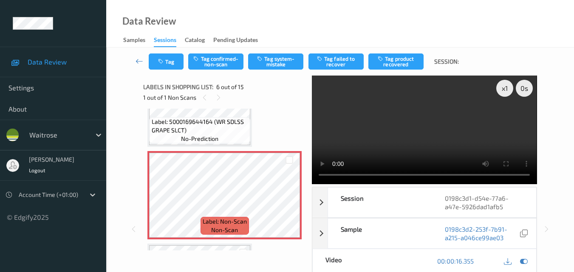
click at [400, 143] on video at bounding box center [424, 130] width 225 height 109
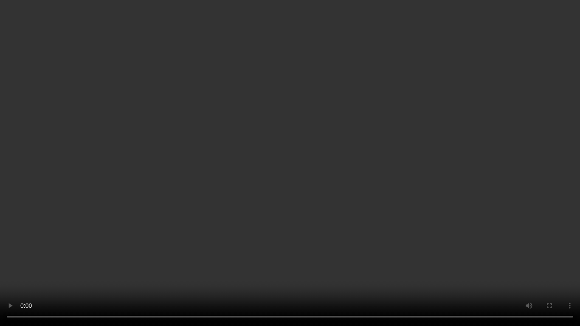
click at [379, 166] on video at bounding box center [290, 163] width 580 height 326
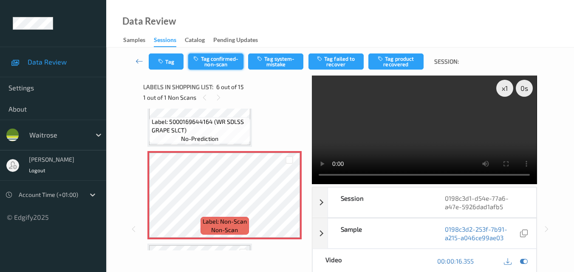
click at [214, 65] on button "Tag confirmed-non-scan" at bounding box center [215, 62] width 55 height 16
click at [522, 257] on icon at bounding box center [524, 261] width 8 height 8
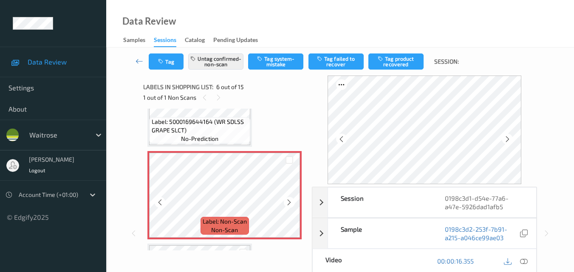
scroll to position [467, 0]
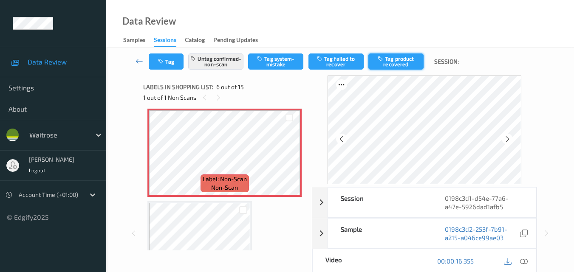
click at [392, 63] on button "Tag product recovered" at bounding box center [395, 62] width 55 height 16
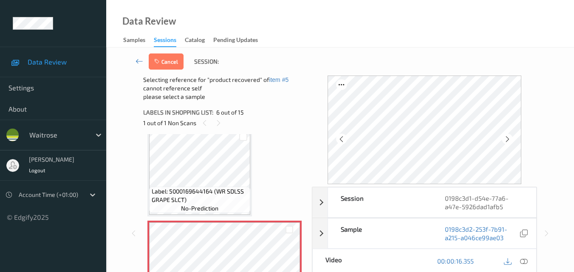
scroll to position [340, 0]
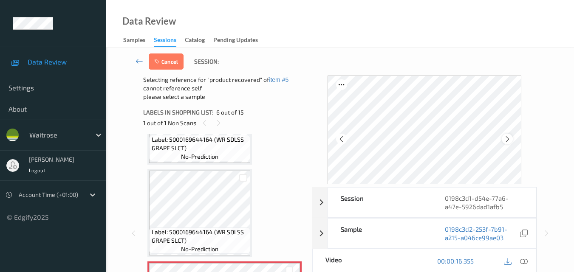
click at [507, 141] on icon at bounding box center [507, 139] width 7 height 8
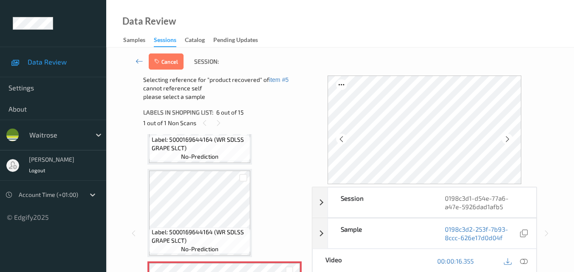
click at [507, 141] on icon at bounding box center [507, 139] width 7 height 8
click at [340, 140] on icon at bounding box center [341, 139] width 7 height 8
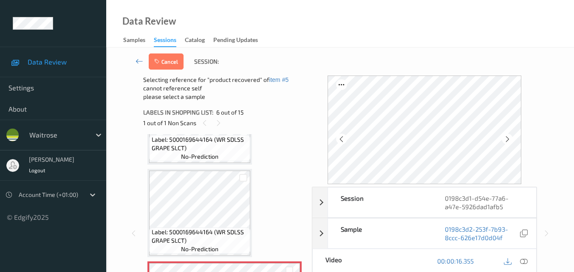
click at [340, 140] on icon at bounding box center [341, 139] width 7 height 8
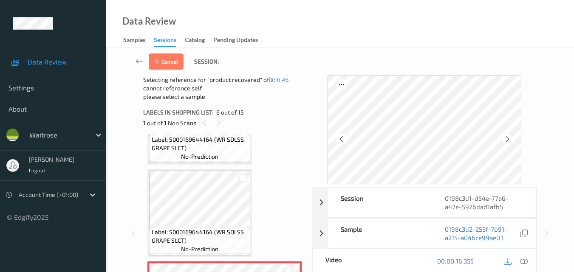
click at [340, 140] on icon at bounding box center [341, 139] width 7 height 8
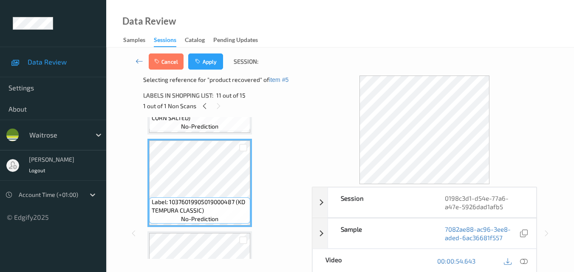
scroll to position [892, 0]
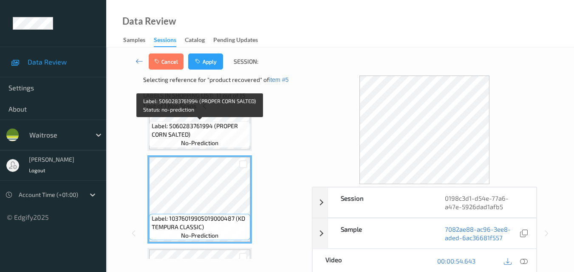
click at [221, 128] on span "Label: 5060283761994 (PROPER CORN SALTED)" at bounding box center [200, 130] width 97 height 17
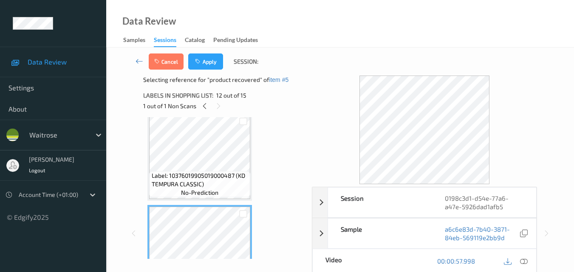
scroll to position [934, 0]
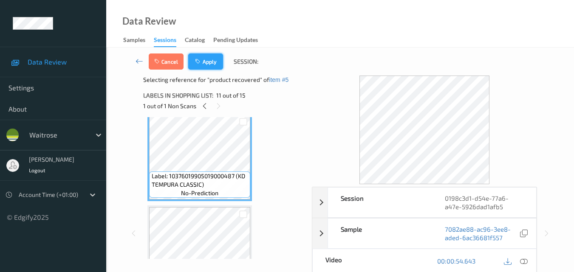
click at [212, 63] on button "Apply" at bounding box center [205, 62] width 35 height 16
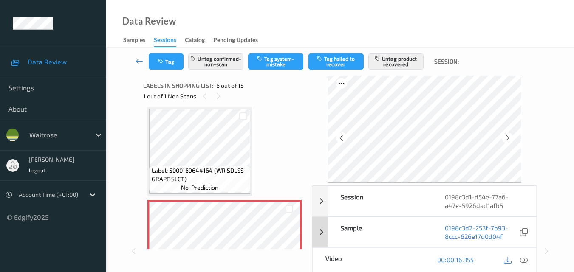
scroll to position [0, 0]
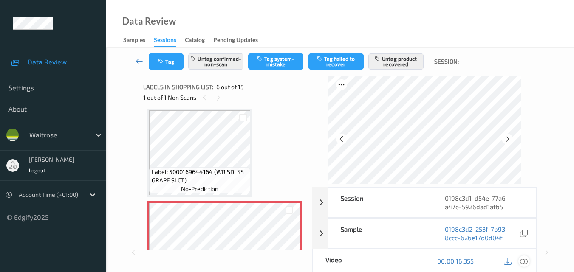
click at [526, 260] on icon at bounding box center [524, 261] width 8 height 8
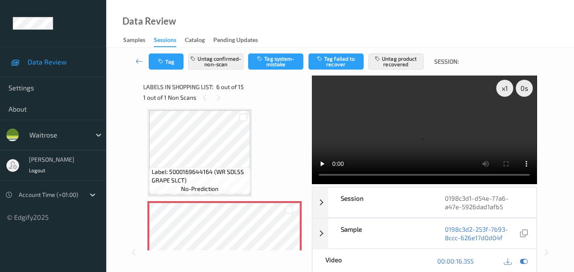
click at [308, 163] on div "x 1 0 s Session 0198c3d1-d54e-77a6-a47e-5926dad1afb5 Session ID 0198c3d1-d54e-7…" at bounding box center [339, 253] width 393 height 354
click at [398, 119] on video at bounding box center [424, 130] width 225 height 109
click at [161, 64] on icon "button" at bounding box center [161, 62] width 7 height 6
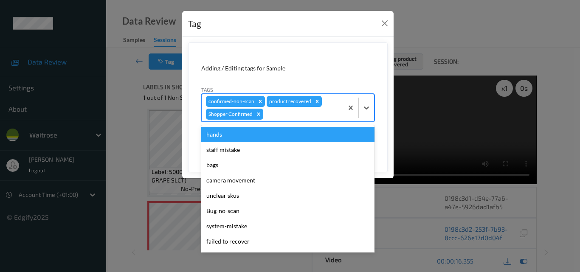
click at [295, 114] on div at bounding box center [302, 114] width 74 height 10
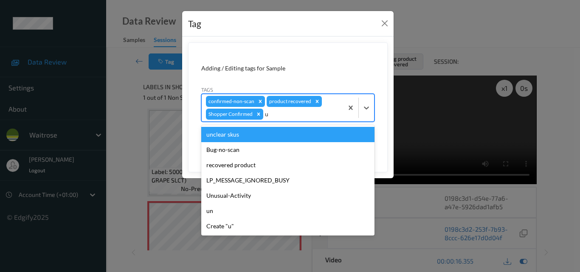
type input "un"
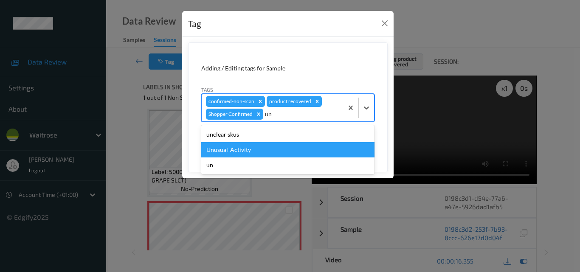
click at [267, 150] on div "Unusual-Activity" at bounding box center [287, 149] width 173 height 15
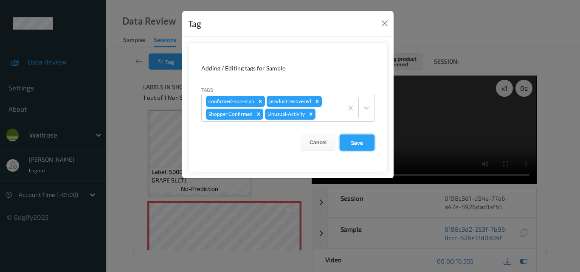
click at [352, 138] on button "Save" at bounding box center [357, 143] width 35 height 16
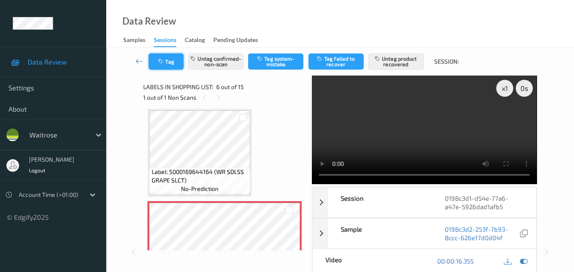
click at [169, 60] on button "Tag" at bounding box center [166, 62] width 35 height 16
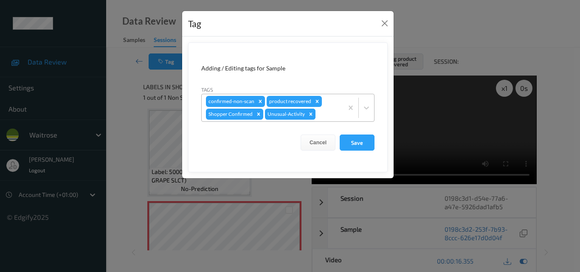
click at [313, 113] on icon "Remove Unusual-Activity" at bounding box center [311, 114] width 6 height 6
click at [365, 138] on button "Save" at bounding box center [357, 143] width 35 height 16
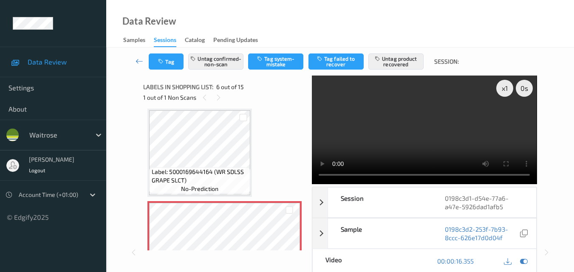
click at [397, 135] on video at bounding box center [424, 130] width 225 height 109
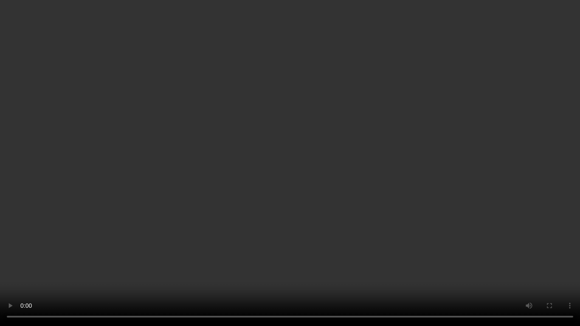
click at [248, 230] on video at bounding box center [290, 163] width 580 height 326
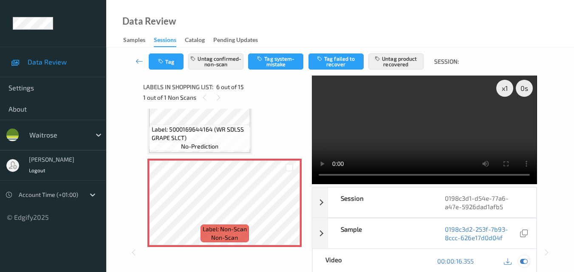
click at [523, 266] on div at bounding box center [523, 261] width 11 height 11
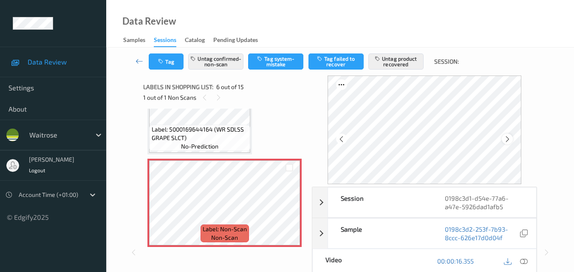
click at [511, 138] on icon at bounding box center [507, 139] width 7 height 8
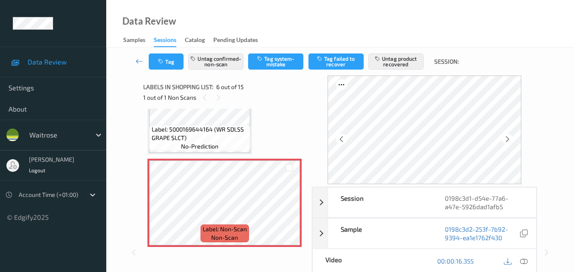
click at [511, 138] on icon at bounding box center [507, 139] width 7 height 8
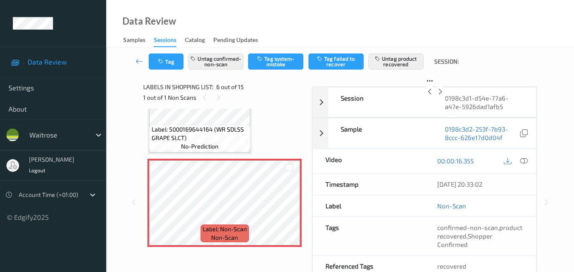
click at [444, 96] on icon at bounding box center [439, 92] width 7 height 8
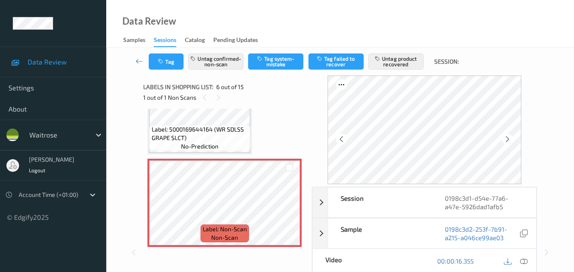
click at [511, 138] on icon at bounding box center [507, 139] width 7 height 8
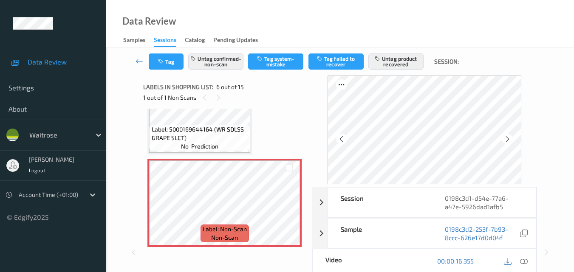
click at [511, 138] on icon at bounding box center [507, 139] width 7 height 8
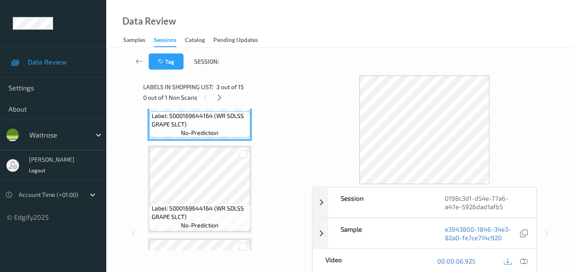
scroll to position [255, 0]
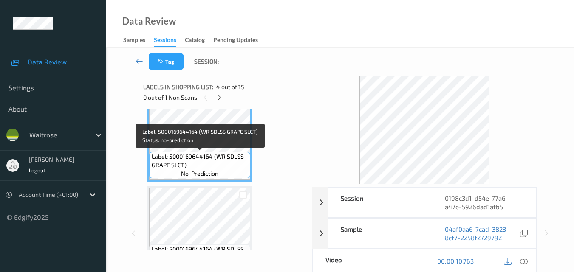
click at [216, 178] on div "Label: 5000169644164 (WR SDLSS GRAPE SLCT) no-prediction" at bounding box center [199, 165] width 101 height 26
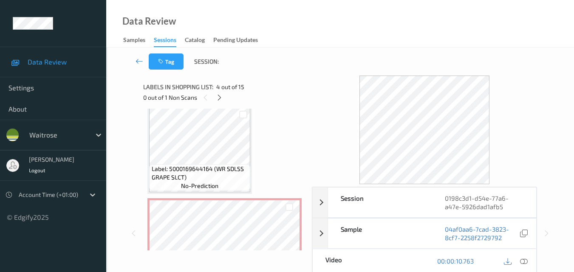
scroll to position [382, 0]
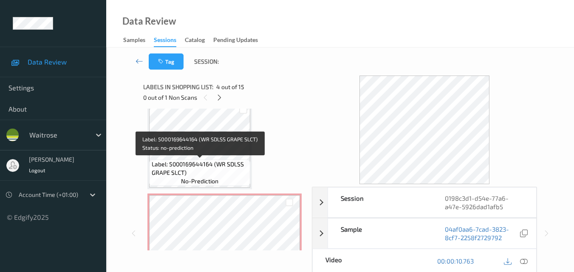
click at [212, 161] on span "Label: 5000169644164 (WR SDLSS GRAPE SLCT)" at bounding box center [200, 168] width 97 height 17
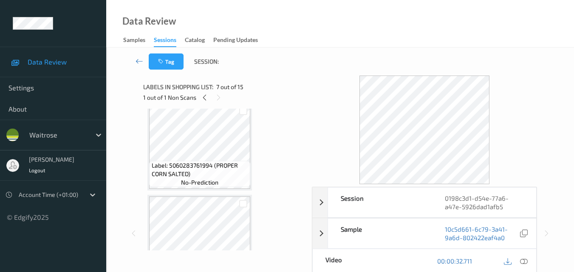
scroll to position [679, 0]
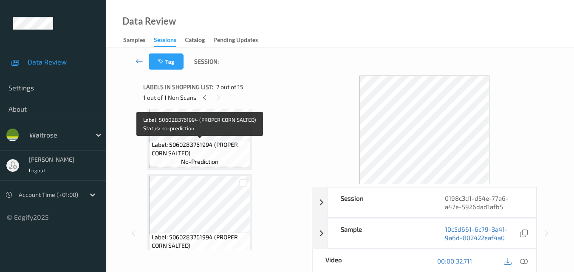
click at [216, 154] on span "Label: 5060283761994 (PROPER CORN SALTED)" at bounding box center [200, 149] width 97 height 17
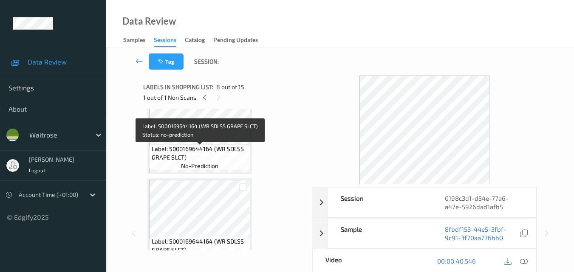
scroll to position [0, 0]
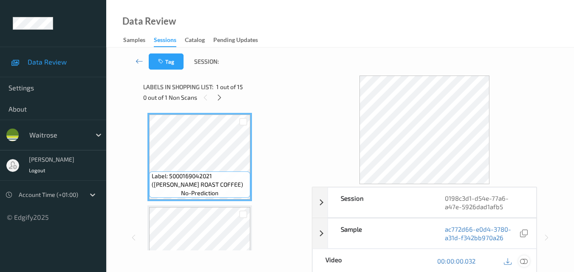
click at [522, 259] on icon at bounding box center [524, 261] width 8 height 8
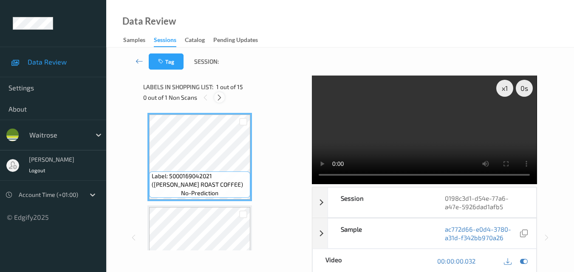
click at [219, 97] on icon at bounding box center [219, 98] width 7 height 8
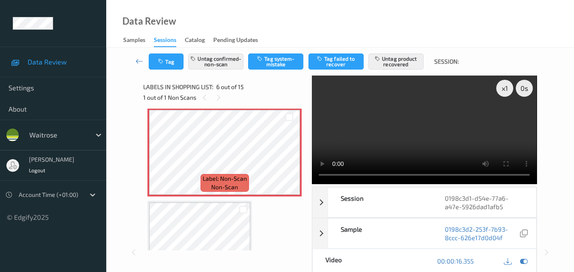
scroll to position [459, 0]
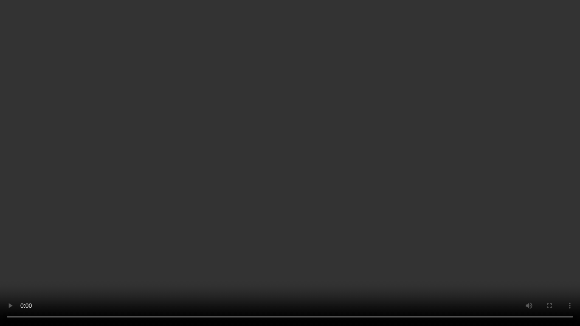
click at [379, 245] on video at bounding box center [290, 163] width 580 height 326
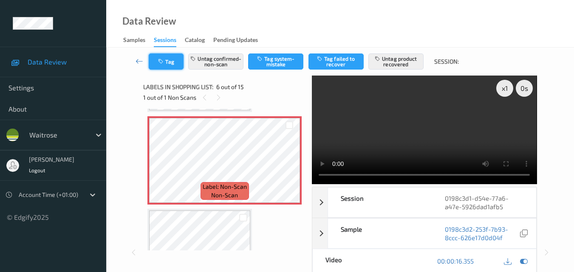
click at [162, 61] on icon "button" at bounding box center [161, 62] width 7 height 6
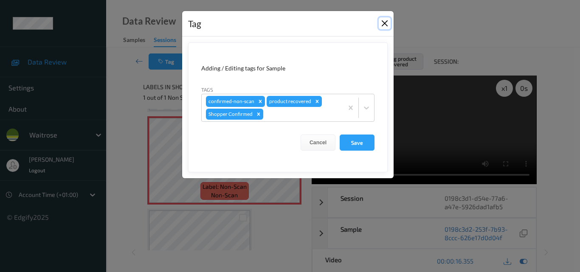
click at [384, 21] on button "Close" at bounding box center [385, 23] width 12 height 12
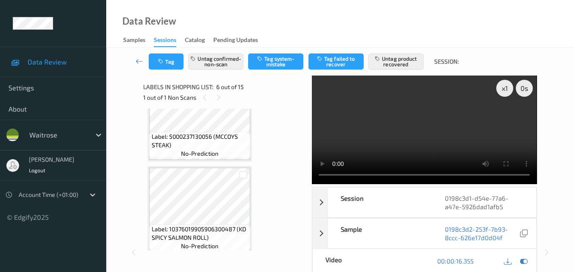
scroll to position [1251, 0]
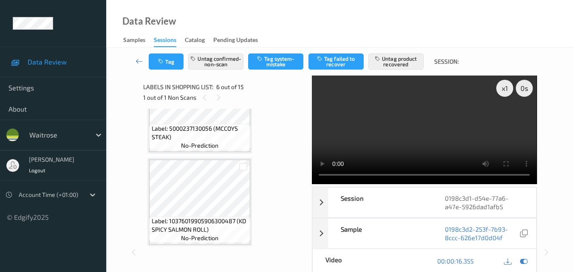
click at [416, 123] on video at bounding box center [424, 130] width 225 height 109
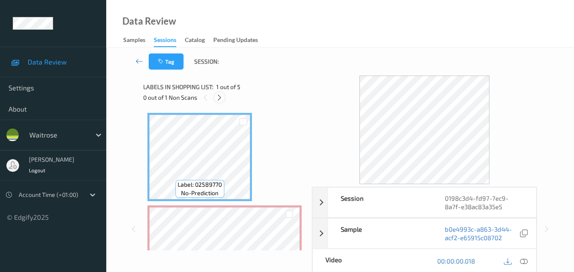
click at [220, 97] on icon at bounding box center [219, 98] width 7 height 8
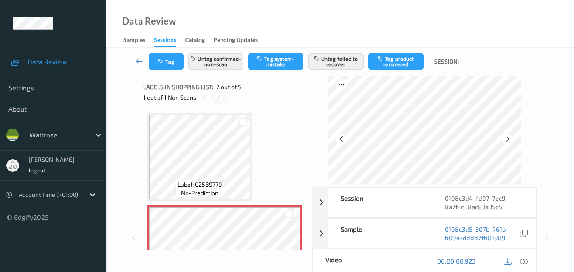
scroll to position [4, 0]
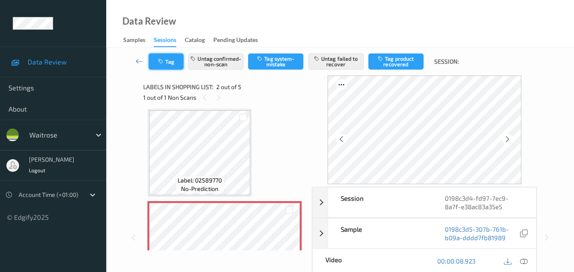
click at [170, 62] on button "Tag" at bounding box center [166, 62] width 35 height 16
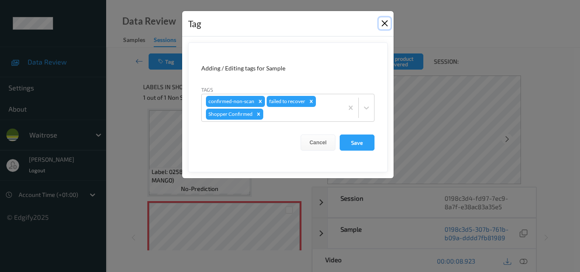
click at [384, 25] on button "Close" at bounding box center [385, 23] width 12 height 12
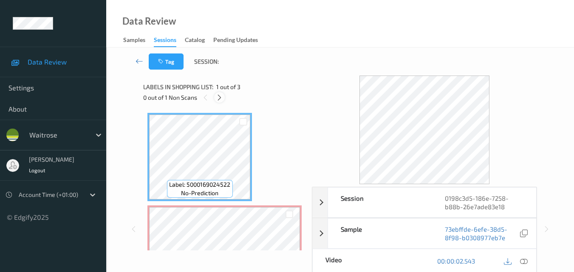
click at [220, 96] on icon at bounding box center [219, 98] width 7 height 8
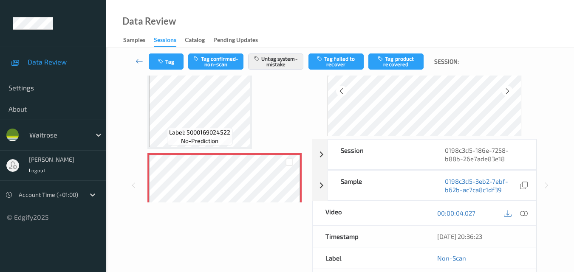
scroll to position [42, 0]
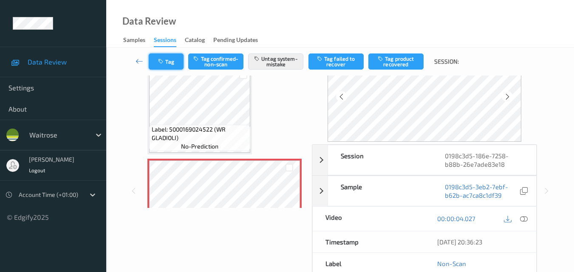
click at [177, 60] on button "Tag" at bounding box center [166, 62] width 35 height 16
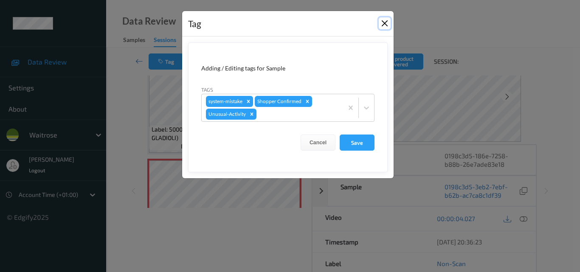
click at [384, 23] on button "Close" at bounding box center [385, 23] width 12 height 12
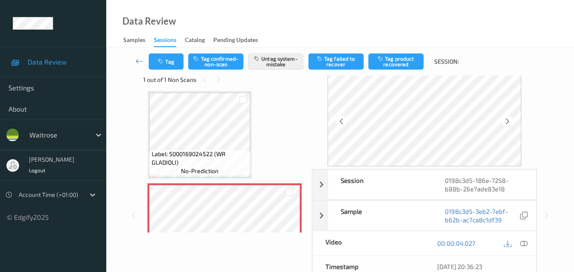
scroll to position [0, 0]
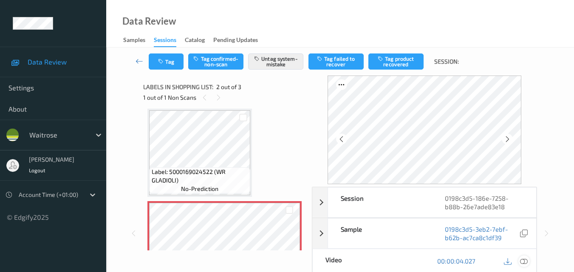
click at [525, 263] on icon at bounding box center [524, 261] width 8 height 8
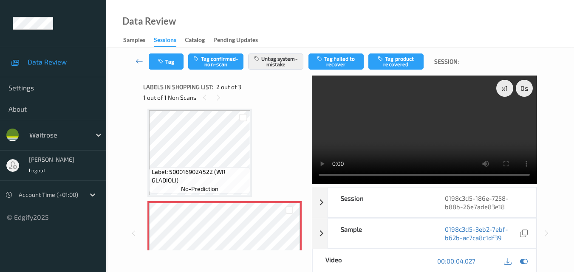
click at [423, 133] on video at bounding box center [424, 130] width 225 height 109
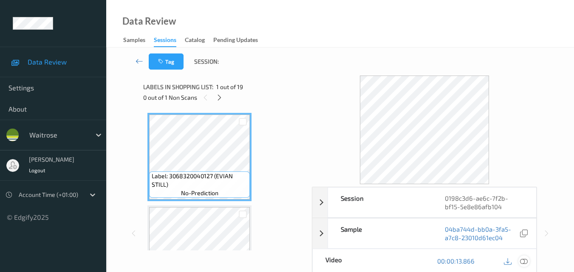
click at [528, 261] on div at bounding box center [523, 261] width 11 height 11
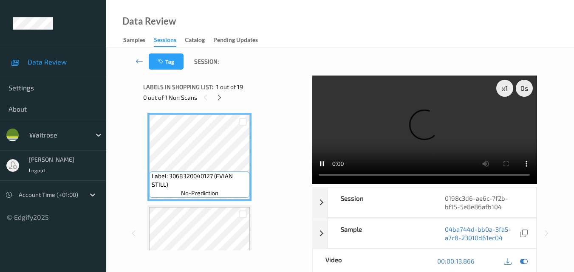
click at [323, 178] on video at bounding box center [424, 130] width 225 height 109
click at [169, 63] on button "Tag" at bounding box center [166, 62] width 35 height 16
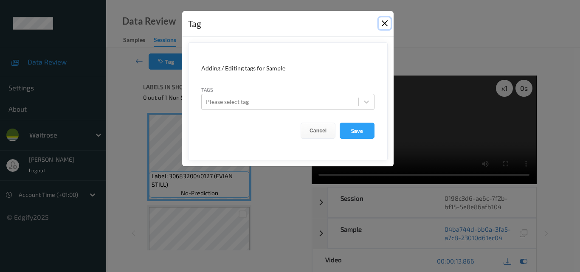
click at [387, 20] on button "Close" at bounding box center [385, 23] width 12 height 12
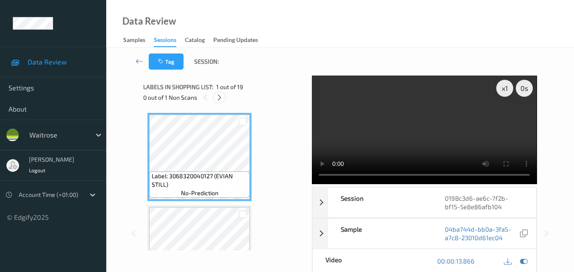
click at [217, 101] on icon at bounding box center [219, 98] width 7 height 8
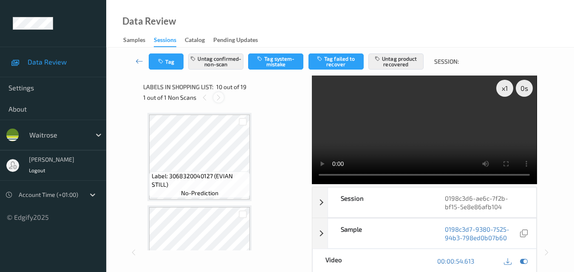
scroll to position [745, 0]
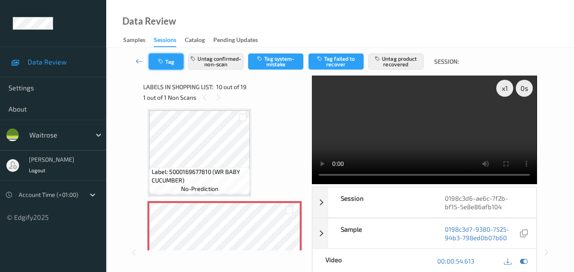
click at [174, 62] on button "Tag" at bounding box center [166, 62] width 35 height 16
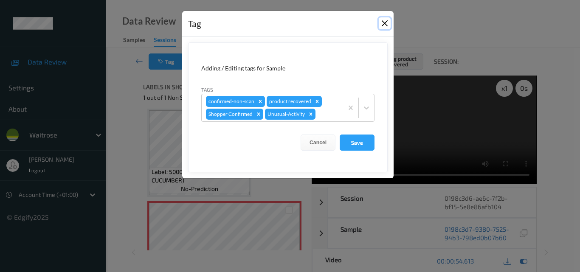
click at [386, 23] on button "Close" at bounding box center [385, 23] width 12 height 12
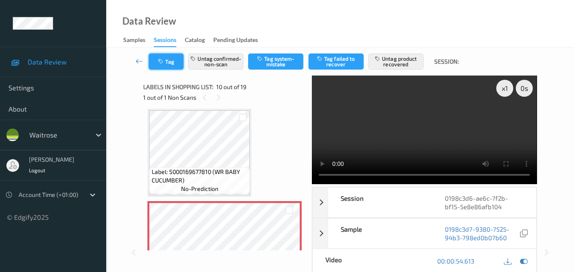
click at [169, 59] on button "Tag" at bounding box center [166, 62] width 35 height 16
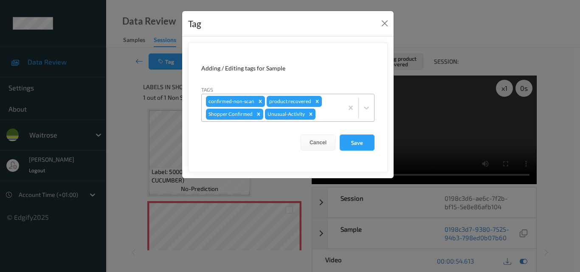
click at [310, 114] on icon "Remove Unusual-Activity" at bounding box center [311, 114] width 3 height 3
click at [360, 147] on button "Save" at bounding box center [357, 143] width 35 height 16
